Goal: Information Seeking & Learning: Learn about a topic

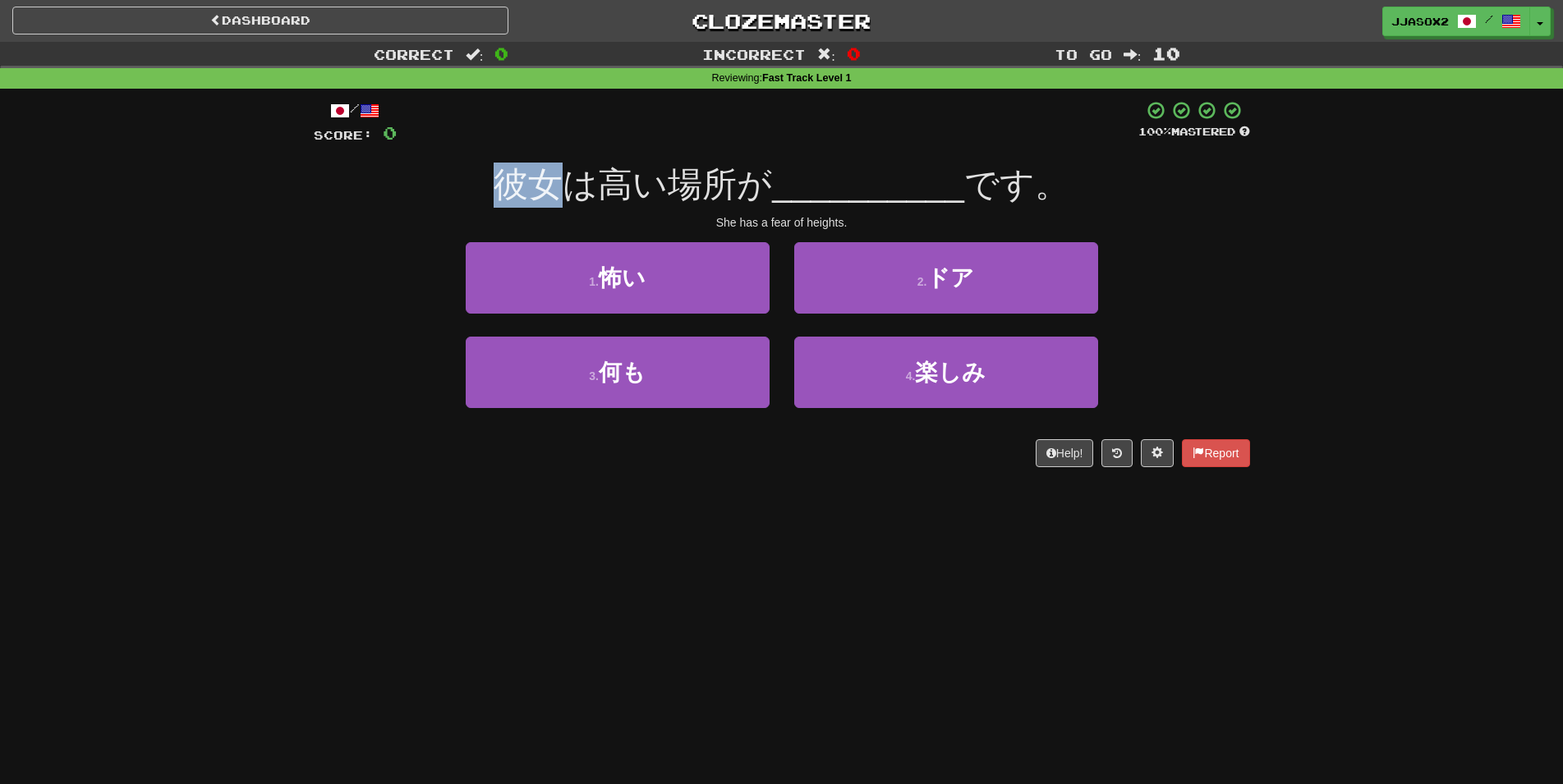
drag, startPoint x: 496, startPoint y: 190, endPoint x: 556, endPoint y: 173, distance: 62.4
click at [556, 173] on span "彼女は高い場所が" at bounding box center [633, 184] width 279 height 39
drag, startPoint x: 609, startPoint y: 176, endPoint x: 643, endPoint y: 175, distance: 34.0
click at [642, 175] on span "彼女は高い場所が" at bounding box center [633, 184] width 279 height 39
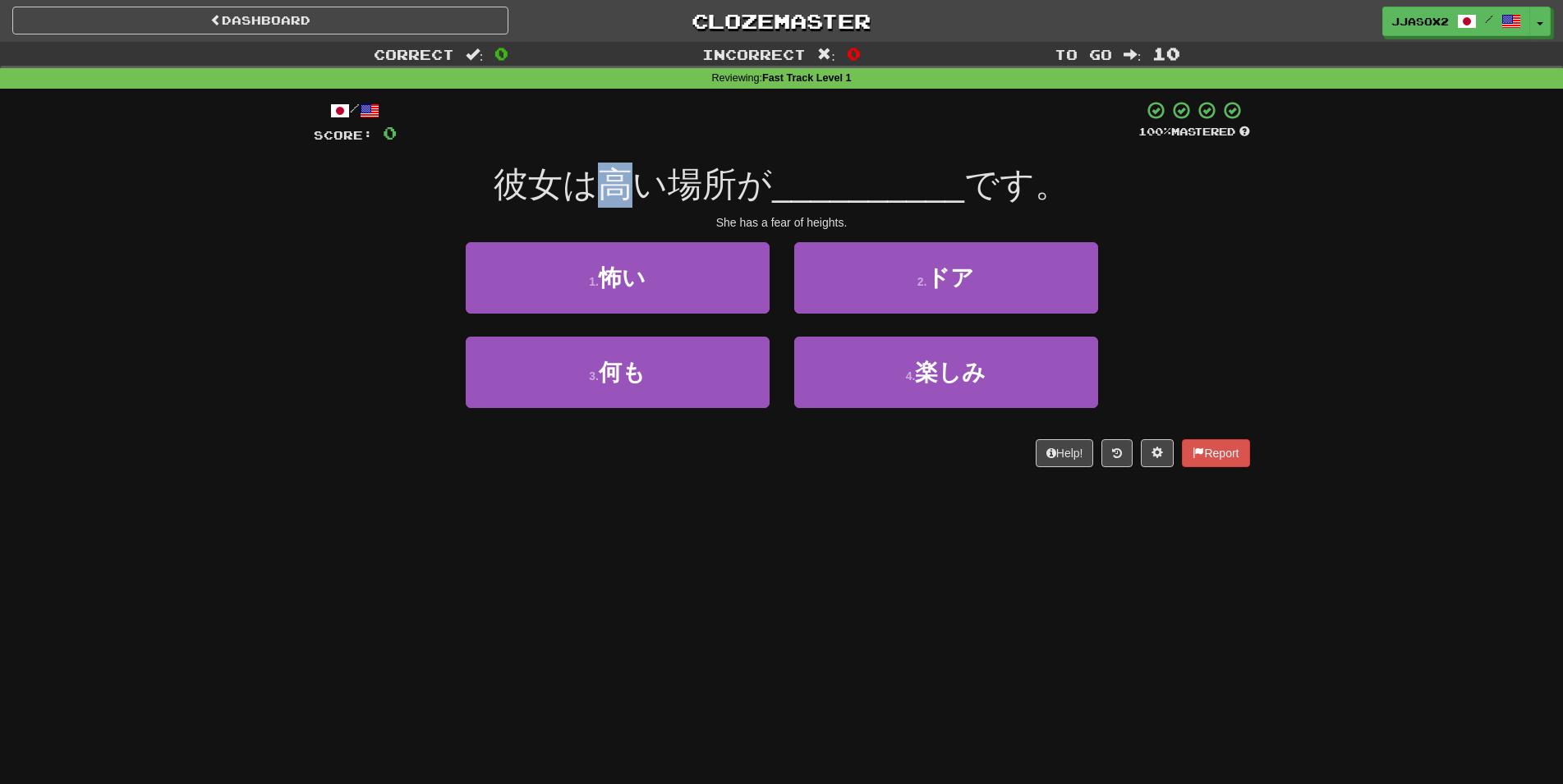
click at [643, 175] on span "彼女は高い場所が" at bounding box center [633, 184] width 279 height 39
click at [749, 173] on span "彼女は高い場所が" at bounding box center [633, 184] width 279 height 39
click at [782, 171] on span "__________" at bounding box center [868, 184] width 192 height 39
drag, startPoint x: 785, startPoint y: 179, endPoint x: 1040, endPoint y: 169, distance: 255.2
click at [995, 170] on div "彼女は高い場所が __________ です。" at bounding box center [782, 185] width 936 height 45
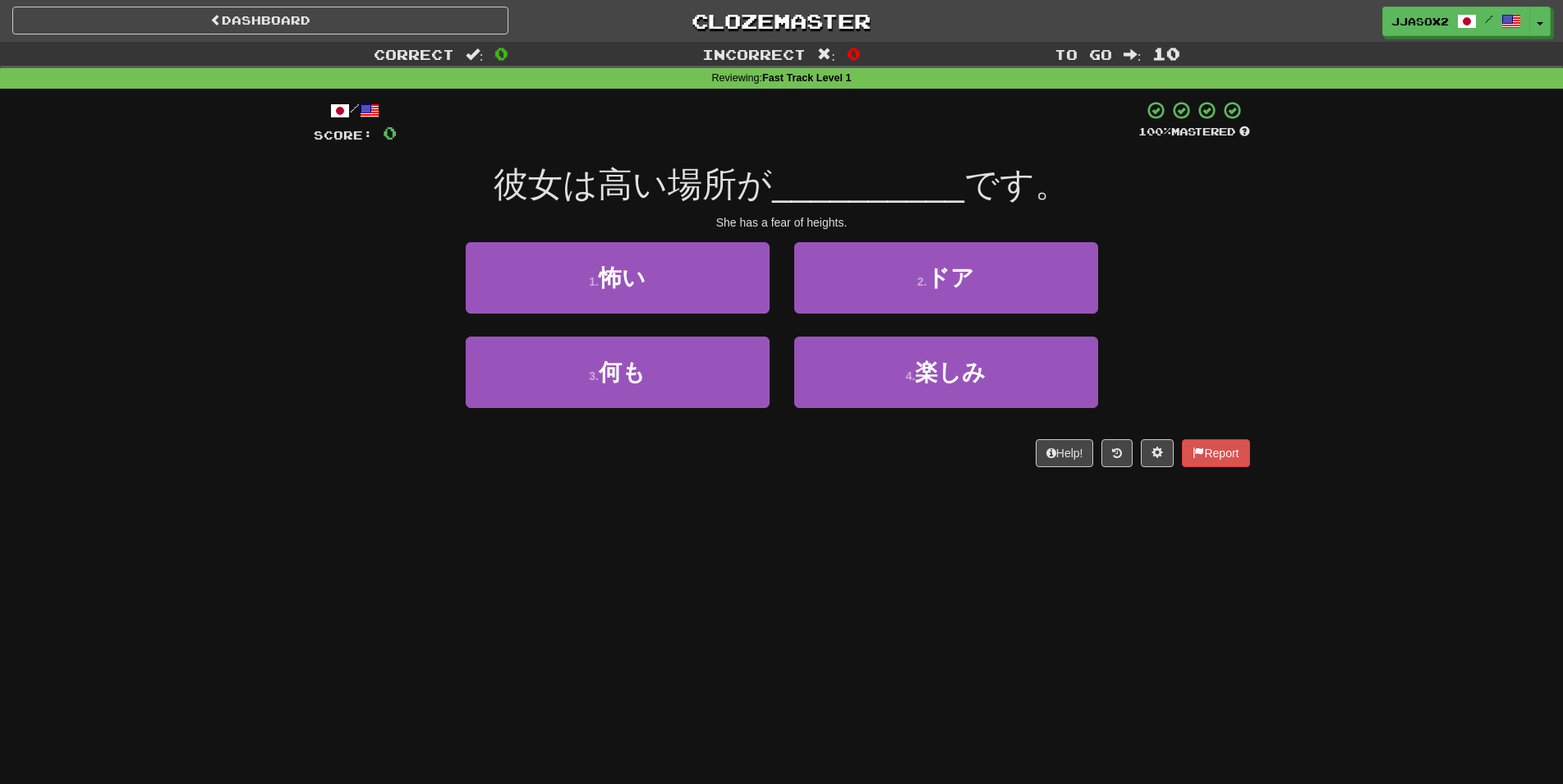
click at [1048, 168] on span "です。" at bounding box center [1016, 184] width 105 height 39
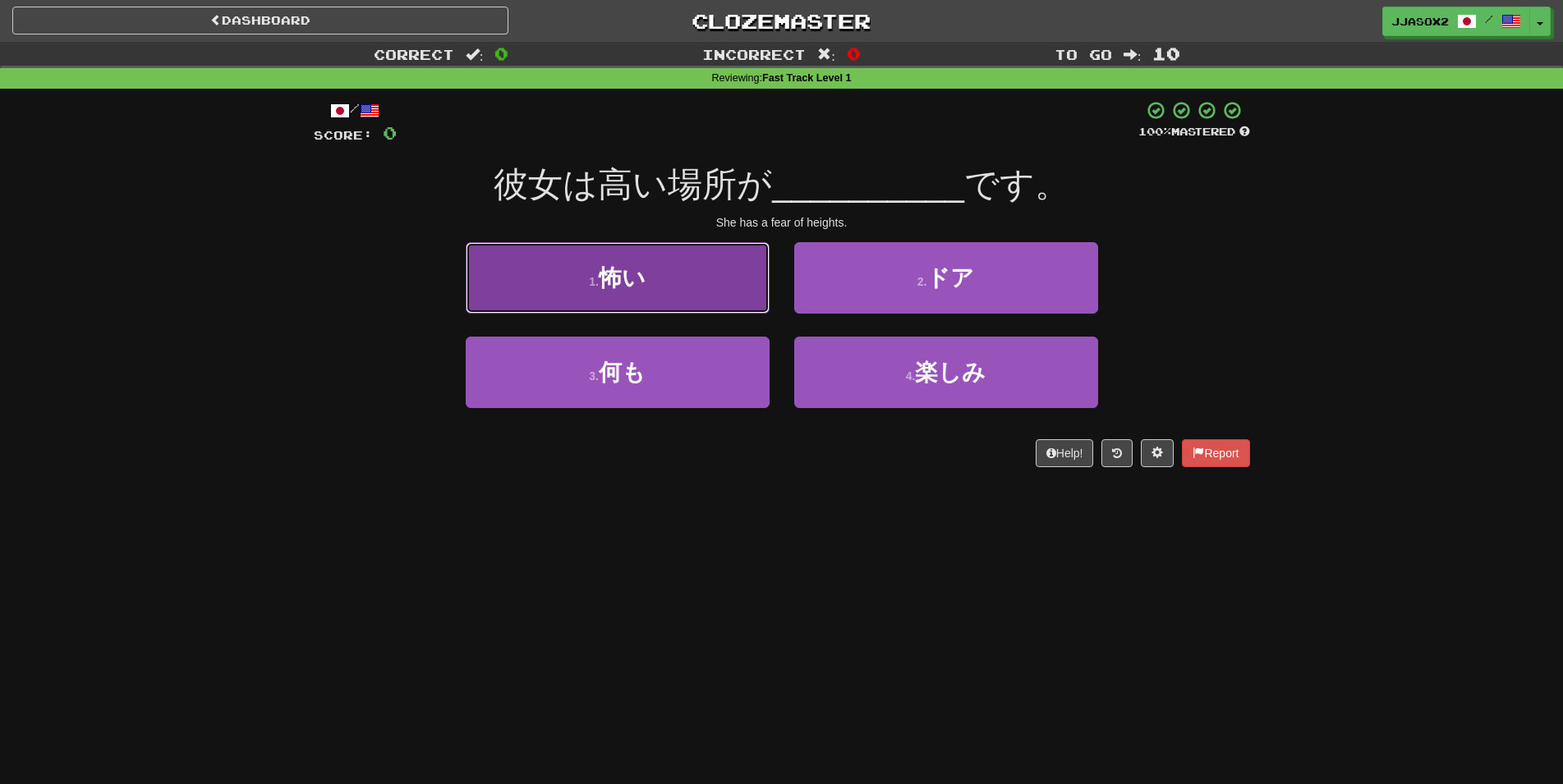
click at [666, 265] on button "1 . 怖い" at bounding box center [617, 278] width 304 height 72
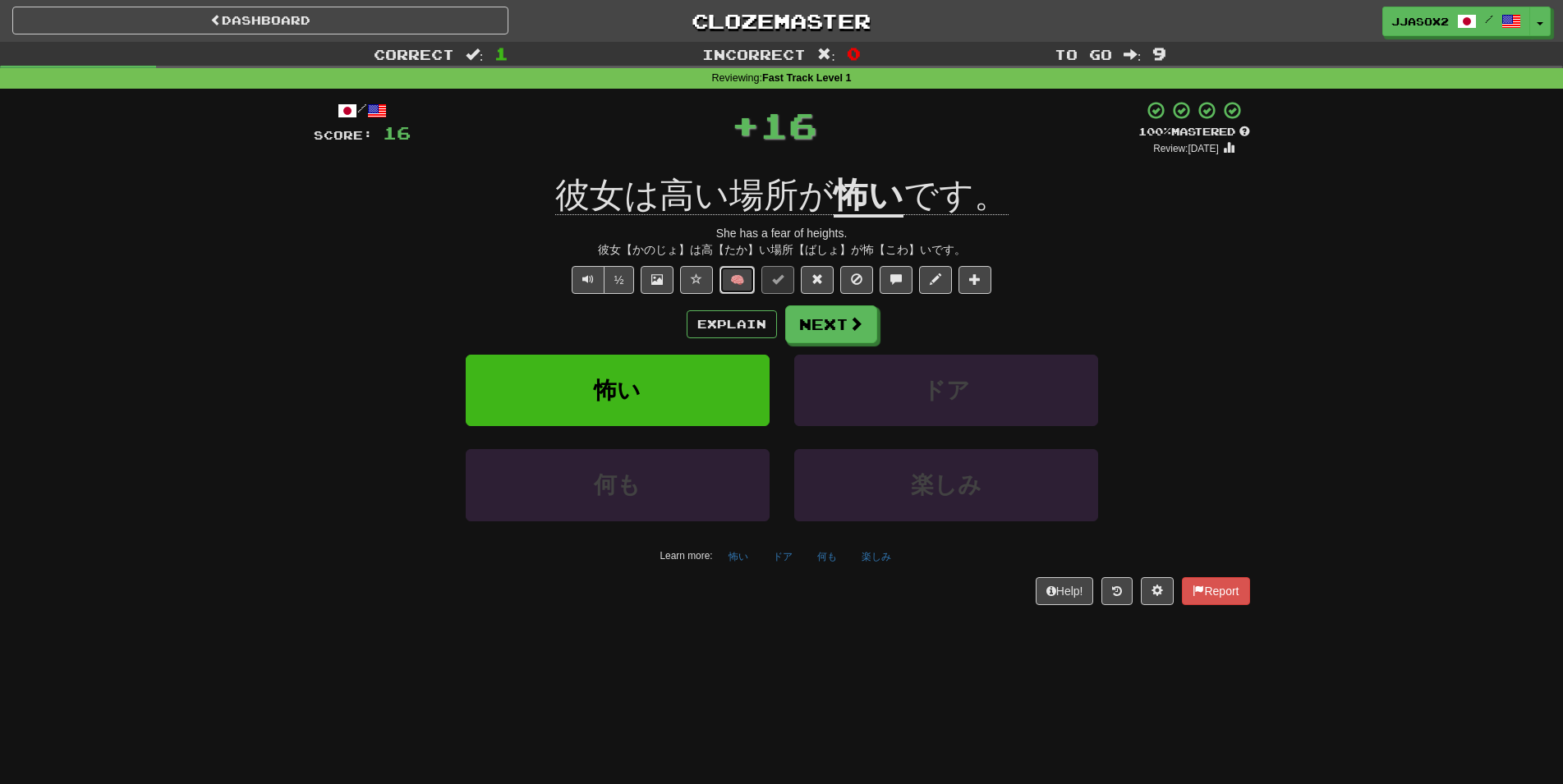
click at [751, 273] on button "🧠" at bounding box center [736, 280] width 35 height 28
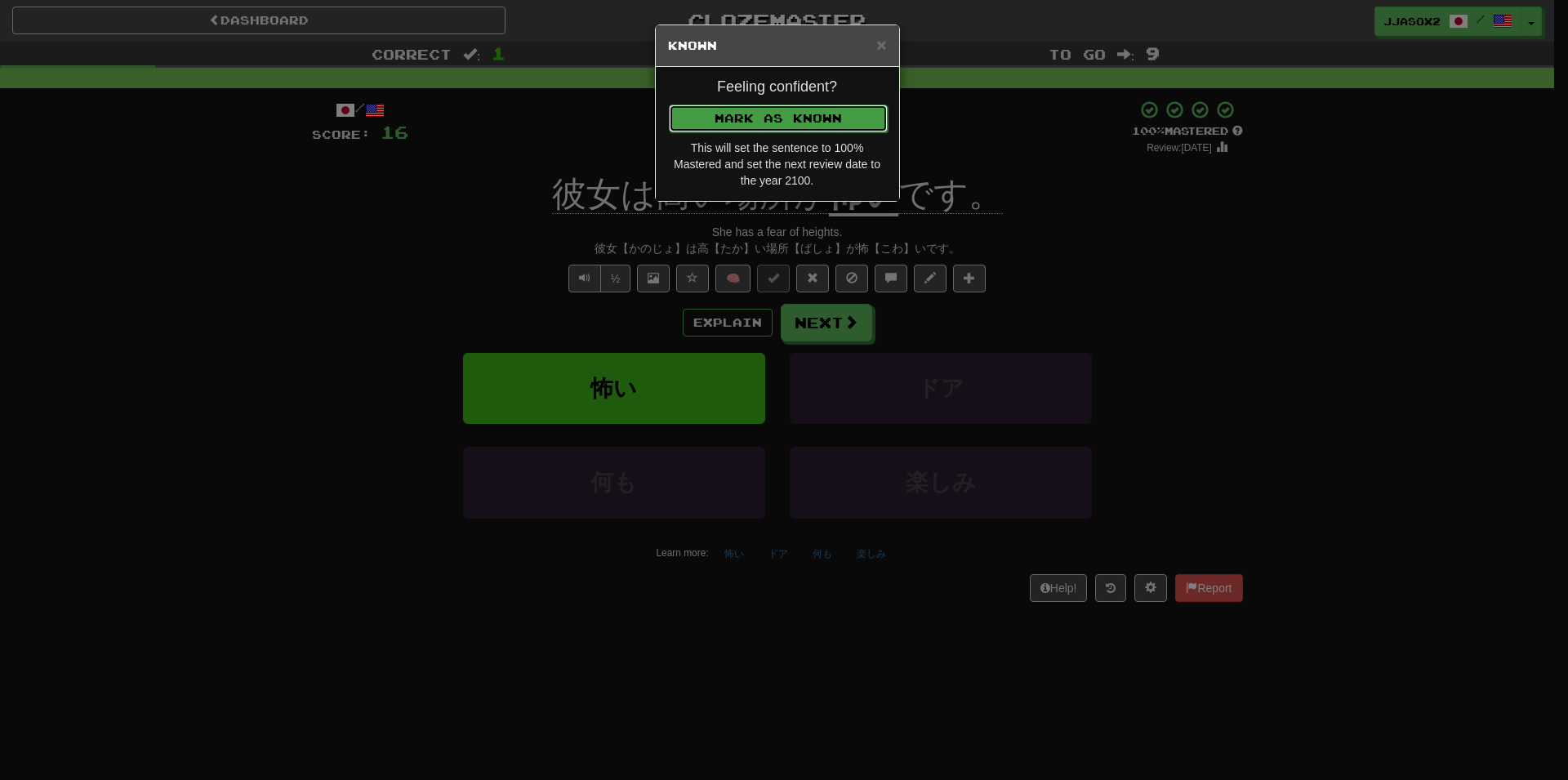
click at [851, 129] on button "Mark as Known" at bounding box center [778, 118] width 219 height 28
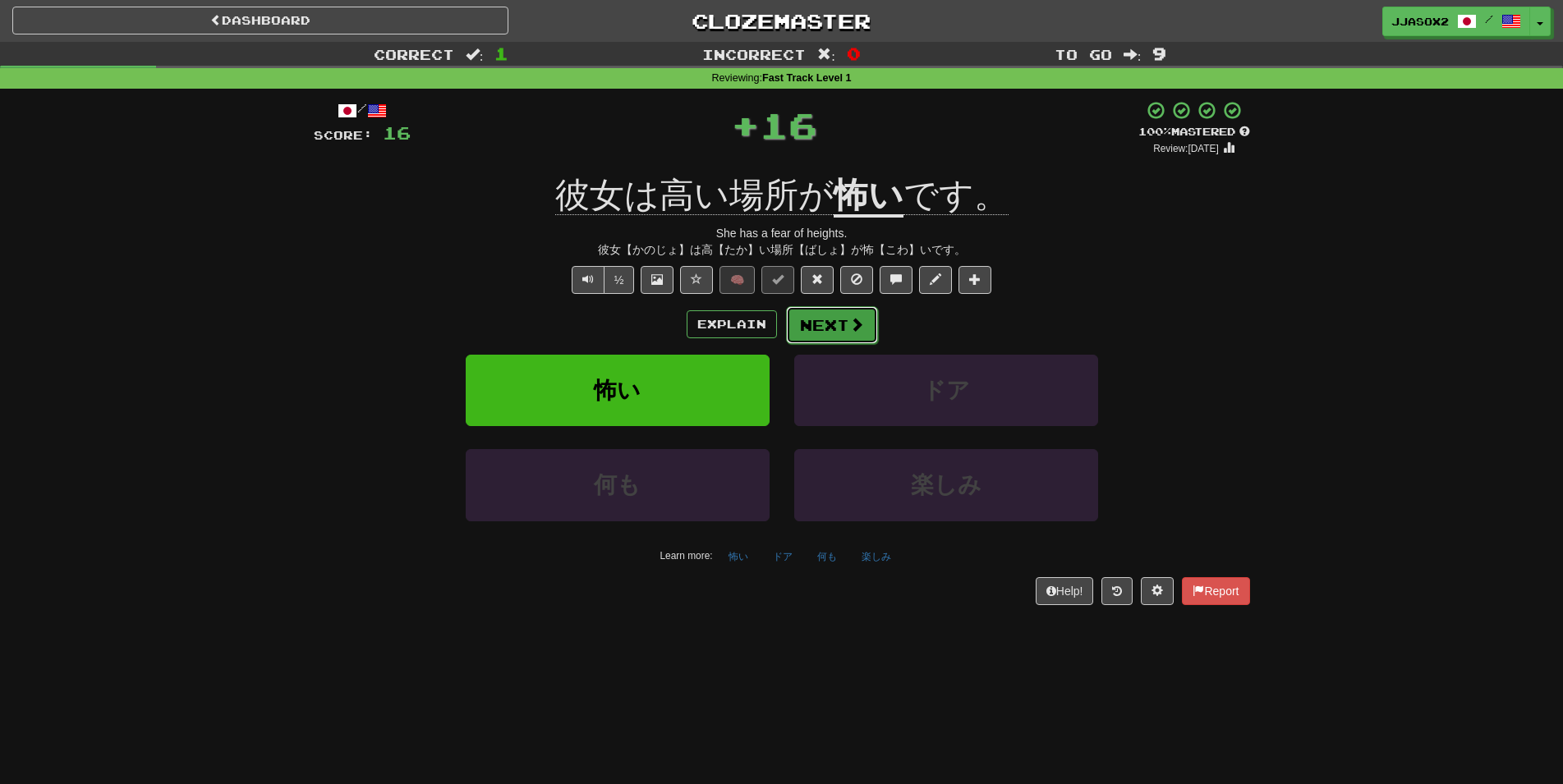
click at [839, 328] on button "Next" at bounding box center [832, 325] width 92 height 38
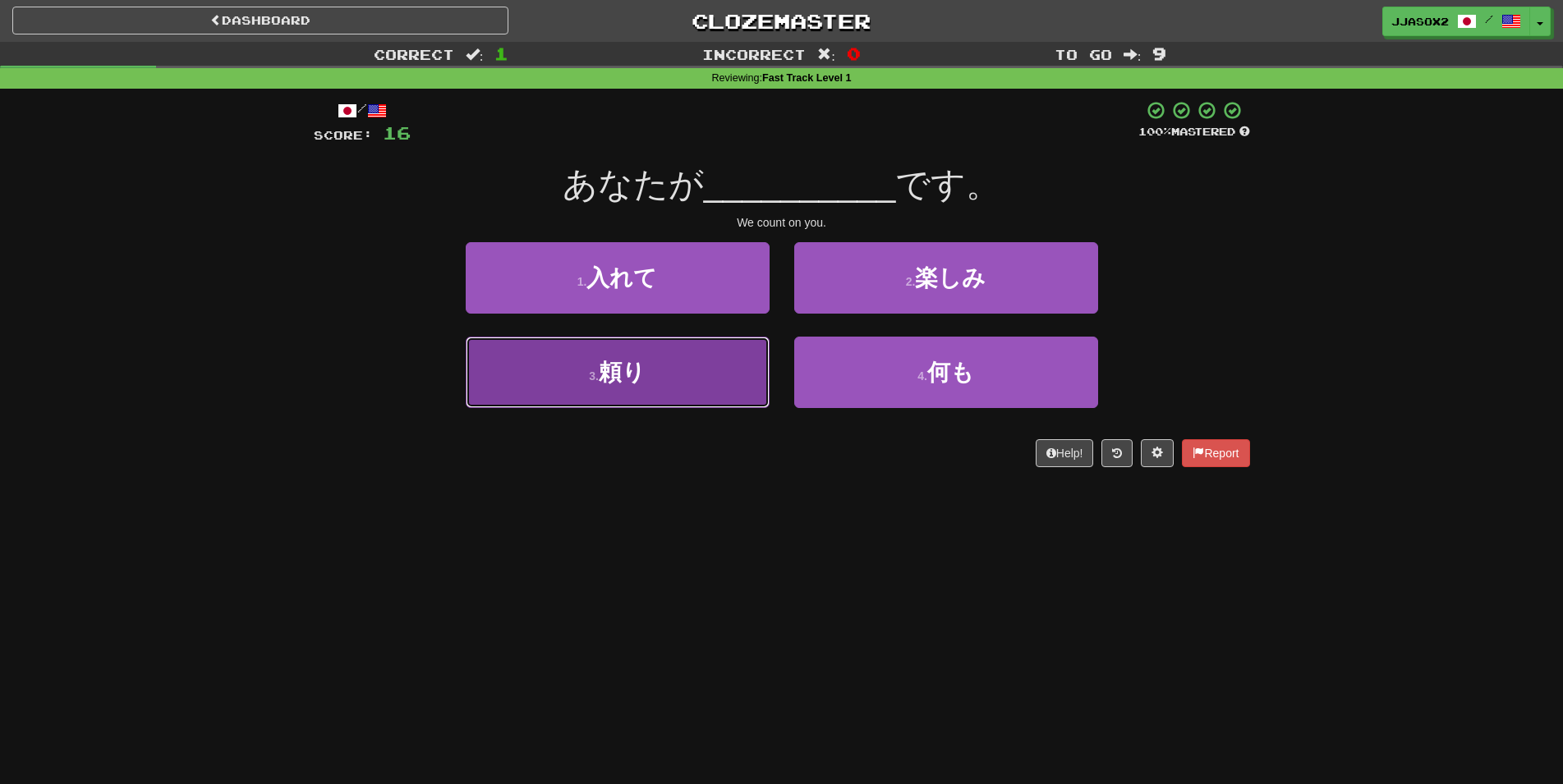
click at [703, 391] on button "3 . 頼り" at bounding box center [617, 372] width 304 height 72
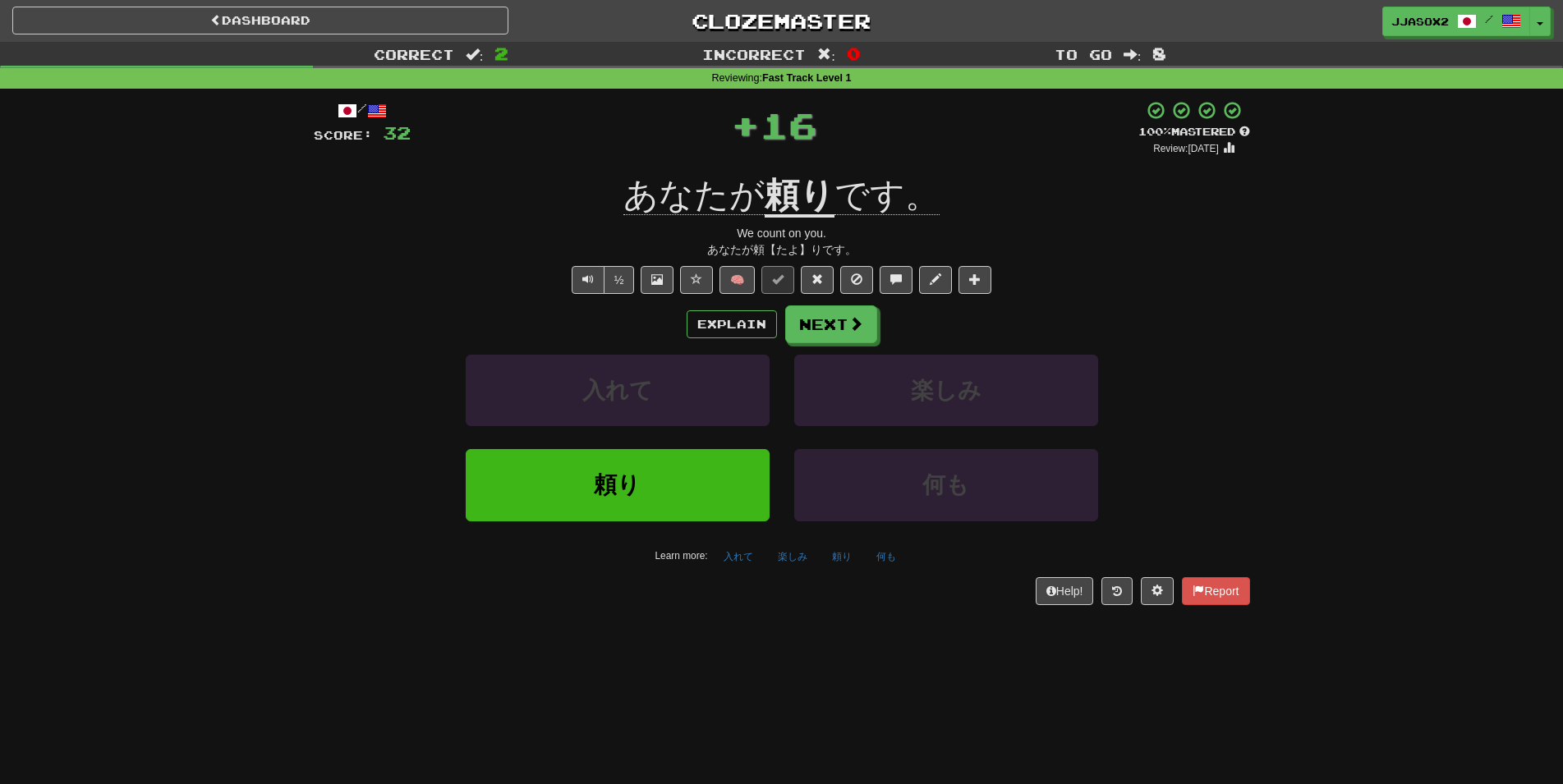
click at [744, 299] on div "/ Score: 32 + 16 100 % Mastered Review: [DATE] あなたが 頼り です。 We count on you. あなた…" at bounding box center [782, 352] width 936 height 504
click at [731, 280] on button "🧠" at bounding box center [736, 280] width 35 height 28
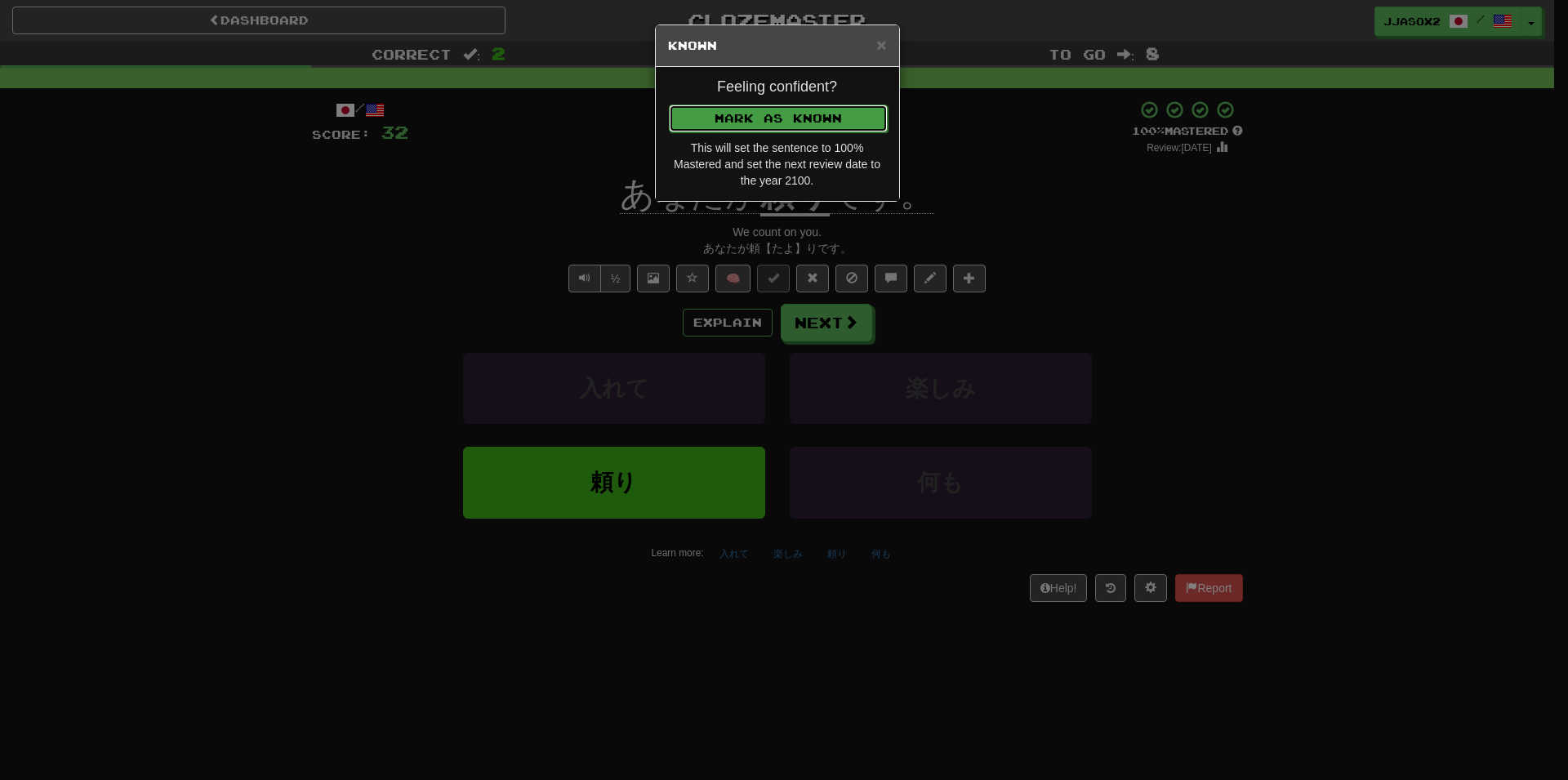
click at [825, 112] on button "Mark as Known" at bounding box center [778, 118] width 219 height 28
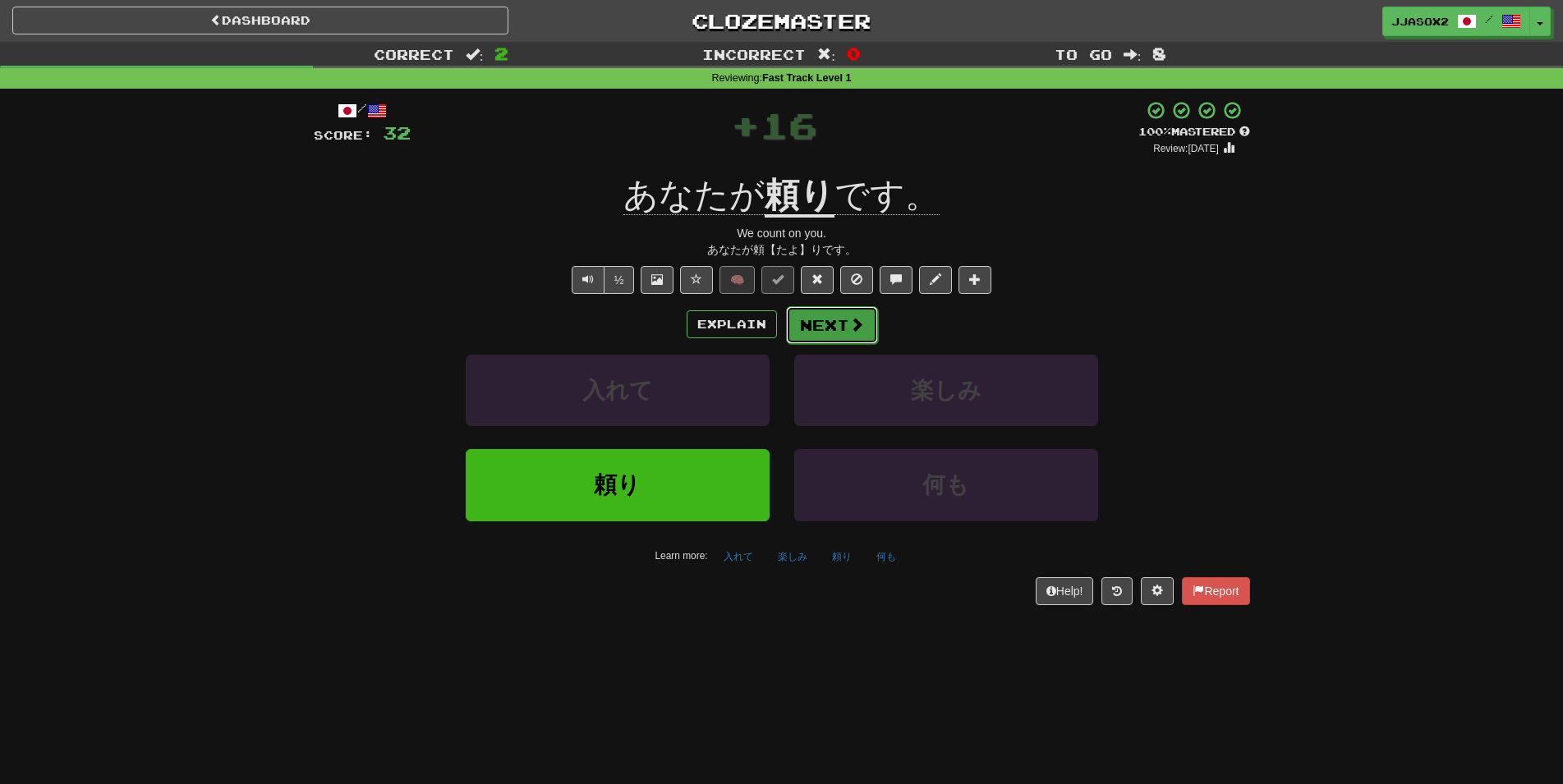
click at [819, 315] on button "Next" at bounding box center [832, 325] width 92 height 38
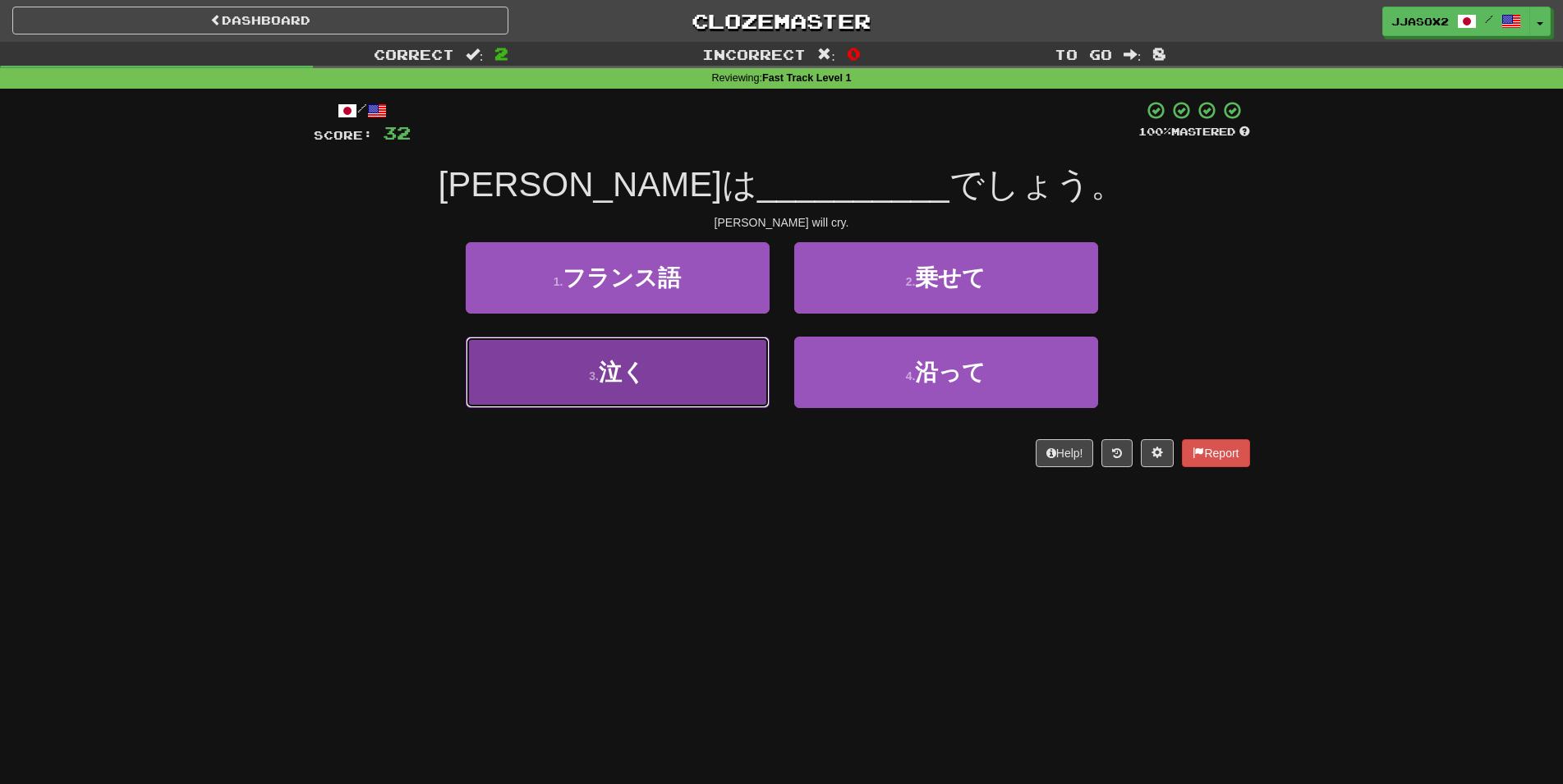
click at [715, 385] on button "3 . 泣く" at bounding box center [617, 372] width 304 height 72
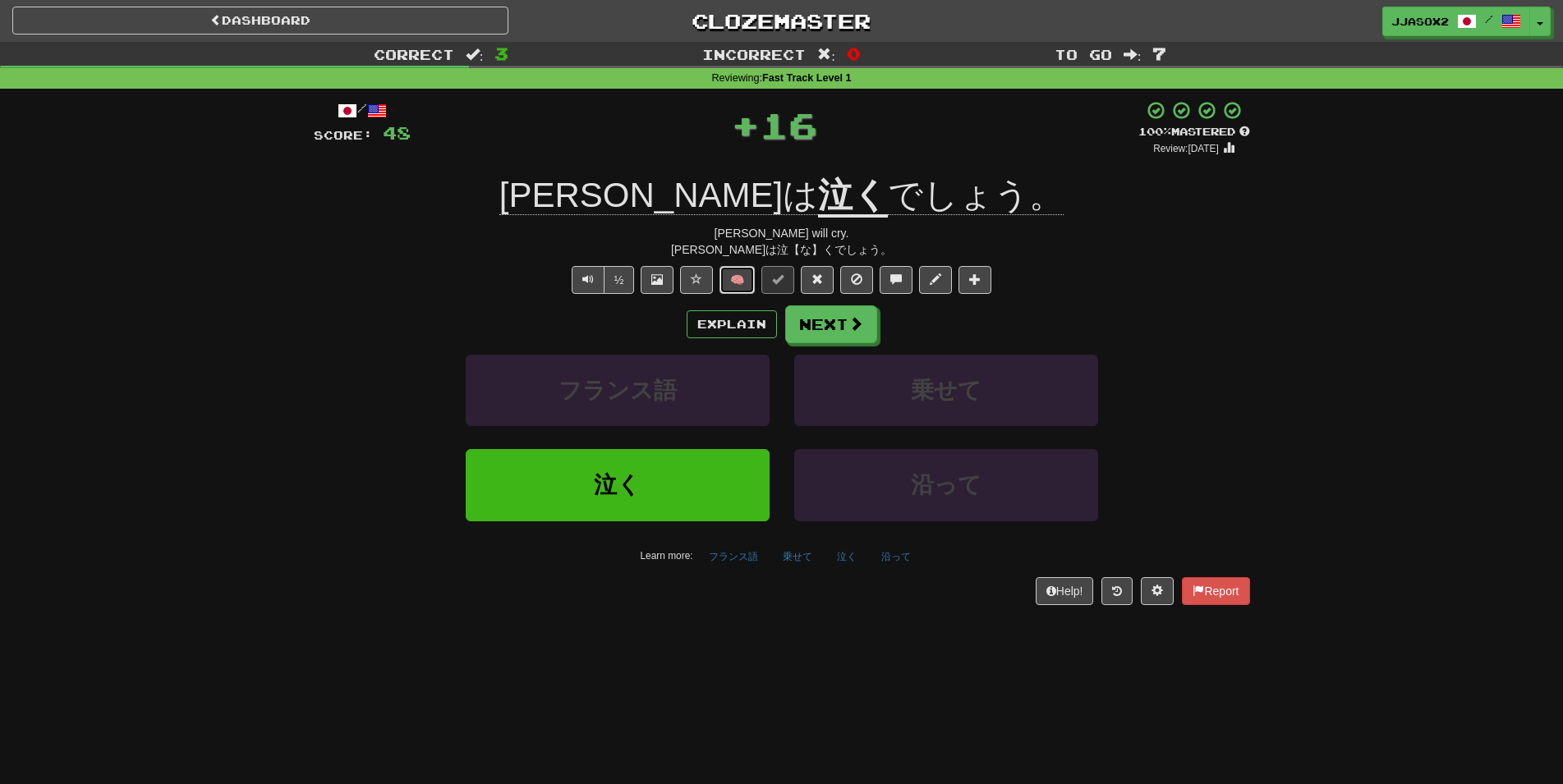
click at [746, 270] on button "🧠" at bounding box center [736, 280] width 35 height 28
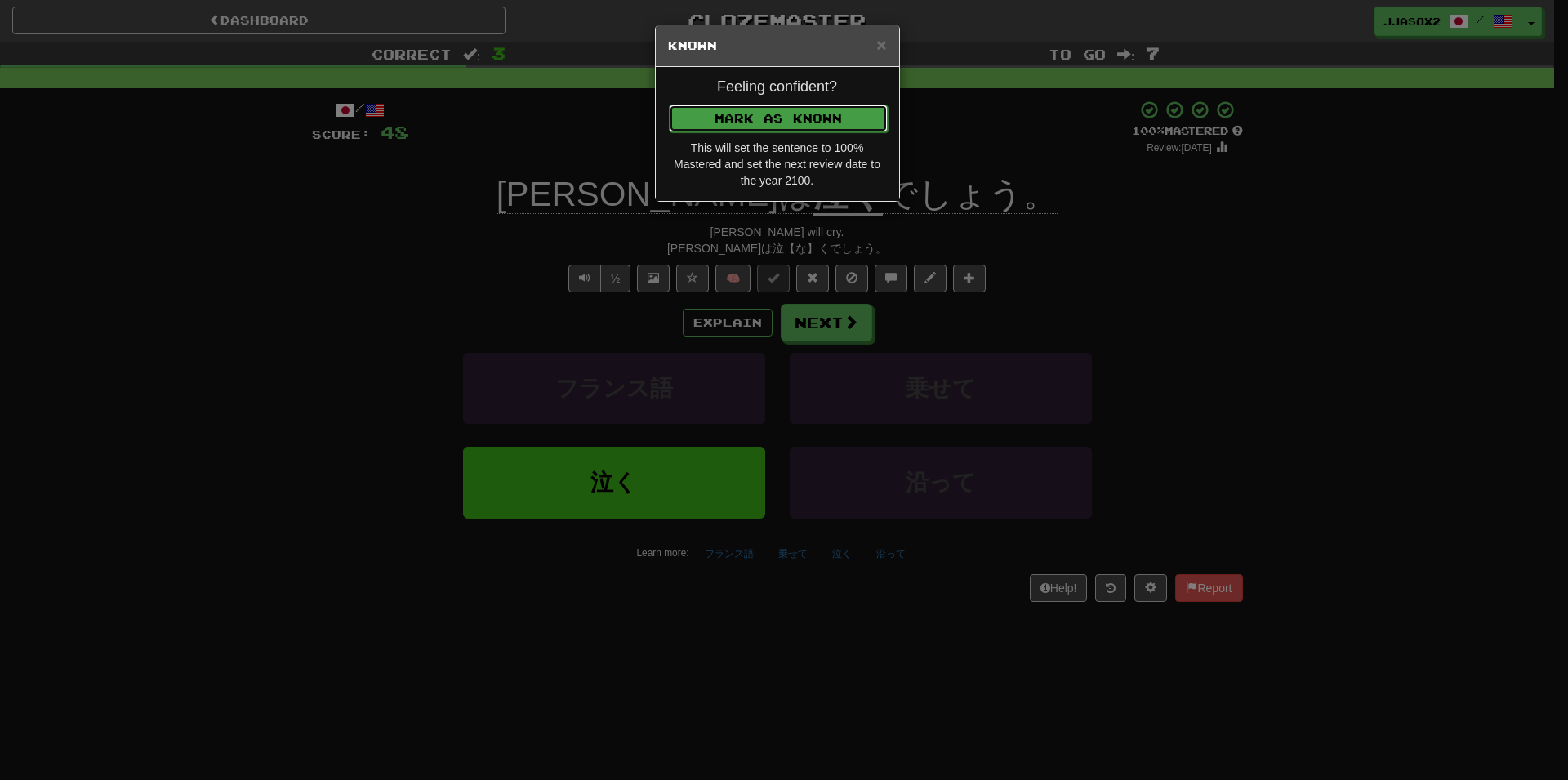
click at [829, 121] on button "Mark as Known" at bounding box center [778, 118] width 219 height 28
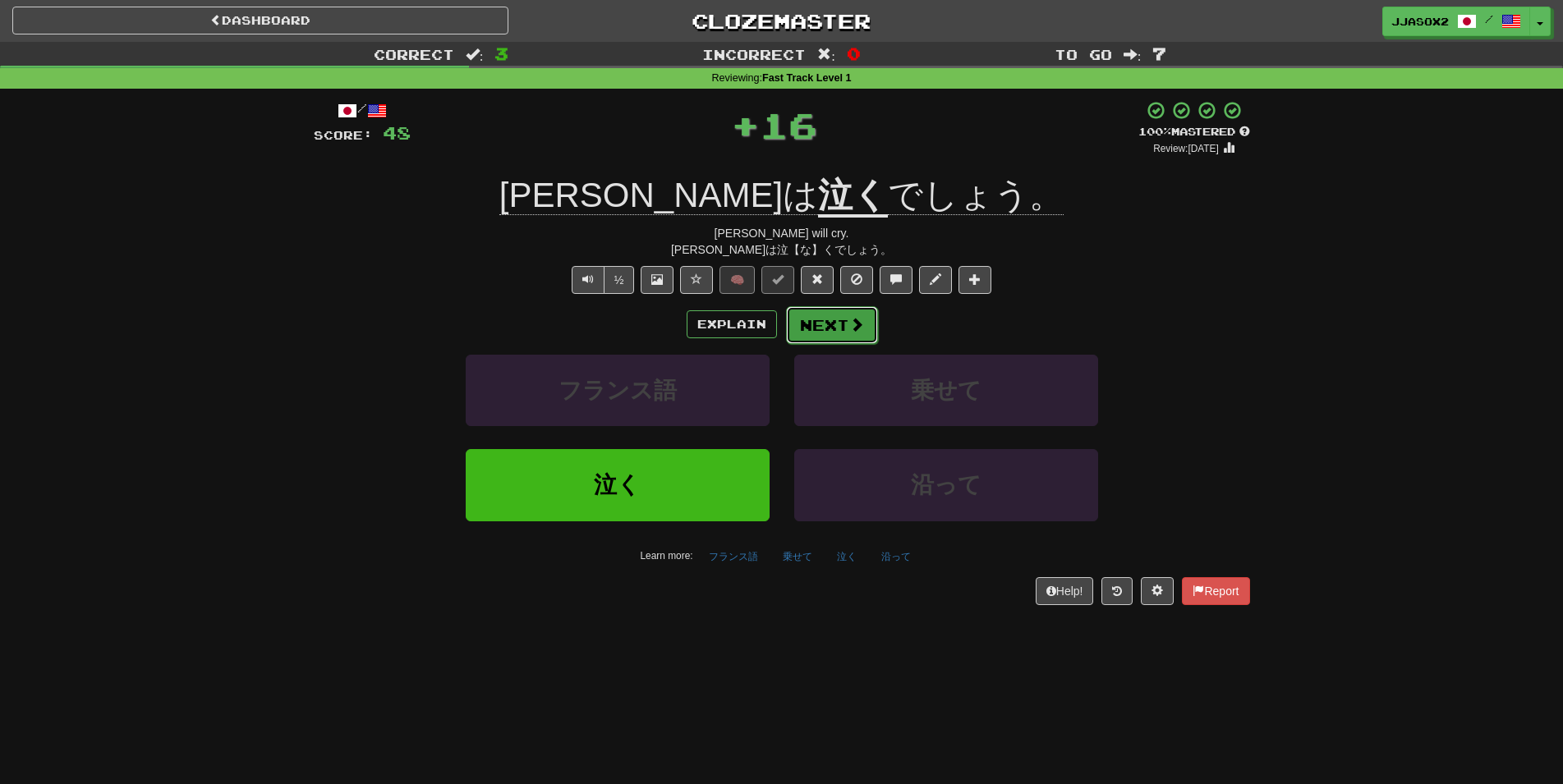
click at [867, 327] on button "Next" at bounding box center [832, 325] width 92 height 38
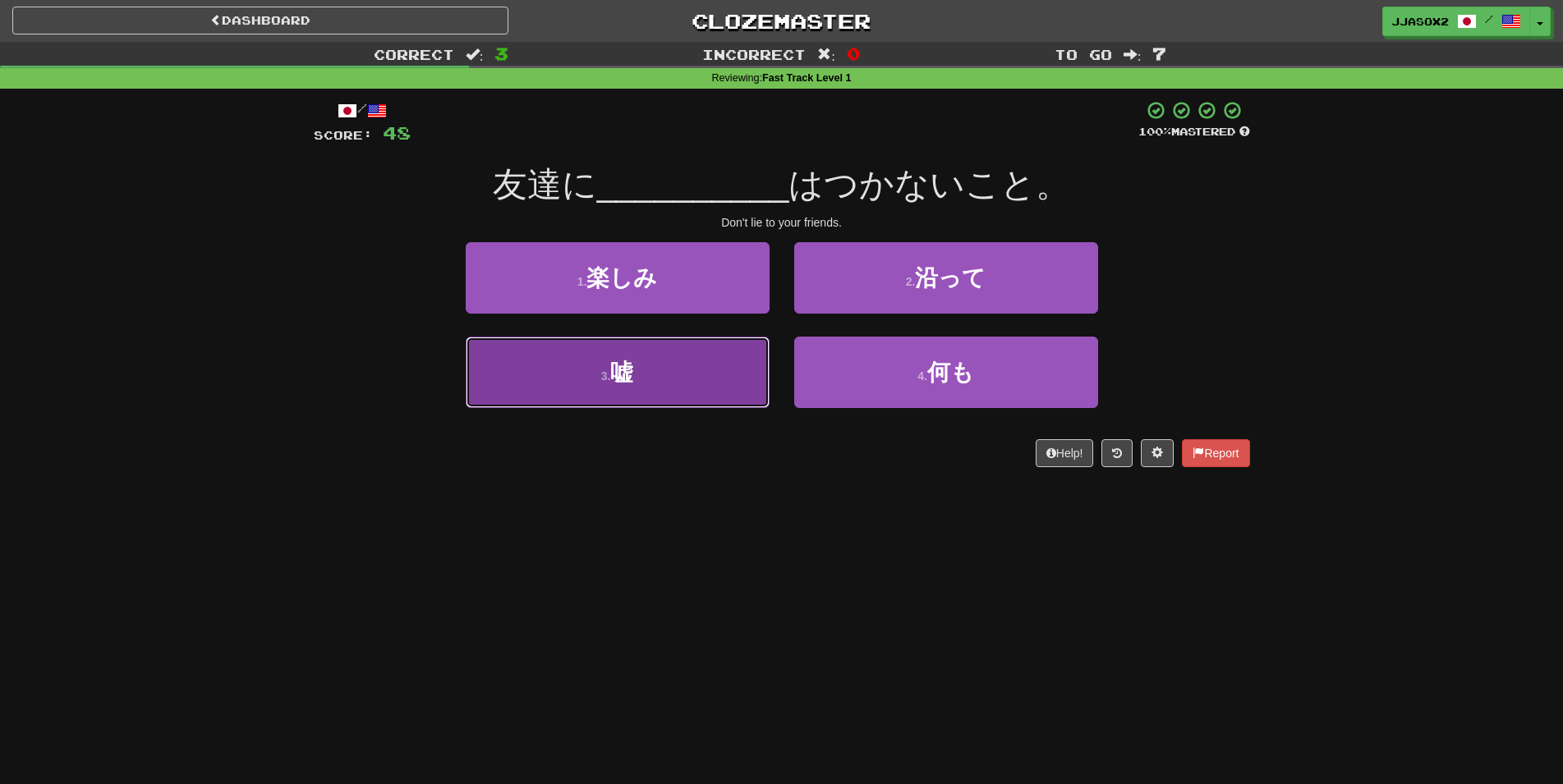
click at [675, 376] on button "3 . 嘘" at bounding box center [617, 372] width 304 height 72
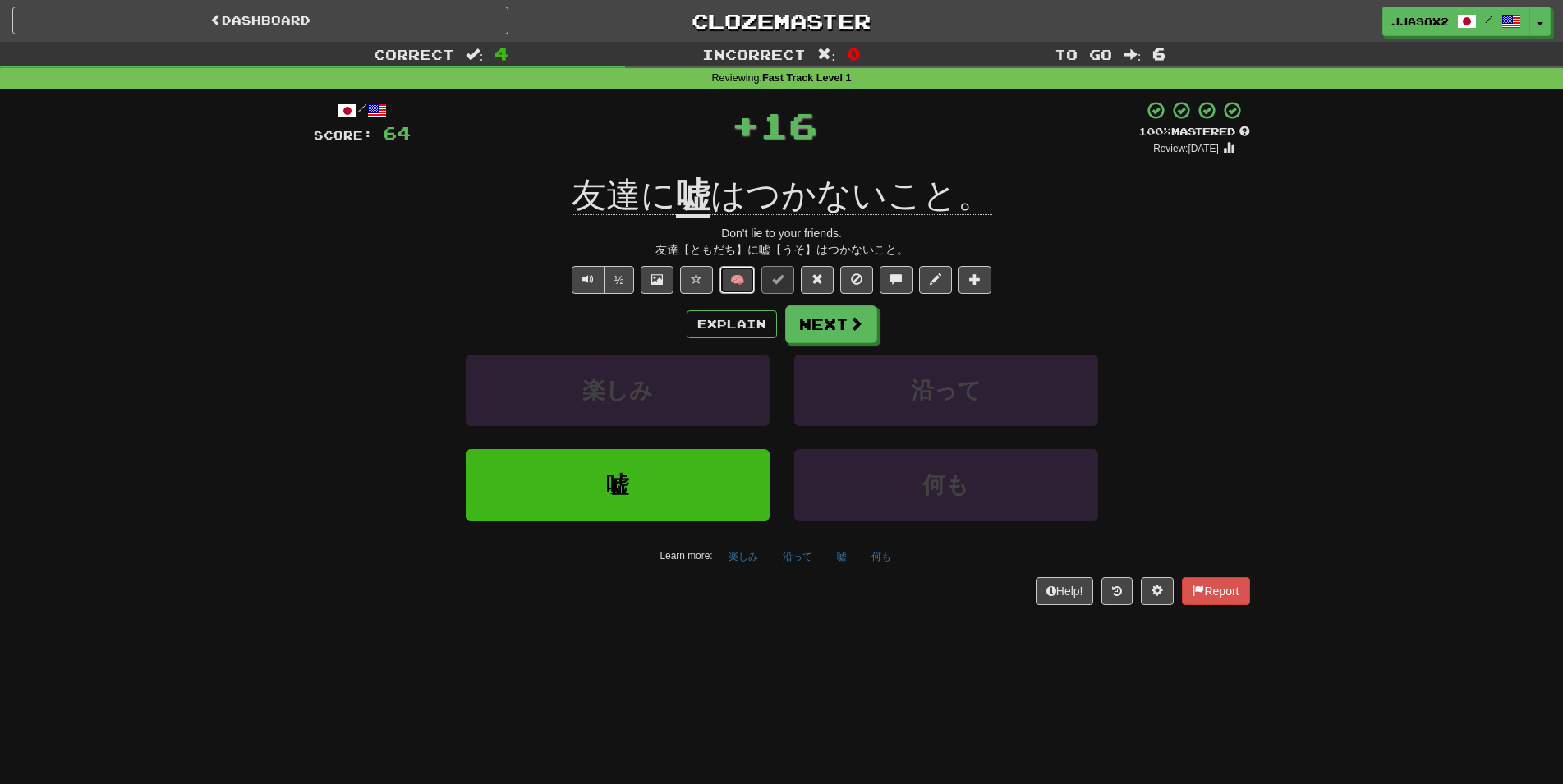
click at [747, 287] on button "🧠" at bounding box center [736, 280] width 35 height 28
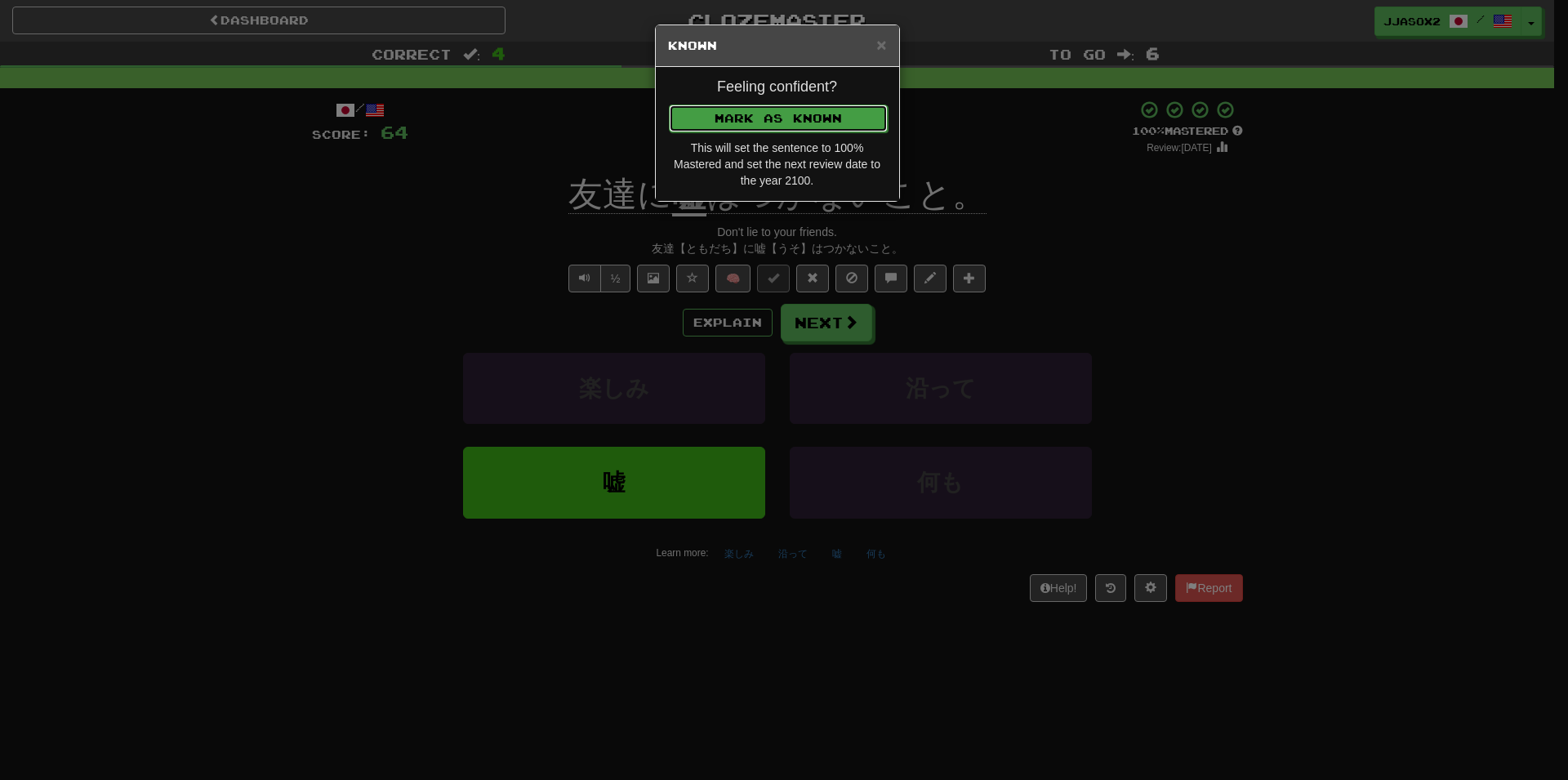
click at [835, 115] on button "Mark as Known" at bounding box center [778, 118] width 219 height 28
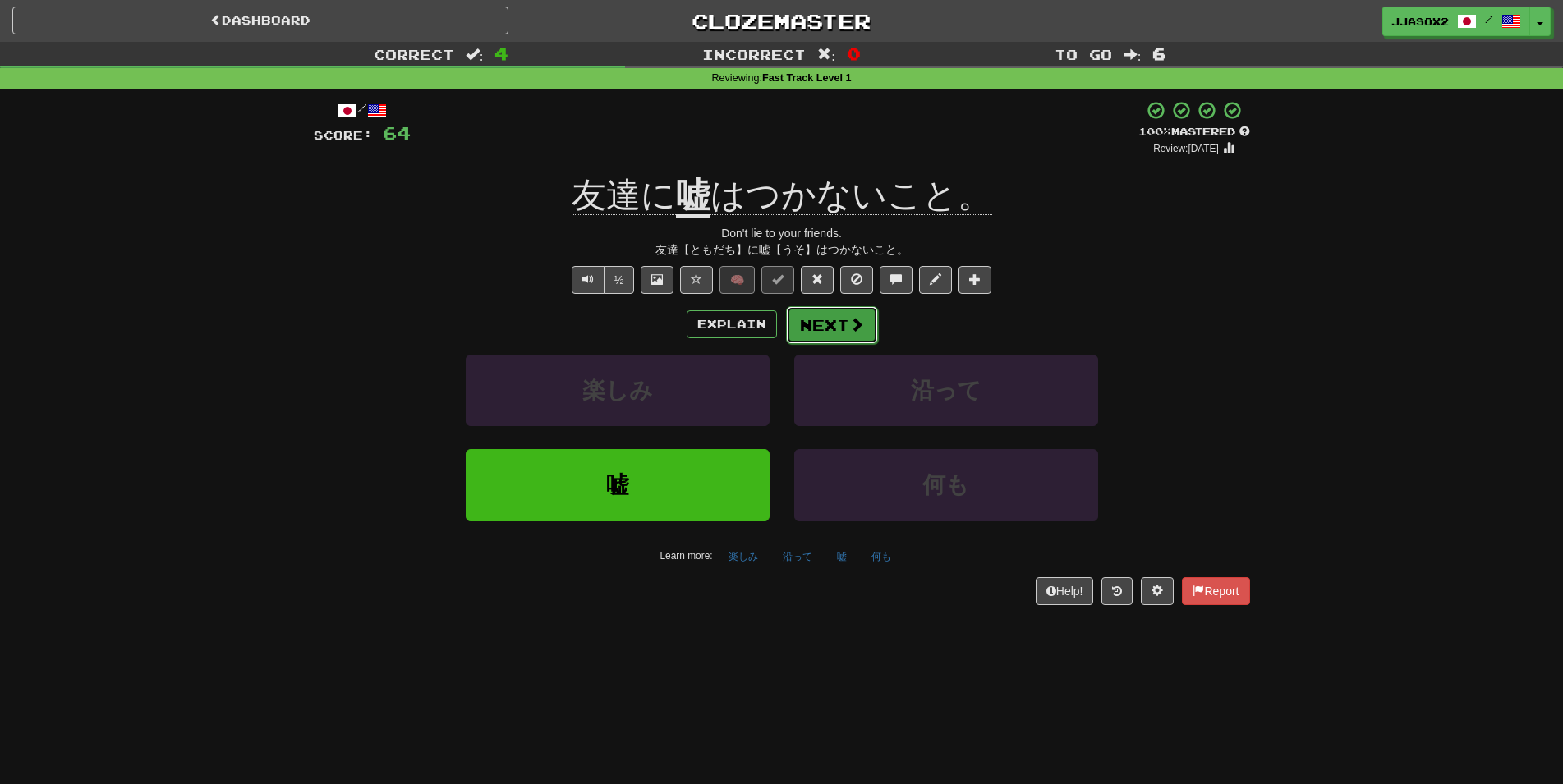
click at [825, 337] on button "Next" at bounding box center [832, 325] width 92 height 38
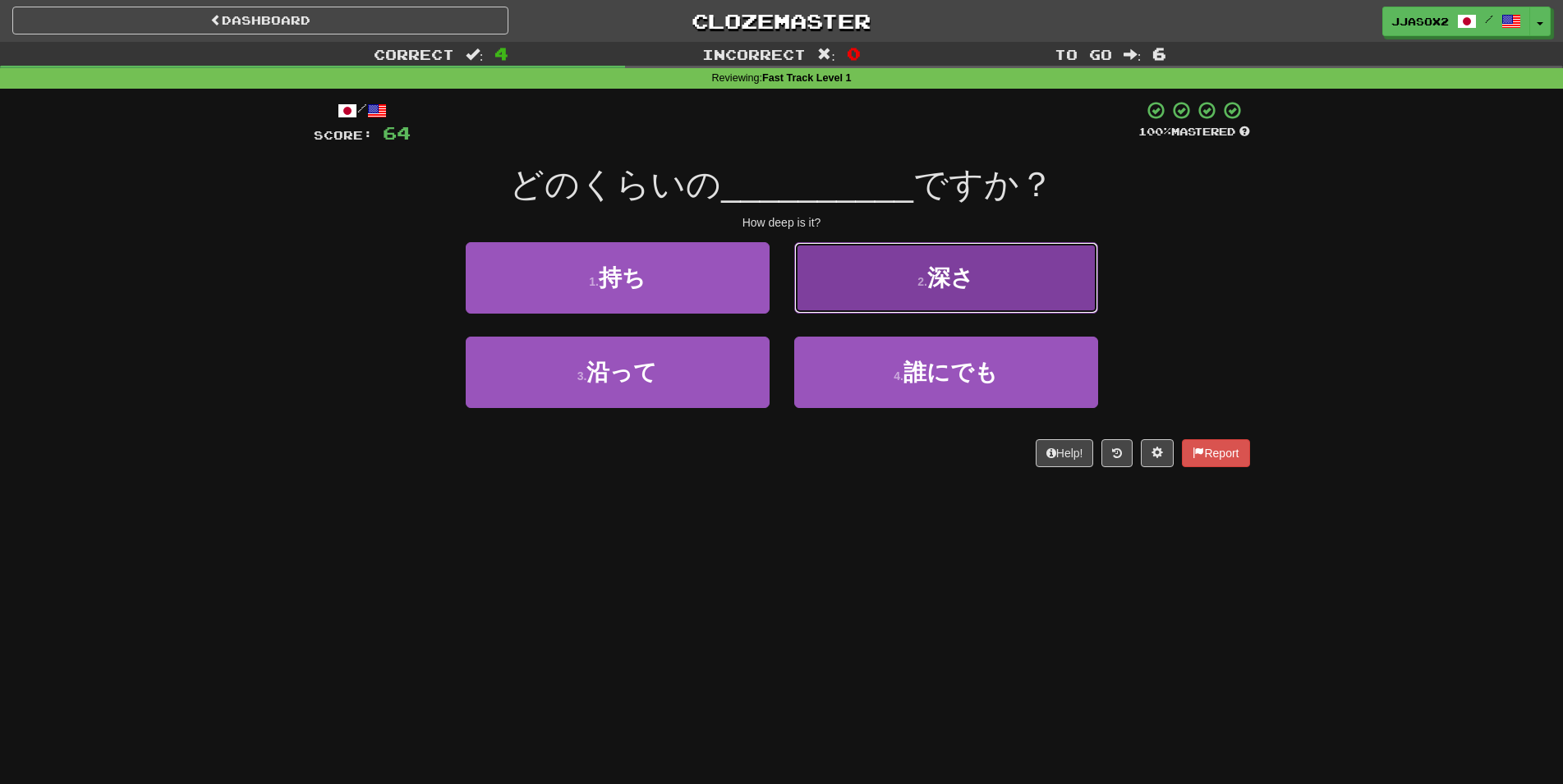
click at [817, 300] on button "2 . 深さ" at bounding box center [946, 278] width 304 height 72
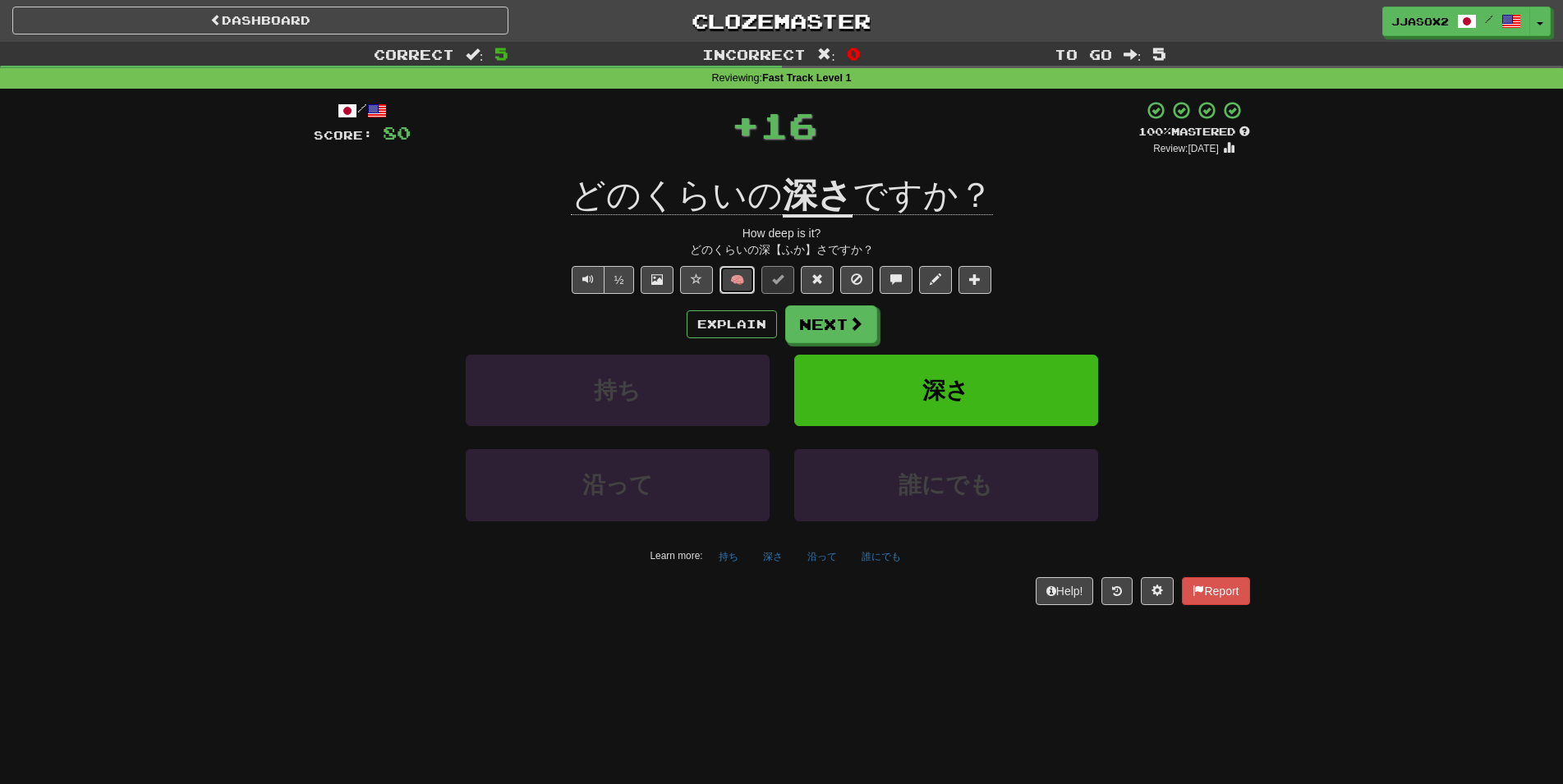
click at [754, 292] on button "🧠" at bounding box center [736, 280] width 35 height 28
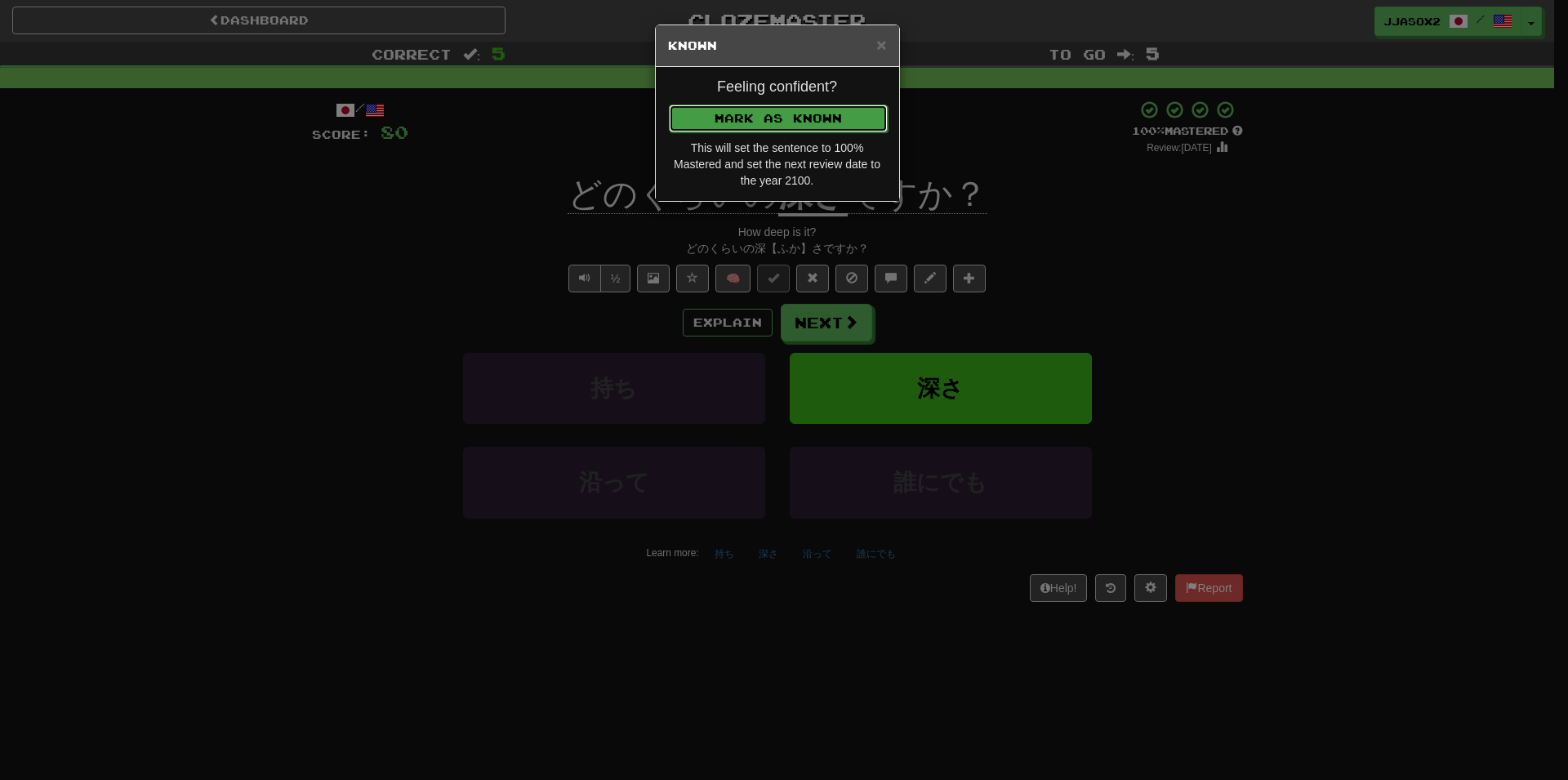
click at [863, 106] on button "Mark as Known" at bounding box center [778, 118] width 219 height 28
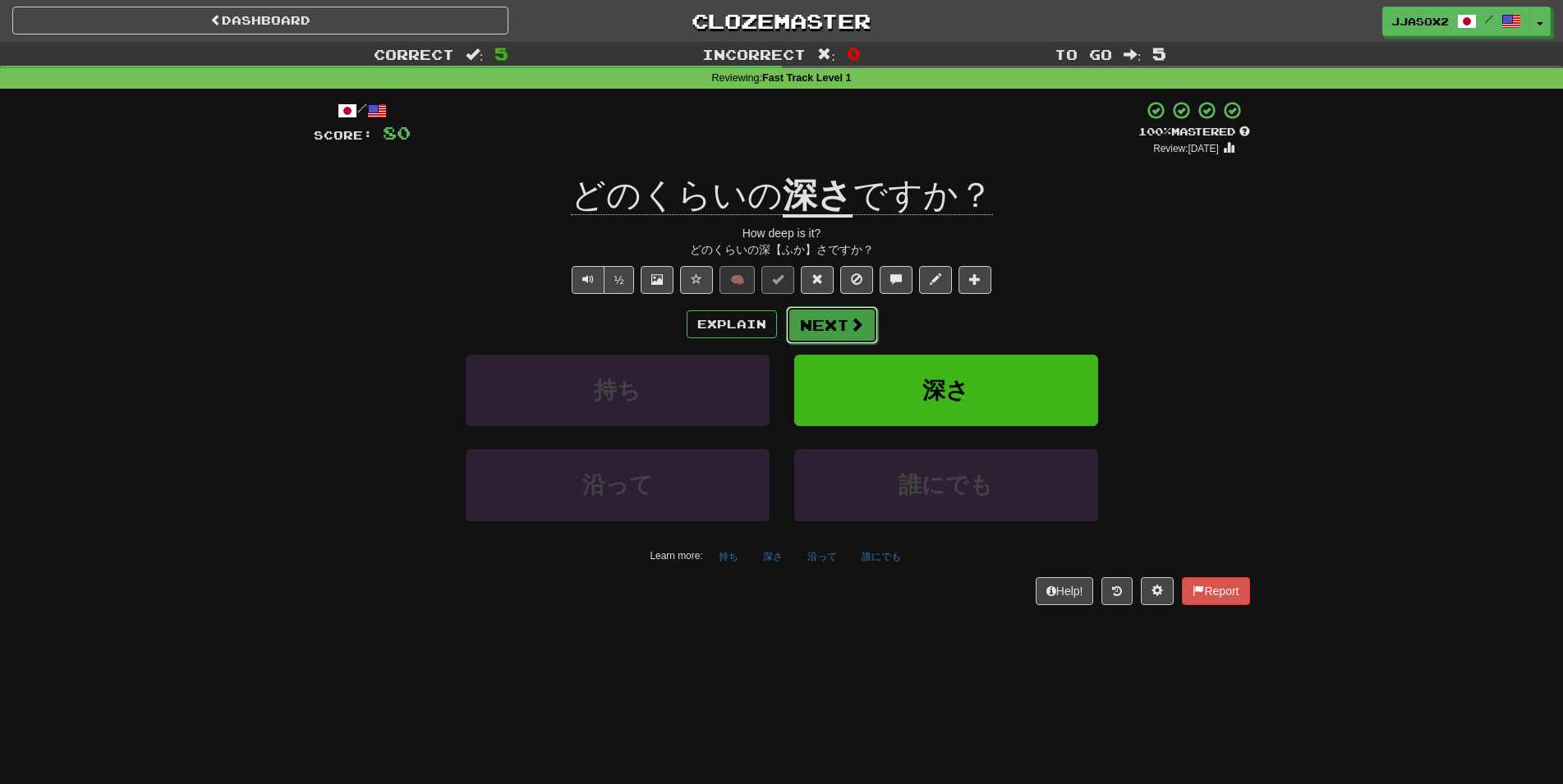
click at [866, 330] on button "Next" at bounding box center [832, 325] width 92 height 38
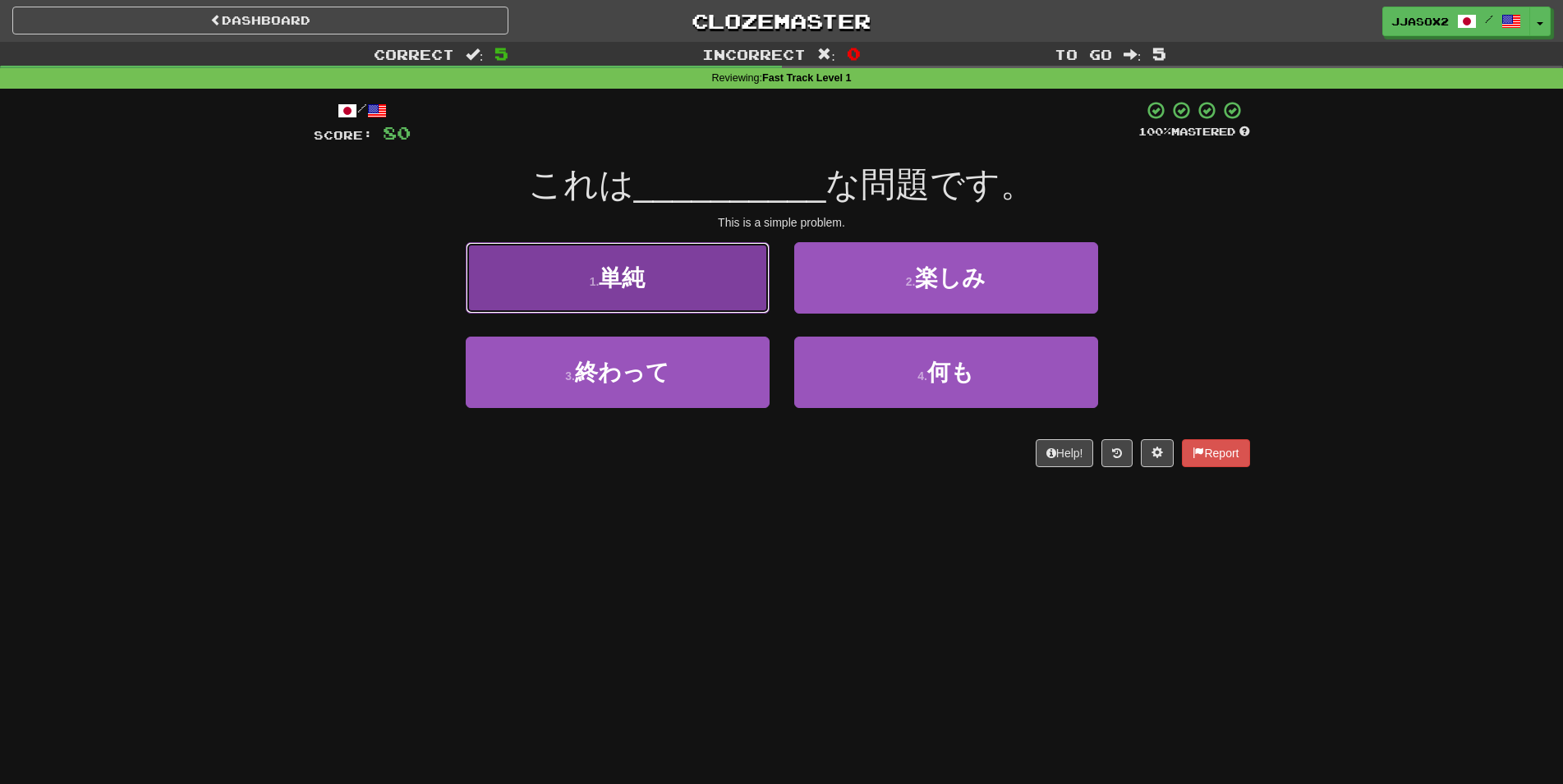
click at [710, 298] on button "1 . 単純" at bounding box center [617, 278] width 304 height 72
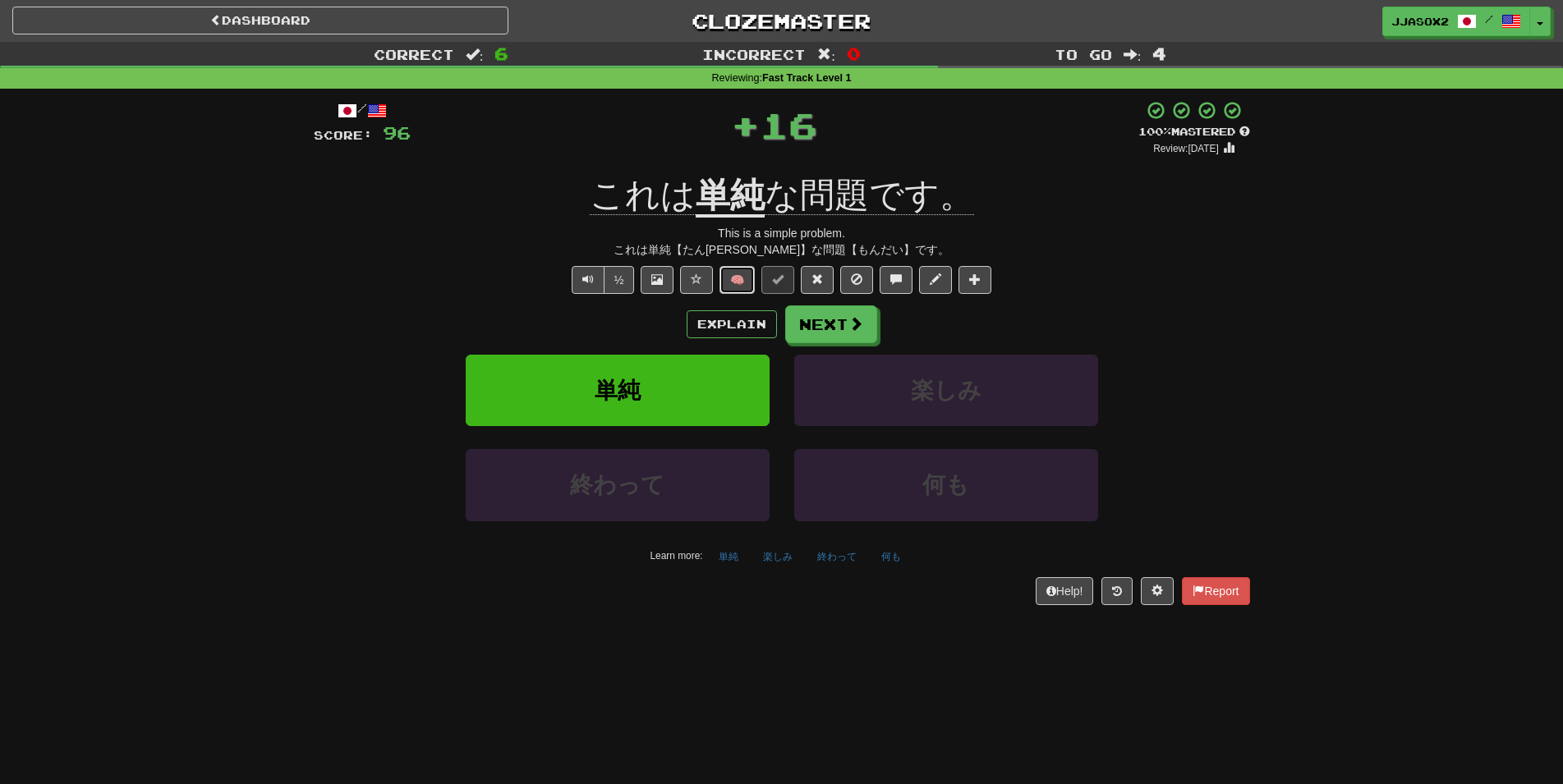
click at [731, 288] on button "🧠" at bounding box center [736, 280] width 35 height 28
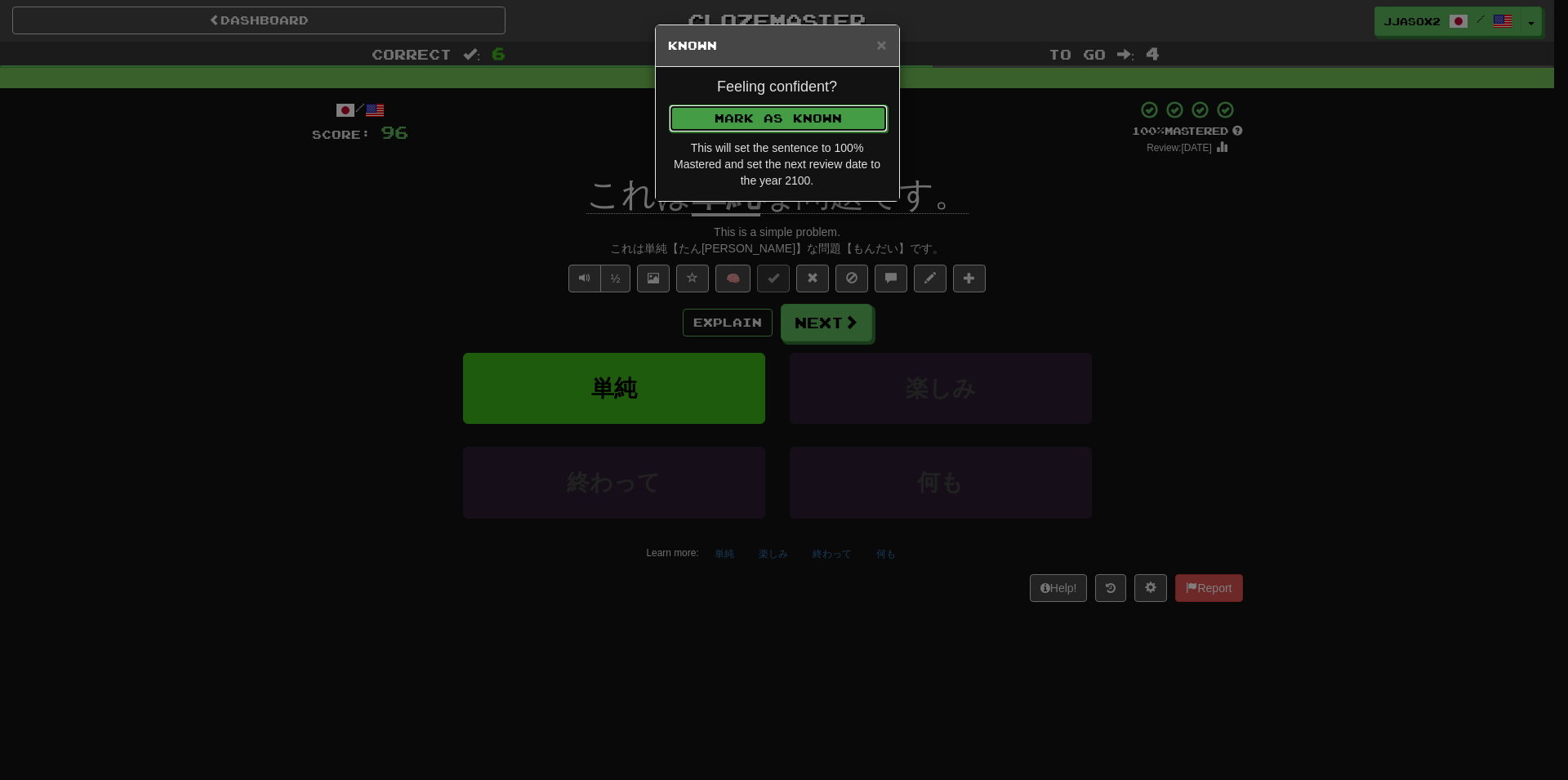
click at [846, 120] on button "Mark as Known" at bounding box center [778, 118] width 219 height 28
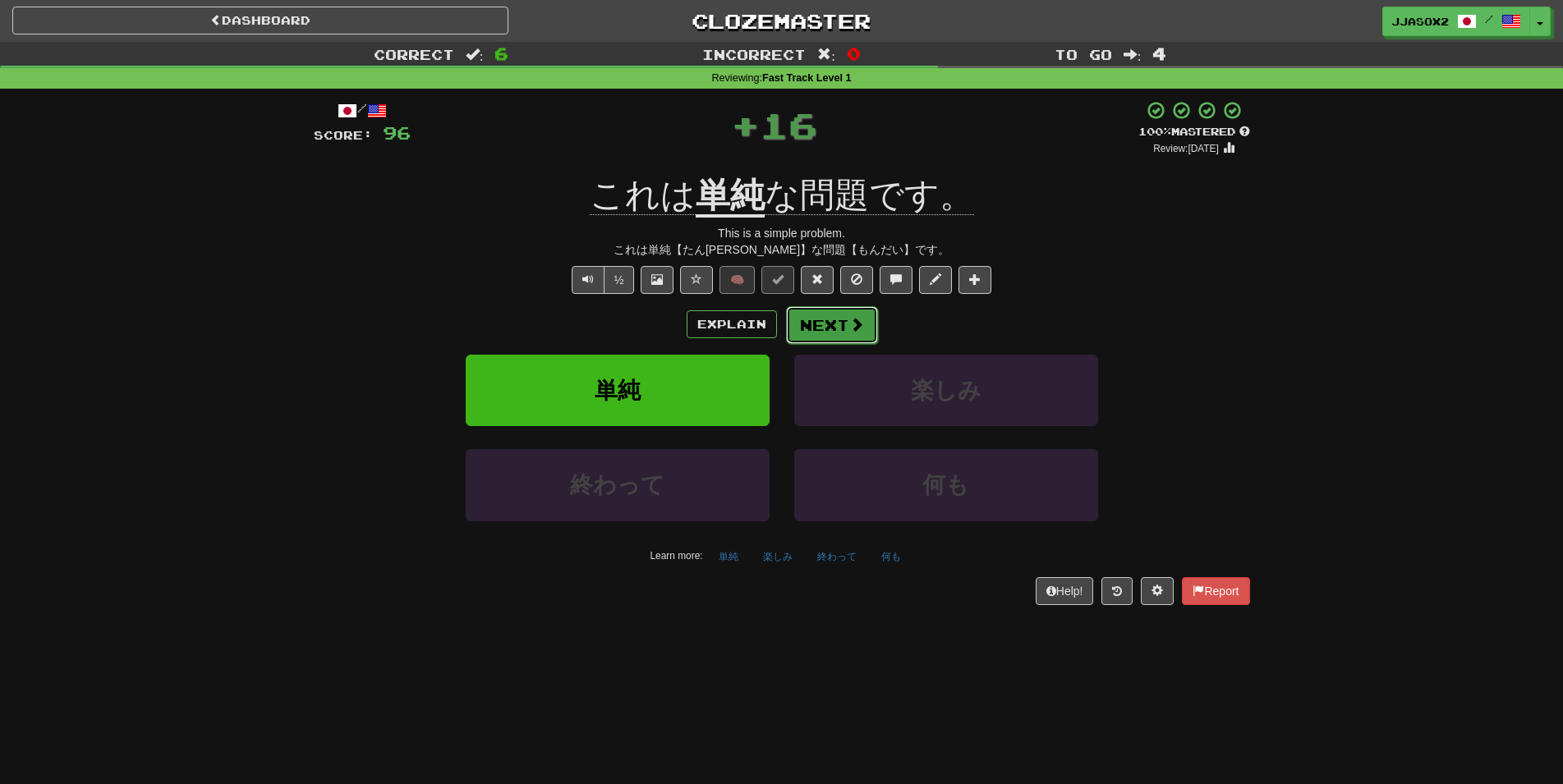
click at [839, 324] on button "Next" at bounding box center [832, 325] width 92 height 38
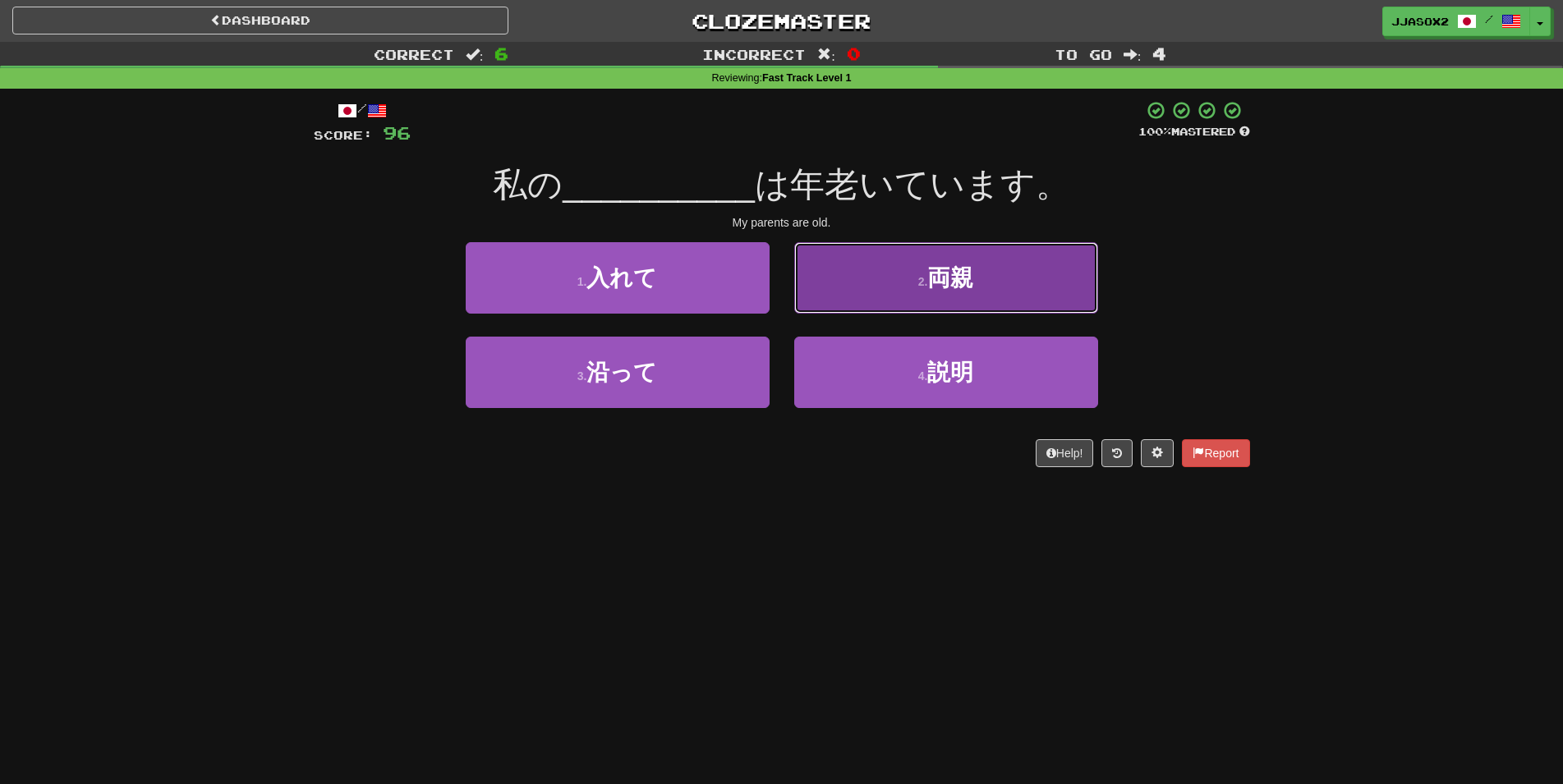
click at [907, 299] on button "2 . 両親" at bounding box center [946, 278] width 304 height 72
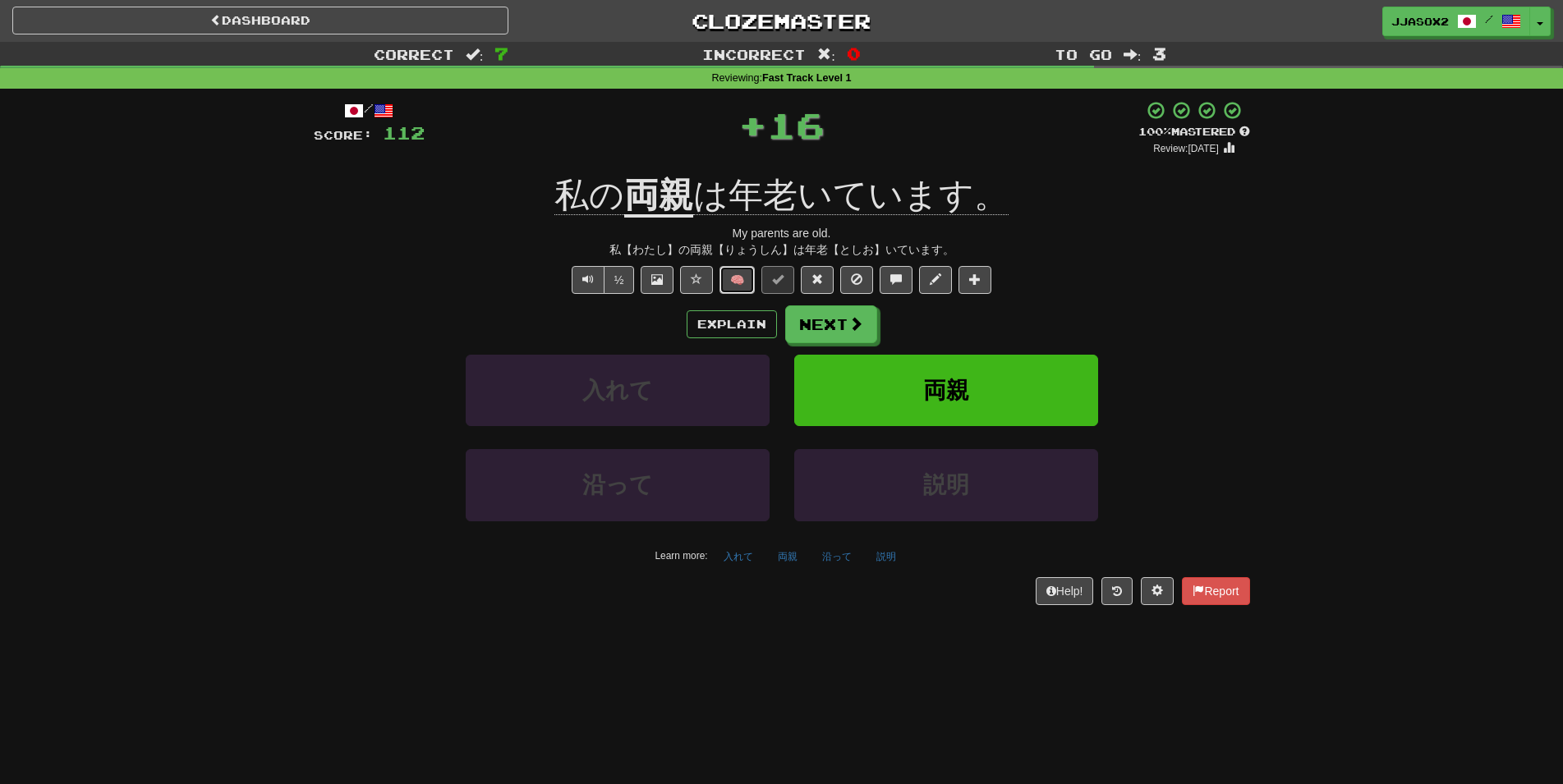
click at [742, 282] on button "🧠" at bounding box center [736, 280] width 35 height 28
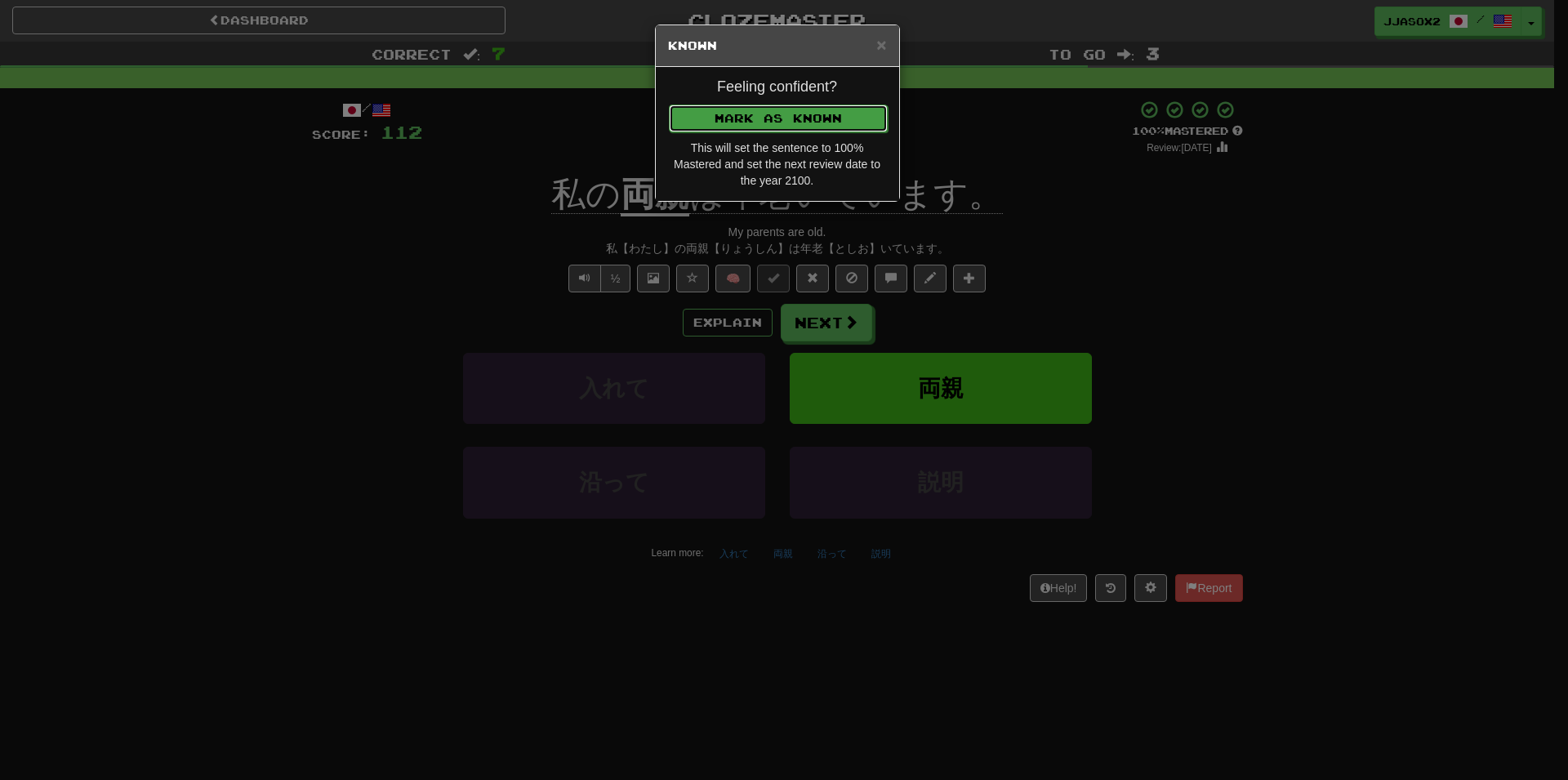
click at [802, 125] on button "Mark as Known" at bounding box center [778, 118] width 219 height 28
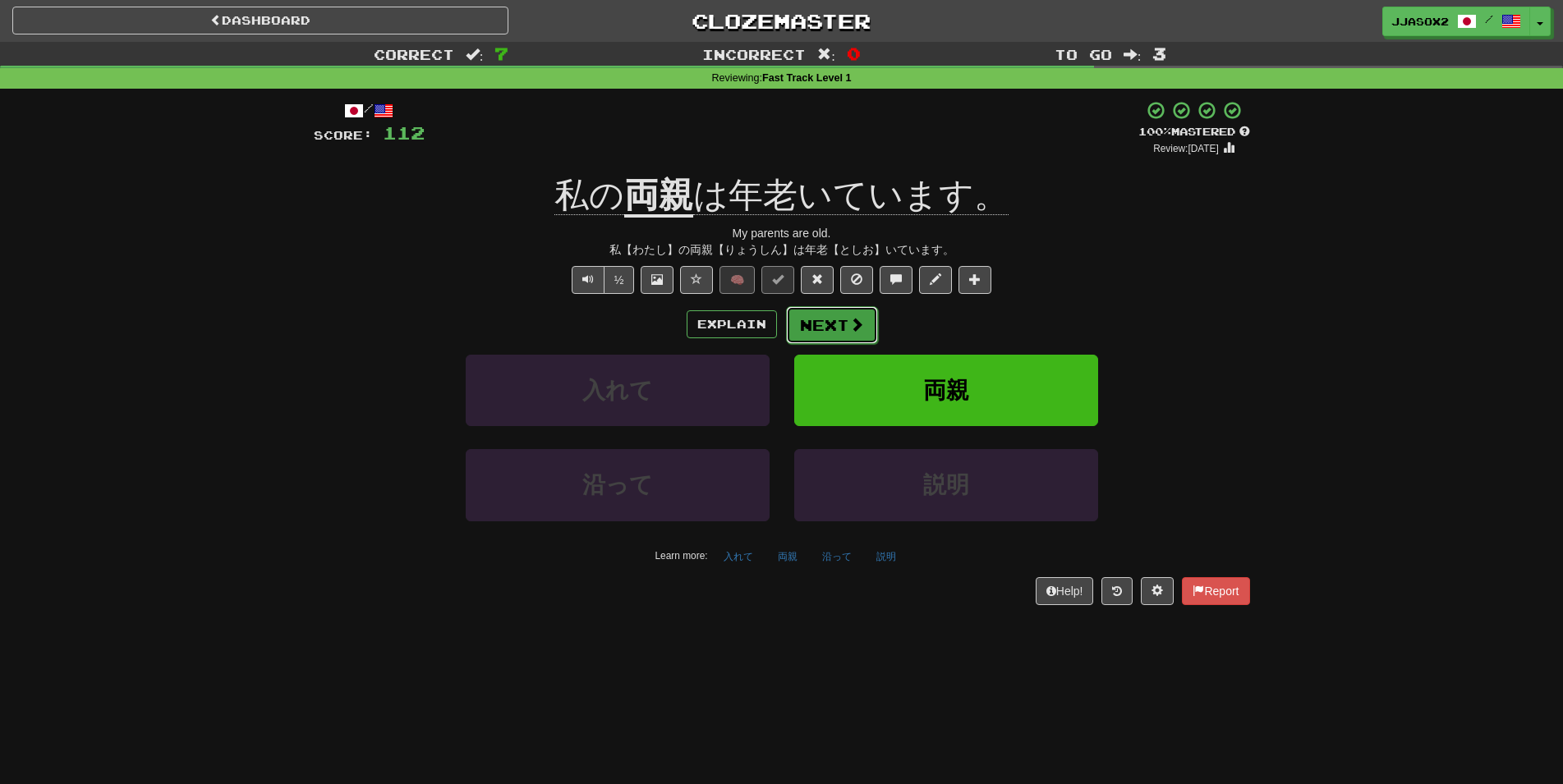
click at [815, 343] on button "Next" at bounding box center [832, 325] width 92 height 38
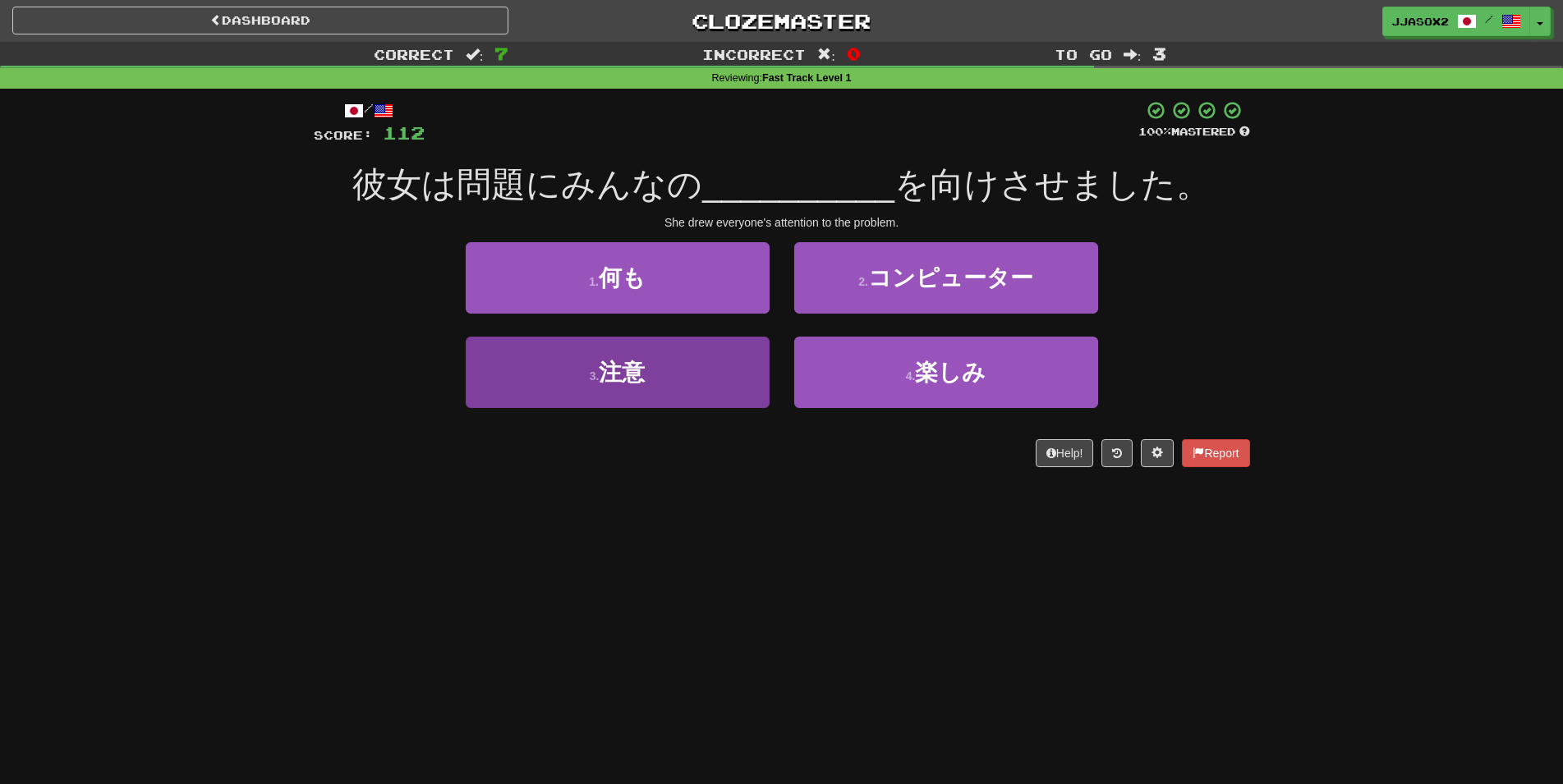
click at [637, 408] on div "3 . 注意" at bounding box center [618, 383] width 329 height 94
click at [669, 371] on button "3 . 注意" at bounding box center [617, 372] width 304 height 72
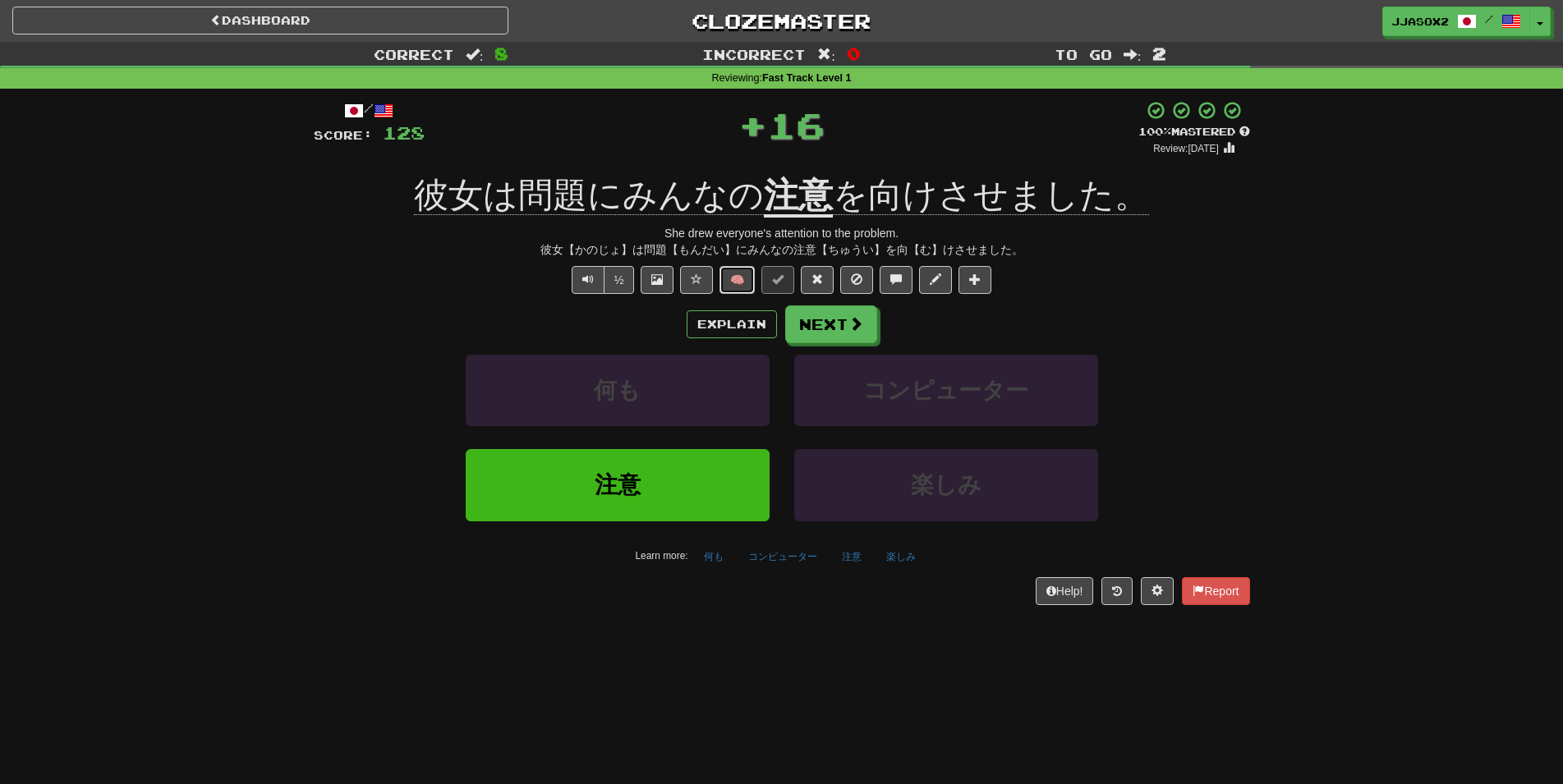
click at [739, 289] on button "🧠" at bounding box center [736, 280] width 35 height 28
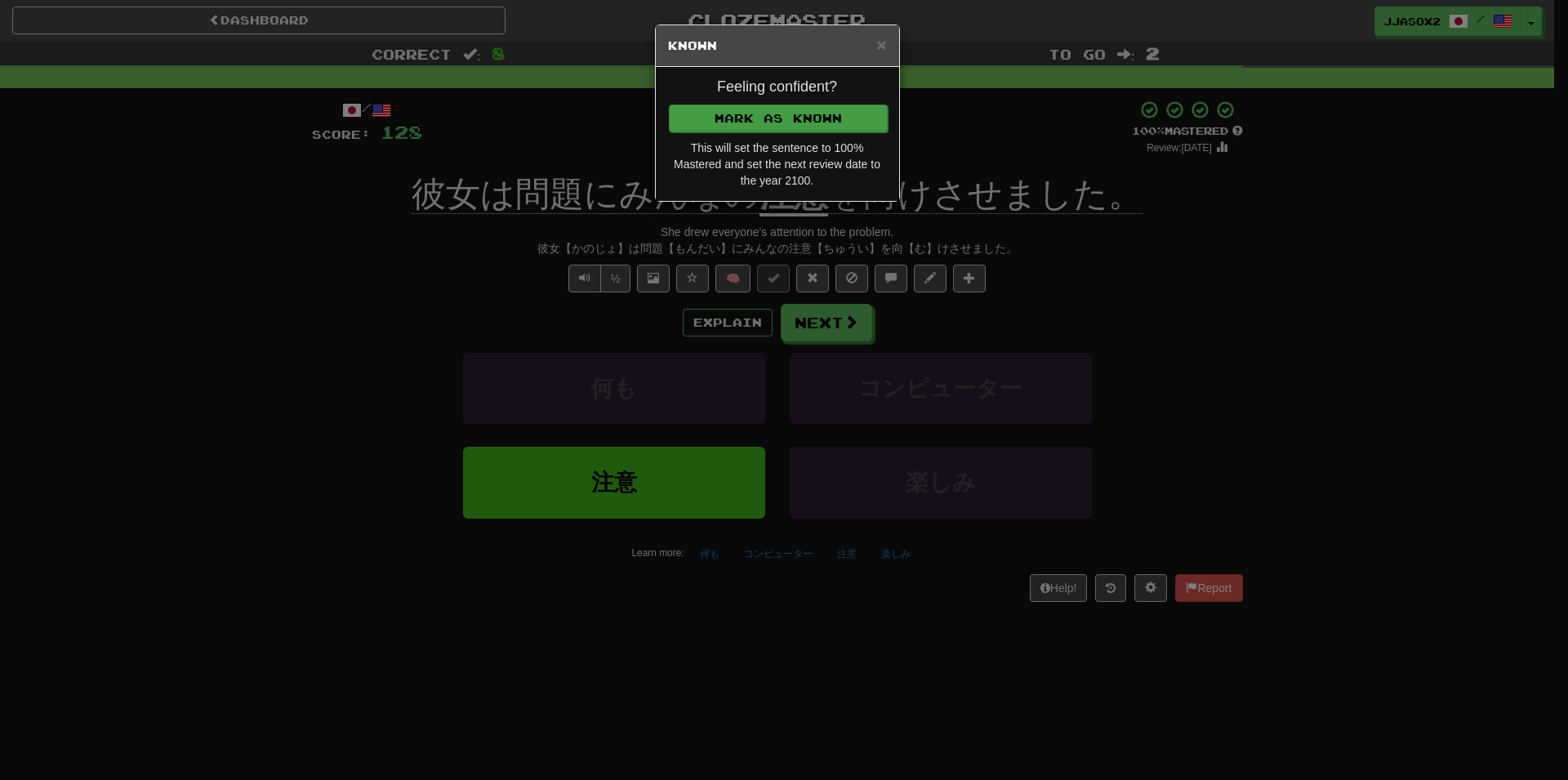
drag, startPoint x: 827, startPoint y: 133, endPoint x: 834, endPoint y: 127, distance: 9.2
click at [826, 126] on div "Feeling confident? [PERSON_NAME] as Known This will set the sentence to 100% Ma…" at bounding box center [777, 134] width 244 height 134
click at [835, 127] on button "Mark as Known" at bounding box center [778, 118] width 219 height 28
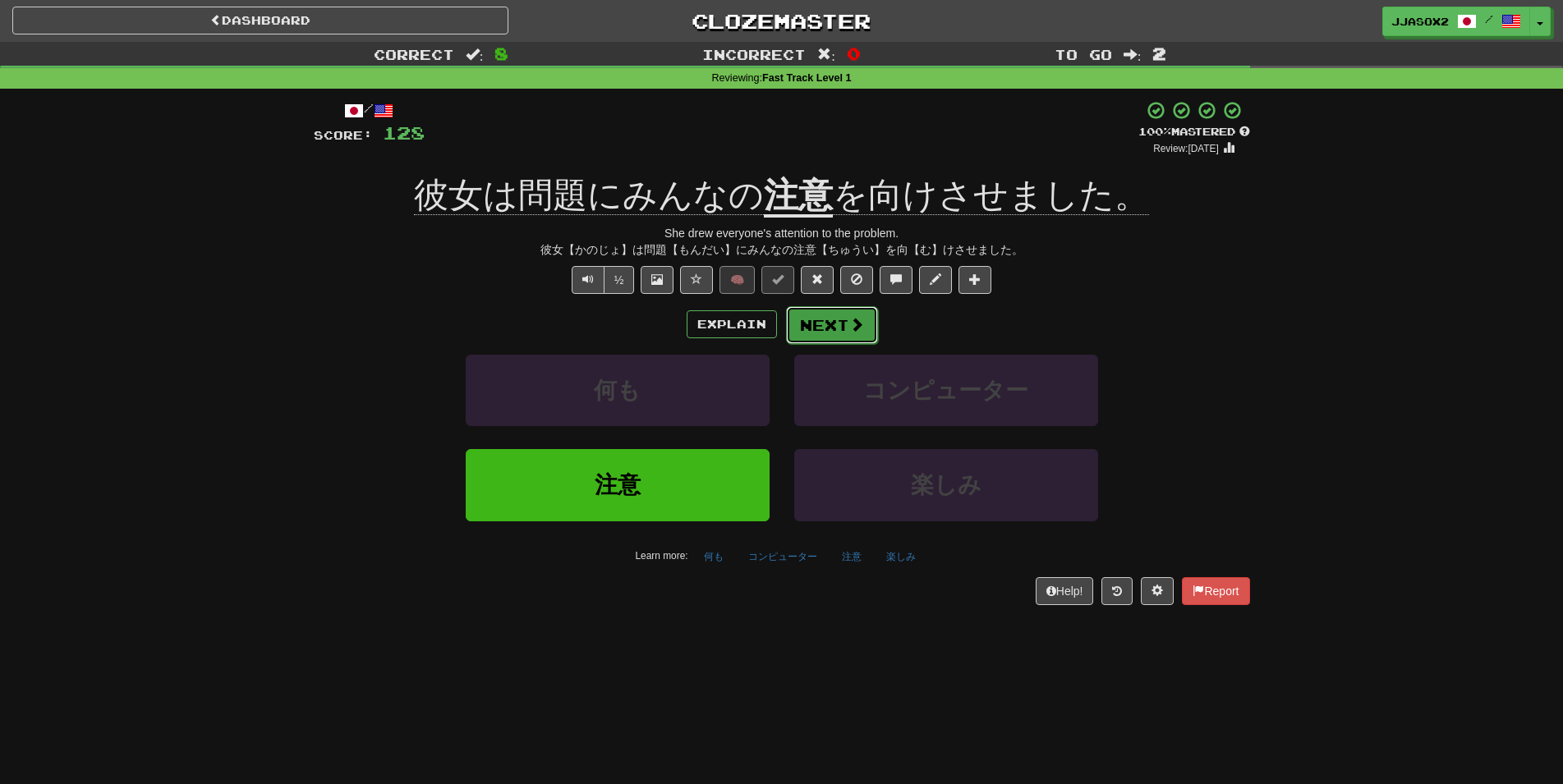
click at [839, 337] on button "Next" at bounding box center [832, 325] width 92 height 38
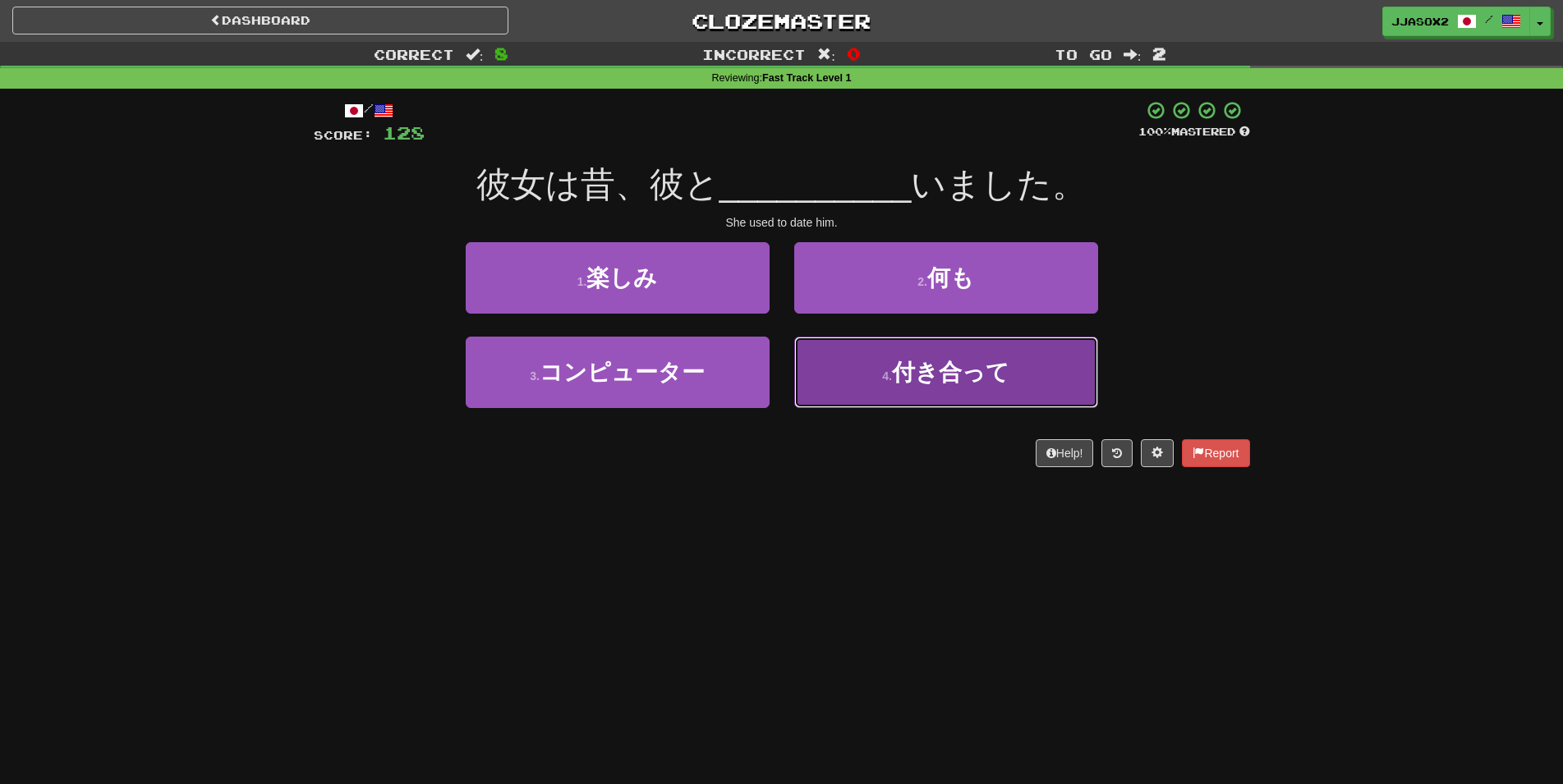
click at [842, 341] on button "4 . 付き合って" at bounding box center [946, 372] width 304 height 72
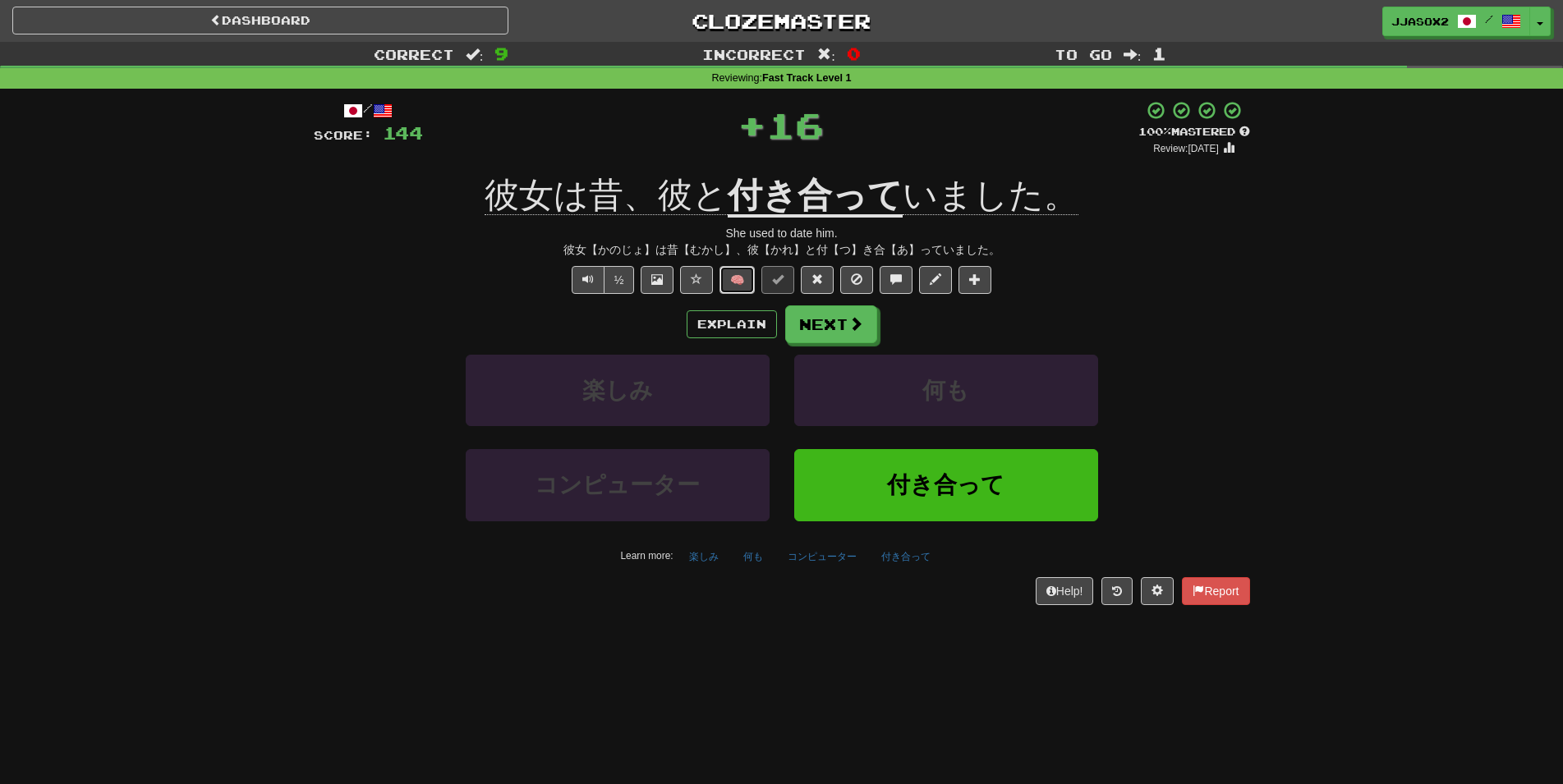
drag, startPoint x: 734, startPoint y: 273, endPoint x: 727, endPoint y: 269, distance: 8.1
click at [727, 269] on button "🧠" at bounding box center [736, 280] width 35 height 28
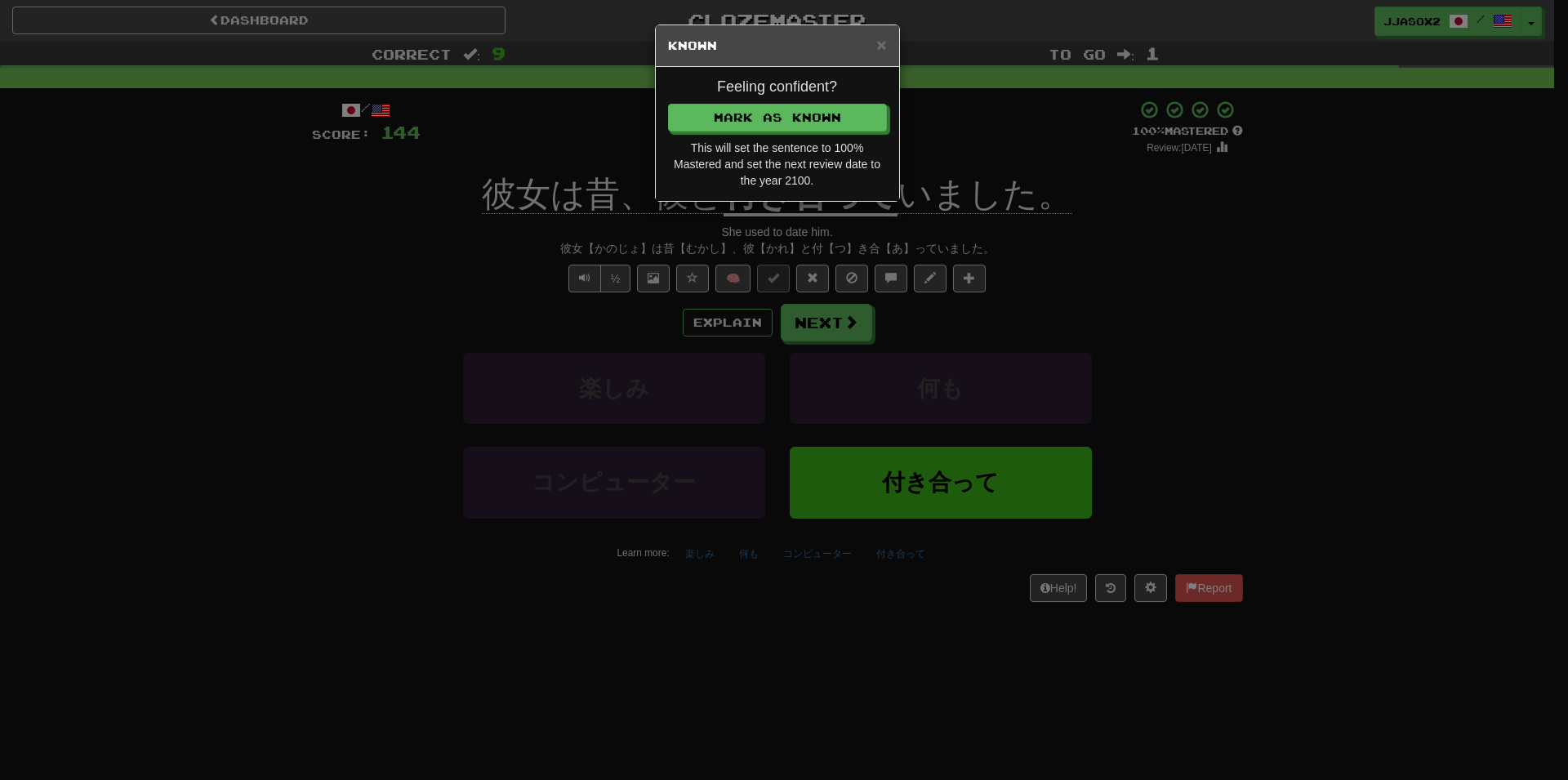
click at [822, 100] on div "Feeling confident? [PERSON_NAME] as Known This will set the sentence to 100% Ma…" at bounding box center [777, 134] width 244 height 134
click at [810, 107] on button "Mark as Known" at bounding box center [778, 118] width 219 height 28
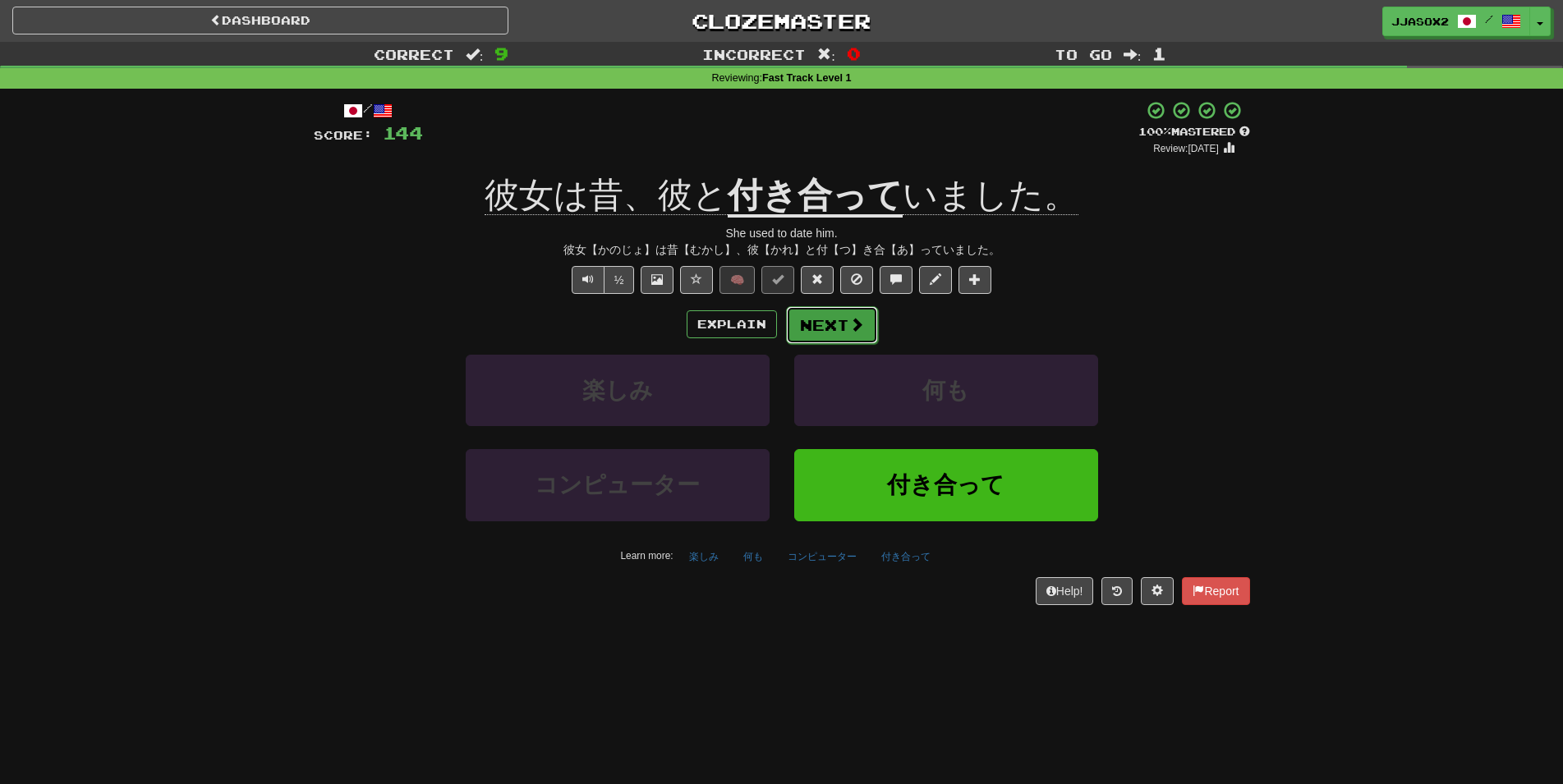
click at [835, 317] on button "Next" at bounding box center [832, 325] width 92 height 38
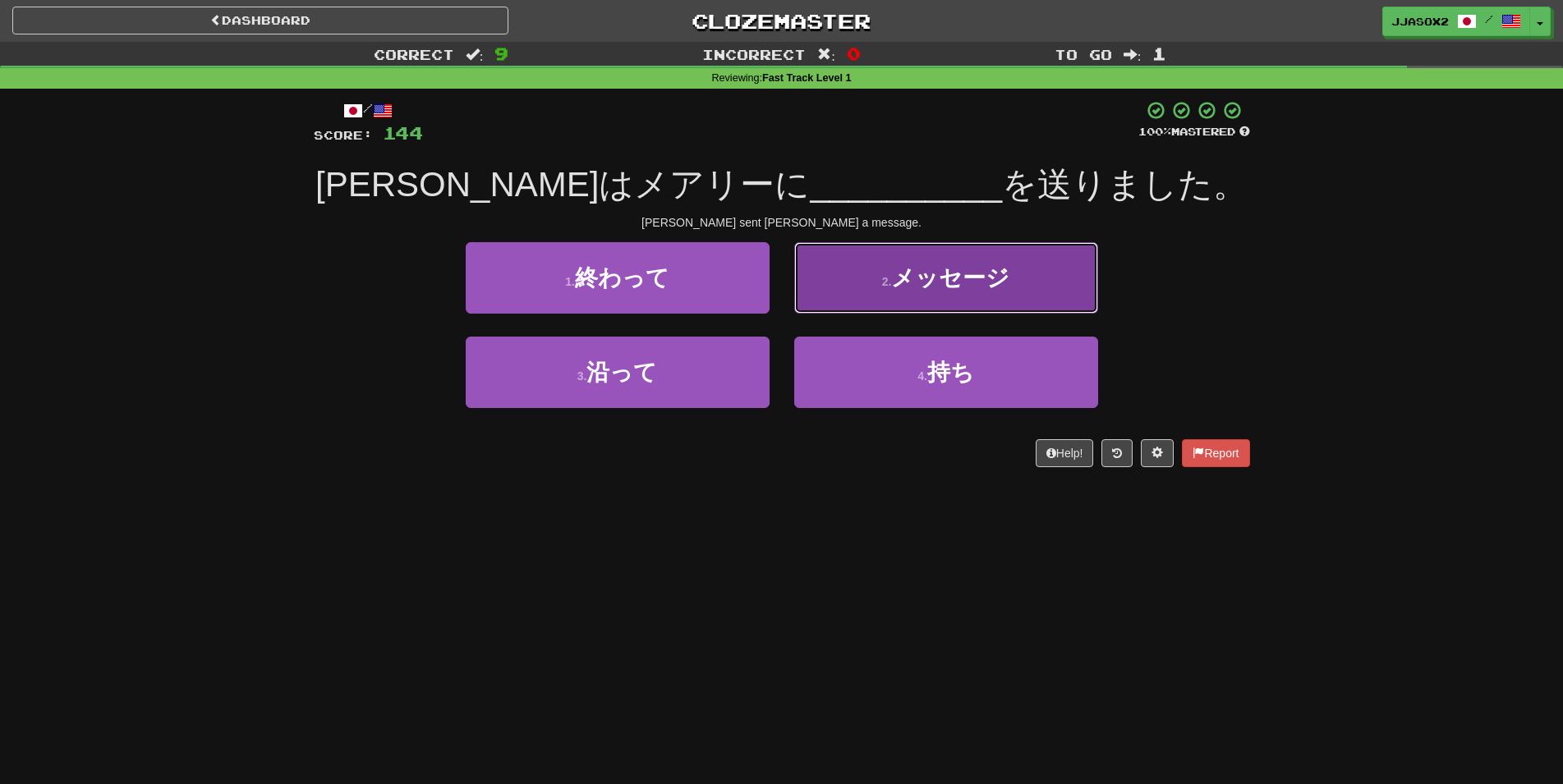
click at [888, 306] on button "2 . メッセージ" at bounding box center [946, 278] width 304 height 72
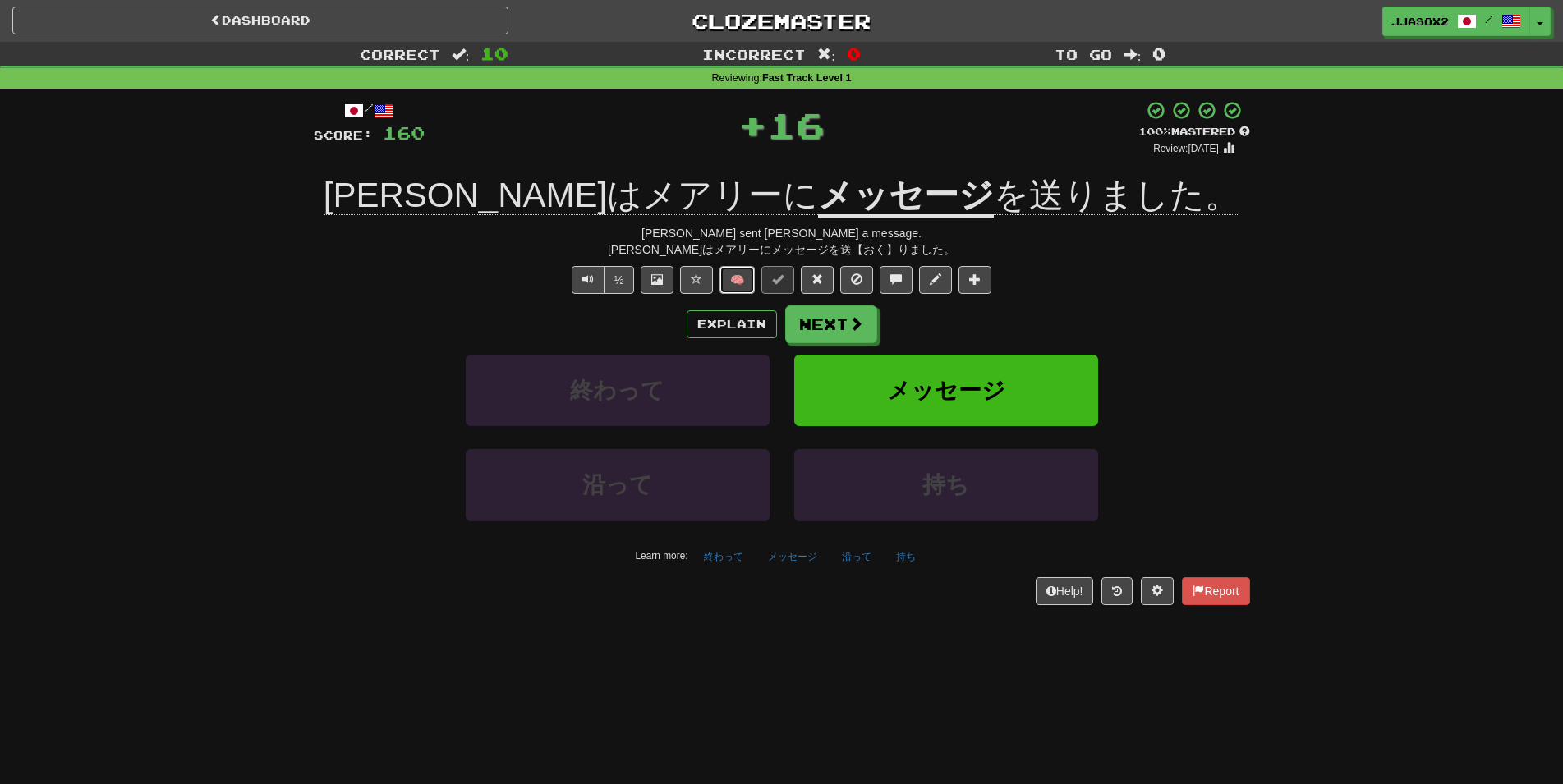
click at [747, 292] on button "🧠" at bounding box center [736, 280] width 35 height 28
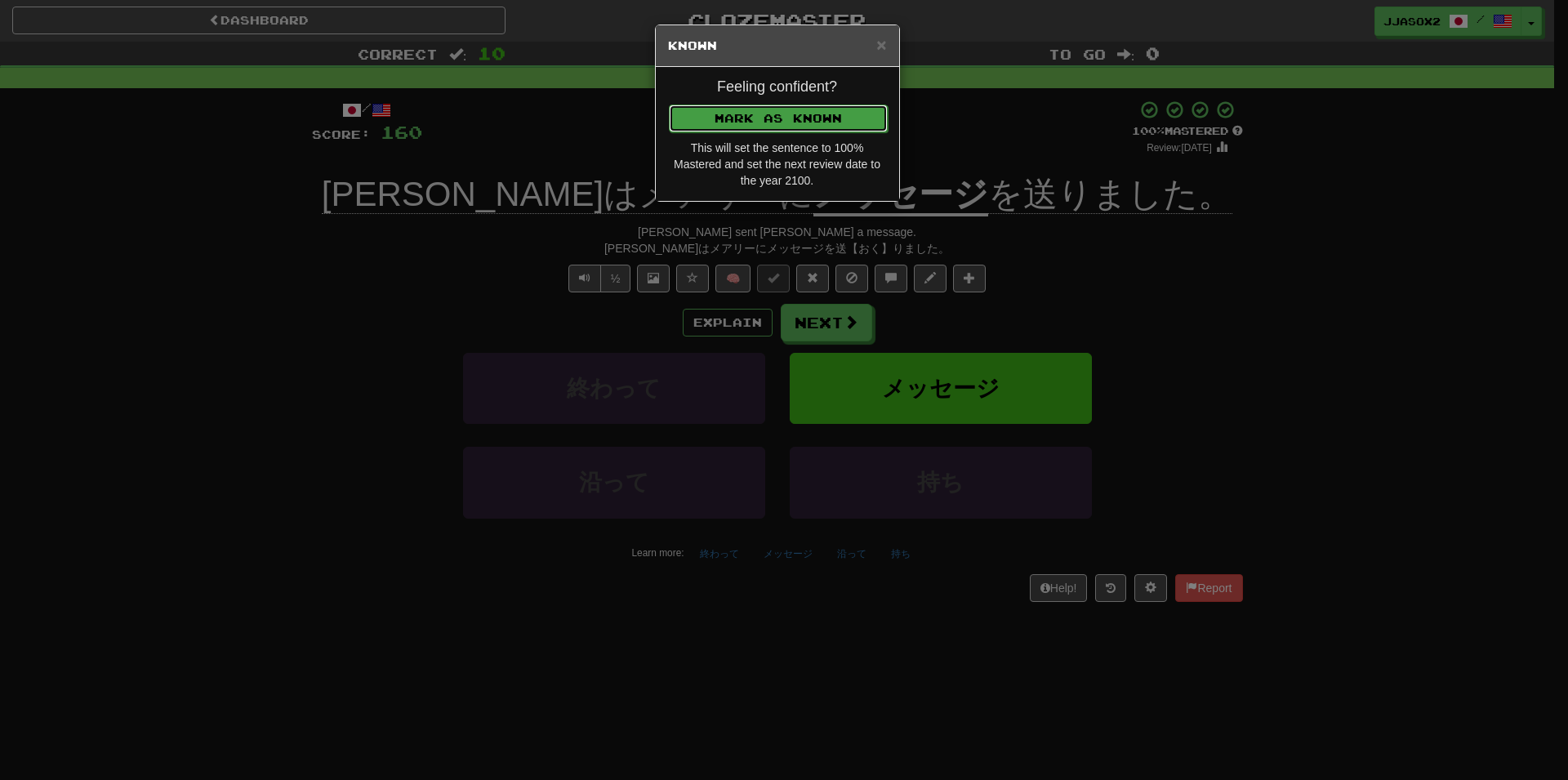
click at [825, 129] on button "Mark as Known" at bounding box center [778, 118] width 219 height 28
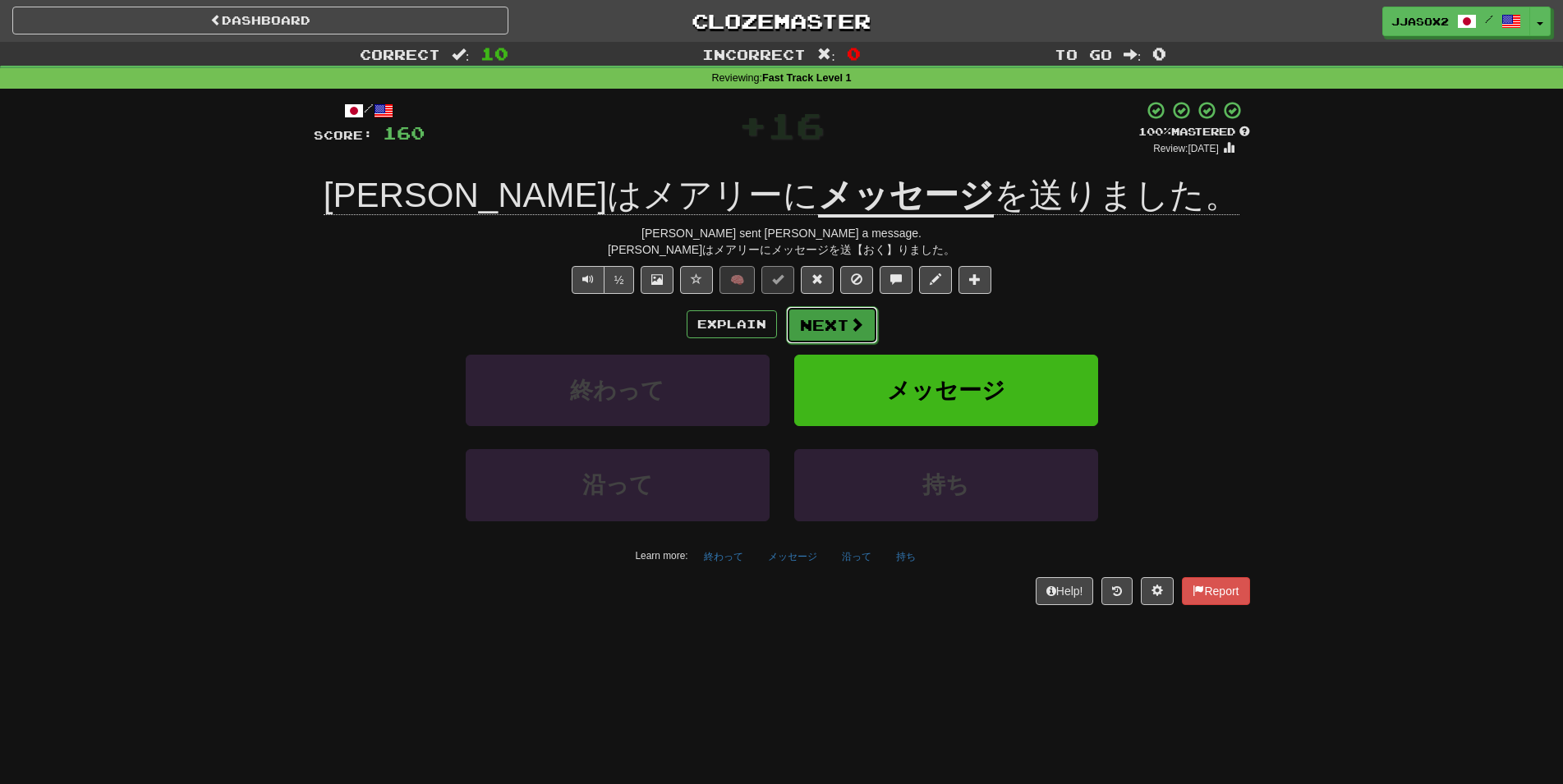
click at [835, 317] on button "Next" at bounding box center [832, 325] width 92 height 38
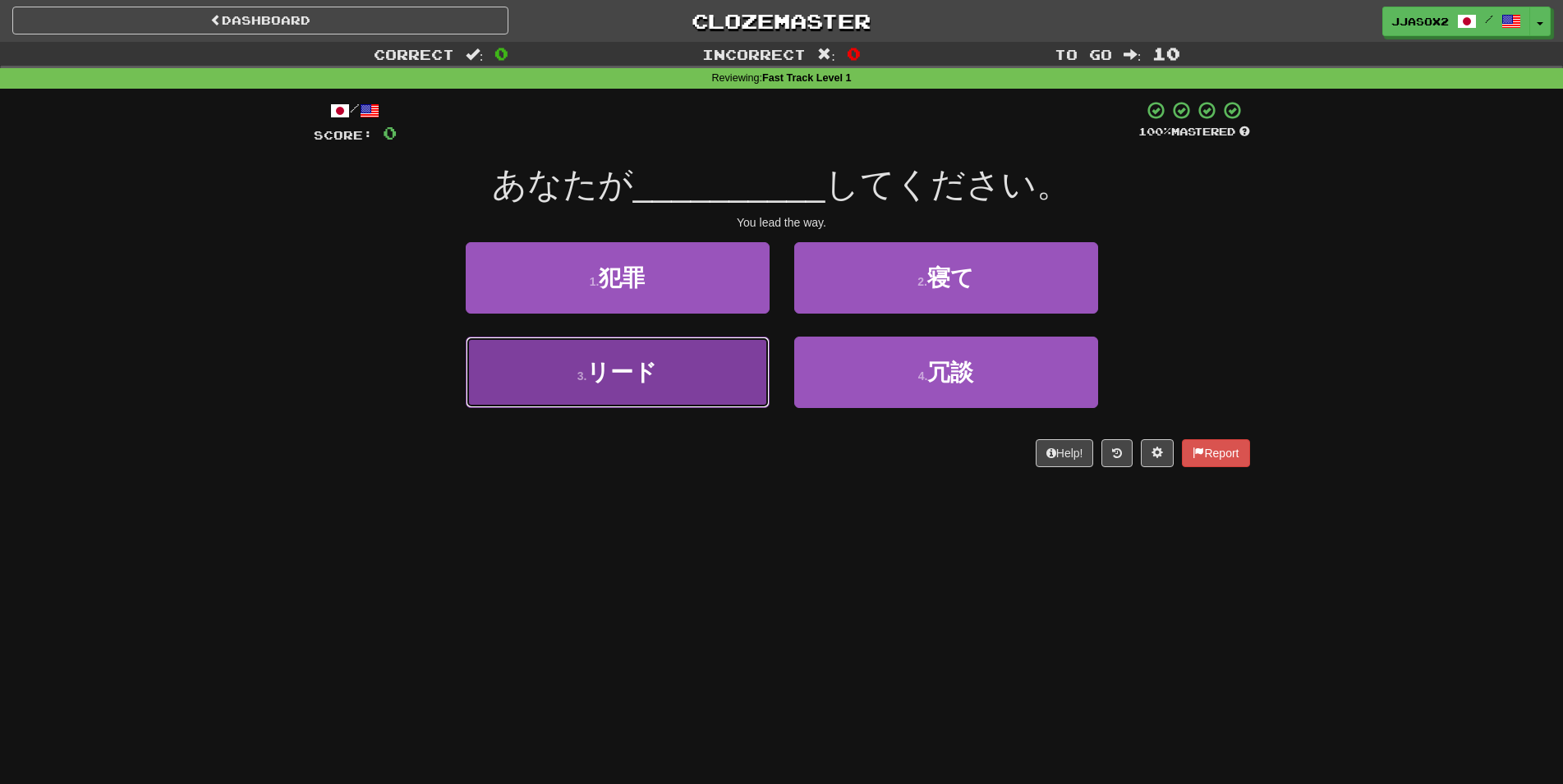
click at [747, 357] on button "3 . リード" at bounding box center [617, 372] width 304 height 72
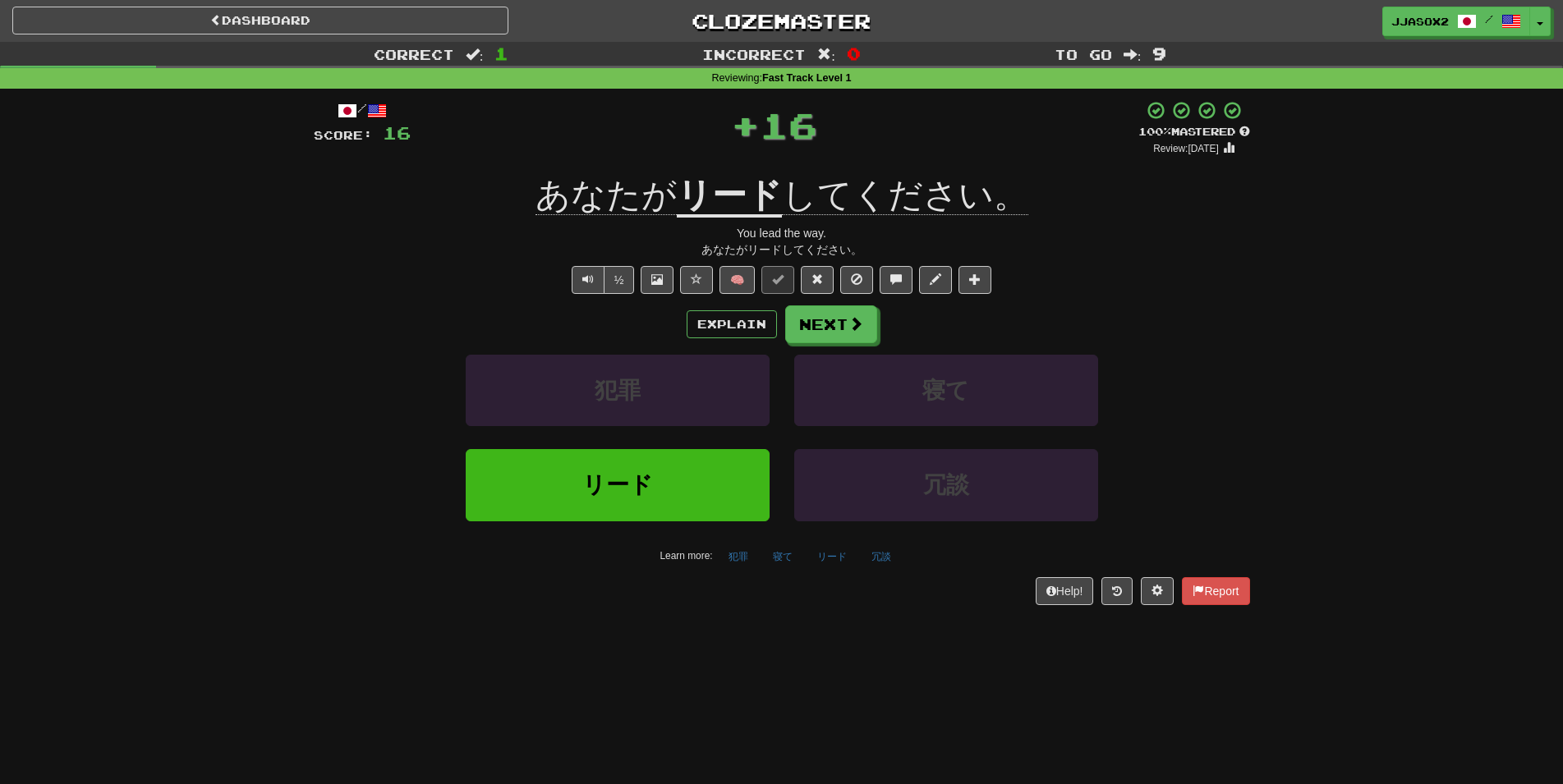
click at [754, 265] on div "/ Score: 16 + 16 100 % Mastered Review: [DATE] あなたが リード してください。 You lead the wa…" at bounding box center [782, 352] width 936 height 504
click at [749, 274] on button "🧠" at bounding box center [736, 280] width 35 height 28
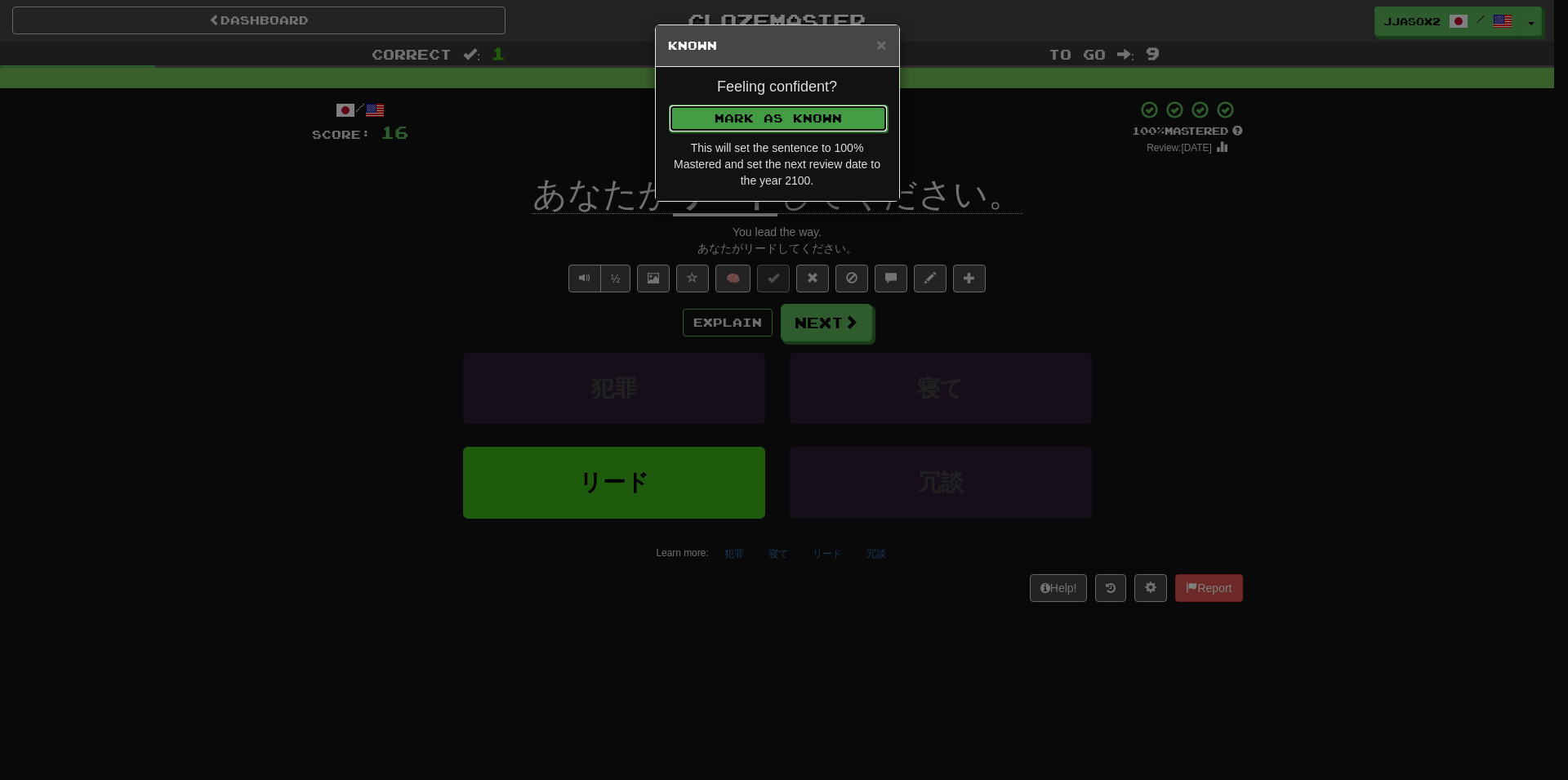
click at [853, 105] on button "Mark as Known" at bounding box center [778, 118] width 219 height 28
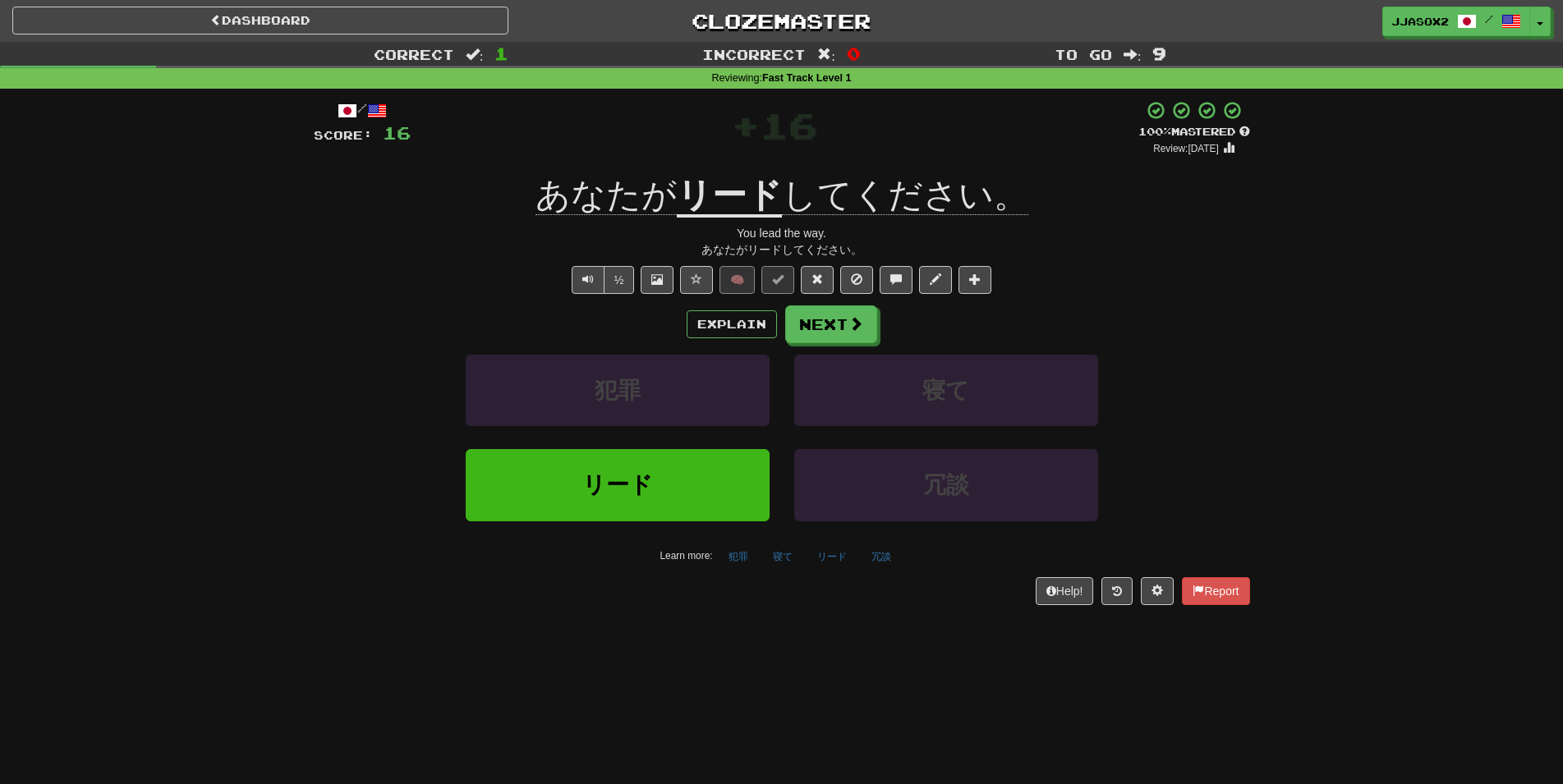
click at [828, 344] on div "Explain Next 犯罪 寝て リード 冗談 Learn more: 犯罪 寝て リード 冗談" at bounding box center [782, 437] width 936 height 264
click at [830, 320] on button "Next" at bounding box center [832, 325] width 92 height 38
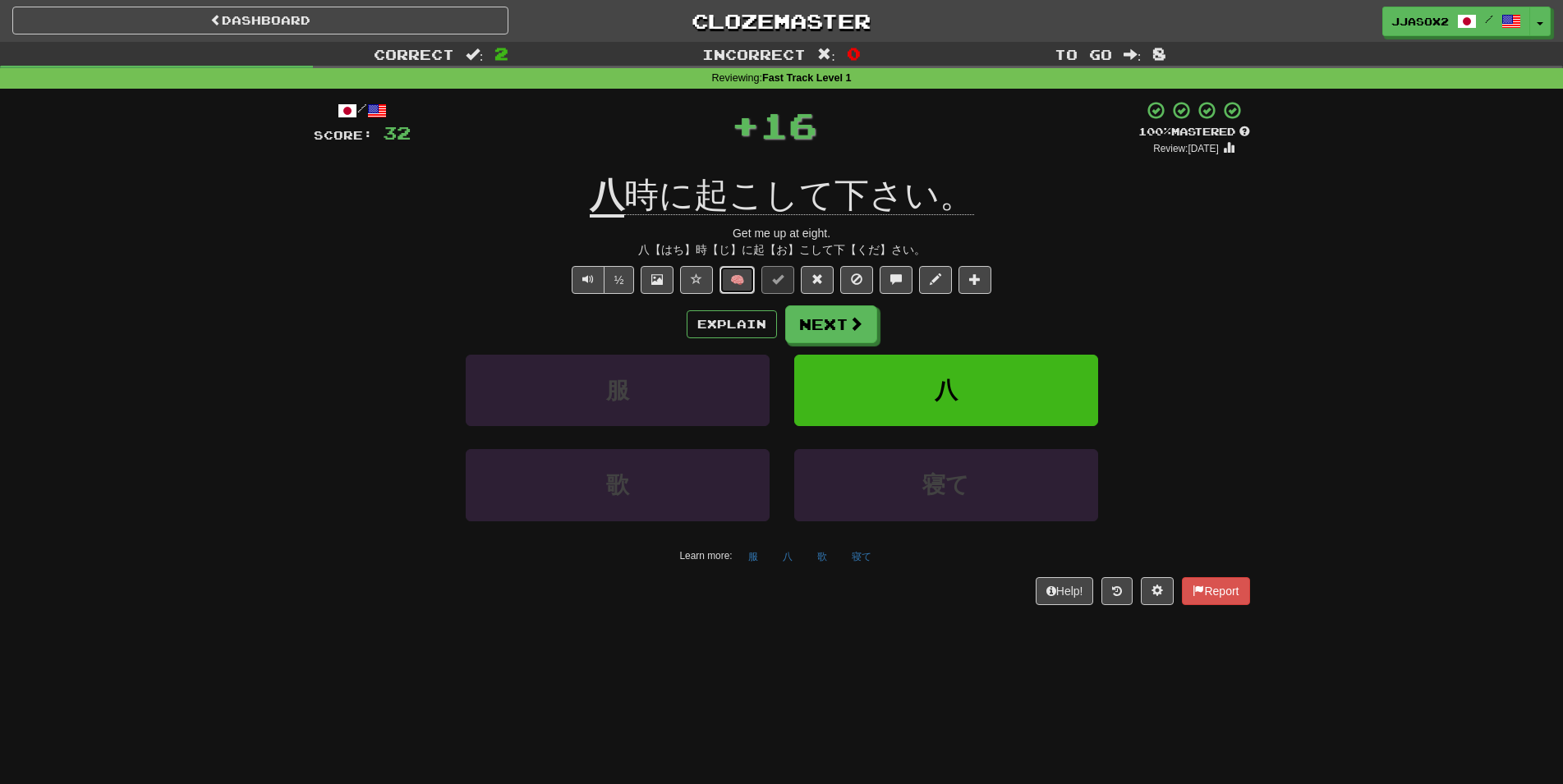
click at [732, 281] on button "🧠" at bounding box center [736, 280] width 35 height 28
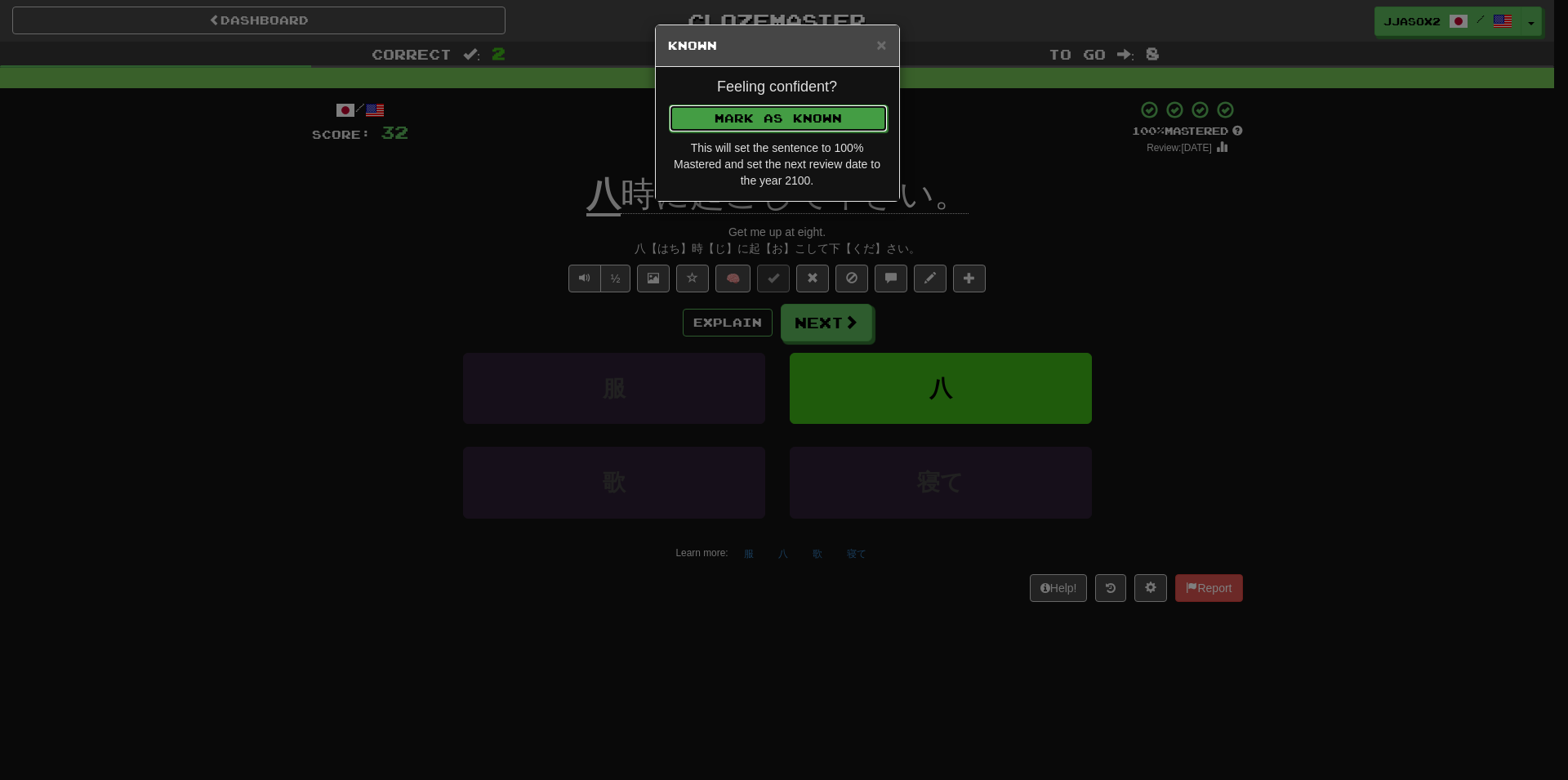
click at [782, 118] on button "Mark as Known" at bounding box center [778, 118] width 219 height 28
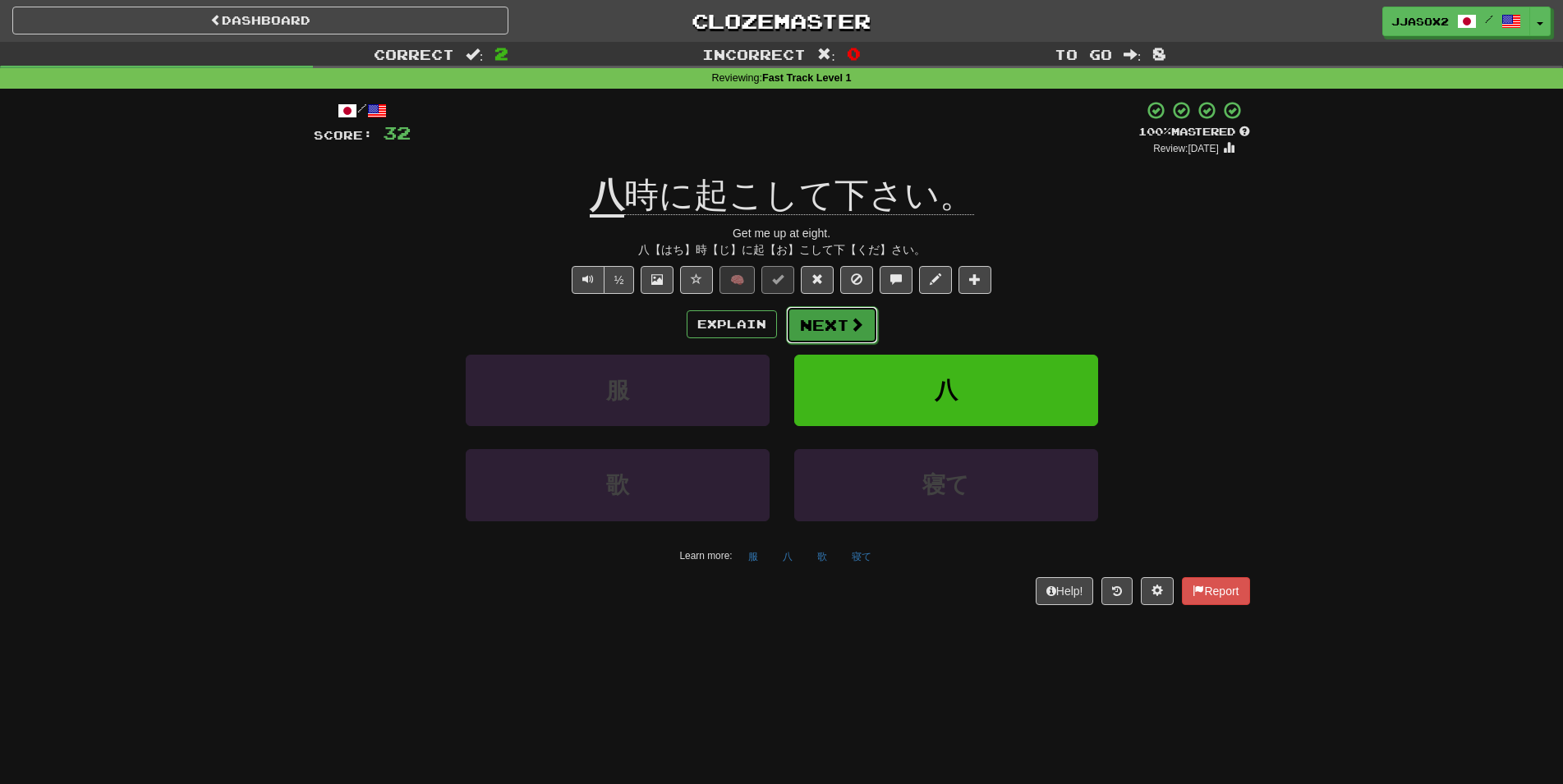
click at [847, 323] on button "Next" at bounding box center [832, 325] width 92 height 38
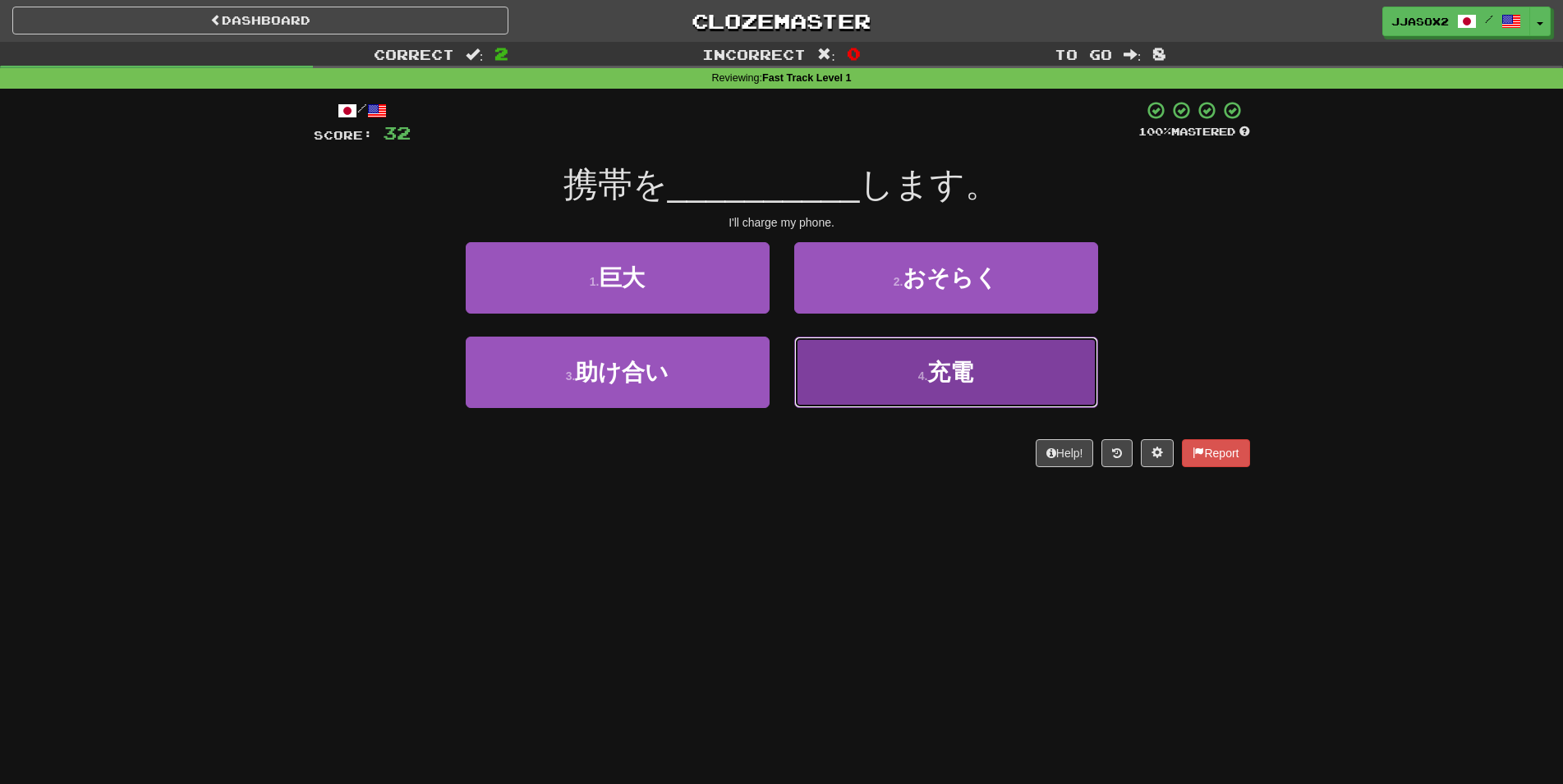
click at [851, 376] on button "4 . 充電" at bounding box center [946, 372] width 304 height 72
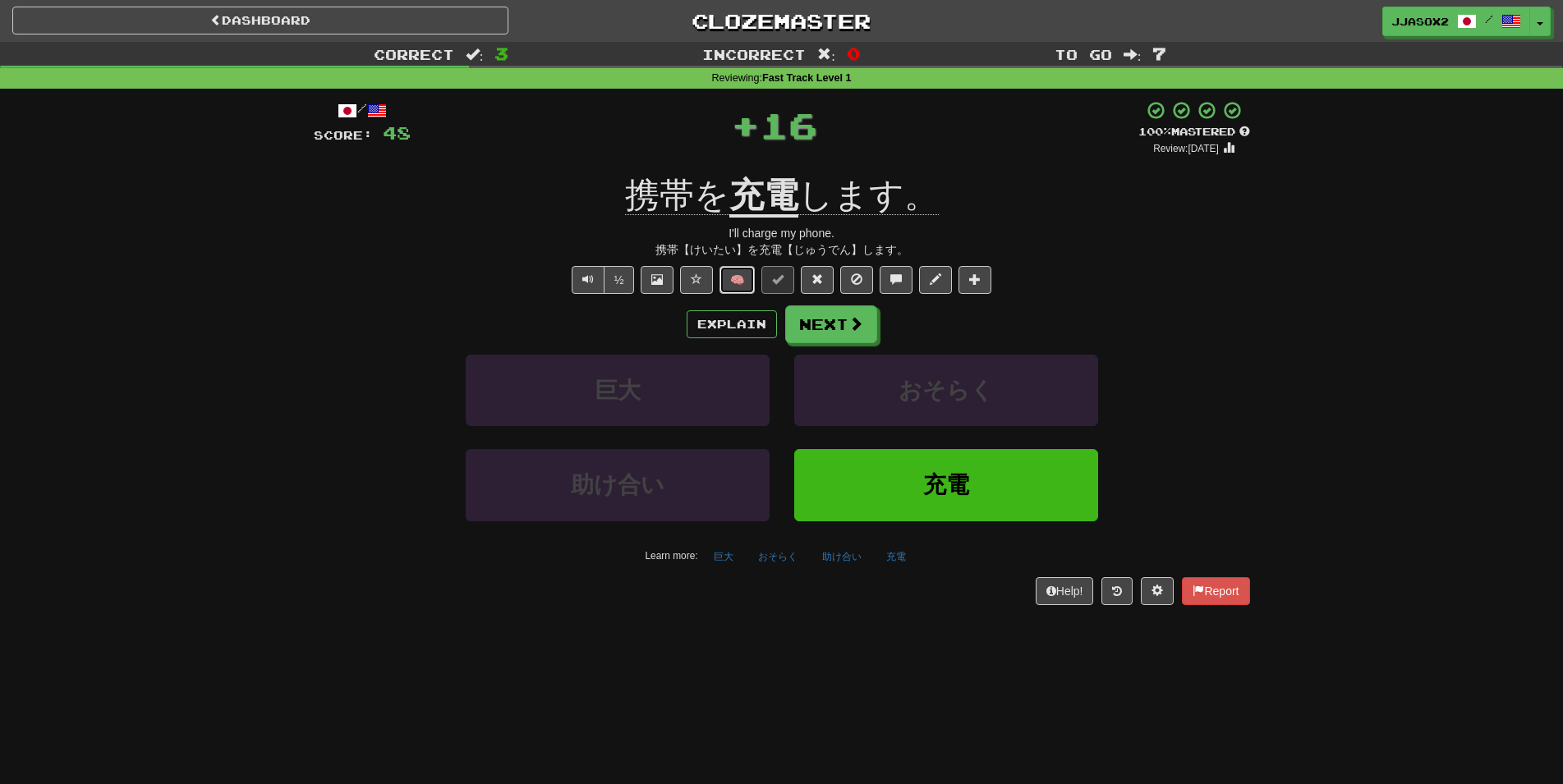
click at [733, 274] on button "🧠" at bounding box center [736, 280] width 35 height 28
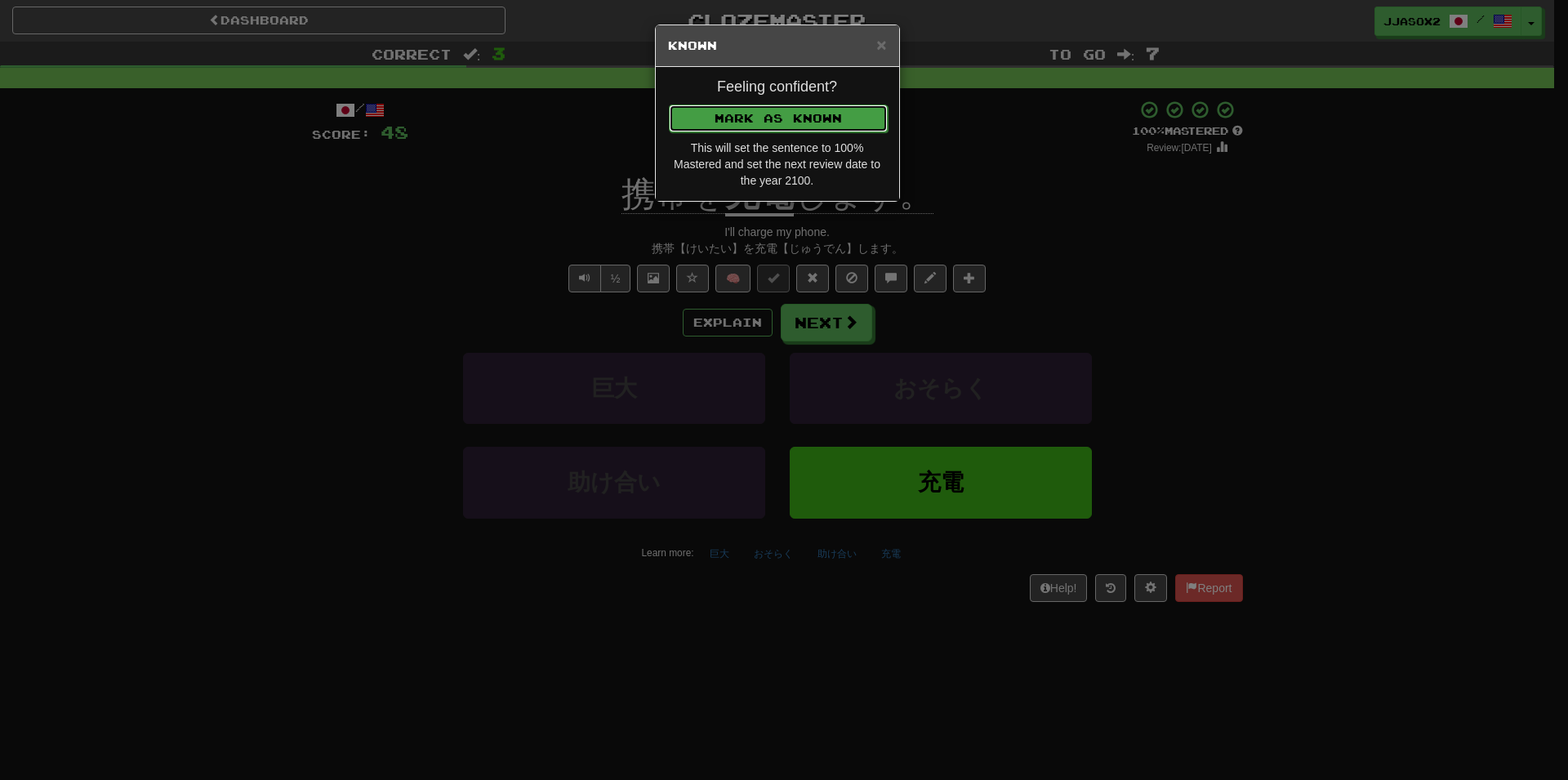
click at [808, 118] on button "Mark as Known" at bounding box center [778, 118] width 219 height 28
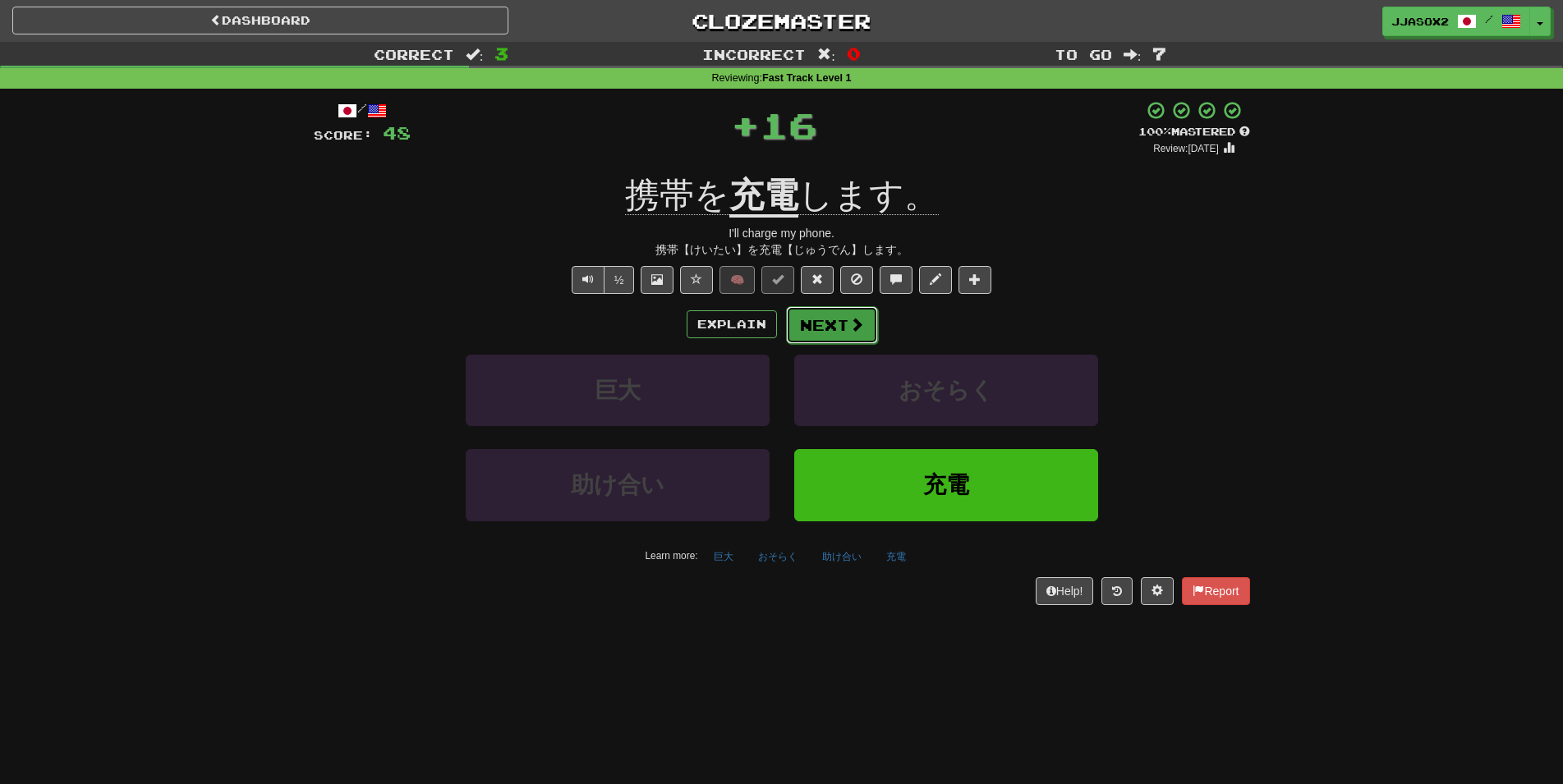
click at [841, 336] on button "Next" at bounding box center [832, 325] width 92 height 38
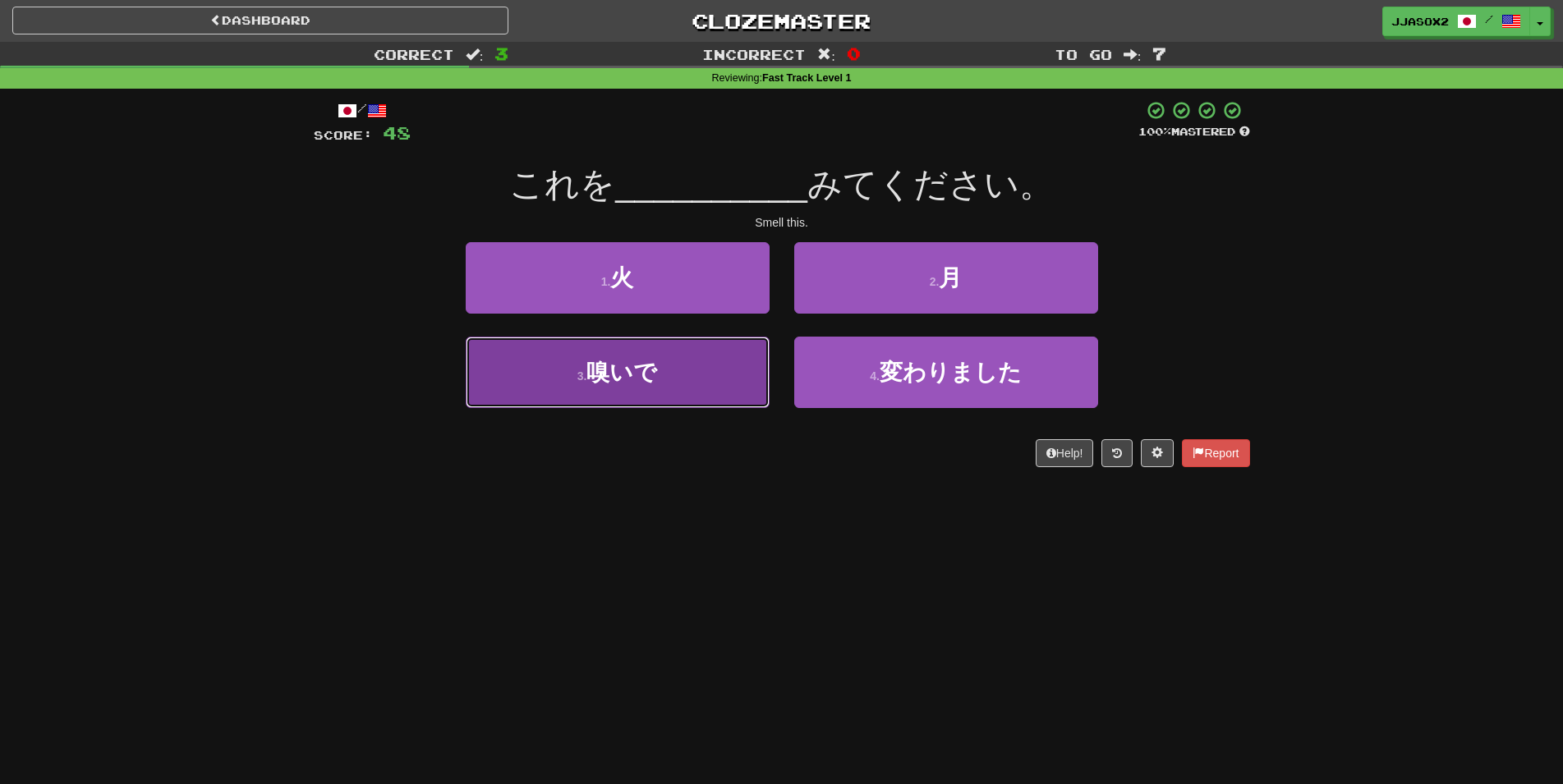
click at [651, 344] on button "3 . 嗅いで" at bounding box center [617, 372] width 304 height 72
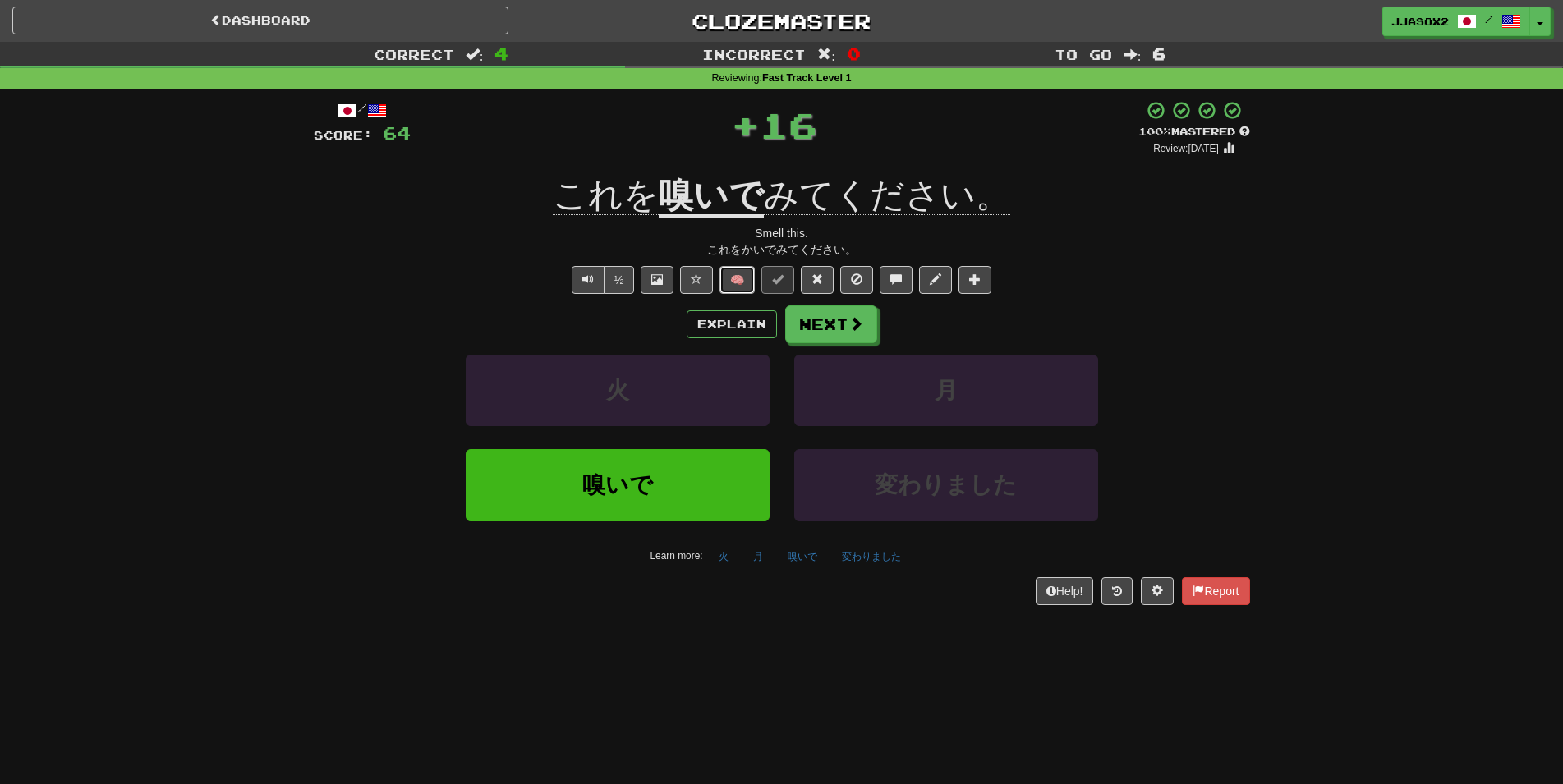
click at [719, 271] on button "🧠" at bounding box center [736, 280] width 35 height 28
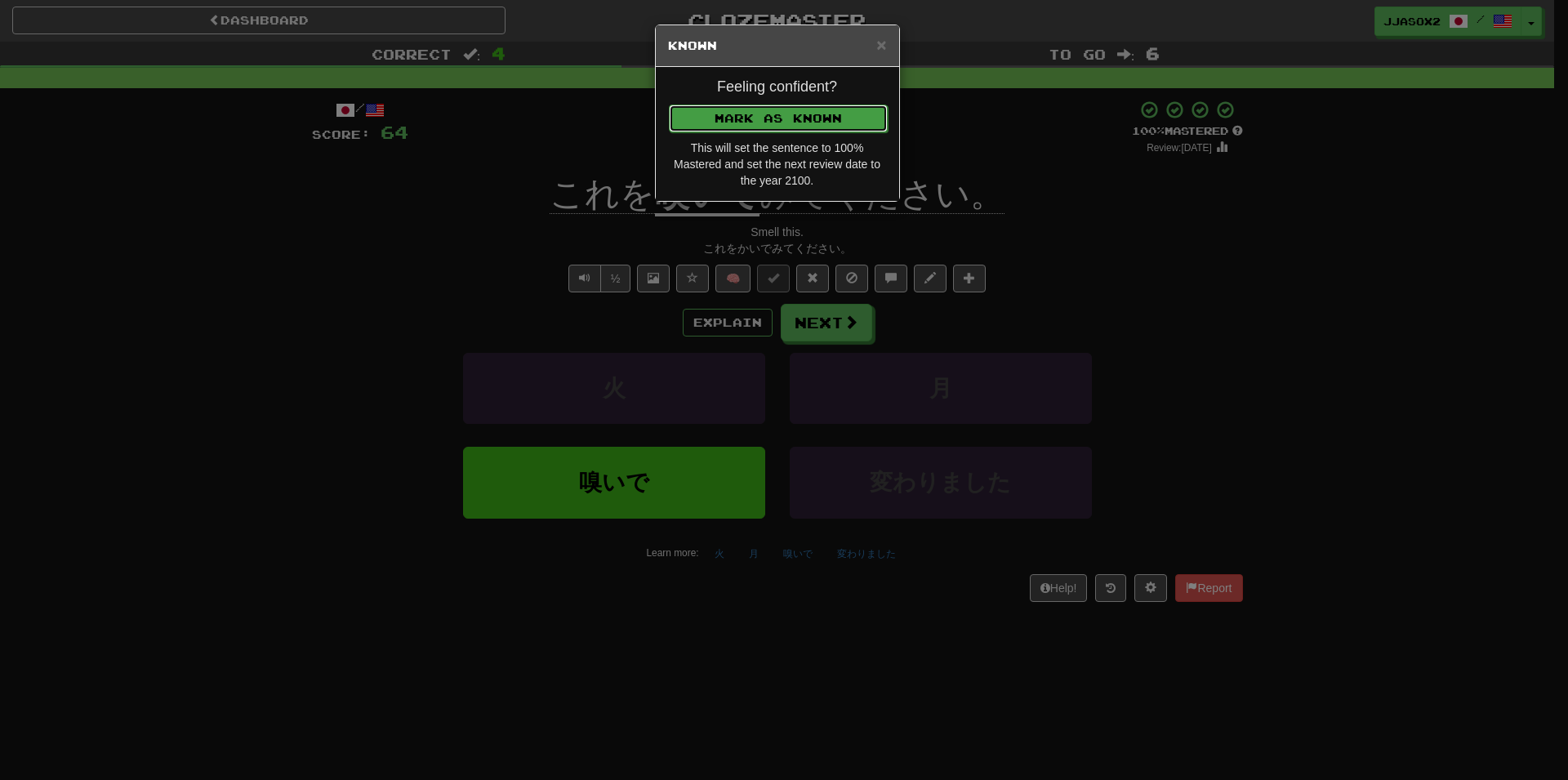
click at [781, 127] on button "Mark as Known" at bounding box center [778, 118] width 219 height 28
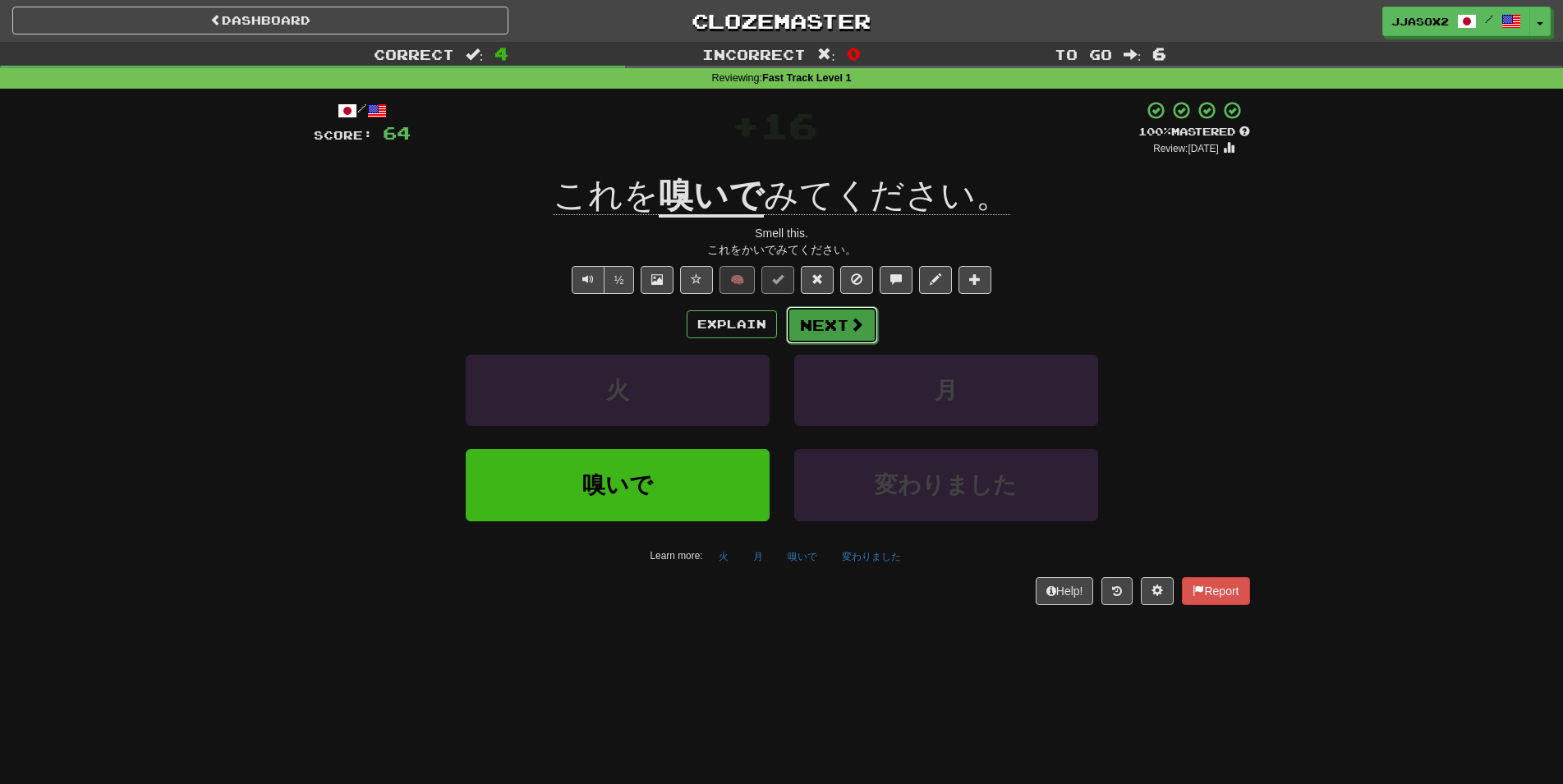
click at [863, 331] on button "Next" at bounding box center [832, 325] width 92 height 38
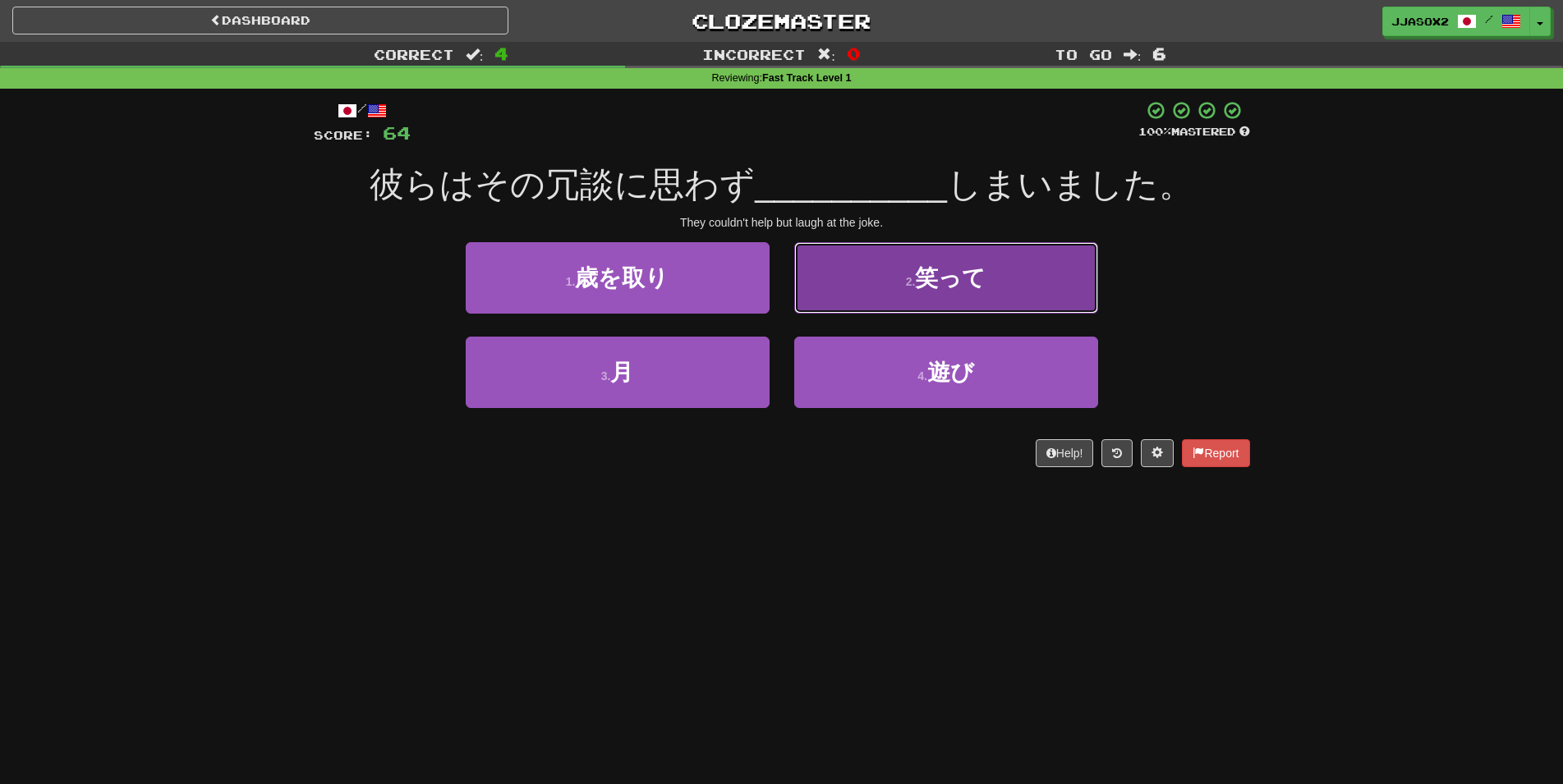
click at [906, 293] on button "2 . 笑って" at bounding box center [946, 278] width 304 height 72
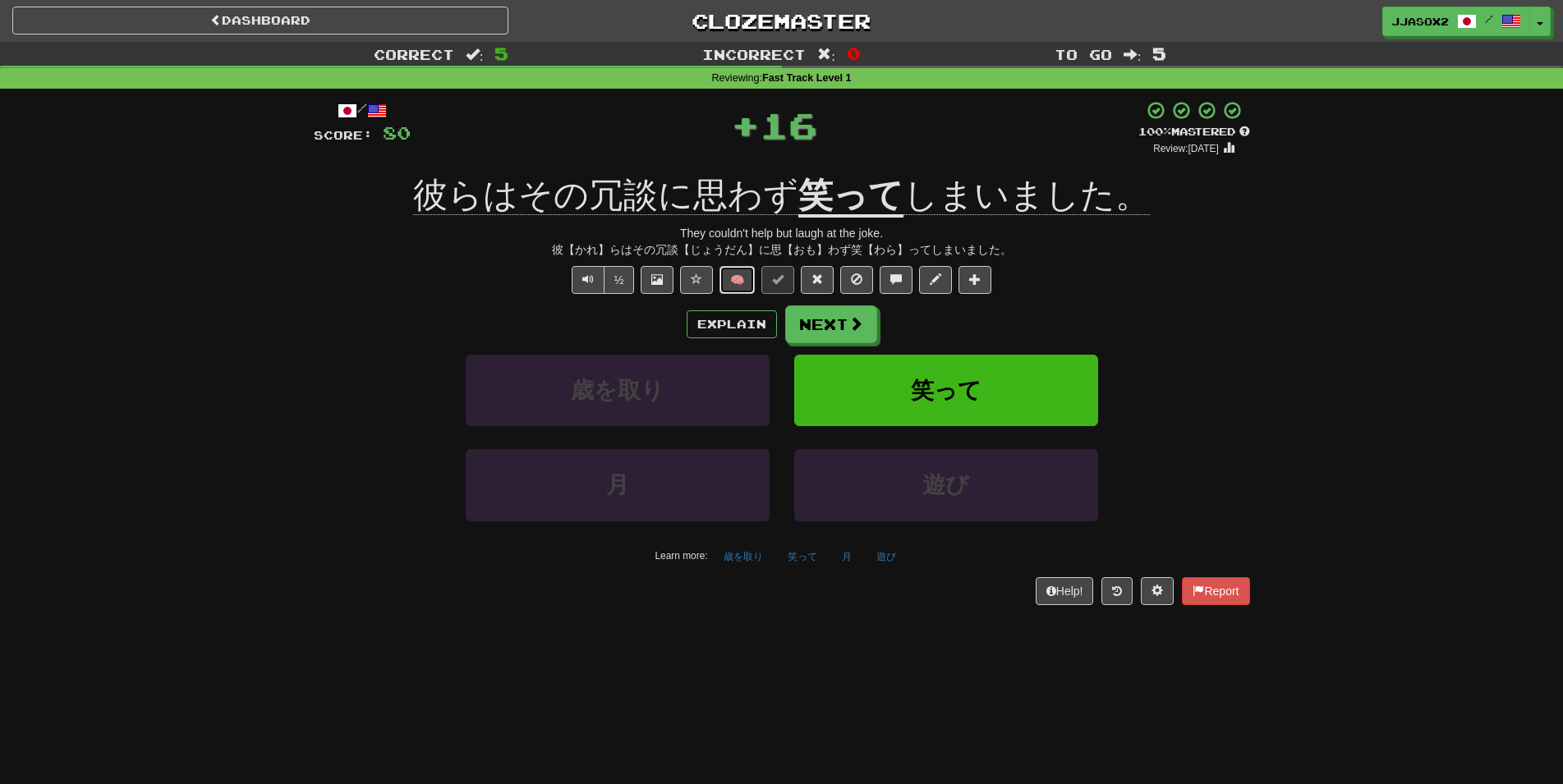
click at [743, 276] on button "🧠" at bounding box center [736, 280] width 35 height 28
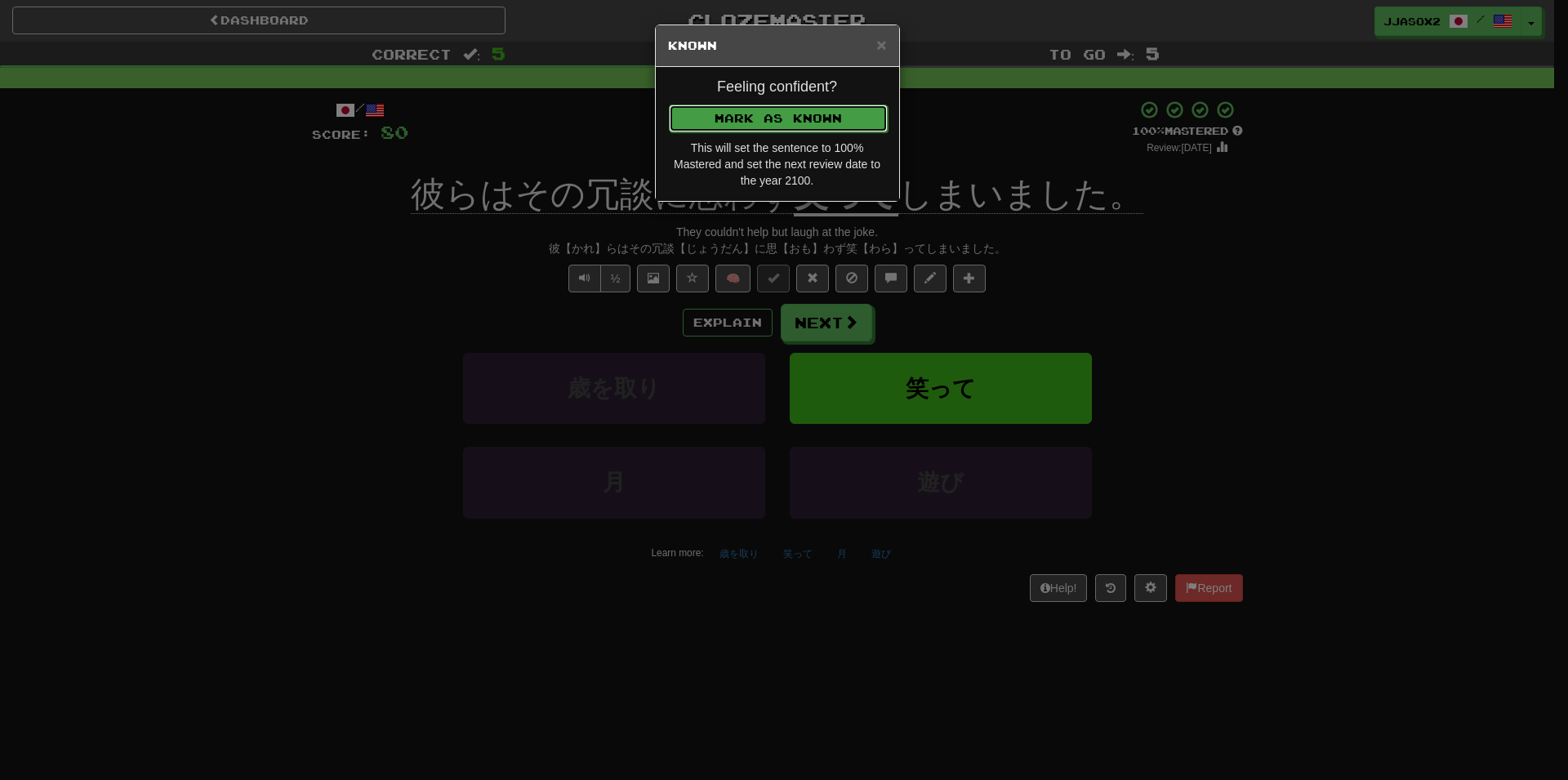
click at [788, 127] on button "Mark as Known" at bounding box center [778, 118] width 219 height 28
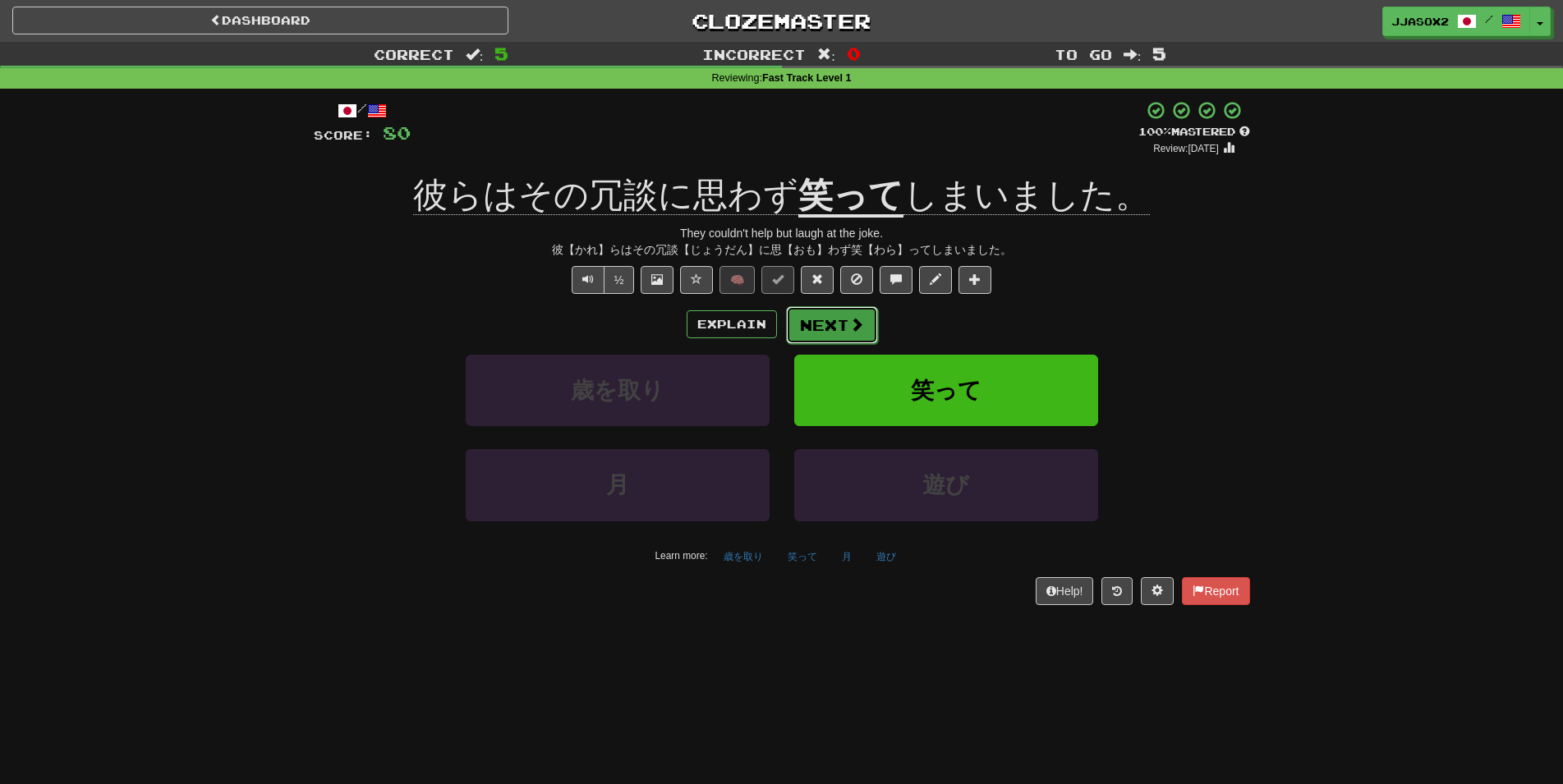
click at [839, 335] on button "Next" at bounding box center [832, 325] width 92 height 38
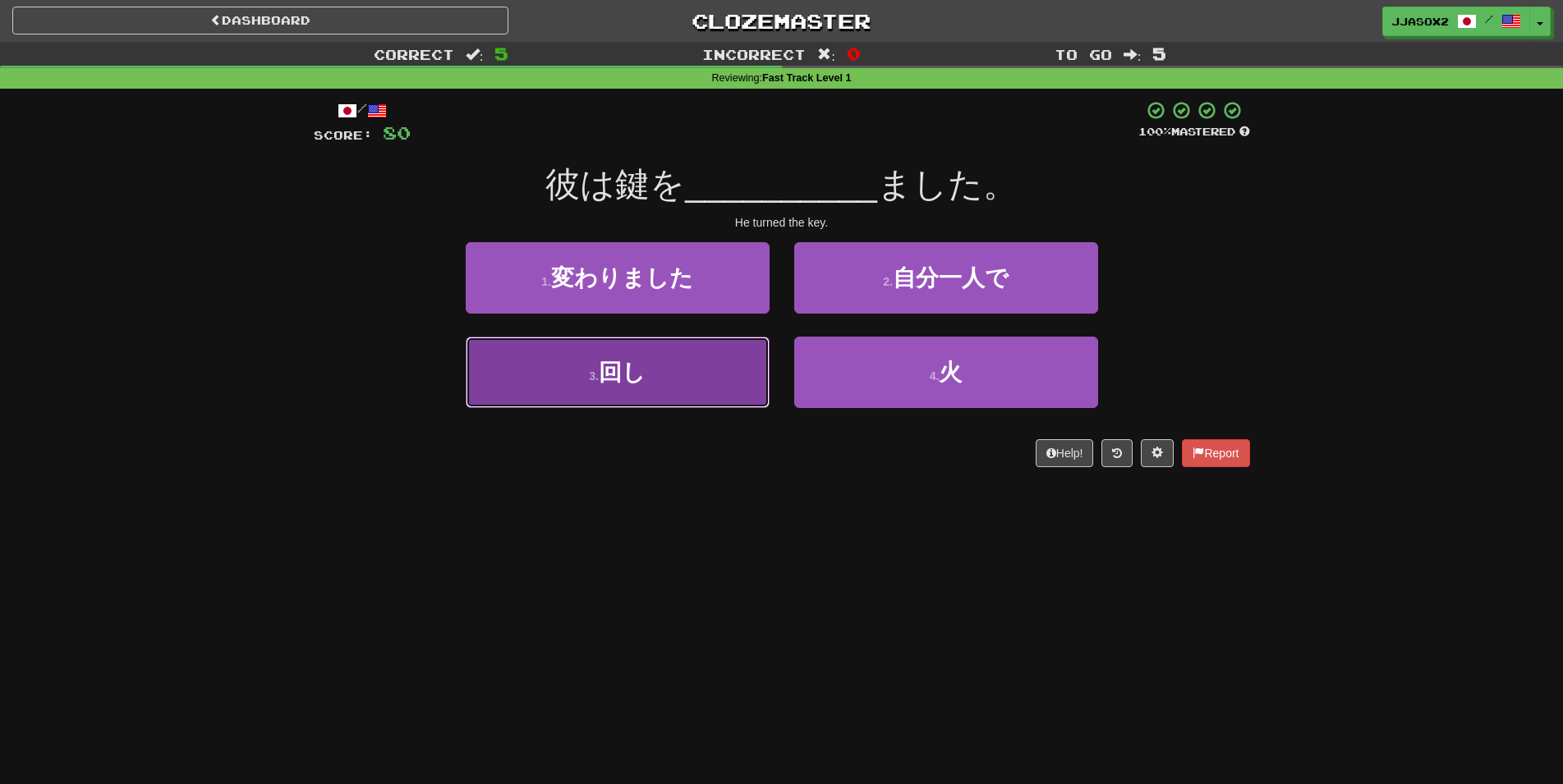
click at [741, 365] on button "3 . 回し" at bounding box center [617, 372] width 304 height 72
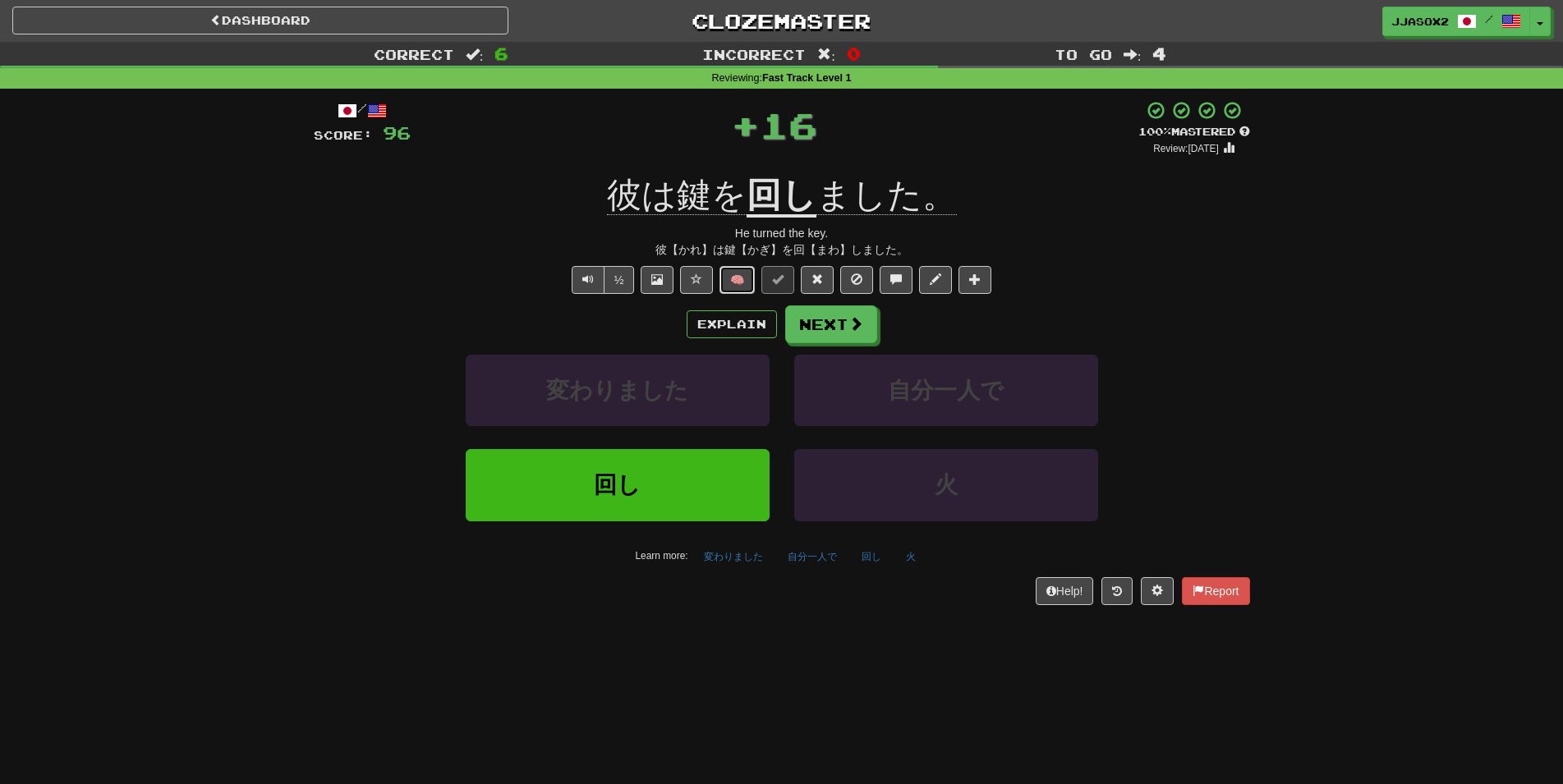
click at [749, 273] on button "🧠" at bounding box center [736, 280] width 35 height 28
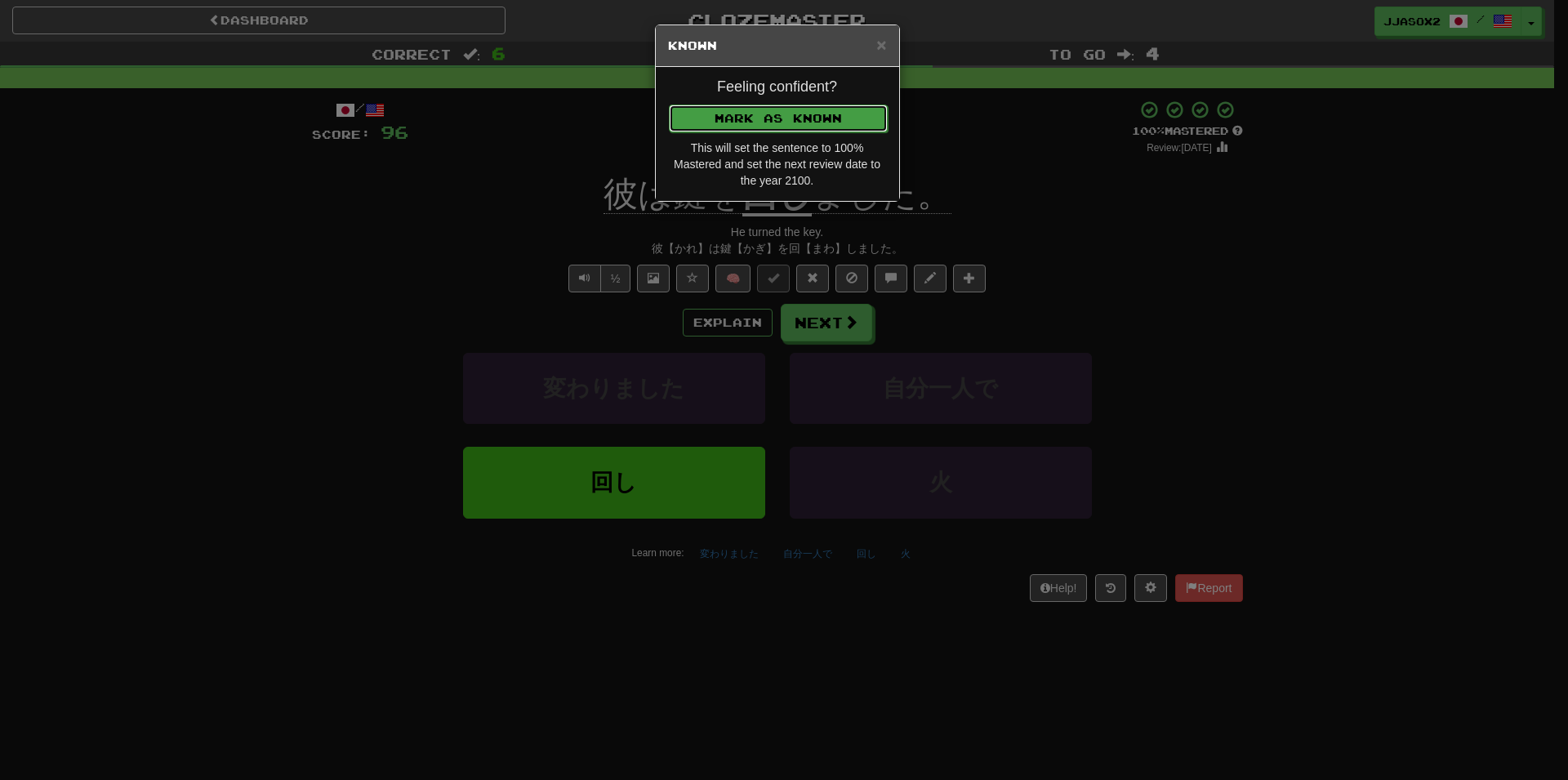
click at [793, 119] on button "Mark as Known" at bounding box center [778, 118] width 219 height 28
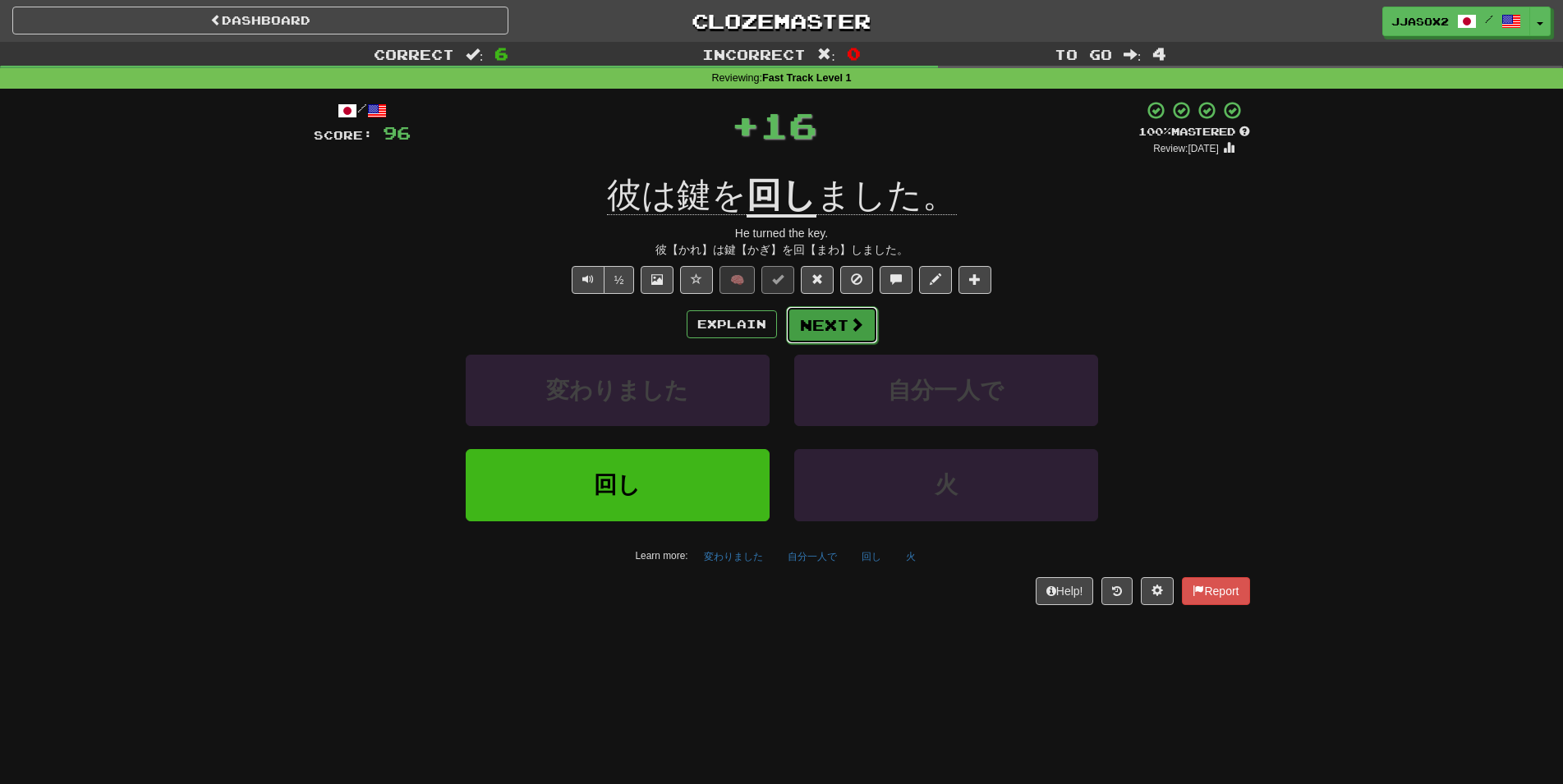
click at [814, 318] on button "Next" at bounding box center [832, 325] width 92 height 38
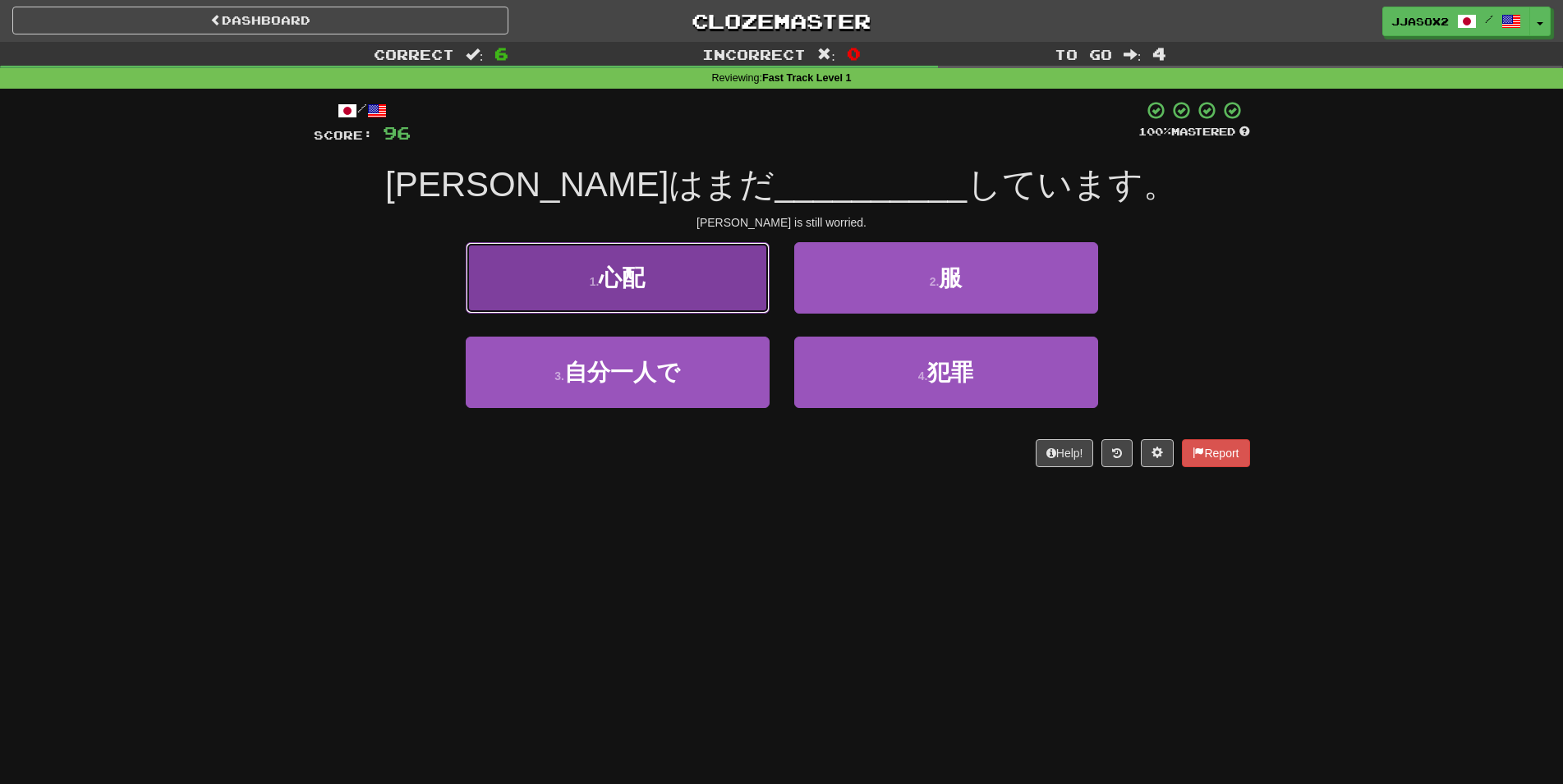
click at [727, 281] on button "1 . 心配" at bounding box center [617, 278] width 304 height 72
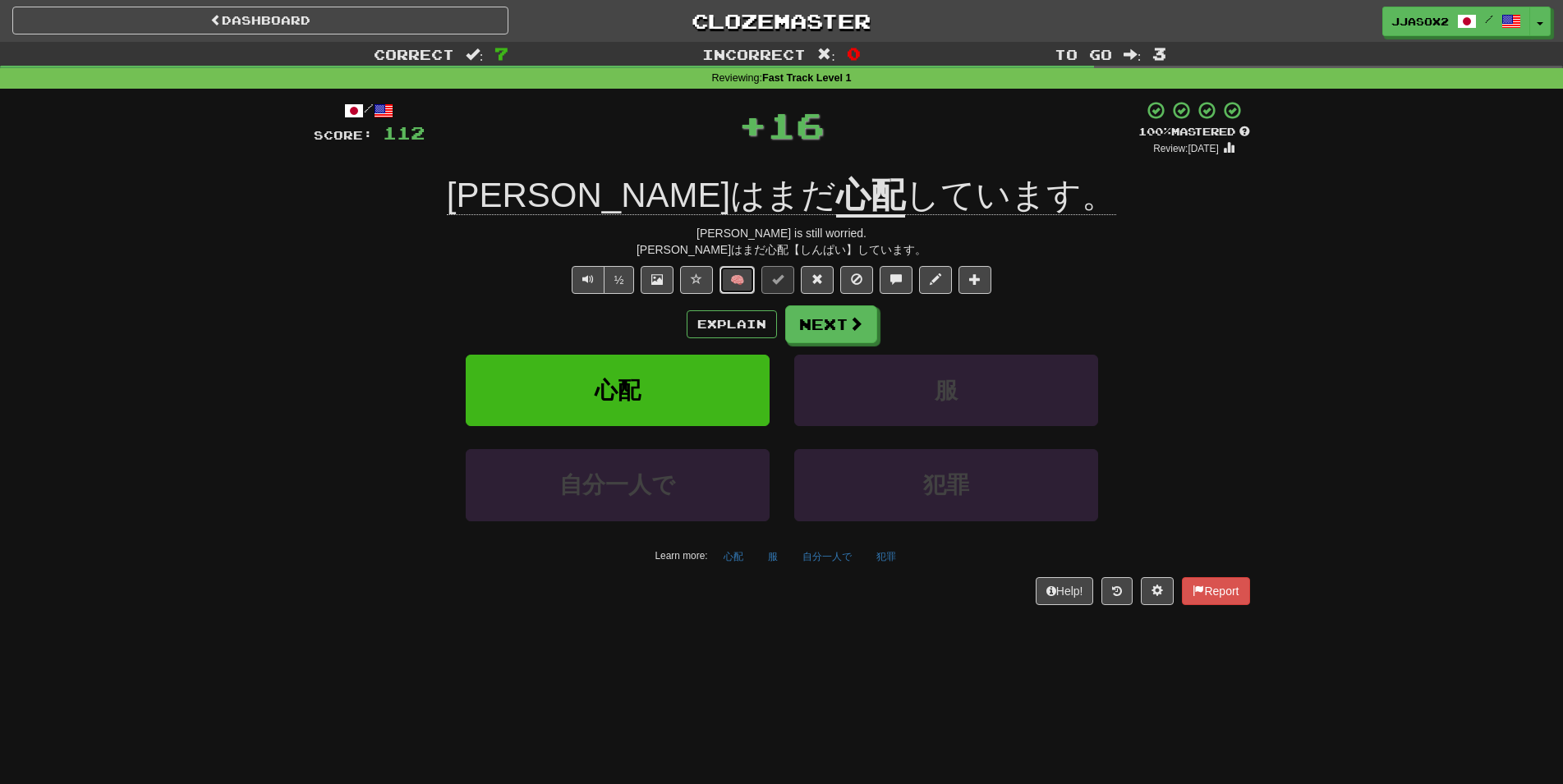
click at [753, 283] on button "🧠" at bounding box center [736, 280] width 35 height 28
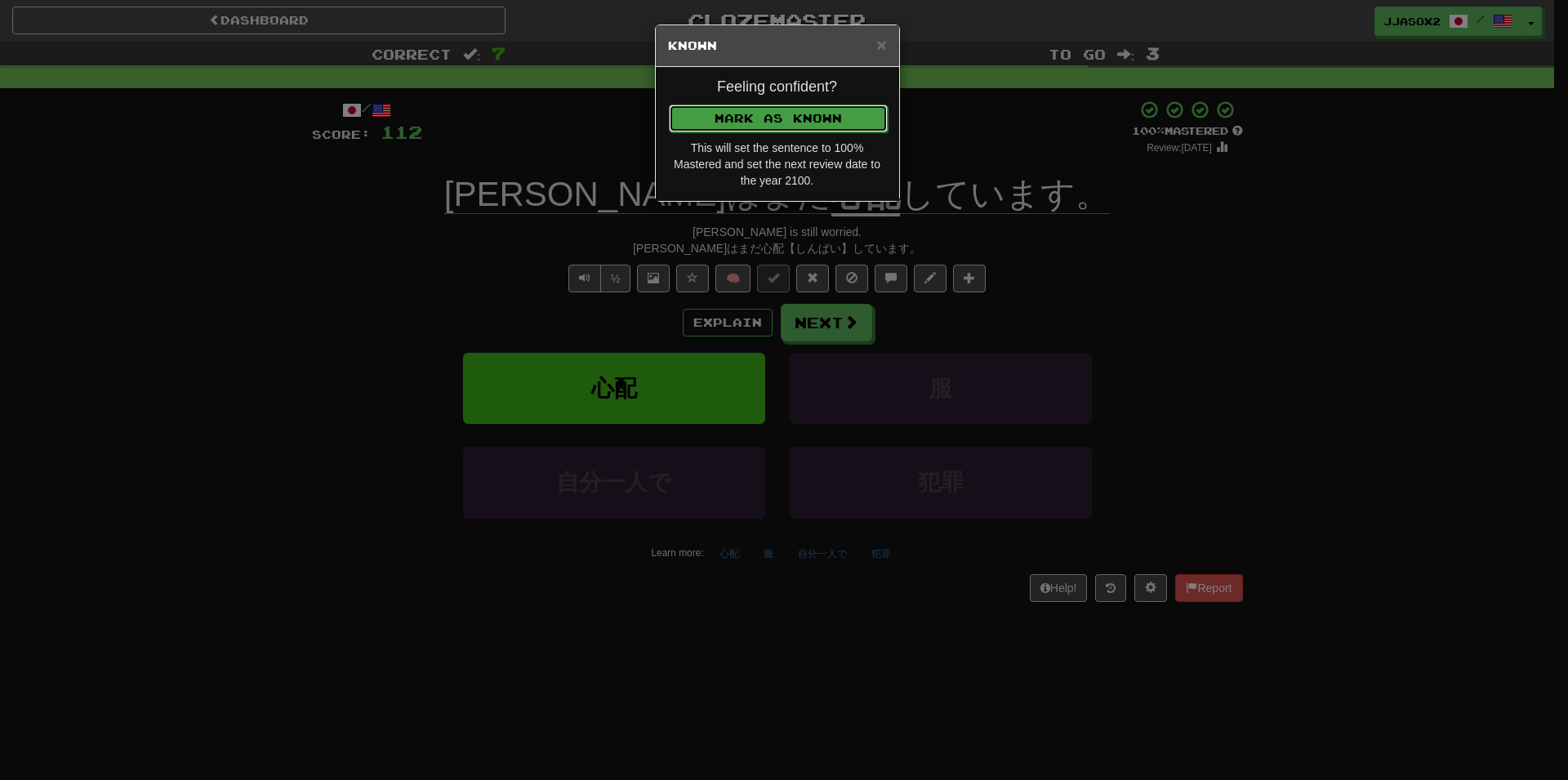
click at [820, 127] on button "Mark as Known" at bounding box center [778, 118] width 219 height 28
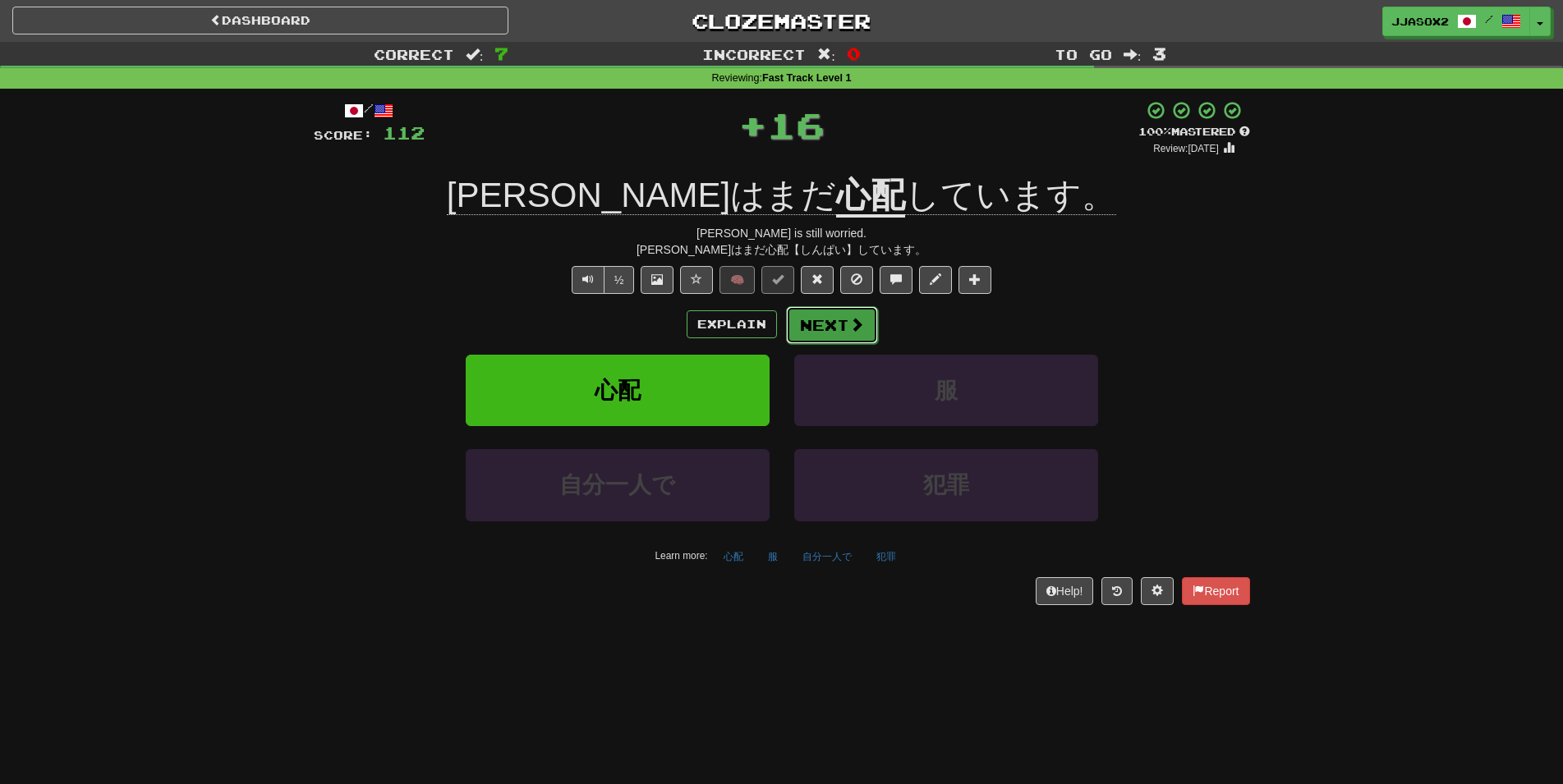
click at [837, 333] on button "Next" at bounding box center [832, 325] width 92 height 38
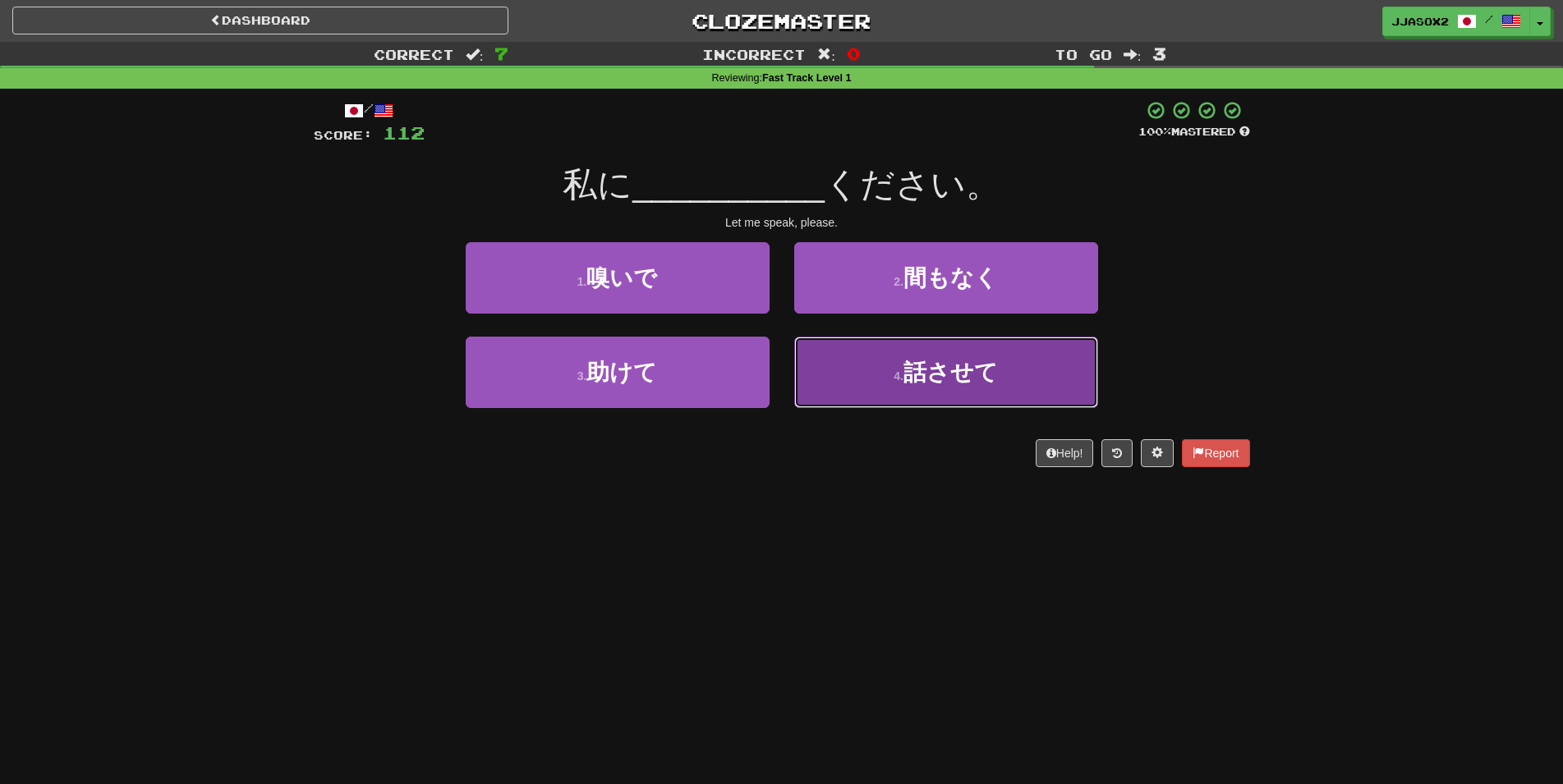
click at [861, 375] on button "4 . 話させて" at bounding box center [946, 372] width 304 height 72
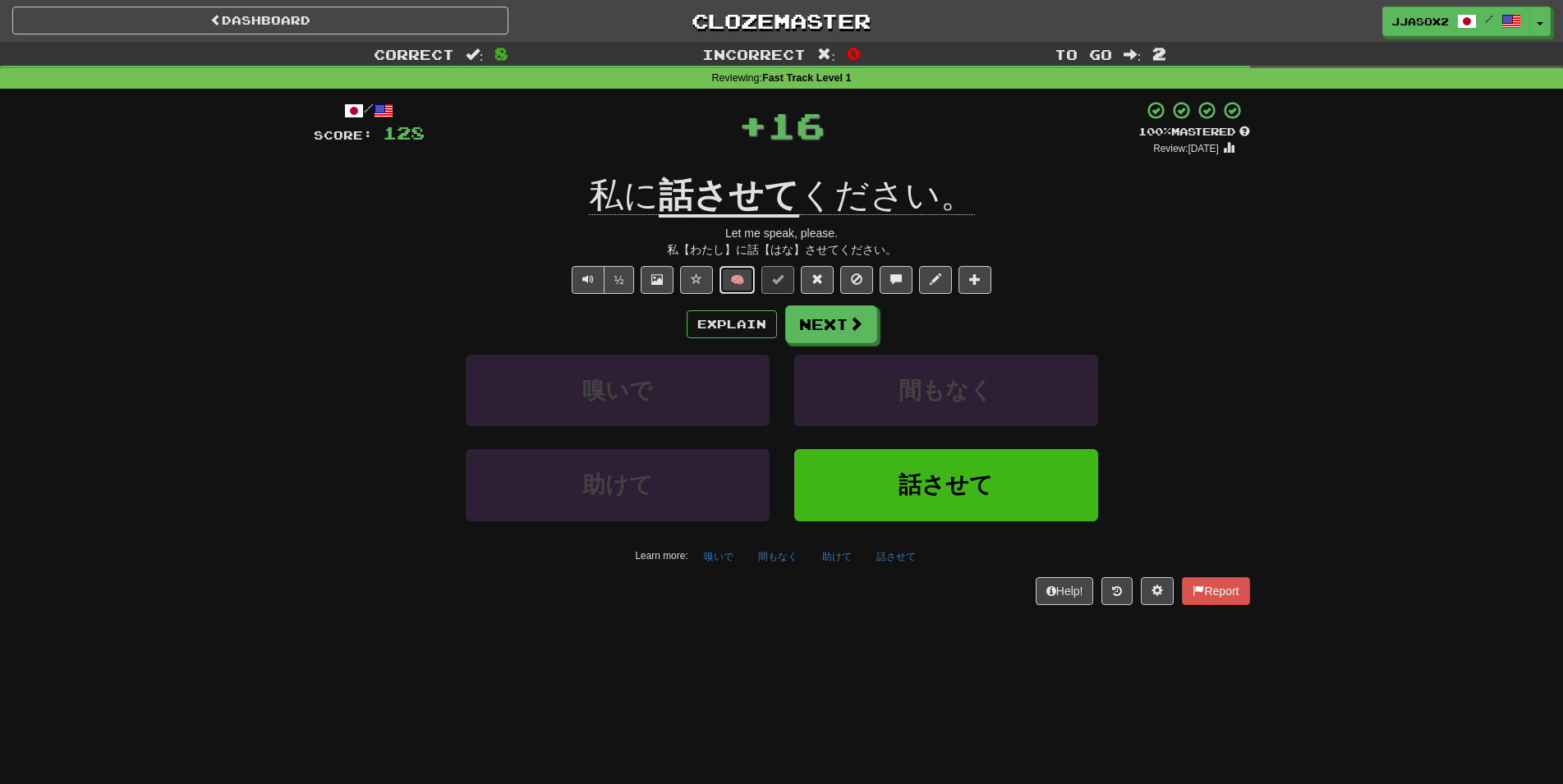
click at [733, 287] on button "🧠" at bounding box center [736, 280] width 35 height 28
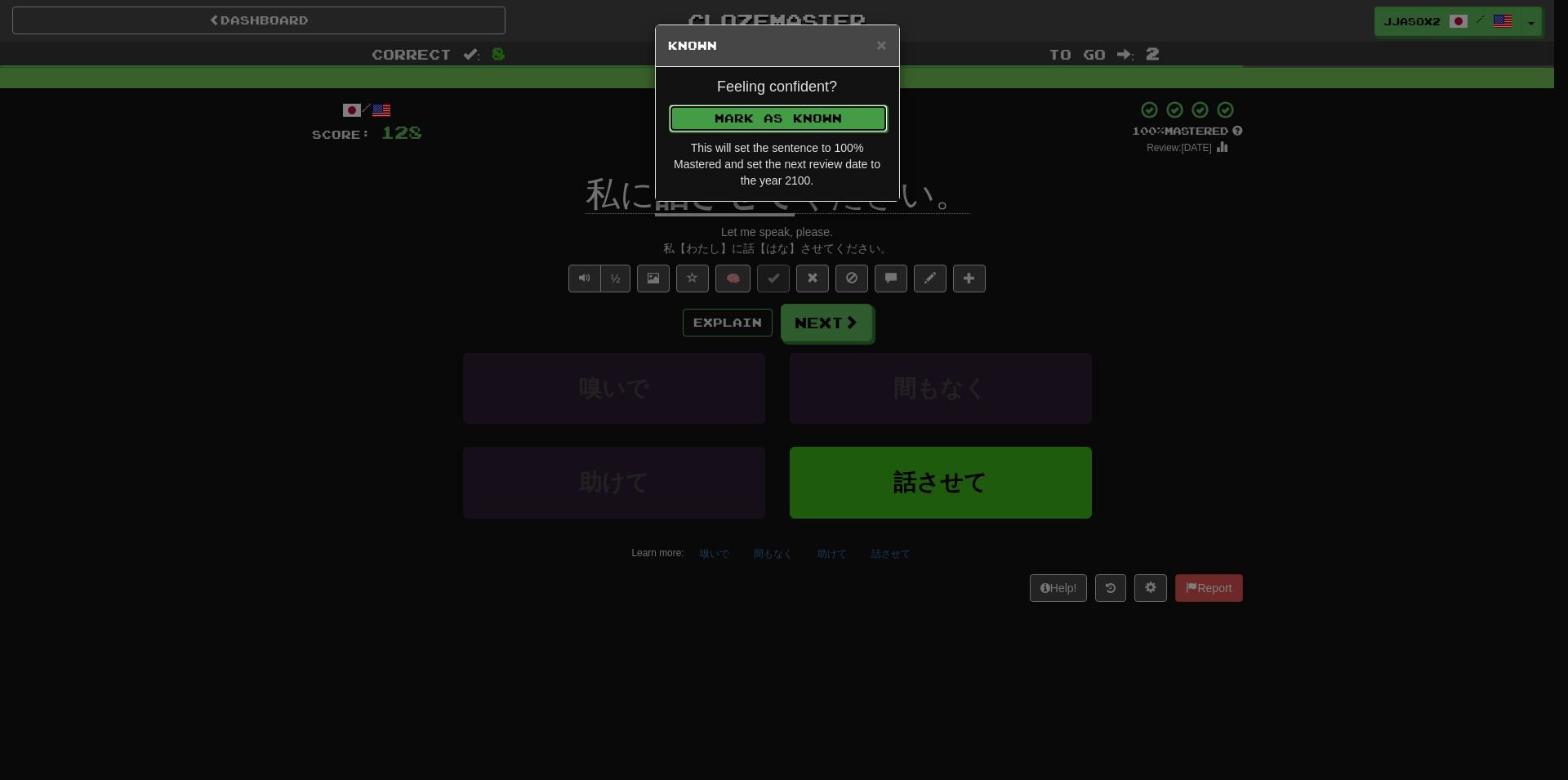
click at [802, 108] on button "Mark as Known" at bounding box center [778, 118] width 219 height 28
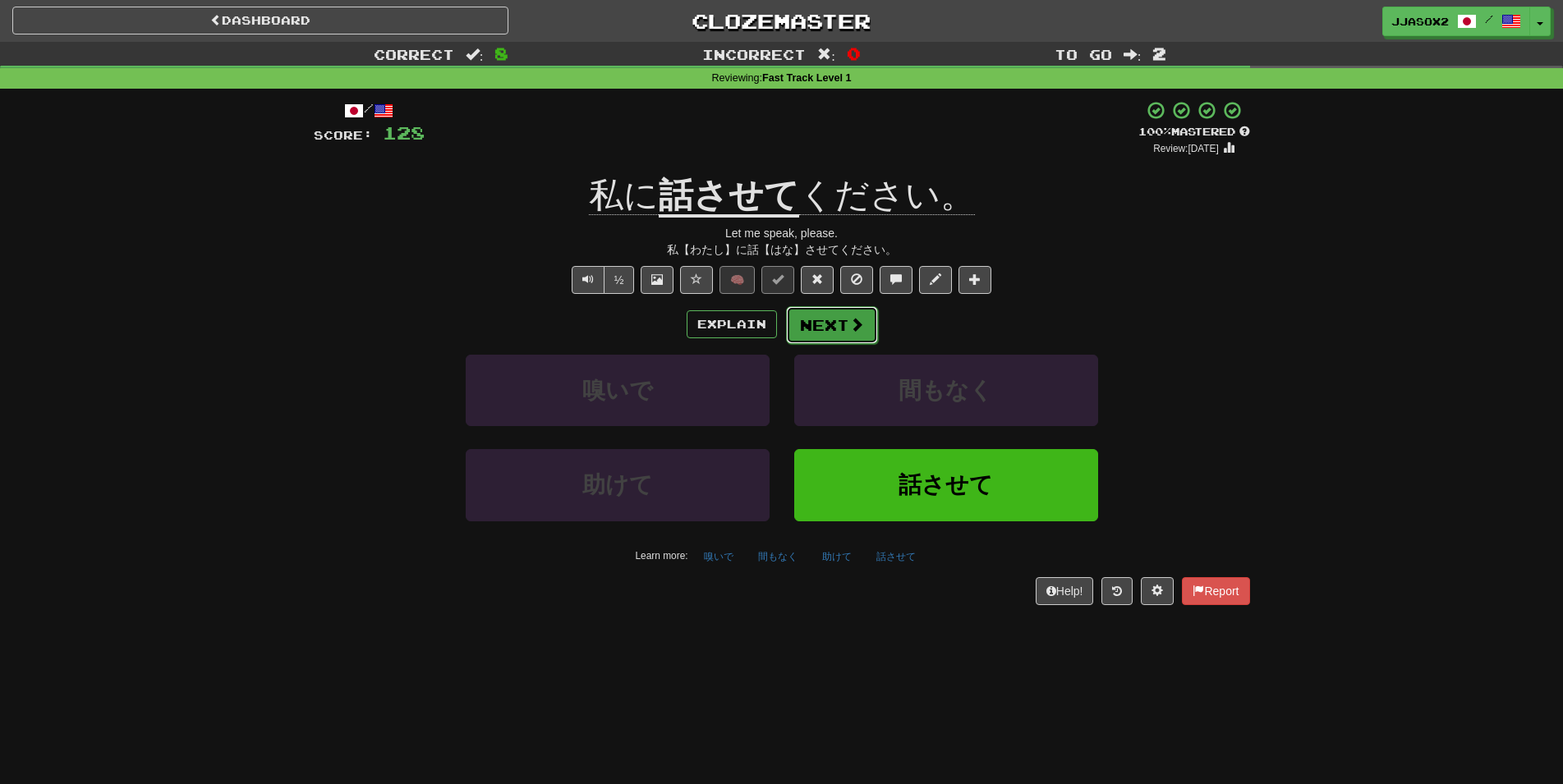
click at [833, 318] on button "Next" at bounding box center [832, 325] width 92 height 38
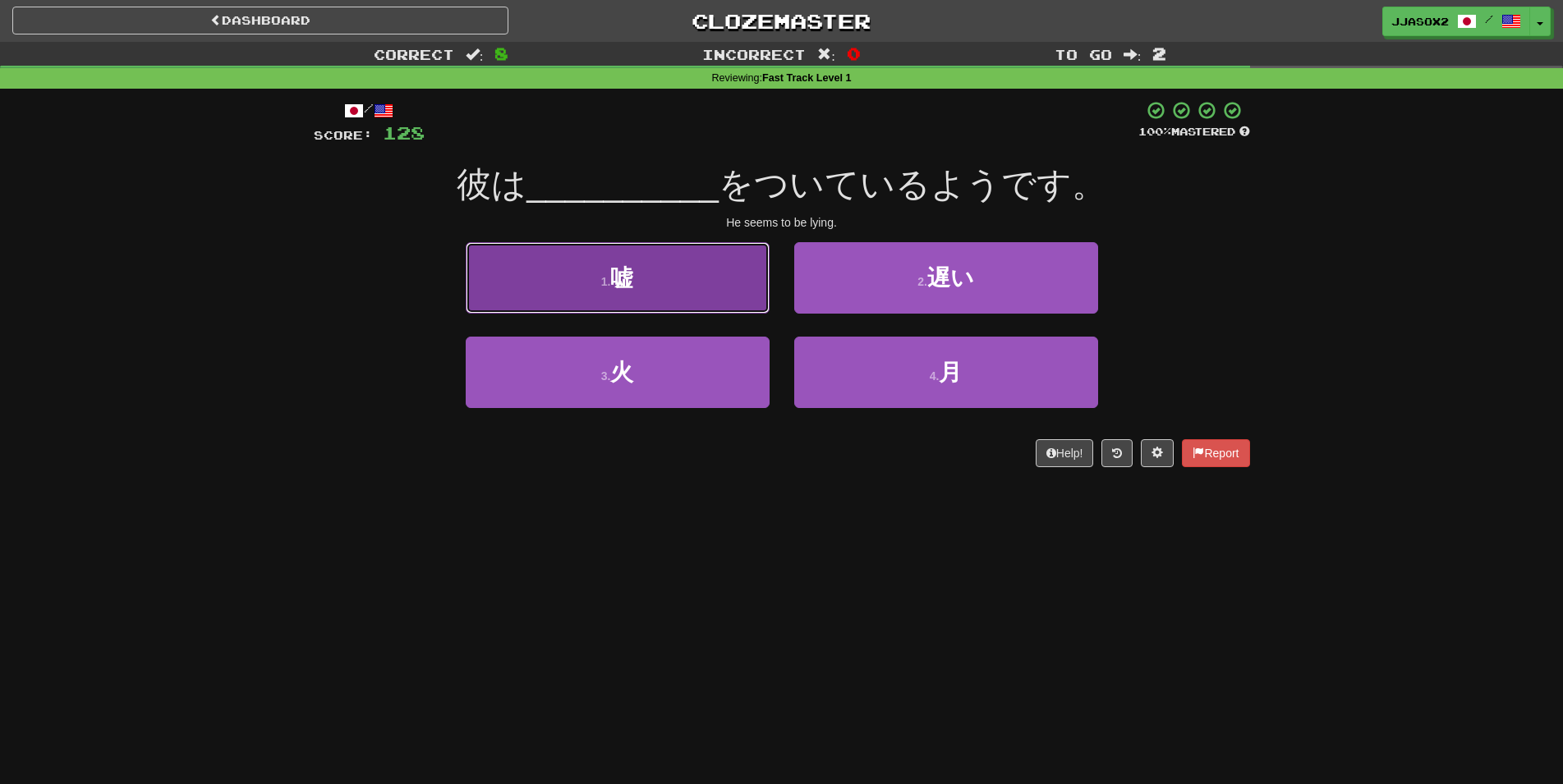
click at [717, 297] on button "1 . 嘘" at bounding box center [617, 278] width 304 height 72
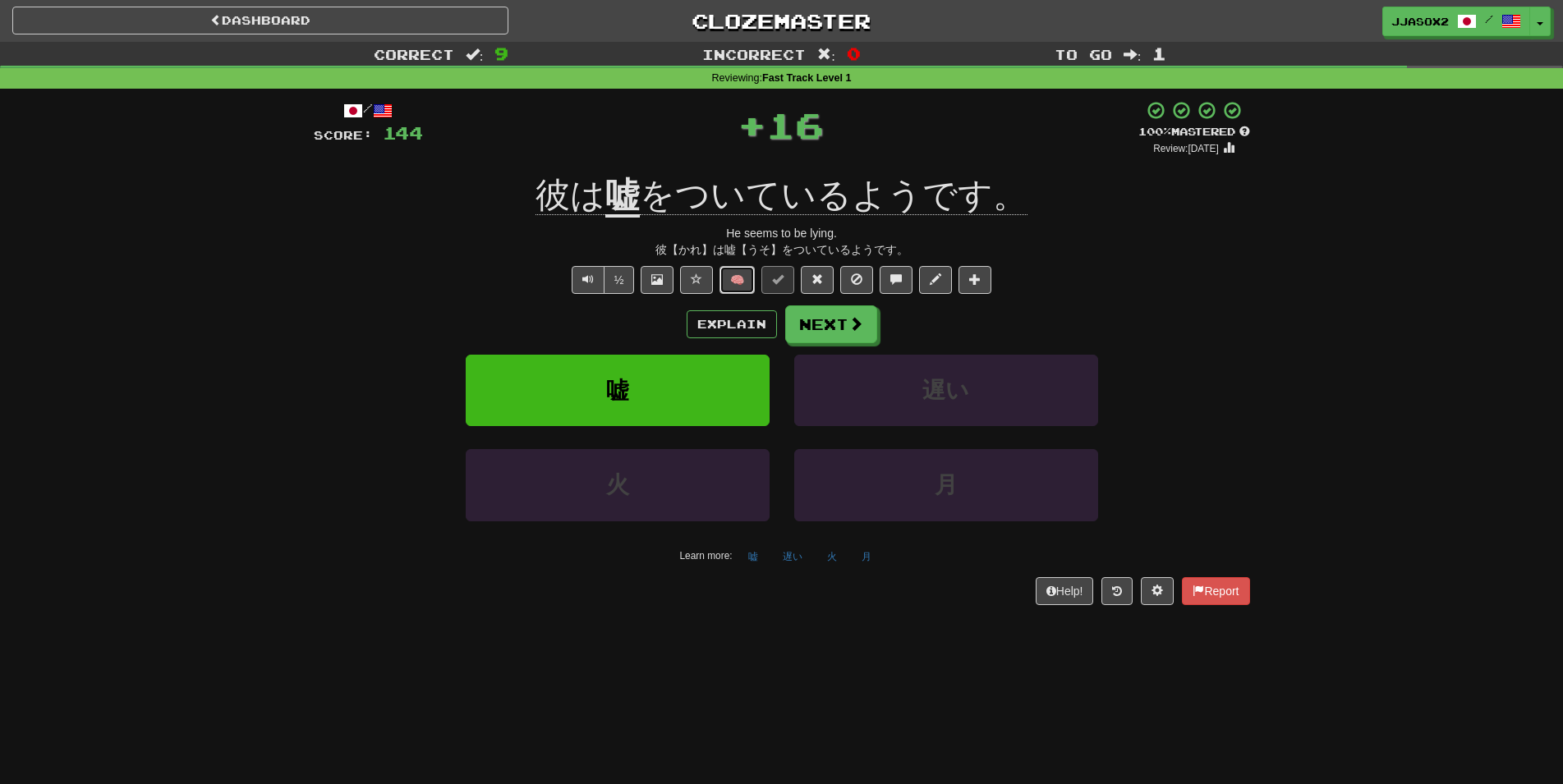
drag, startPoint x: 720, startPoint y: 289, endPoint x: 722, endPoint y: 279, distance: 10.2
click at [722, 279] on button "🧠" at bounding box center [736, 280] width 35 height 28
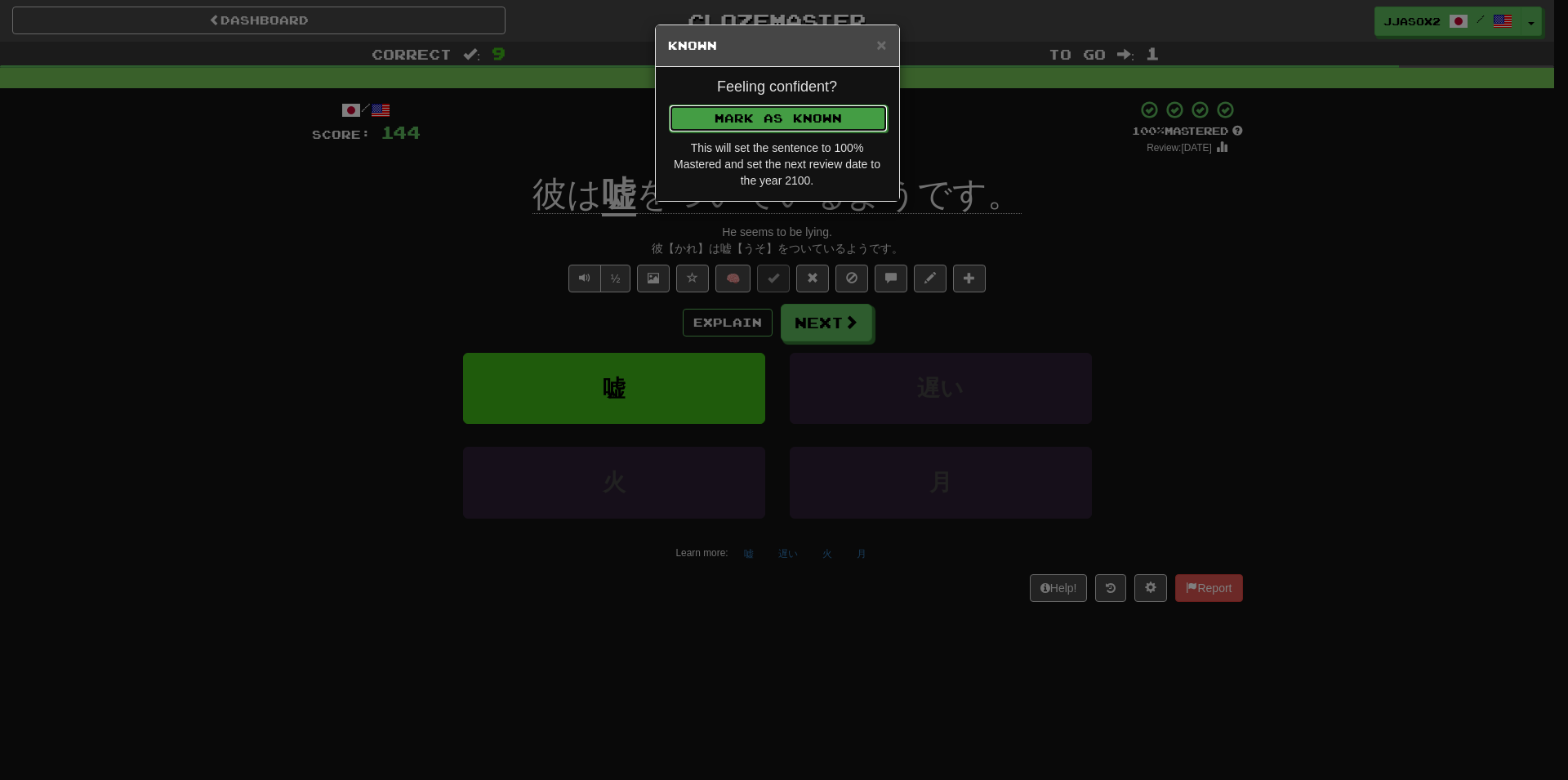
click at [799, 113] on button "Mark as Known" at bounding box center [778, 118] width 219 height 28
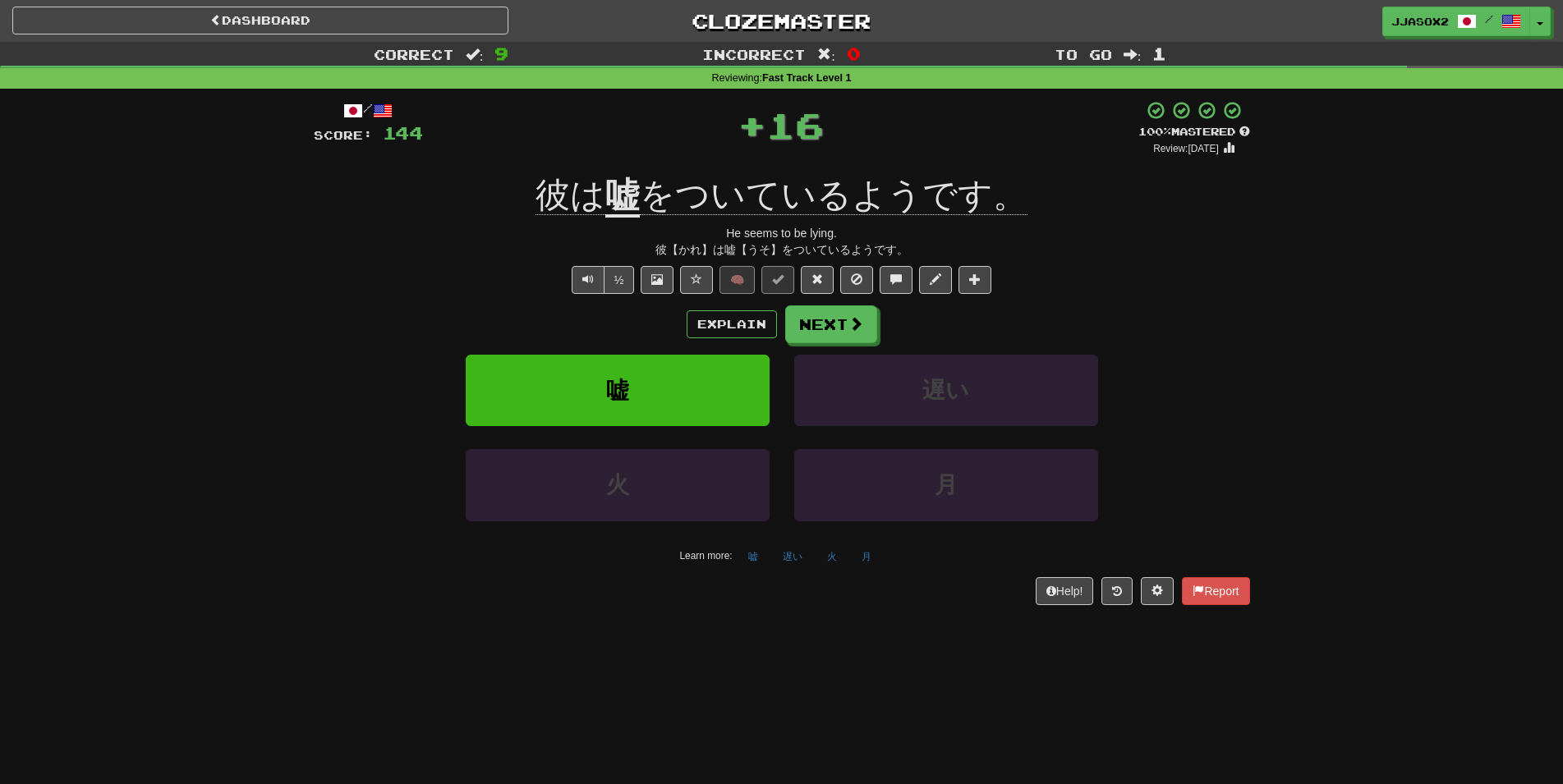
click at [833, 347] on div "Explain Next 嘘 遅い 火 月 Learn more: 嘘 遅い 火 月" at bounding box center [782, 437] width 936 height 264
click at [837, 333] on button "Next" at bounding box center [832, 325] width 92 height 38
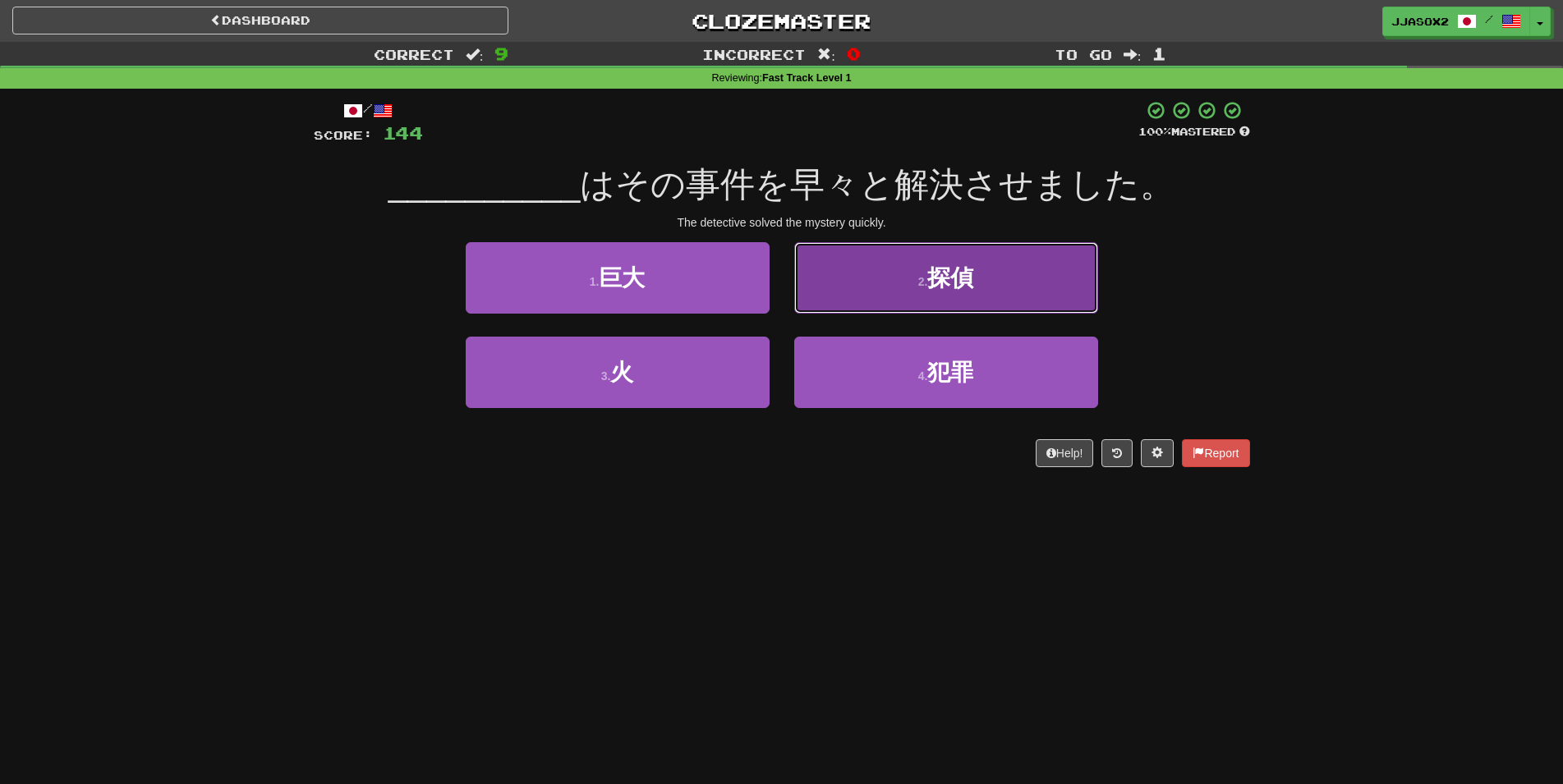
click at [860, 263] on button "2 . 探偵" at bounding box center [946, 278] width 304 height 72
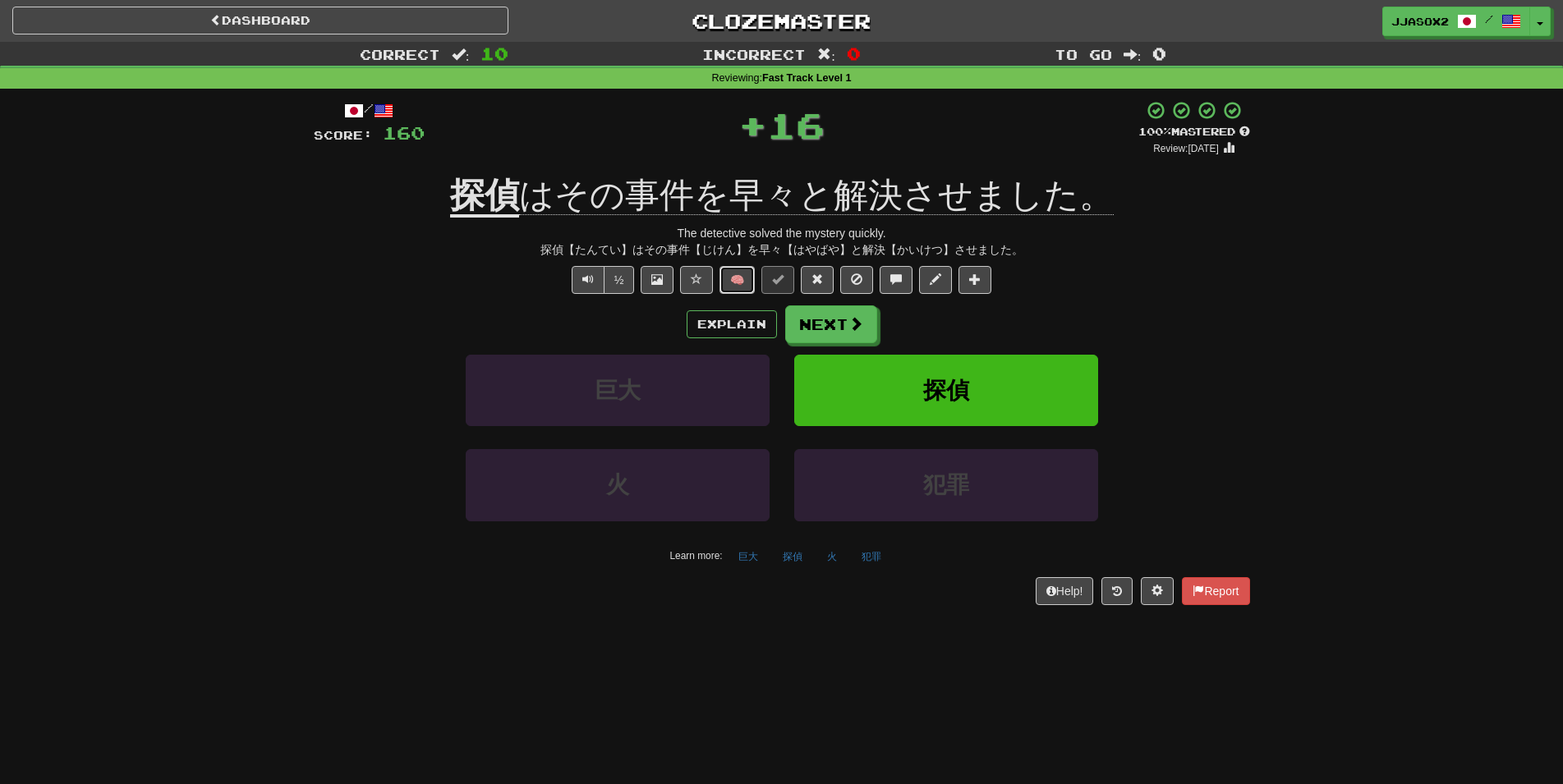
click at [743, 275] on button "🧠" at bounding box center [736, 280] width 35 height 28
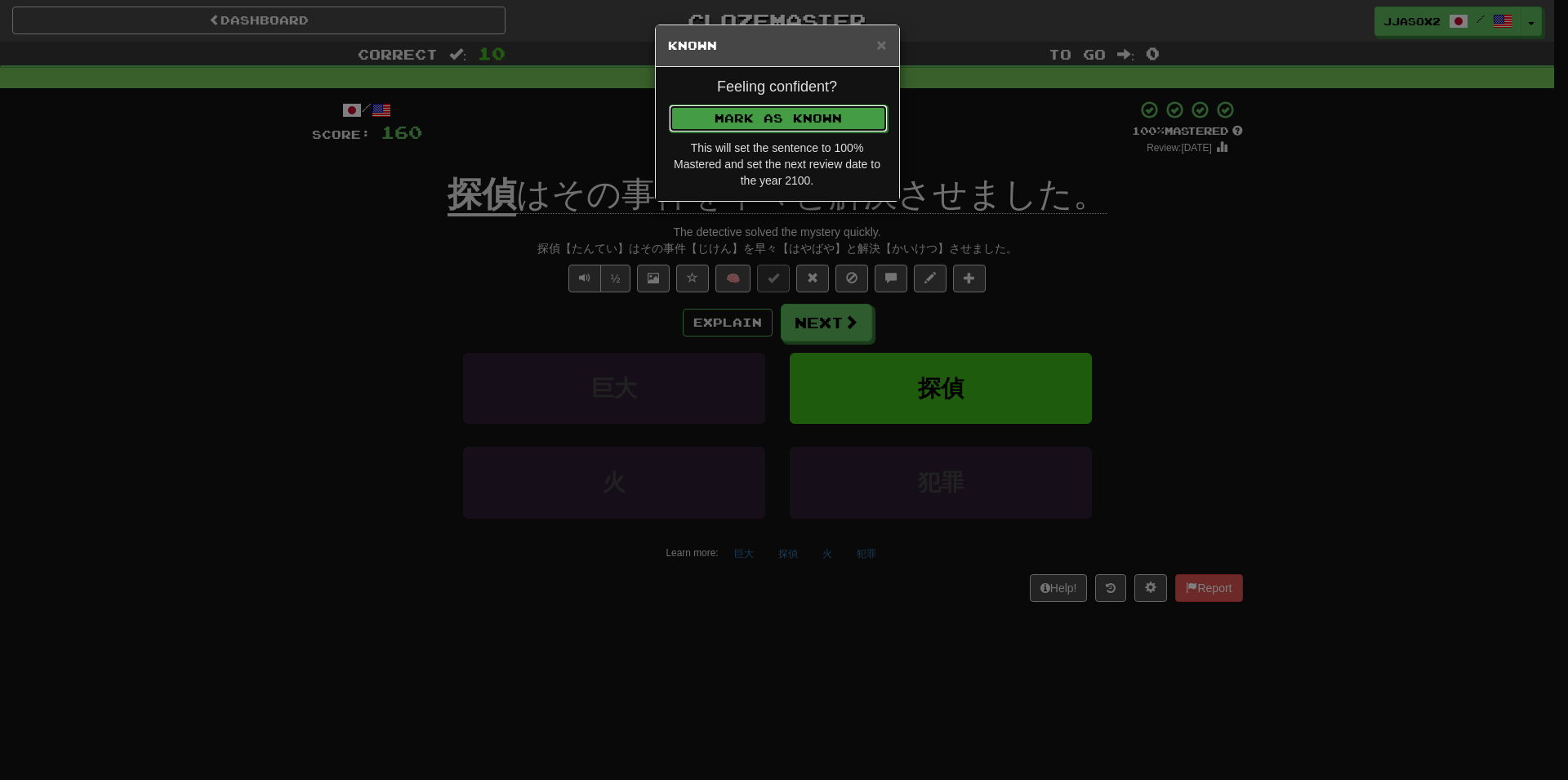
click at [835, 127] on button "Mark as Known" at bounding box center [778, 118] width 219 height 28
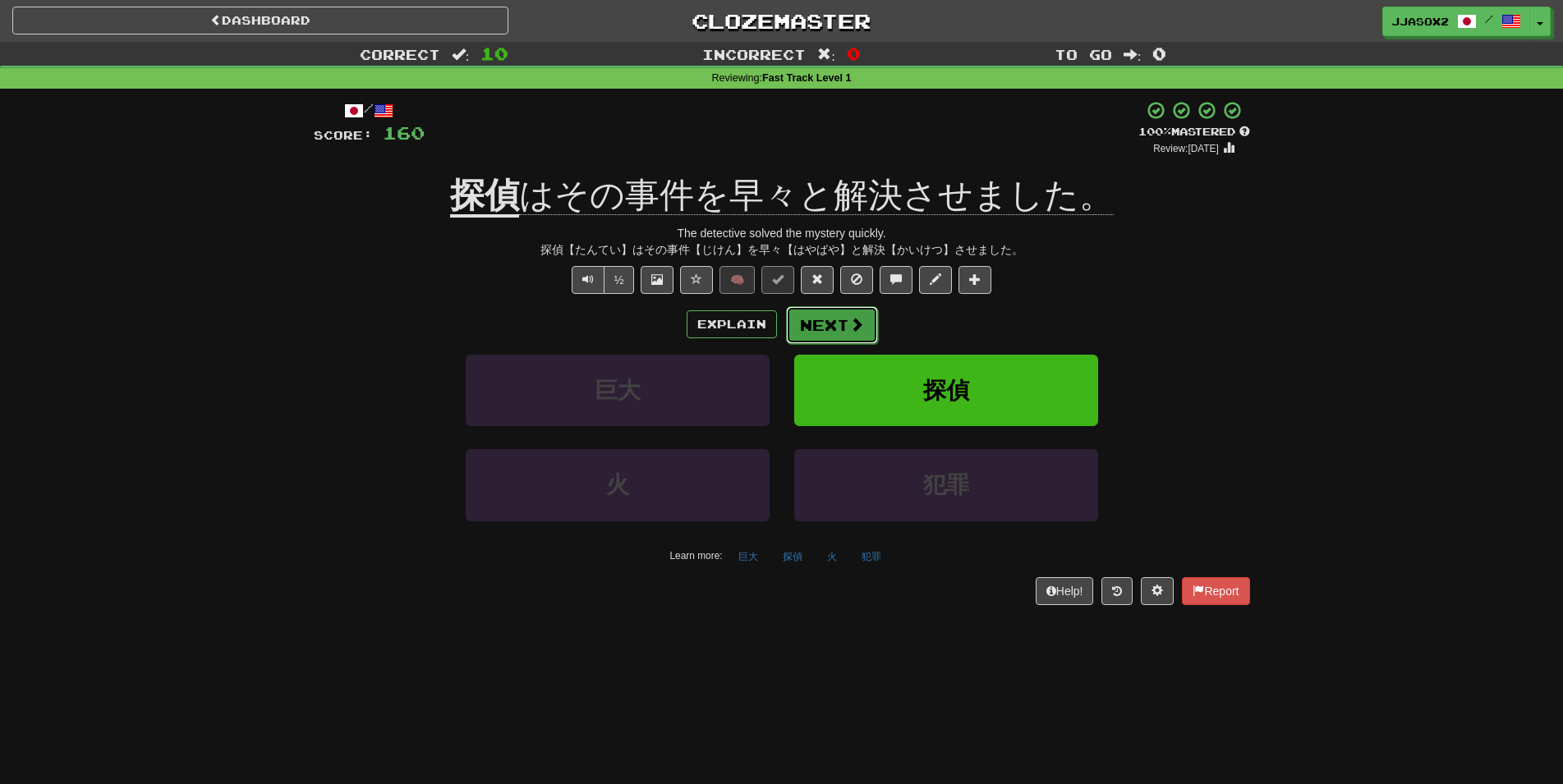
click at [838, 319] on button "Next" at bounding box center [832, 325] width 92 height 38
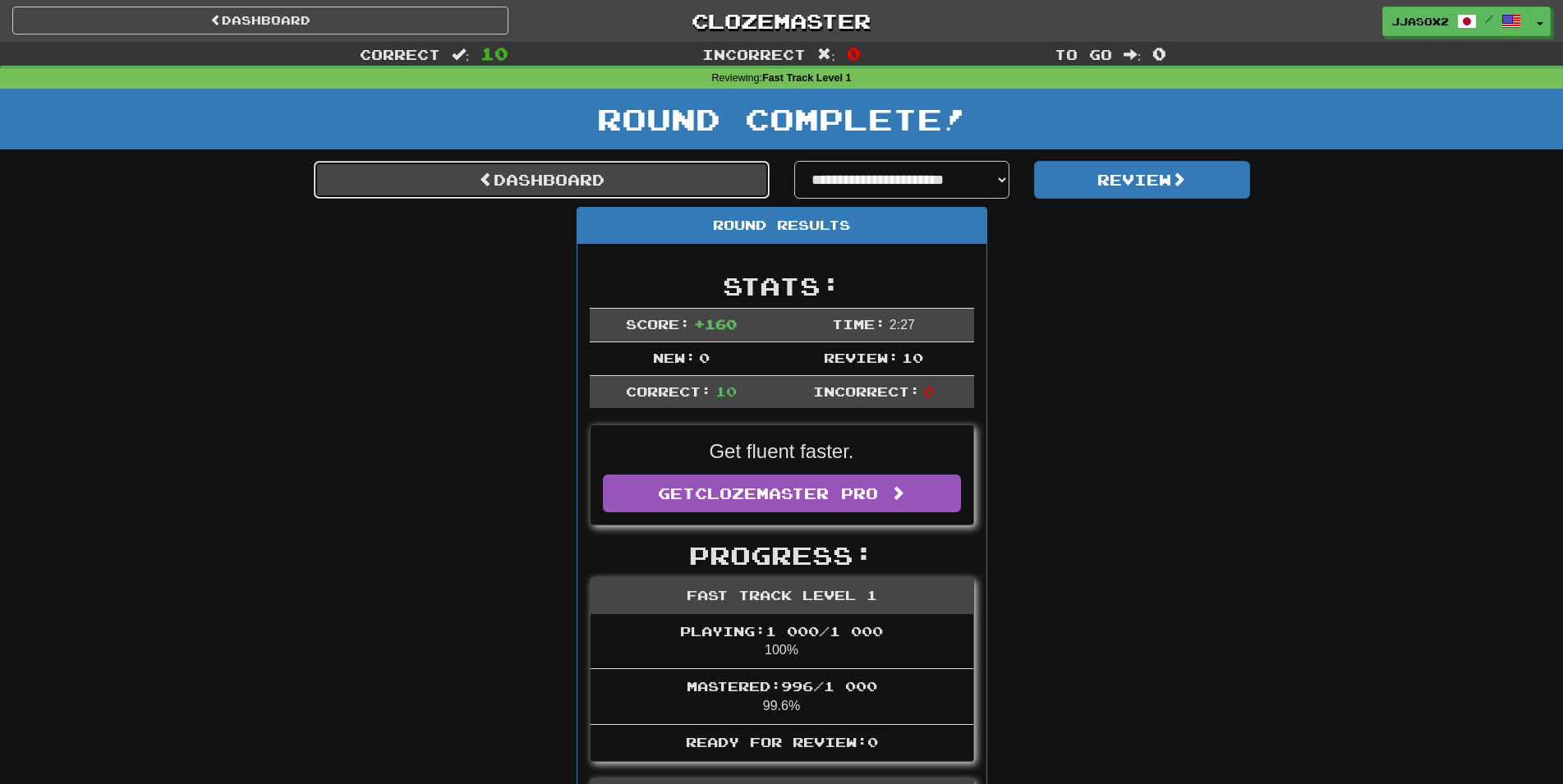
click at [730, 198] on link "Dashboard" at bounding box center [542, 180] width 456 height 38
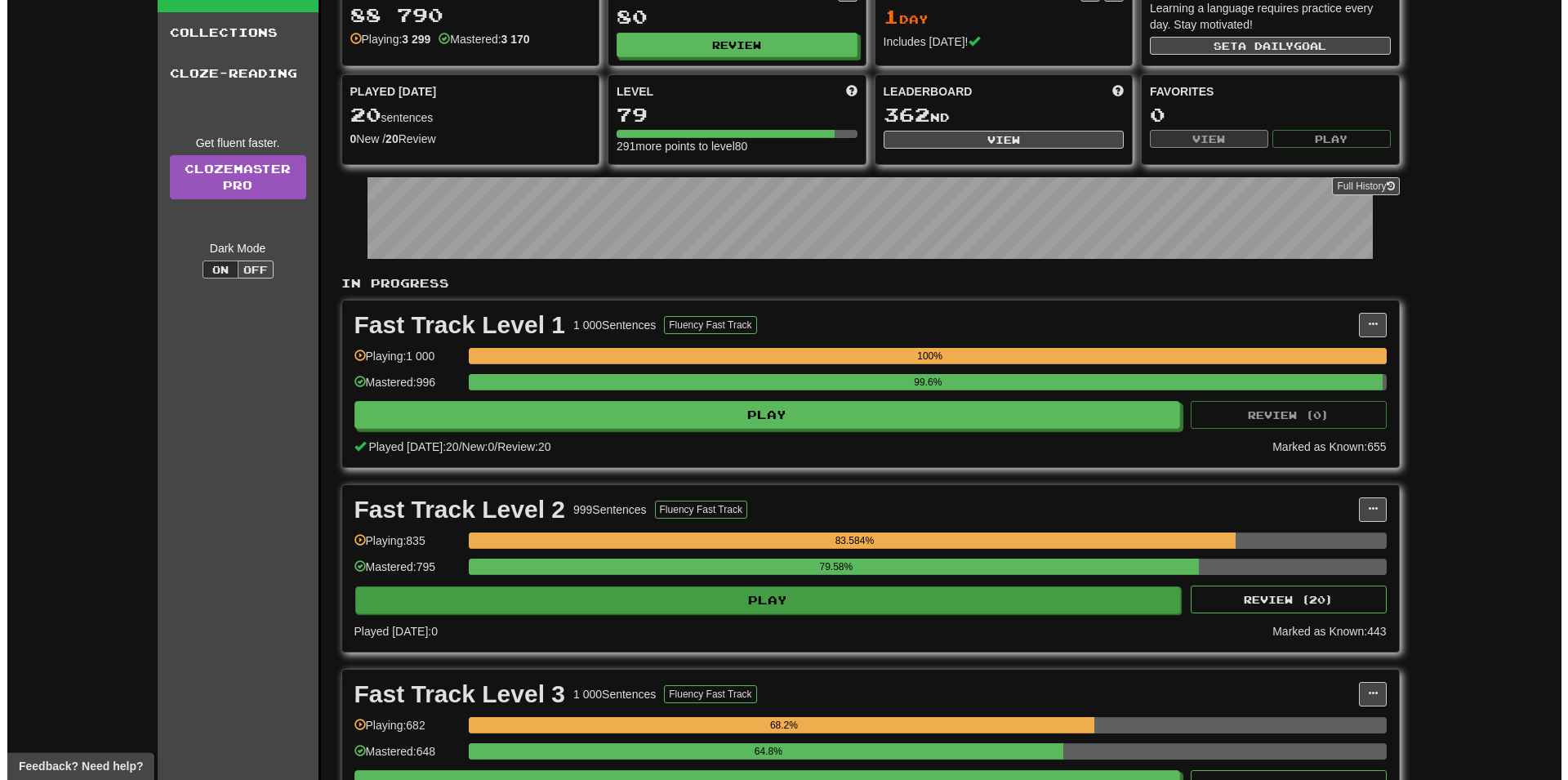
scroll to position [84, 0]
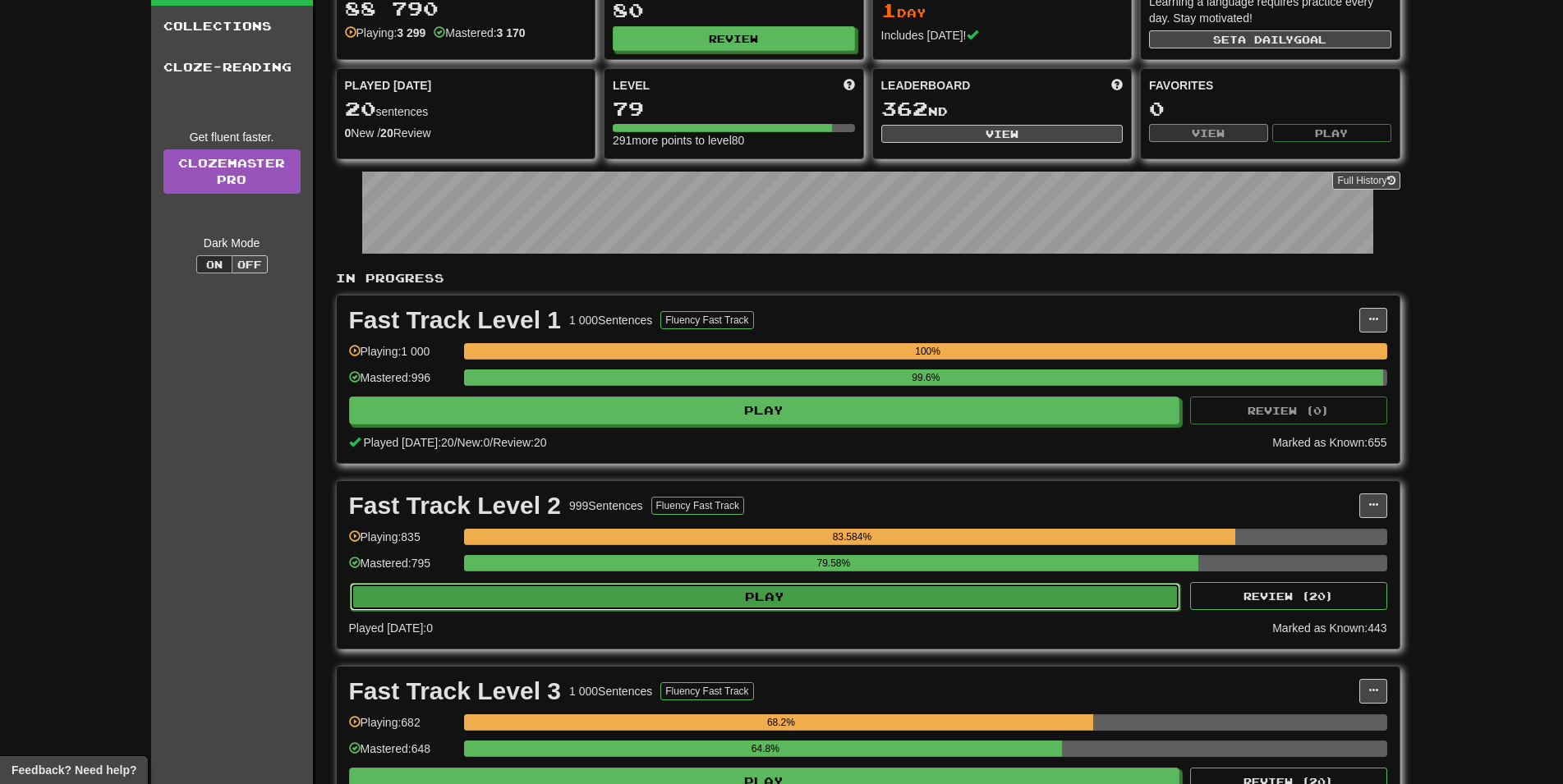
click at [855, 593] on button "Play" at bounding box center [765, 597] width 831 height 28
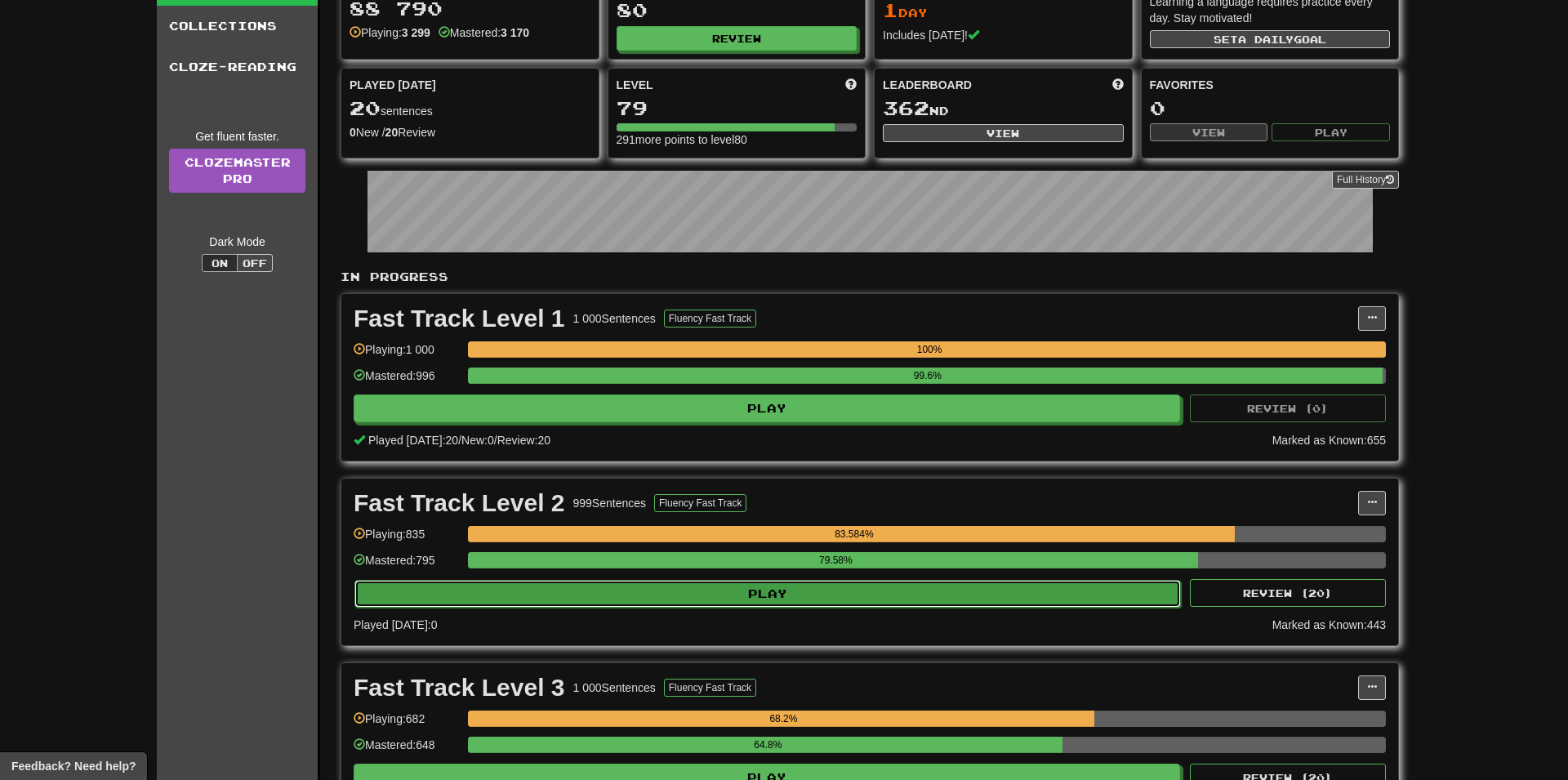
select select "**"
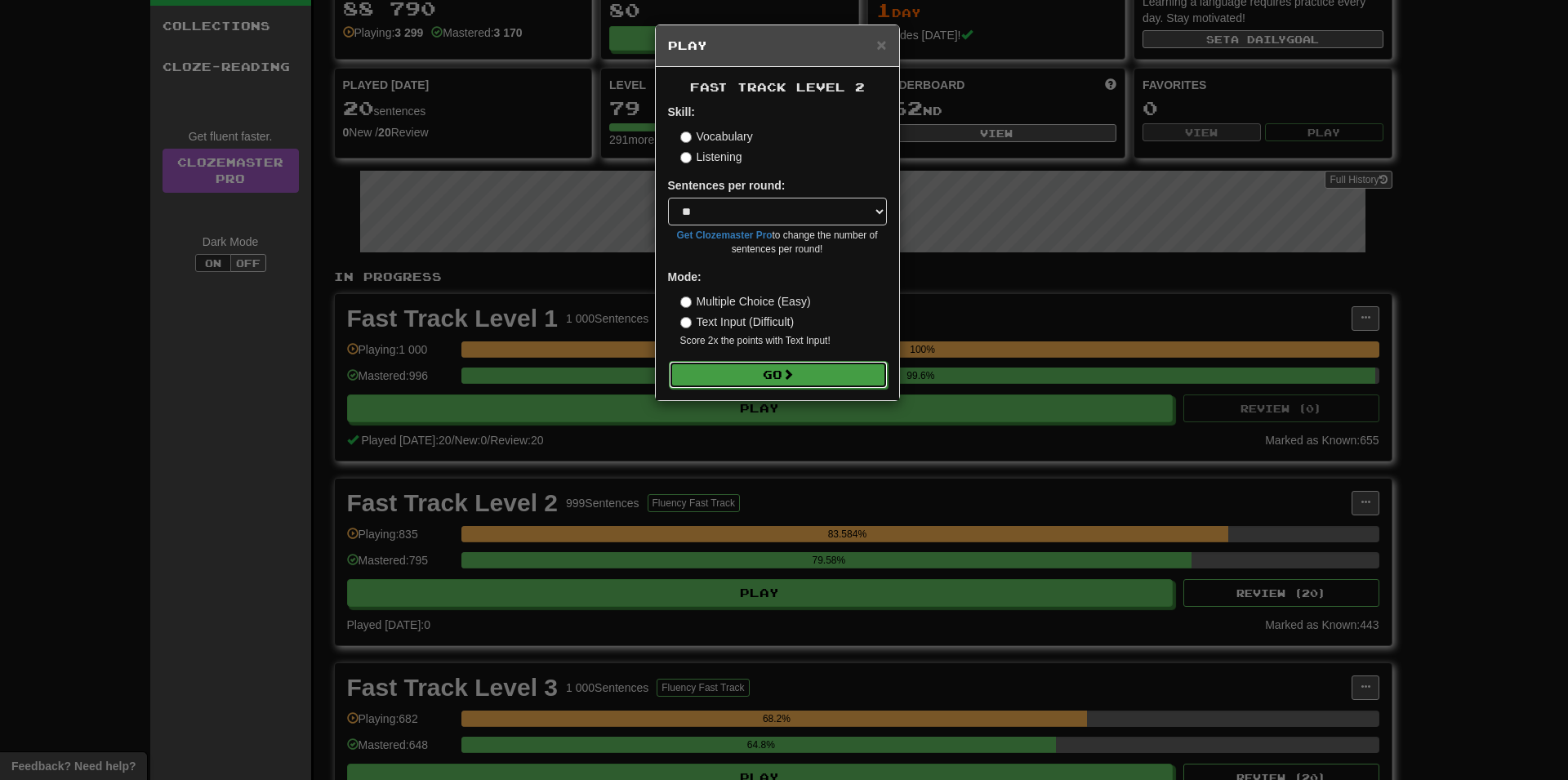
click at [828, 381] on button "Go" at bounding box center [778, 375] width 219 height 28
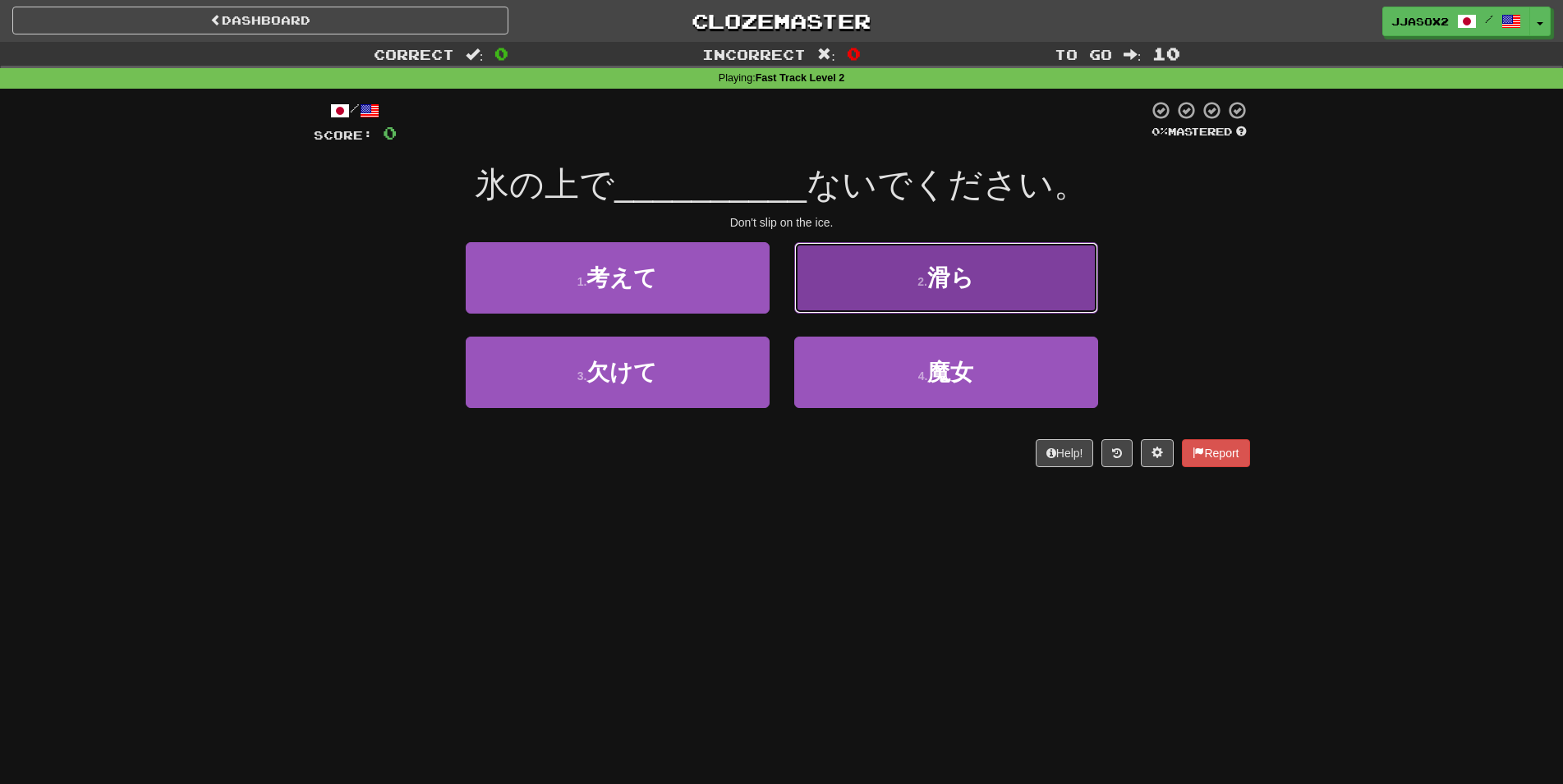
click at [891, 298] on button "2 . 滑ら" at bounding box center [946, 278] width 304 height 72
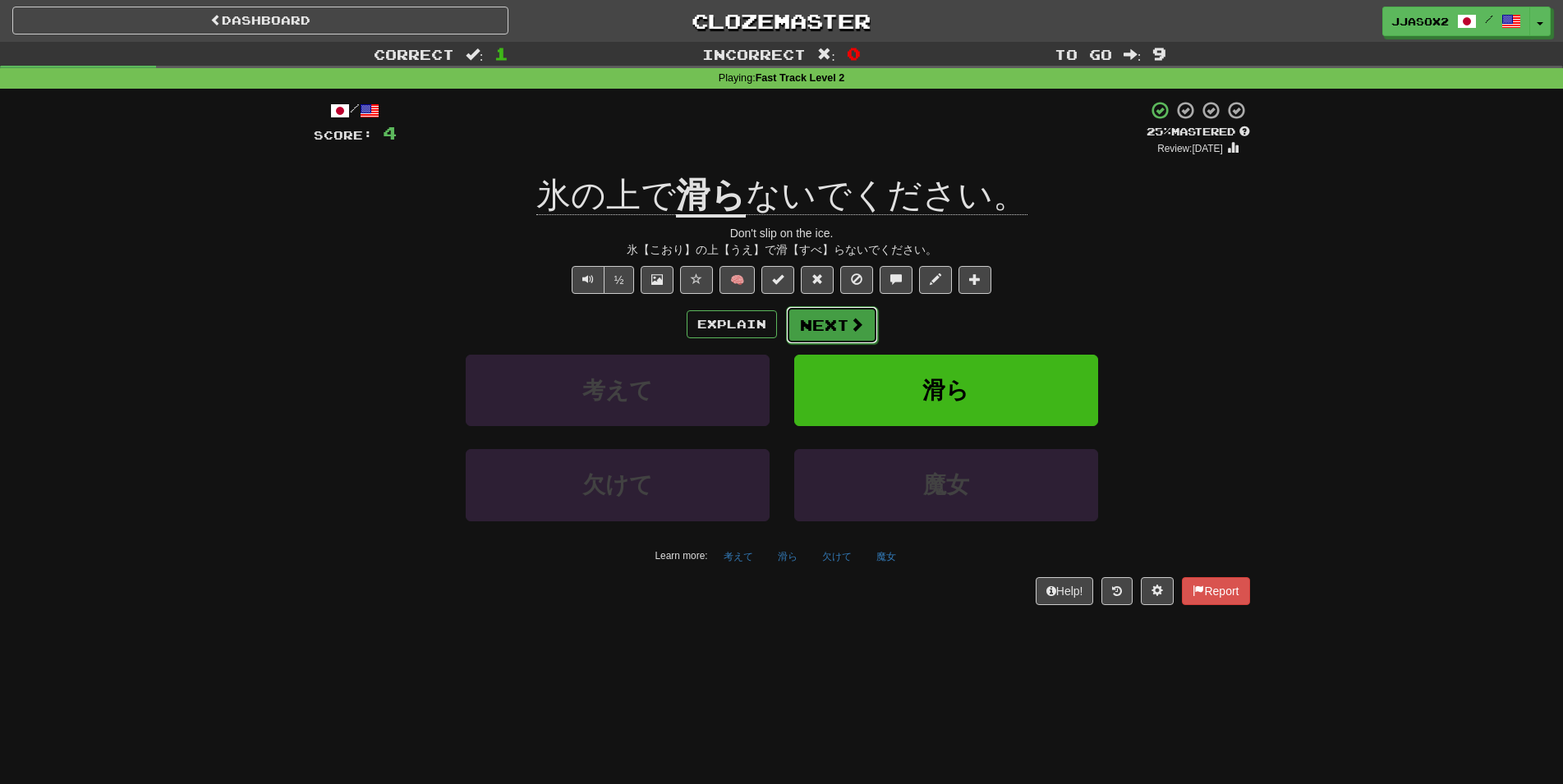
click at [859, 317] on span at bounding box center [856, 324] width 15 height 15
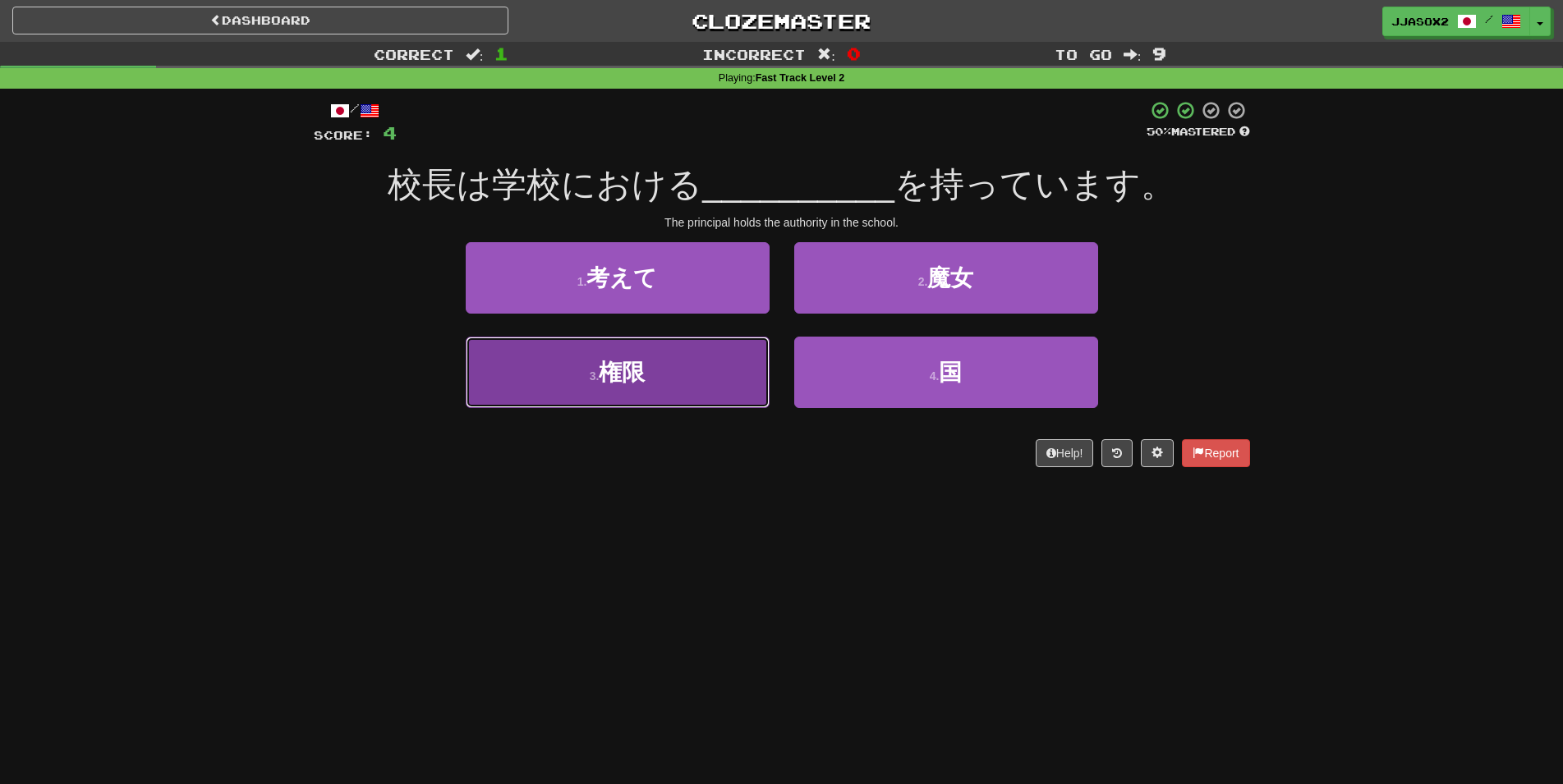
click at [732, 373] on button "3 . 権限" at bounding box center [617, 372] width 304 height 72
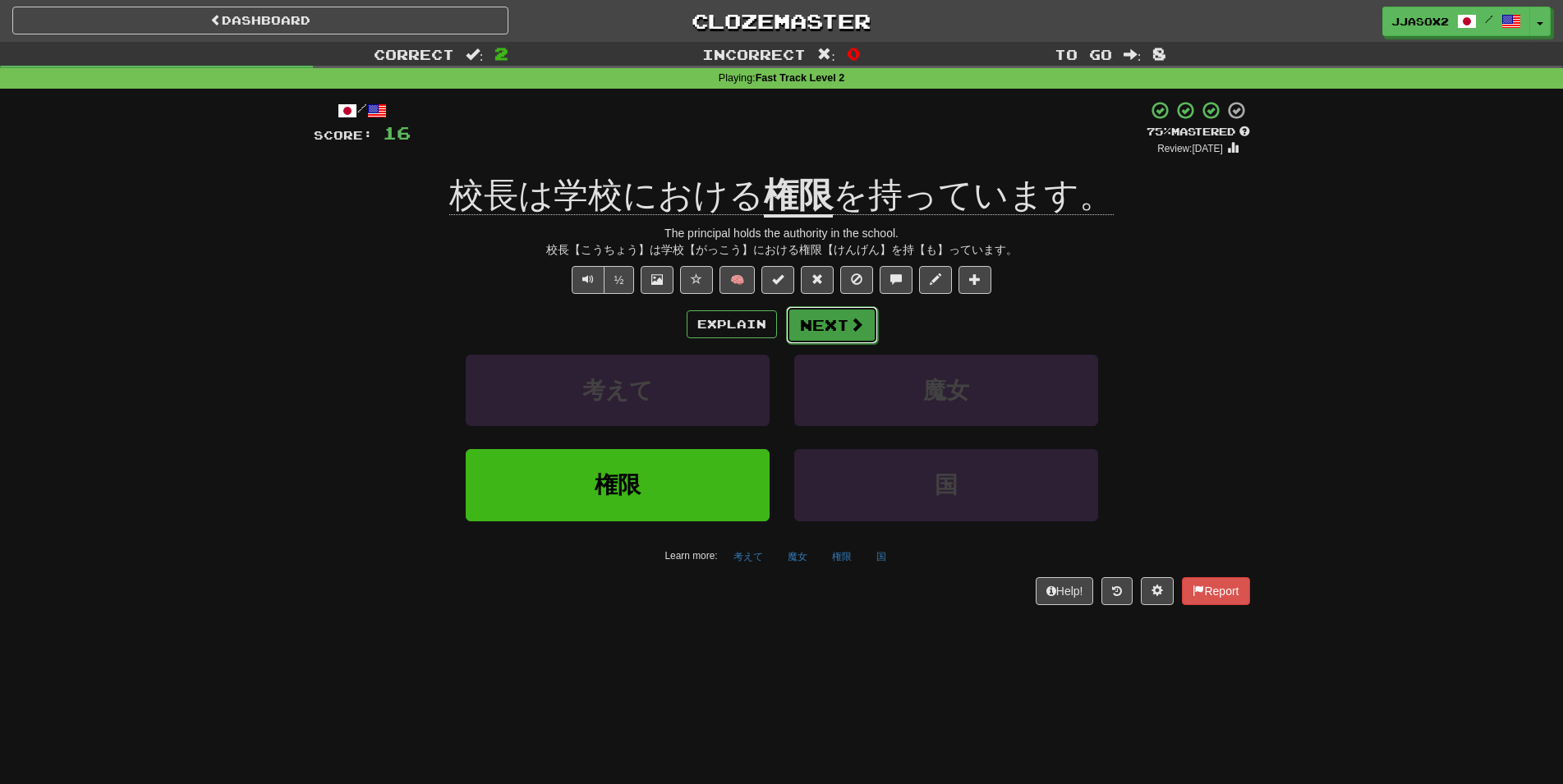
click at [840, 321] on button "Next" at bounding box center [832, 325] width 92 height 38
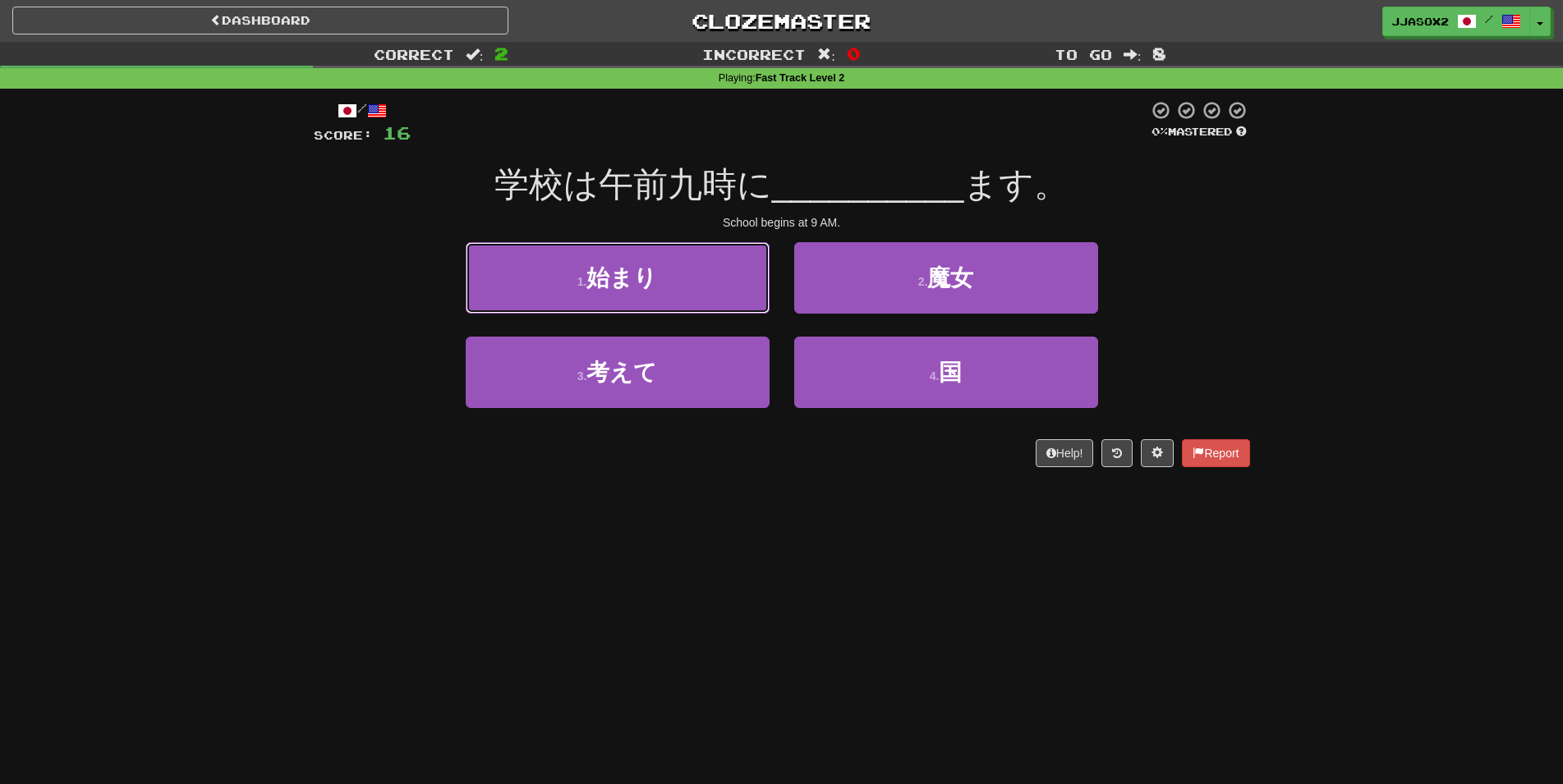
drag, startPoint x: 765, startPoint y: 312, endPoint x: 751, endPoint y: 318, distance: 15.2
click at [751, 318] on div "1 . 始まり" at bounding box center [618, 289] width 329 height 94
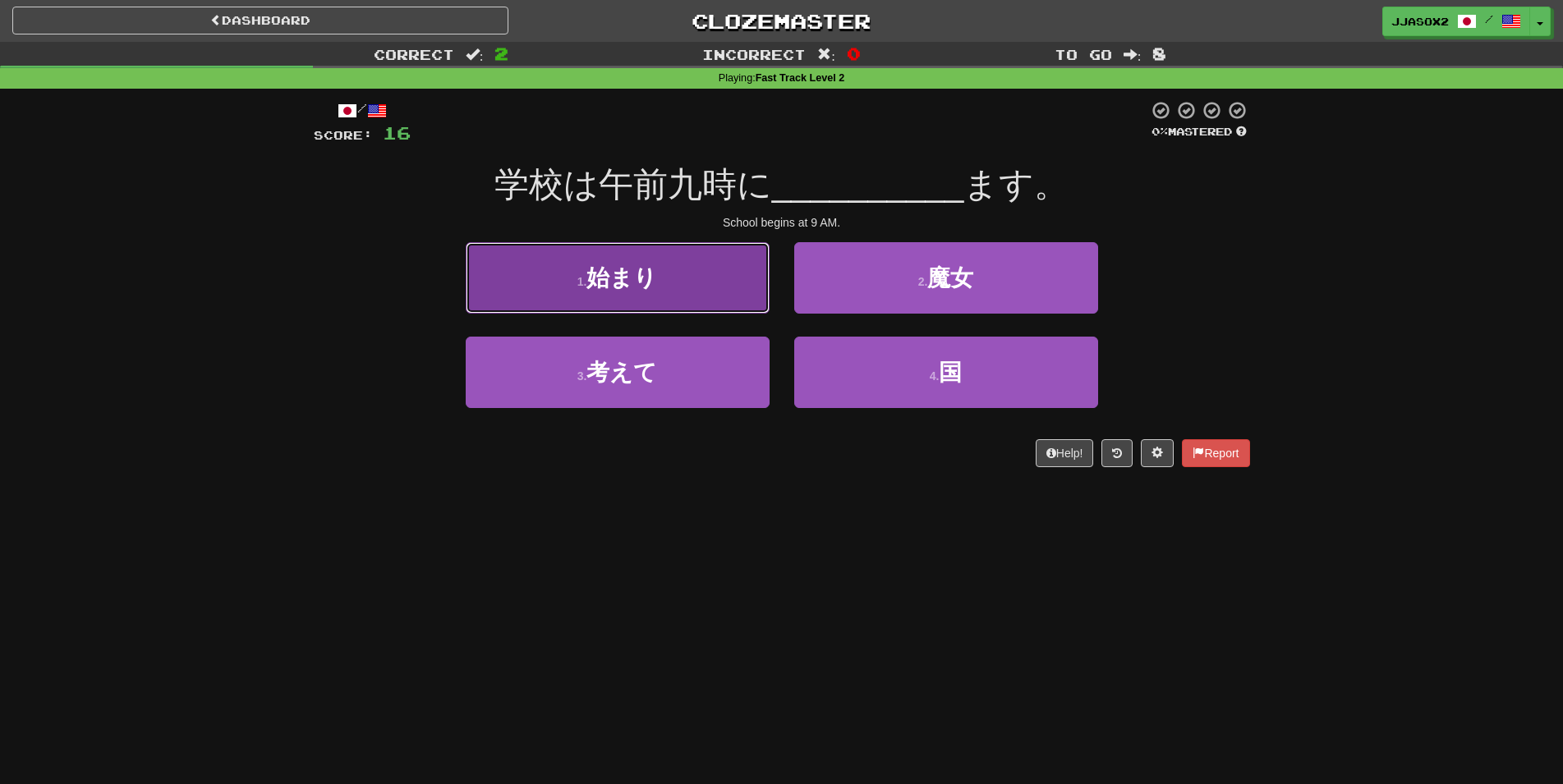
click at [751, 312] on button "1 . 始まり" at bounding box center [617, 278] width 304 height 72
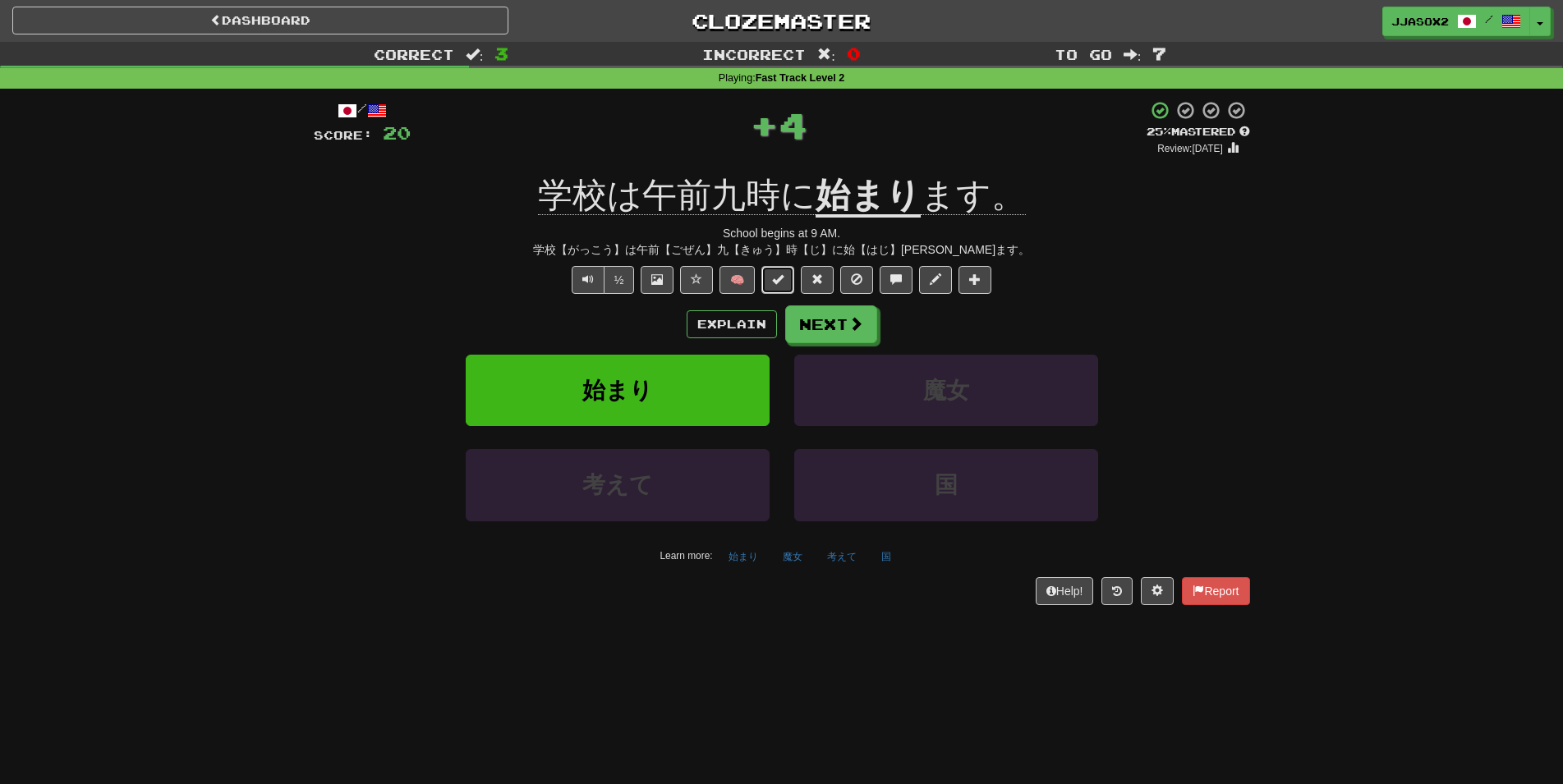
click at [766, 286] on button at bounding box center [778, 280] width 33 height 28
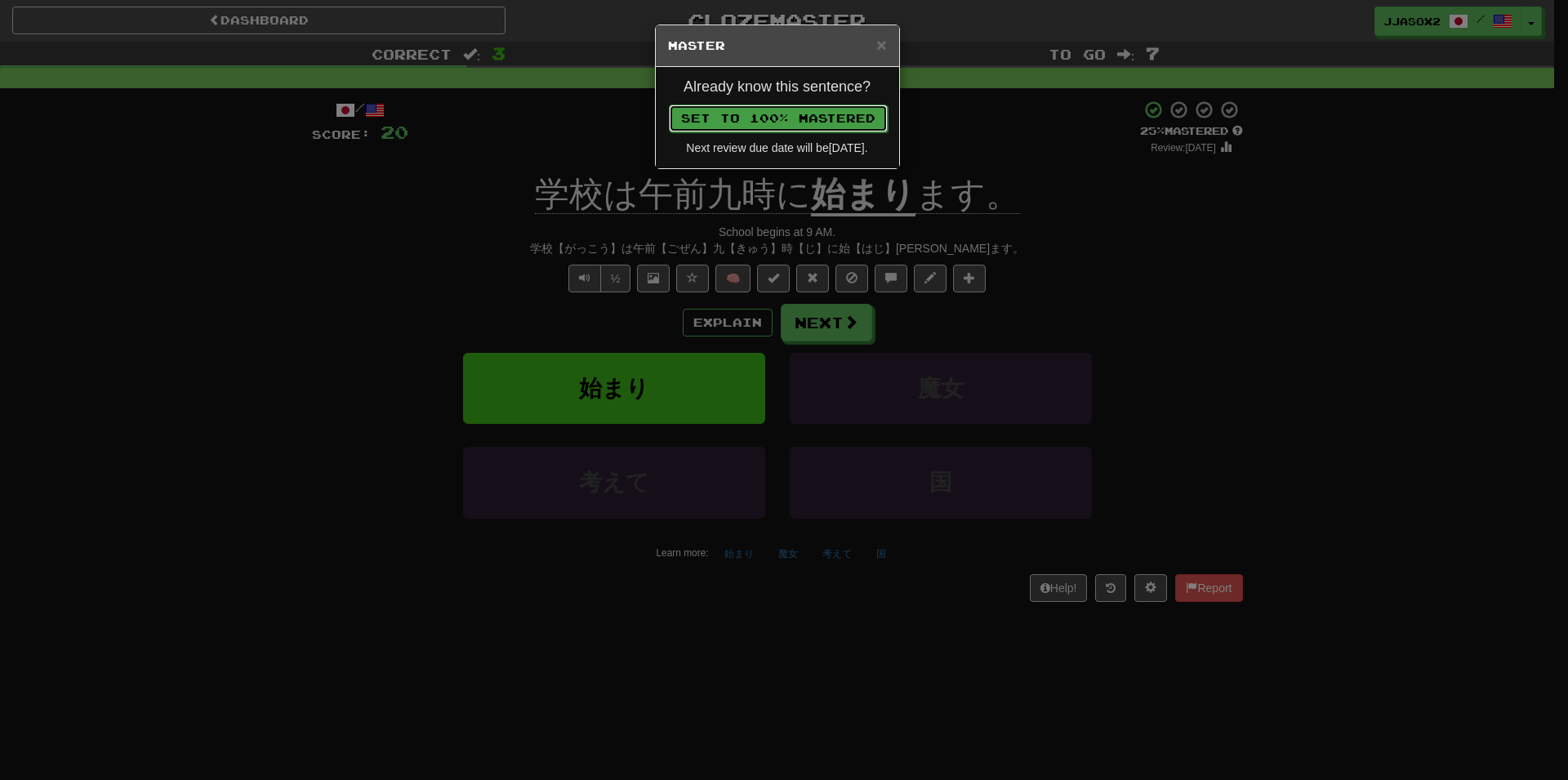
click at [836, 106] on button "Set to 100% Mastered" at bounding box center [778, 118] width 219 height 28
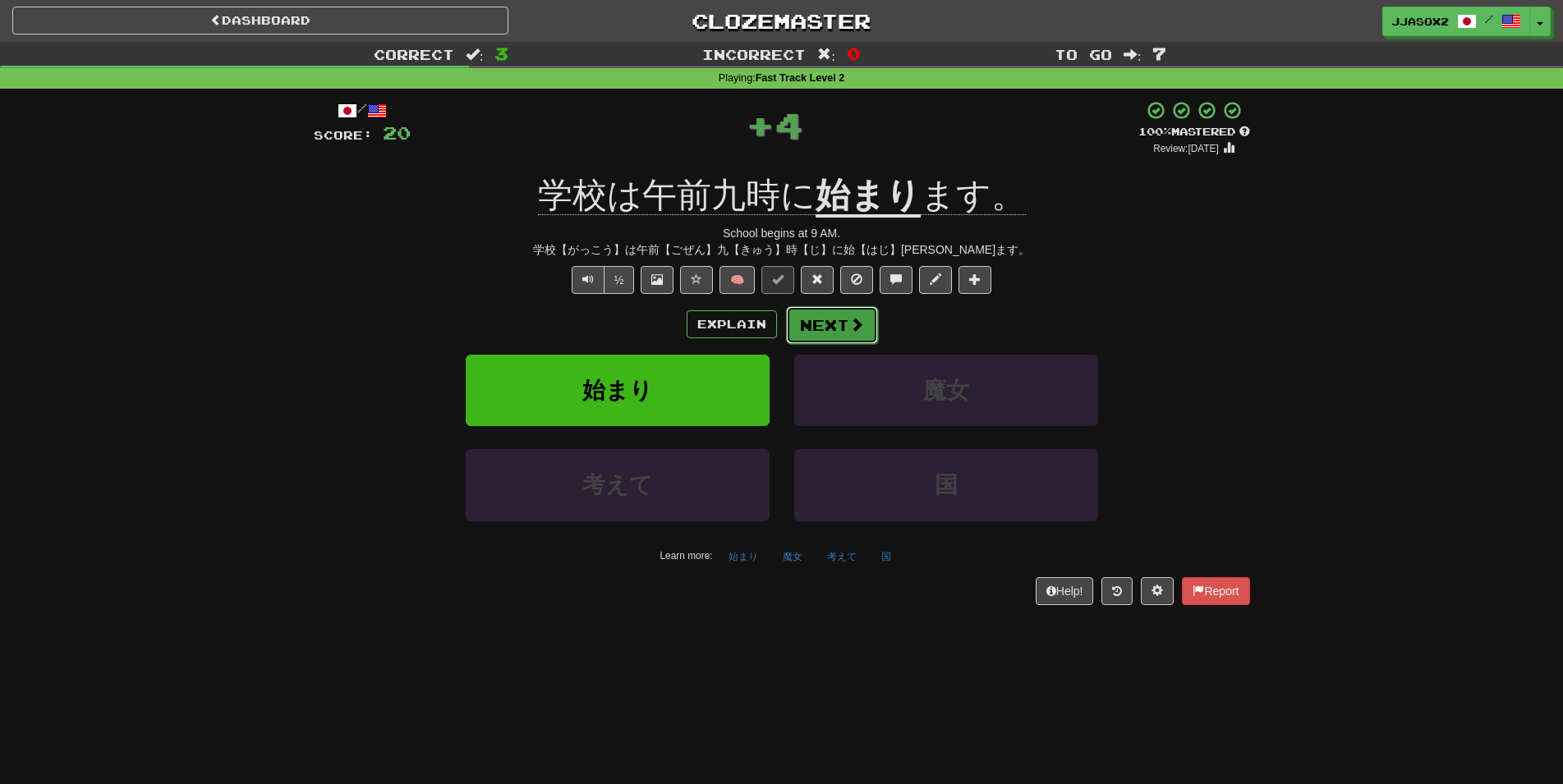
click at [817, 321] on button "Next" at bounding box center [832, 325] width 92 height 38
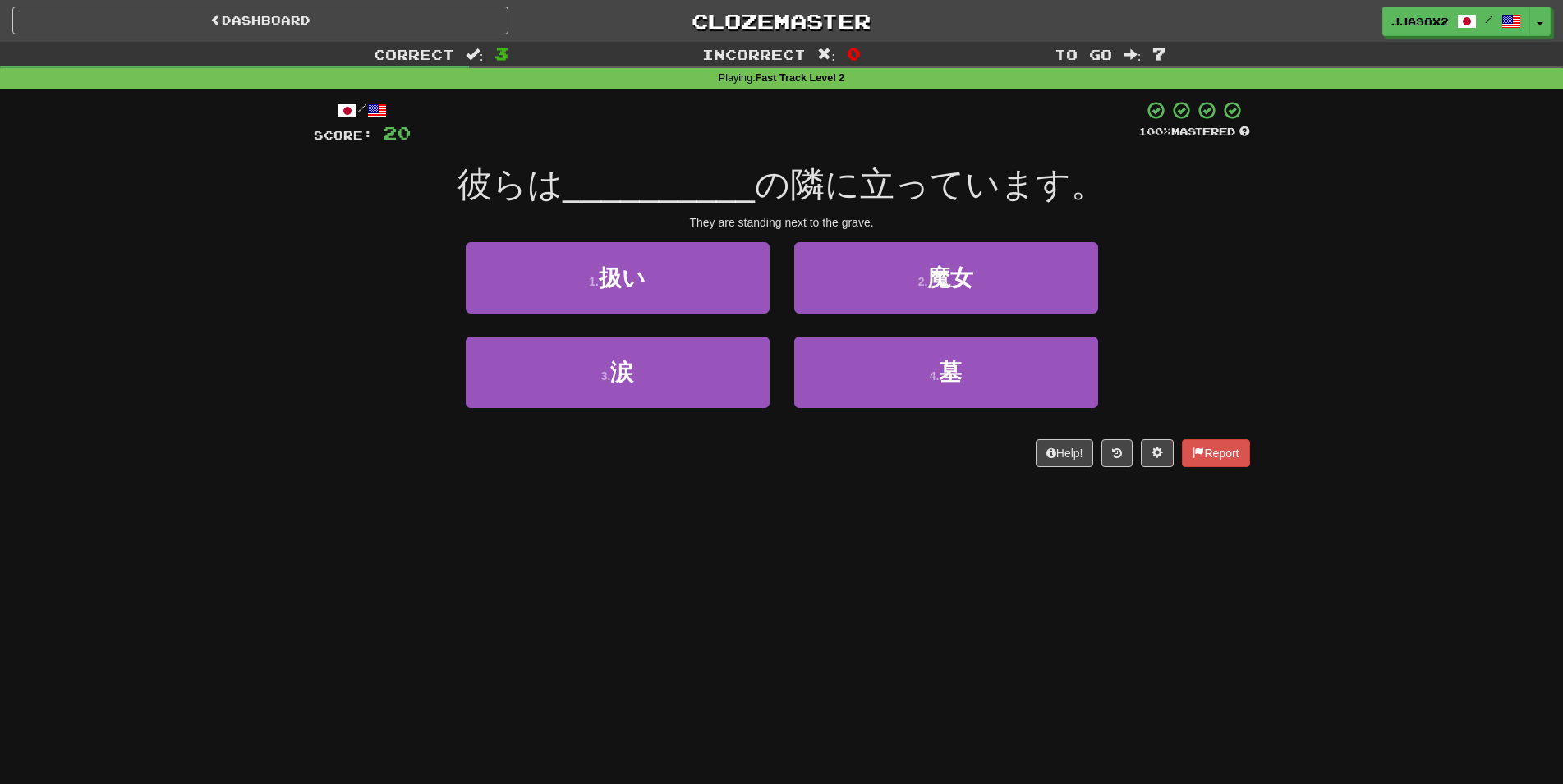
click at [826, 335] on div "2 . 魔女" at bounding box center [946, 289] width 329 height 94
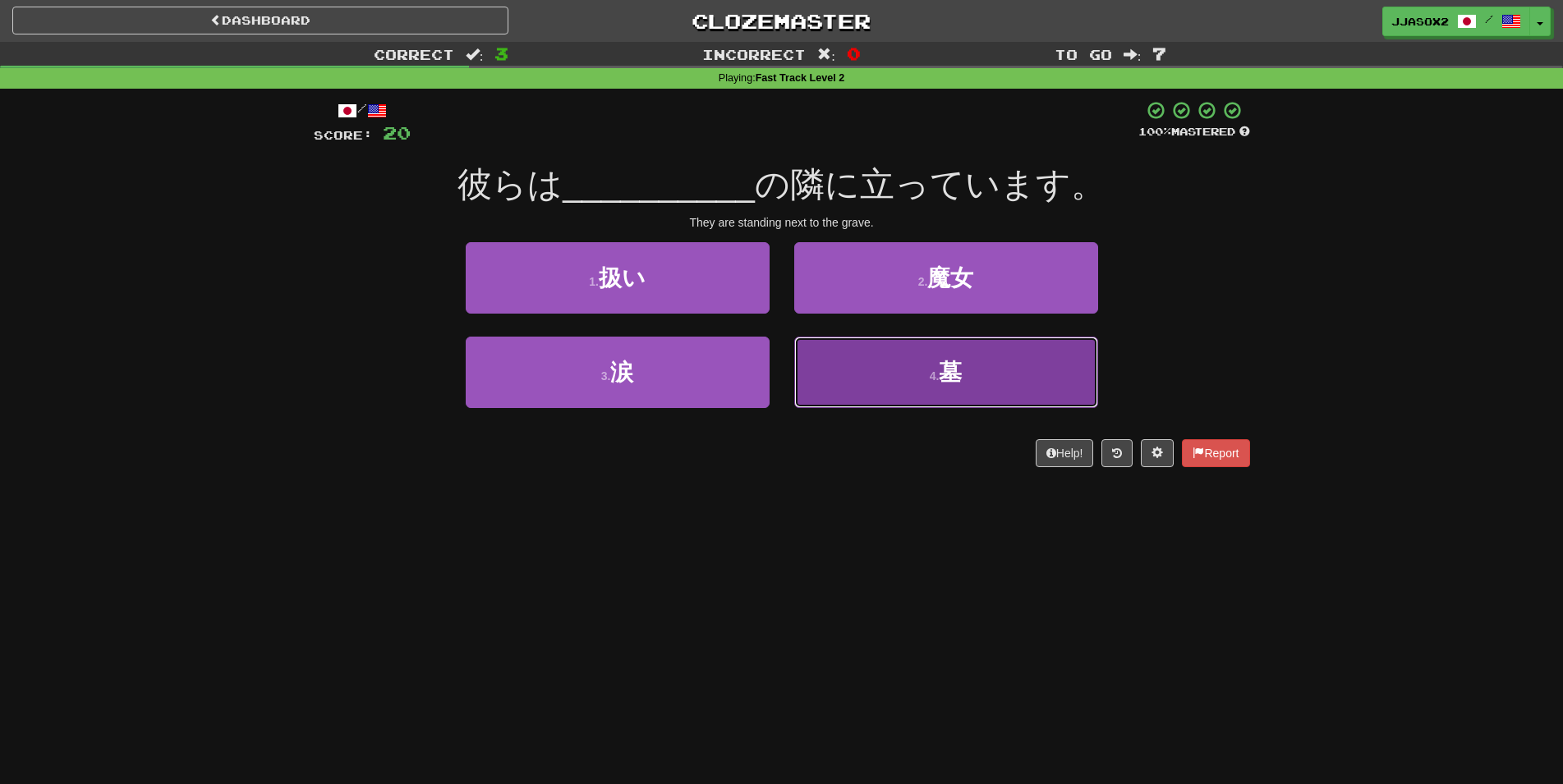
click at [846, 357] on button "4 . 墓" at bounding box center [946, 372] width 304 height 72
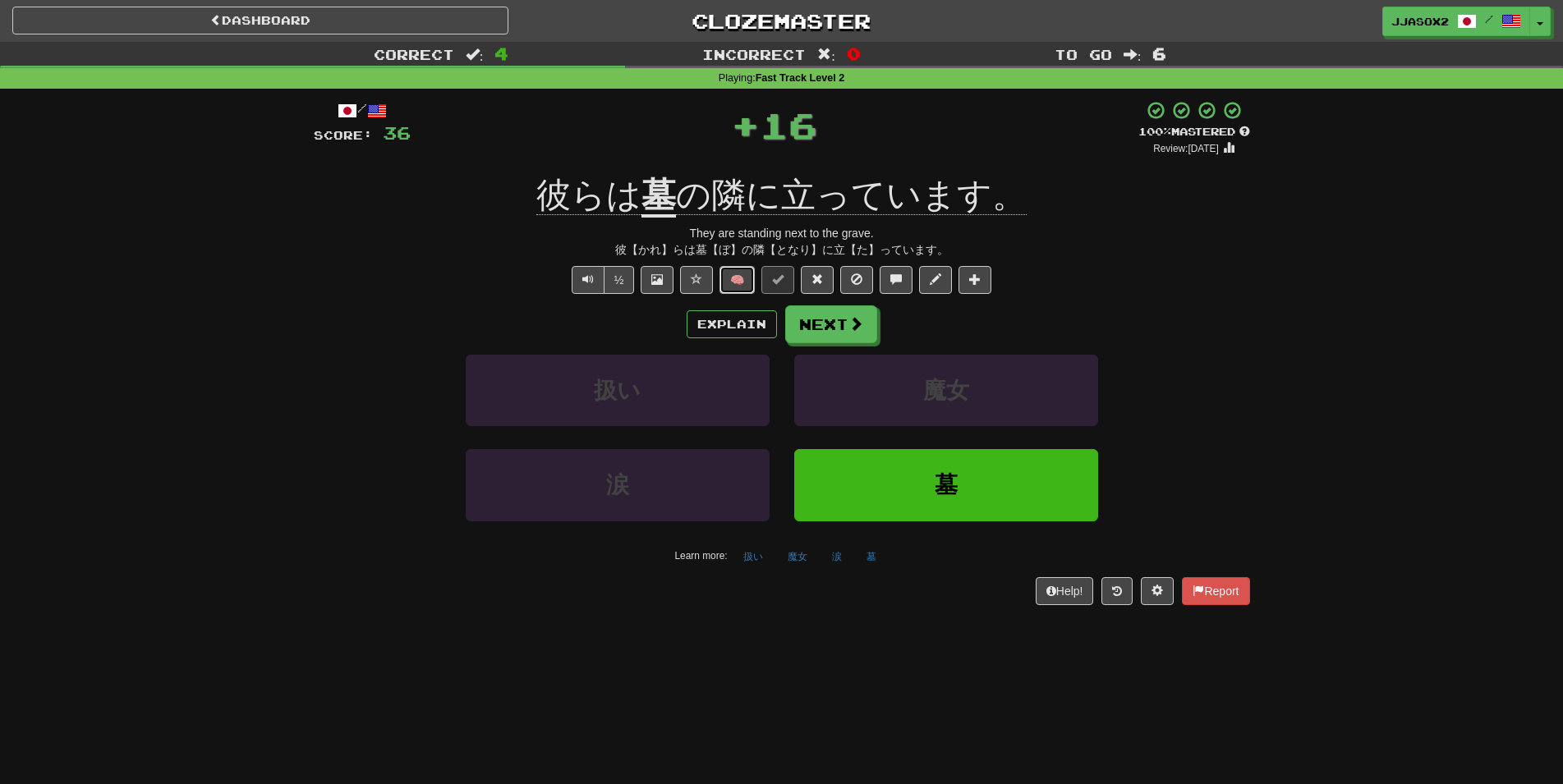
click at [740, 271] on button "🧠" at bounding box center [736, 280] width 35 height 28
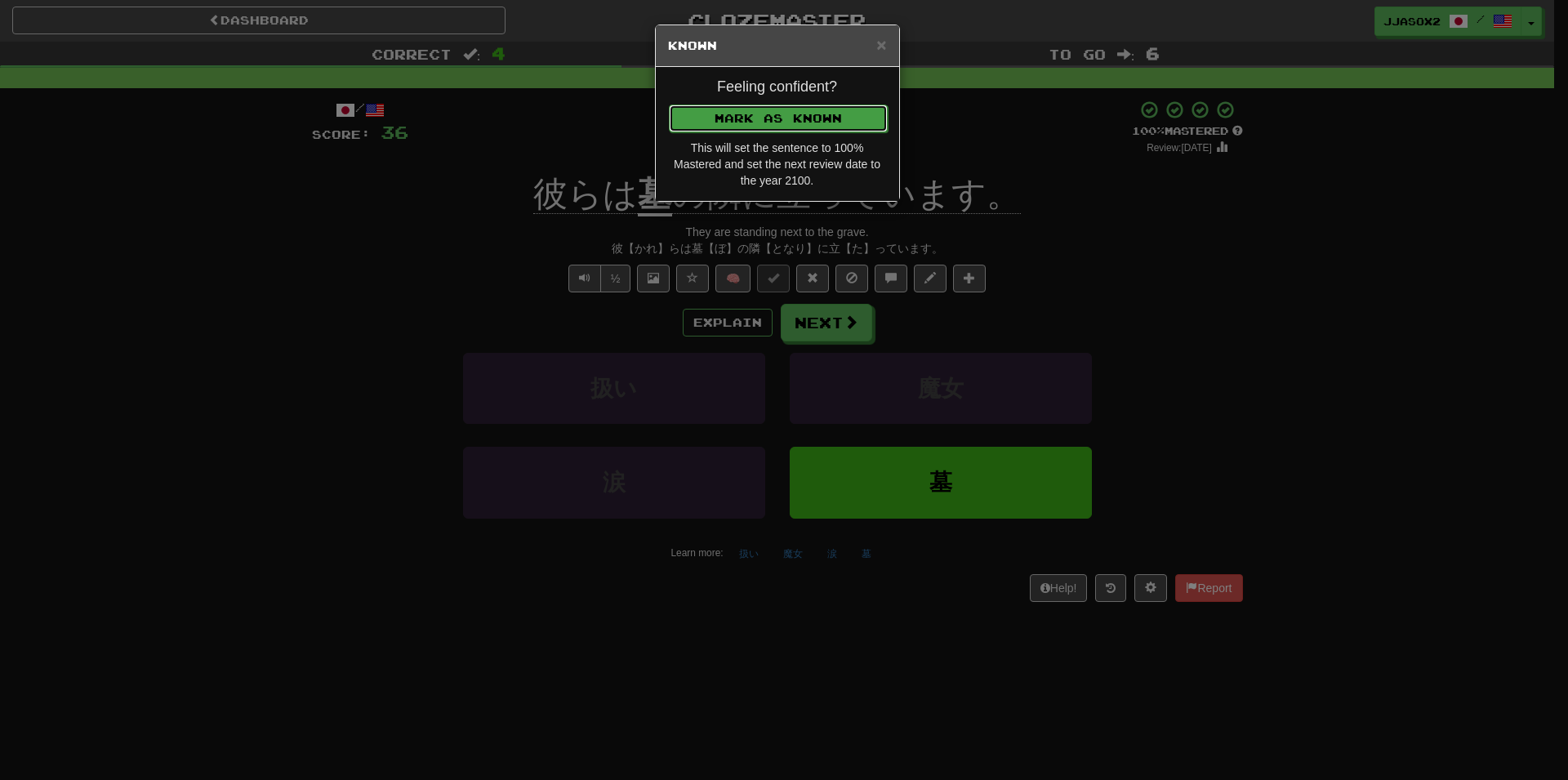
click at [793, 117] on button "Mark as Known" at bounding box center [778, 118] width 219 height 28
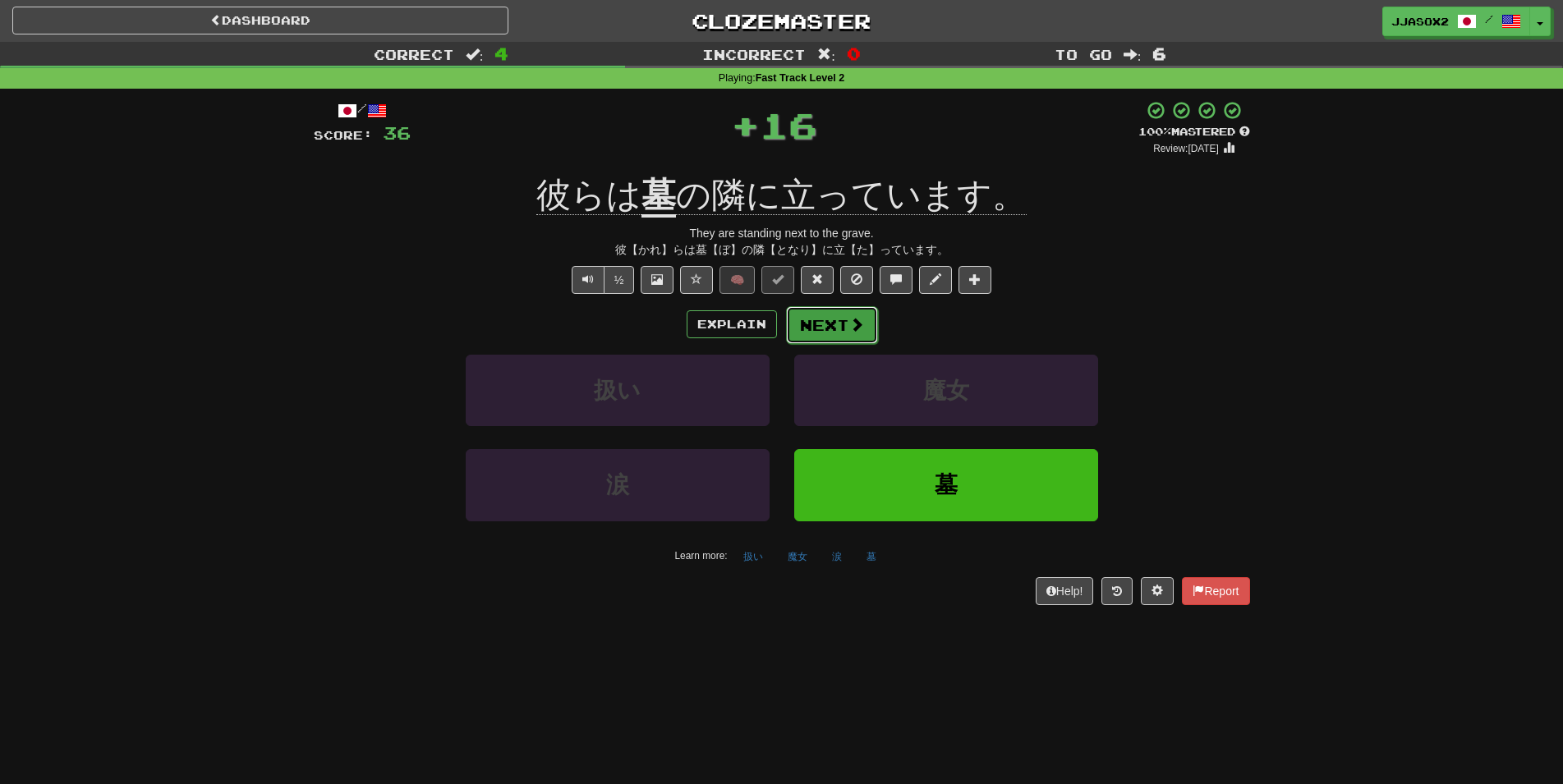
click at [833, 321] on button "Next" at bounding box center [832, 325] width 92 height 38
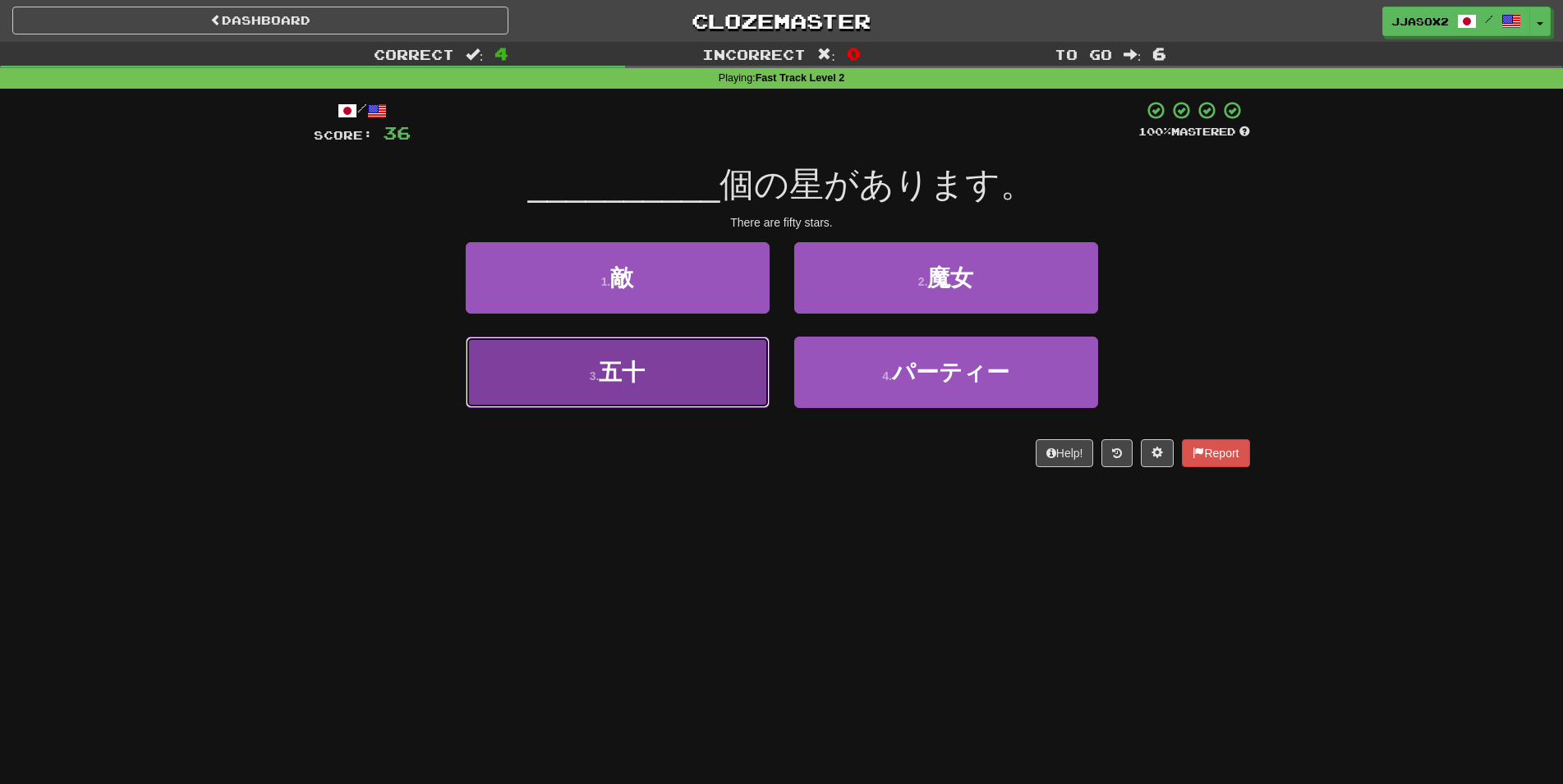
click at [749, 361] on button "3 . 五十" at bounding box center [617, 372] width 304 height 72
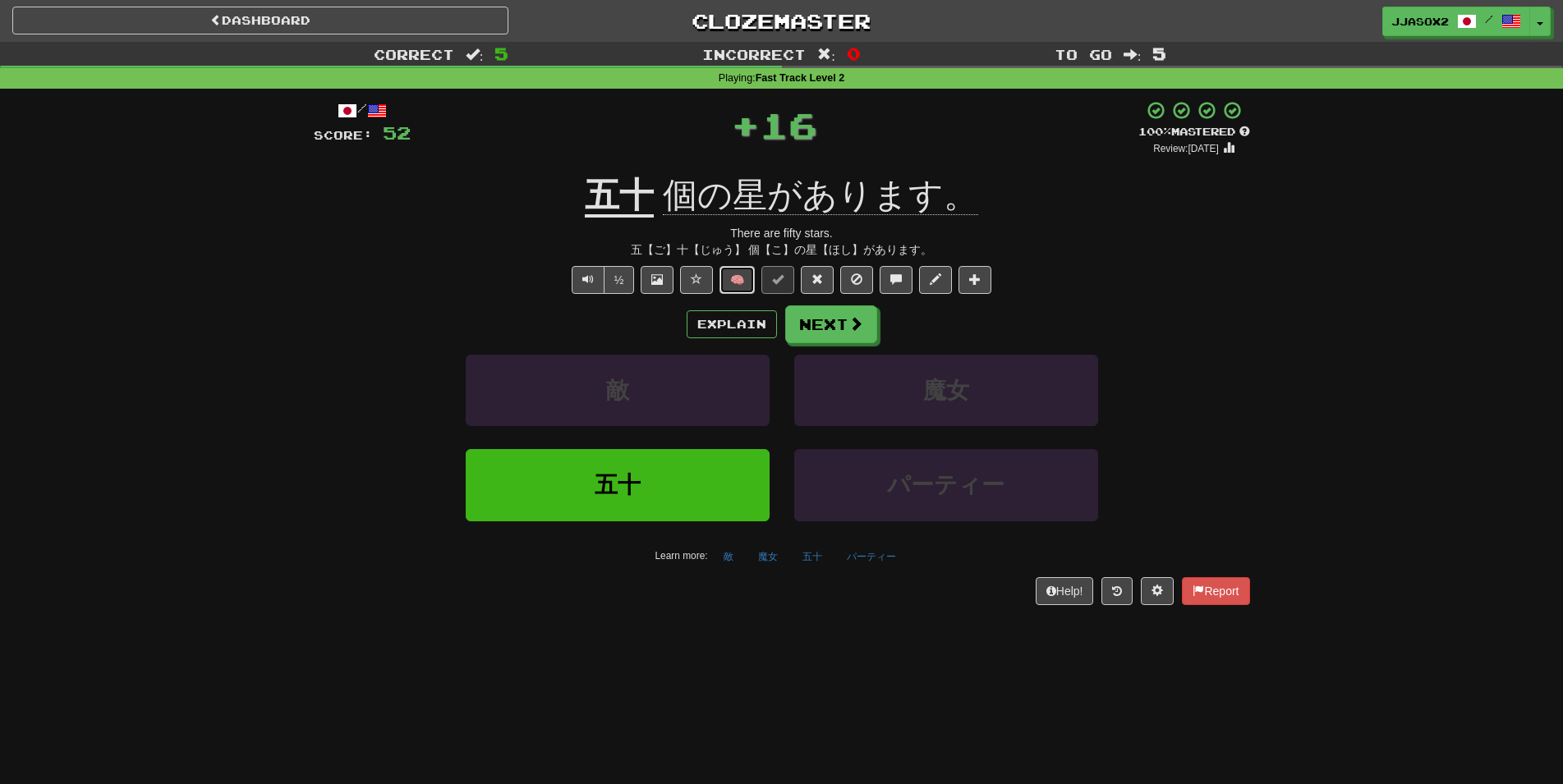
click at [748, 286] on button "🧠" at bounding box center [736, 280] width 35 height 28
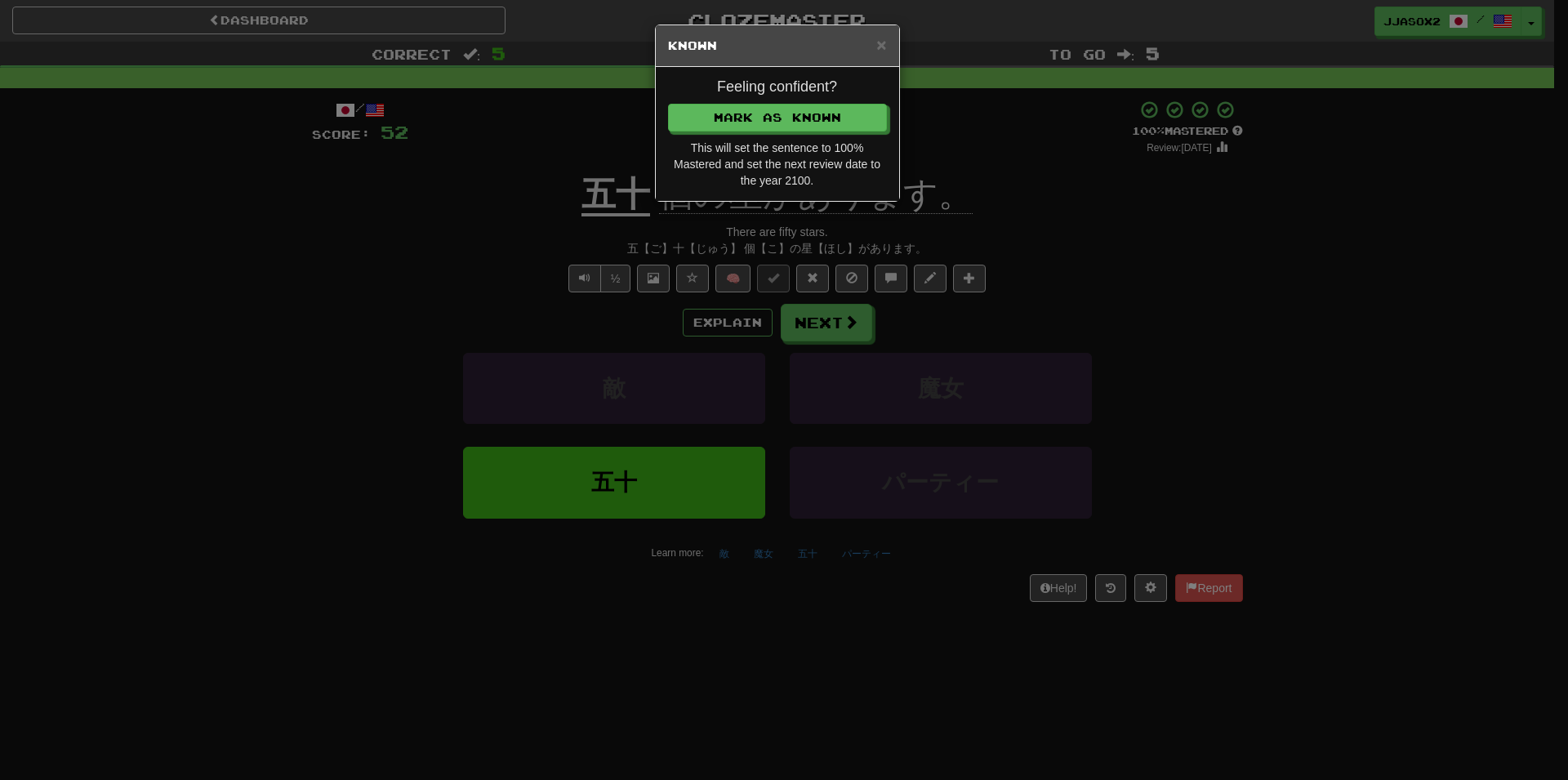
click at [802, 101] on div "Feeling confident? [PERSON_NAME] as Known This will set the sentence to 100% Ma…" at bounding box center [777, 134] width 244 height 134
click at [799, 113] on button "Mark as Known" at bounding box center [778, 118] width 219 height 28
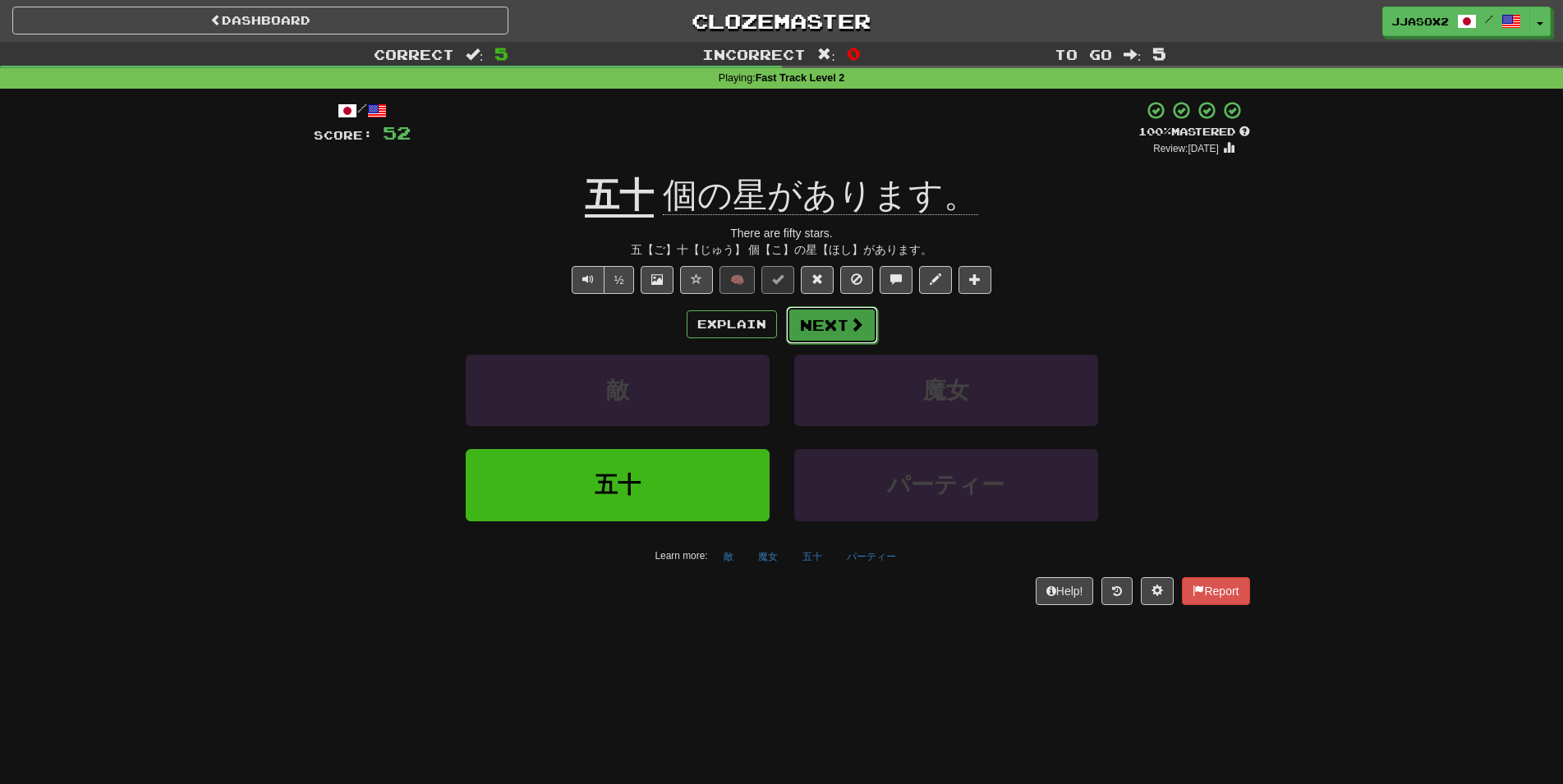
click at [836, 325] on button "Next" at bounding box center [832, 325] width 92 height 38
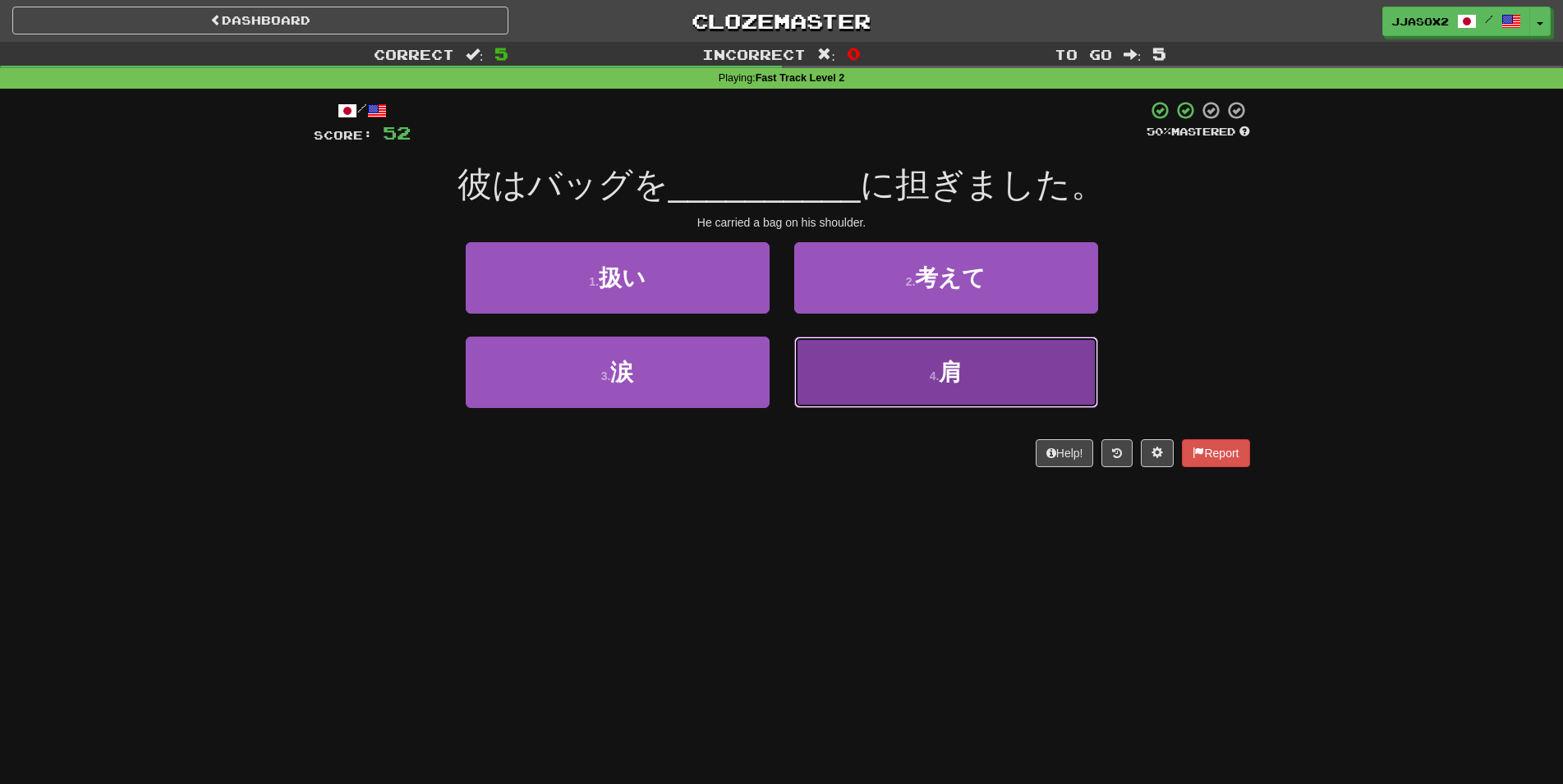
click at [854, 406] on button "4 . 肩" at bounding box center [946, 372] width 304 height 72
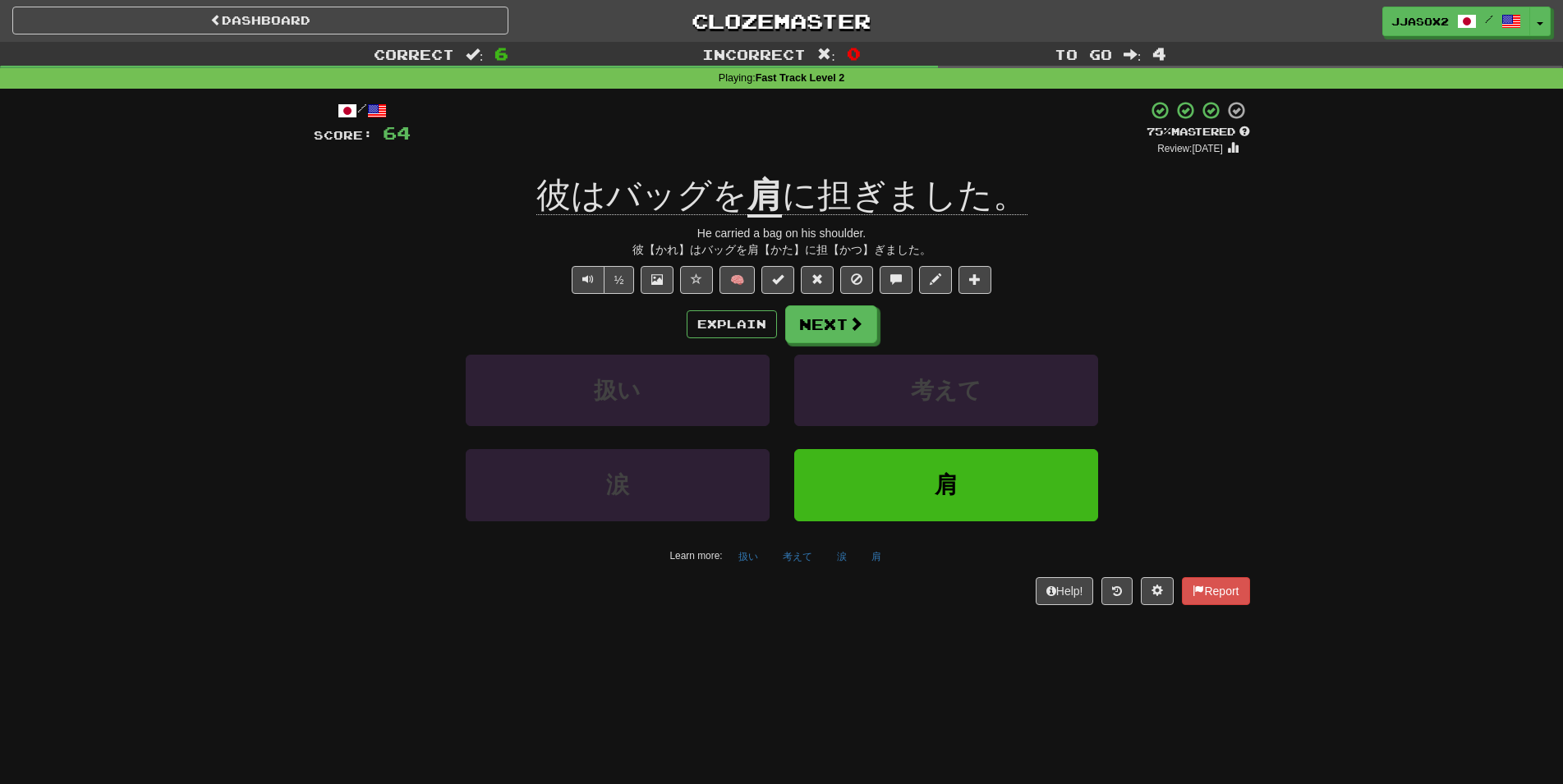
click at [105, 400] on div "Correct : 6 Incorrect : 0 To go : 4 Playing : Fast Track Level 2 / Score: 64 + …" at bounding box center [782, 335] width 1563 height 587
click at [833, 321] on button "Next" at bounding box center [832, 325] width 92 height 38
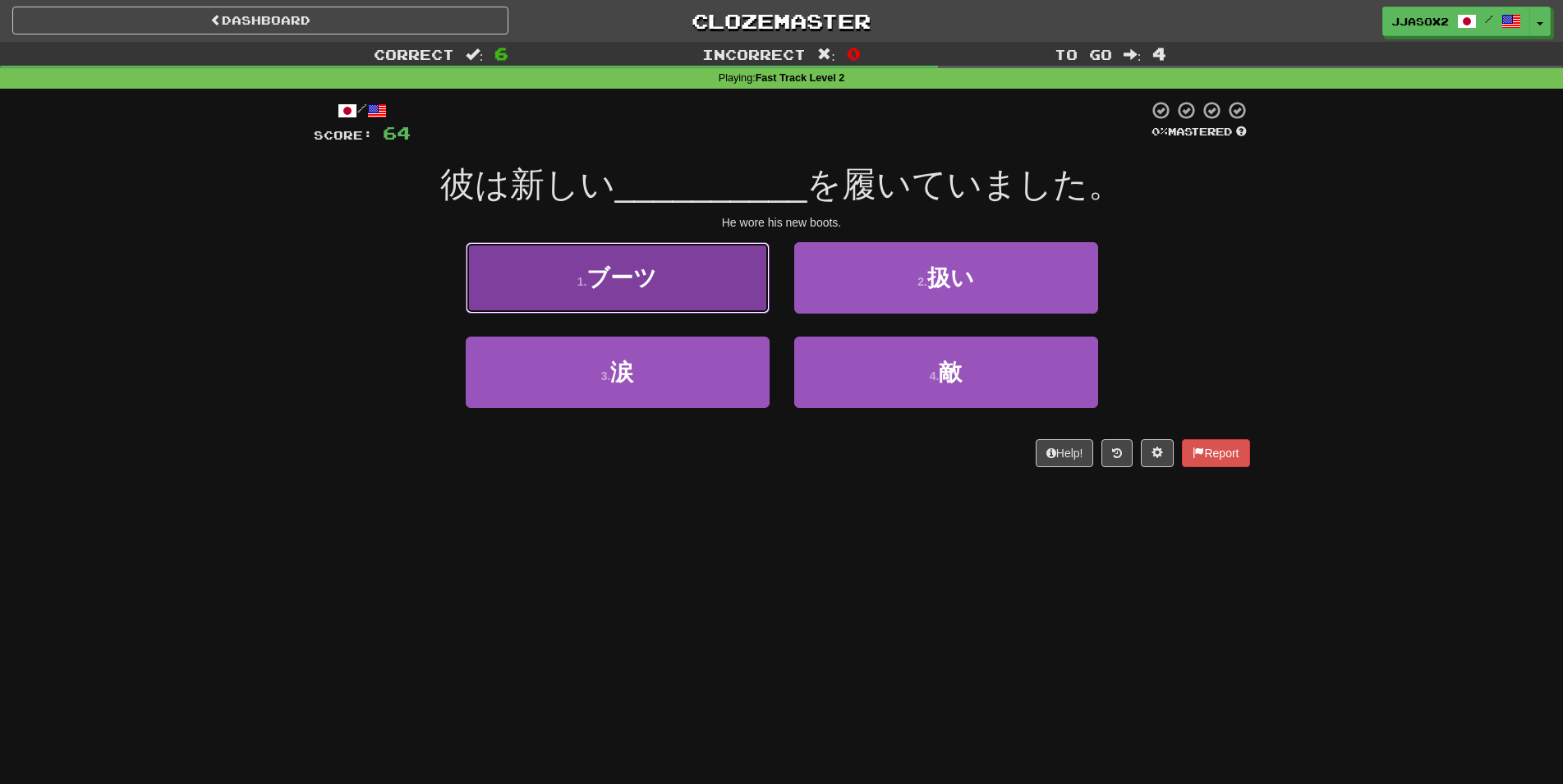
click at [729, 294] on button "1 . ブーツ" at bounding box center [617, 278] width 304 height 72
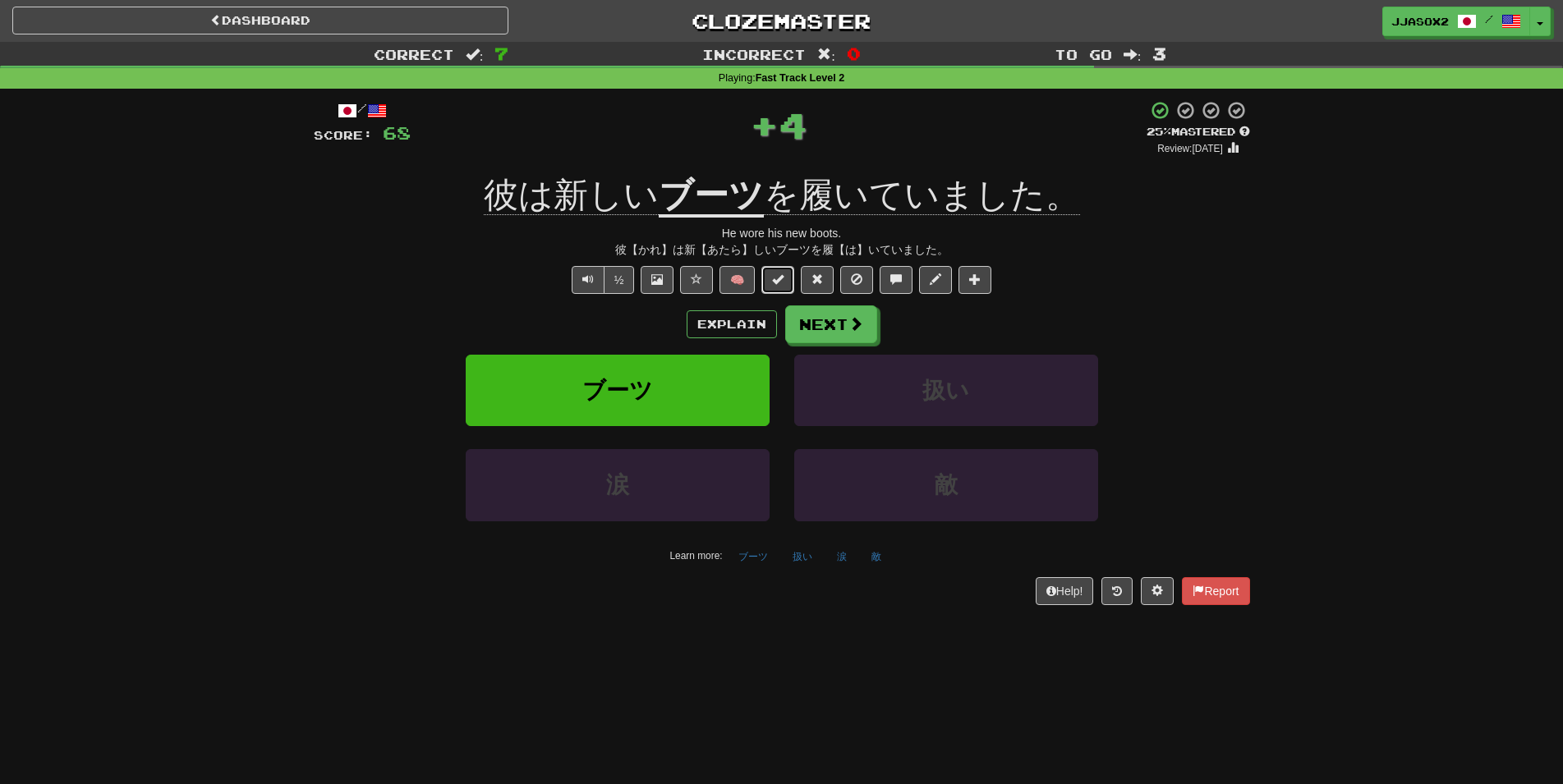
click at [779, 276] on span at bounding box center [777, 279] width 11 height 11
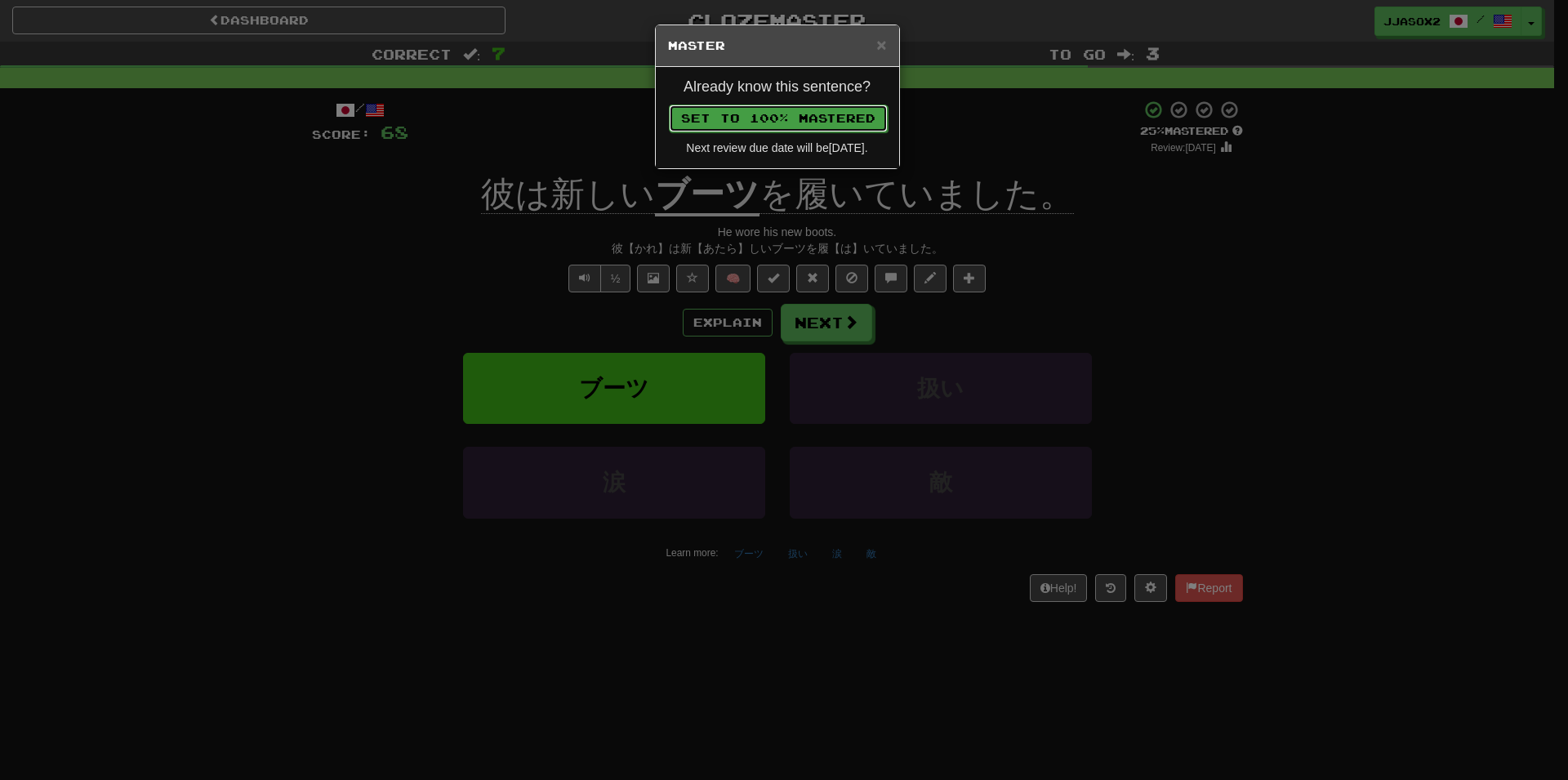
click at [835, 111] on button "Set to 100% Mastered" at bounding box center [778, 118] width 219 height 28
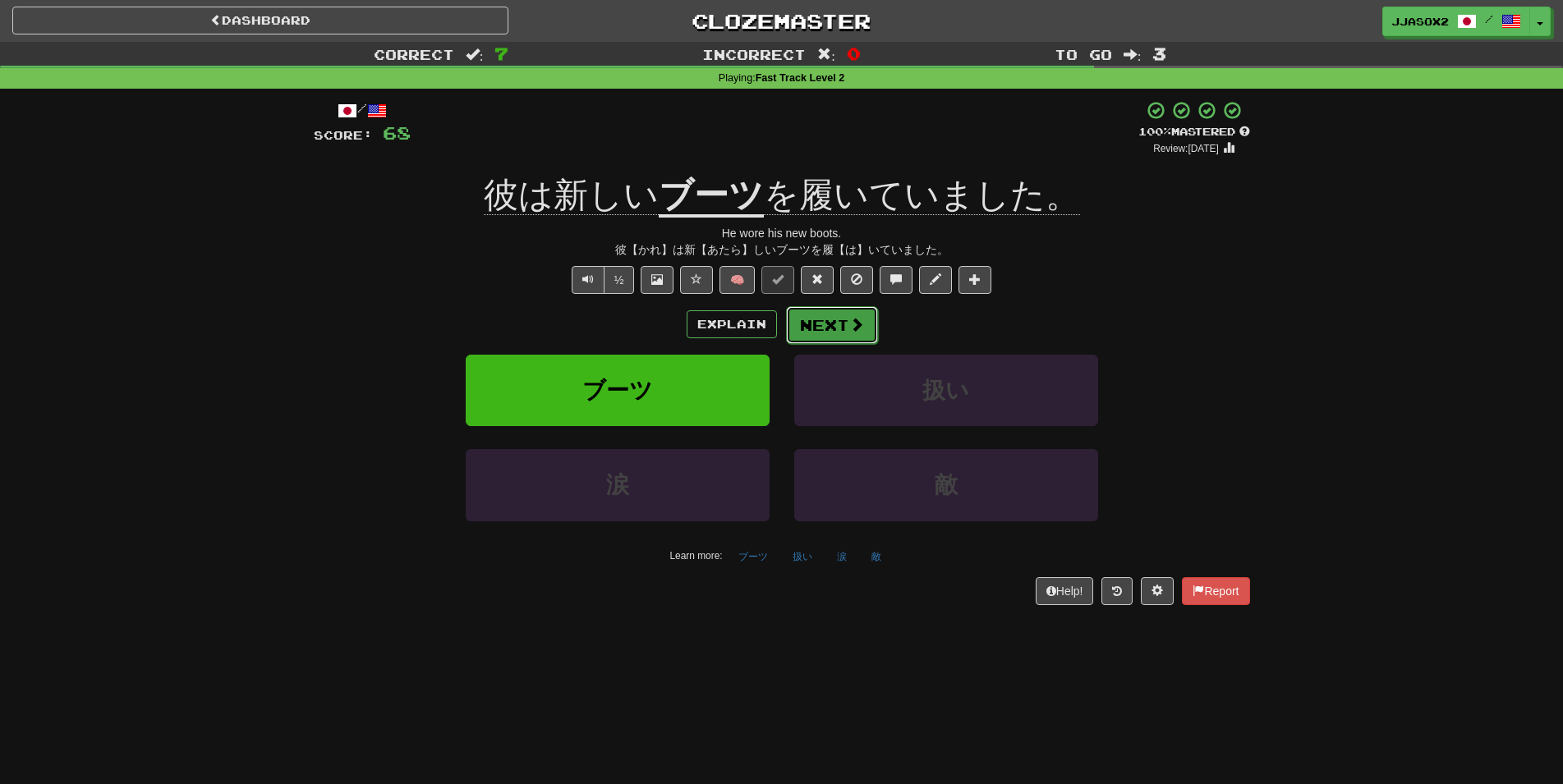
click at [804, 319] on button "Next" at bounding box center [832, 325] width 92 height 38
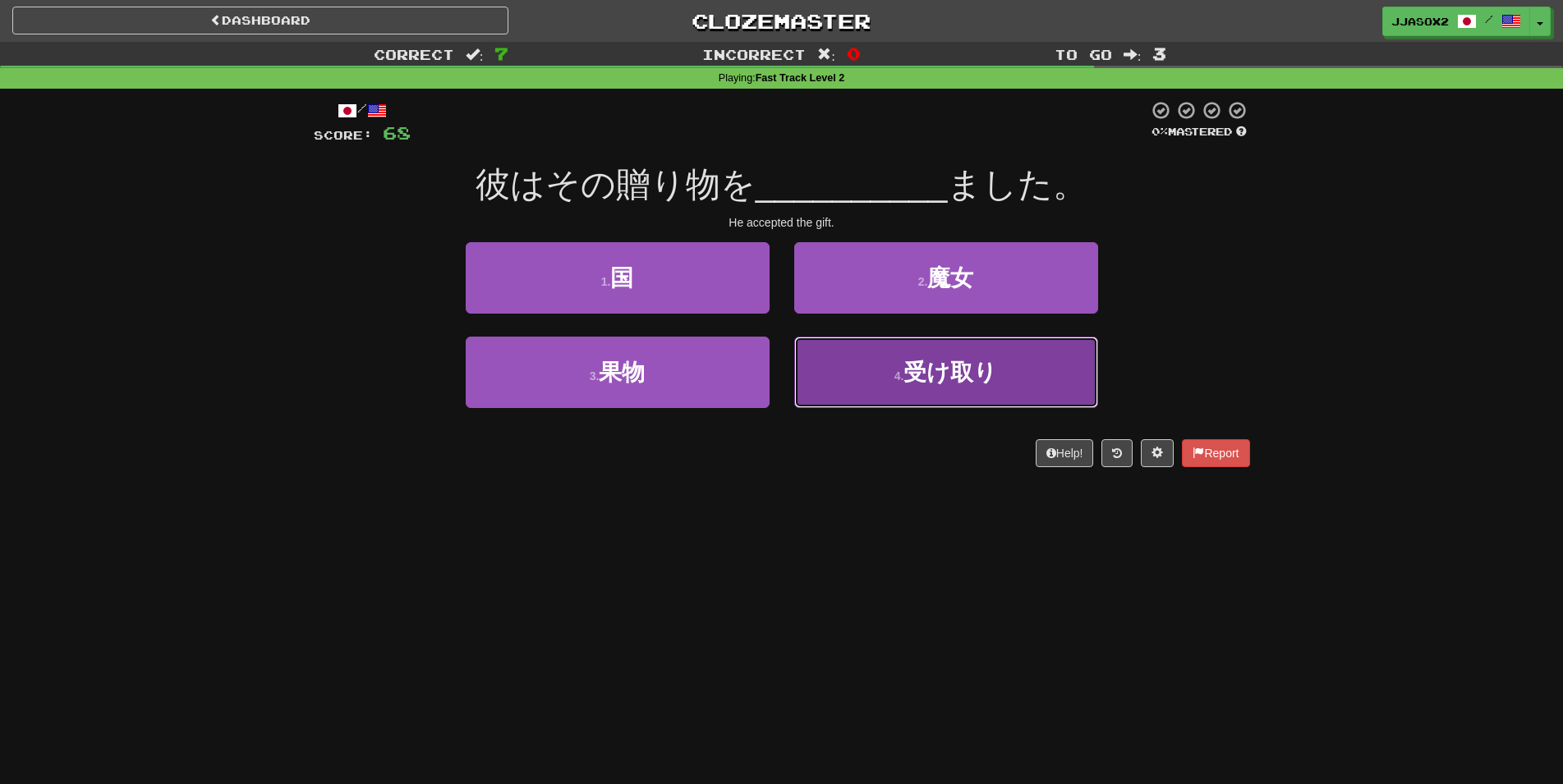
click at [876, 390] on button "4 . 受け取り" at bounding box center [946, 372] width 304 height 72
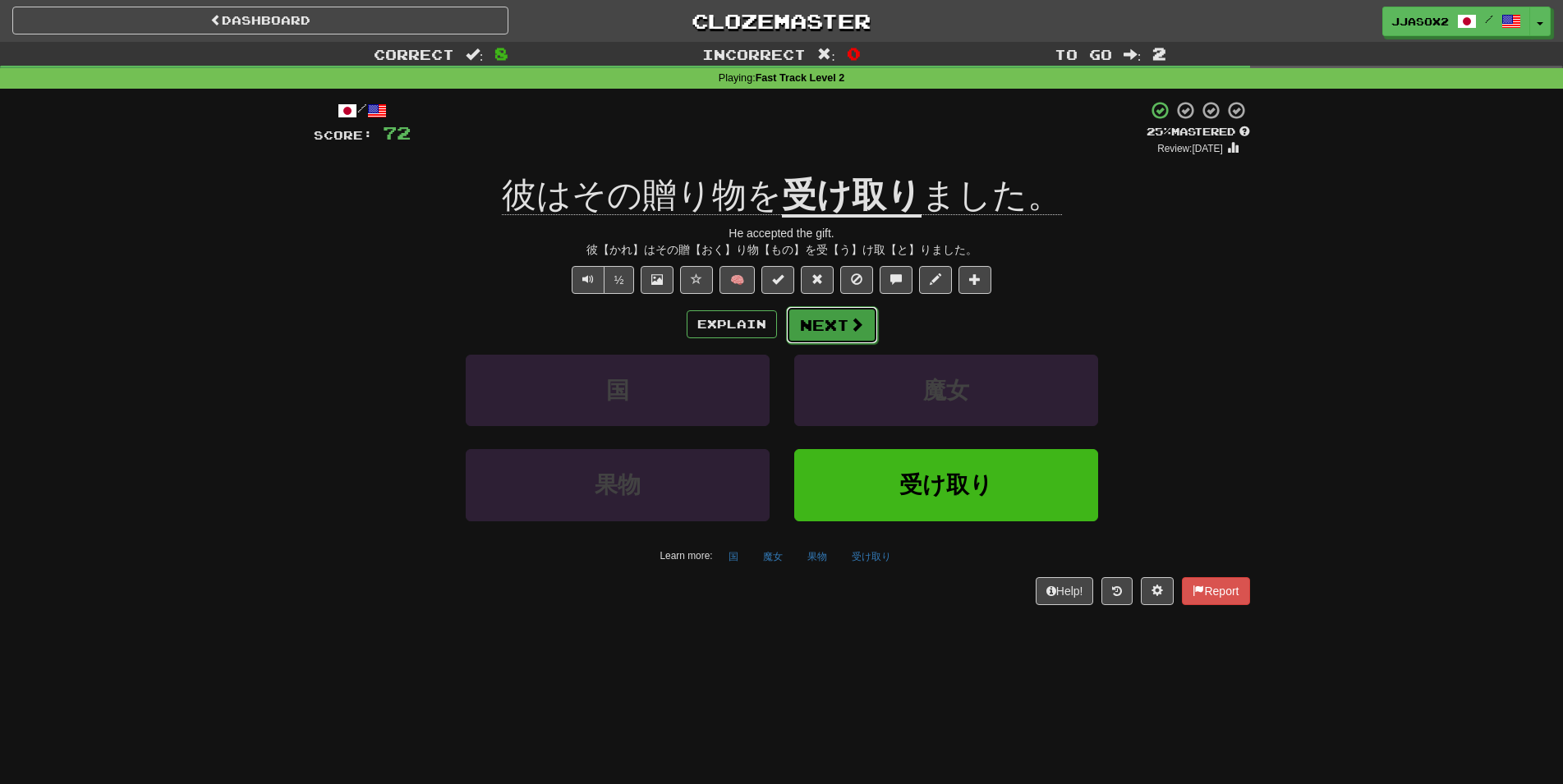
click at [817, 323] on button "Next" at bounding box center [832, 325] width 92 height 38
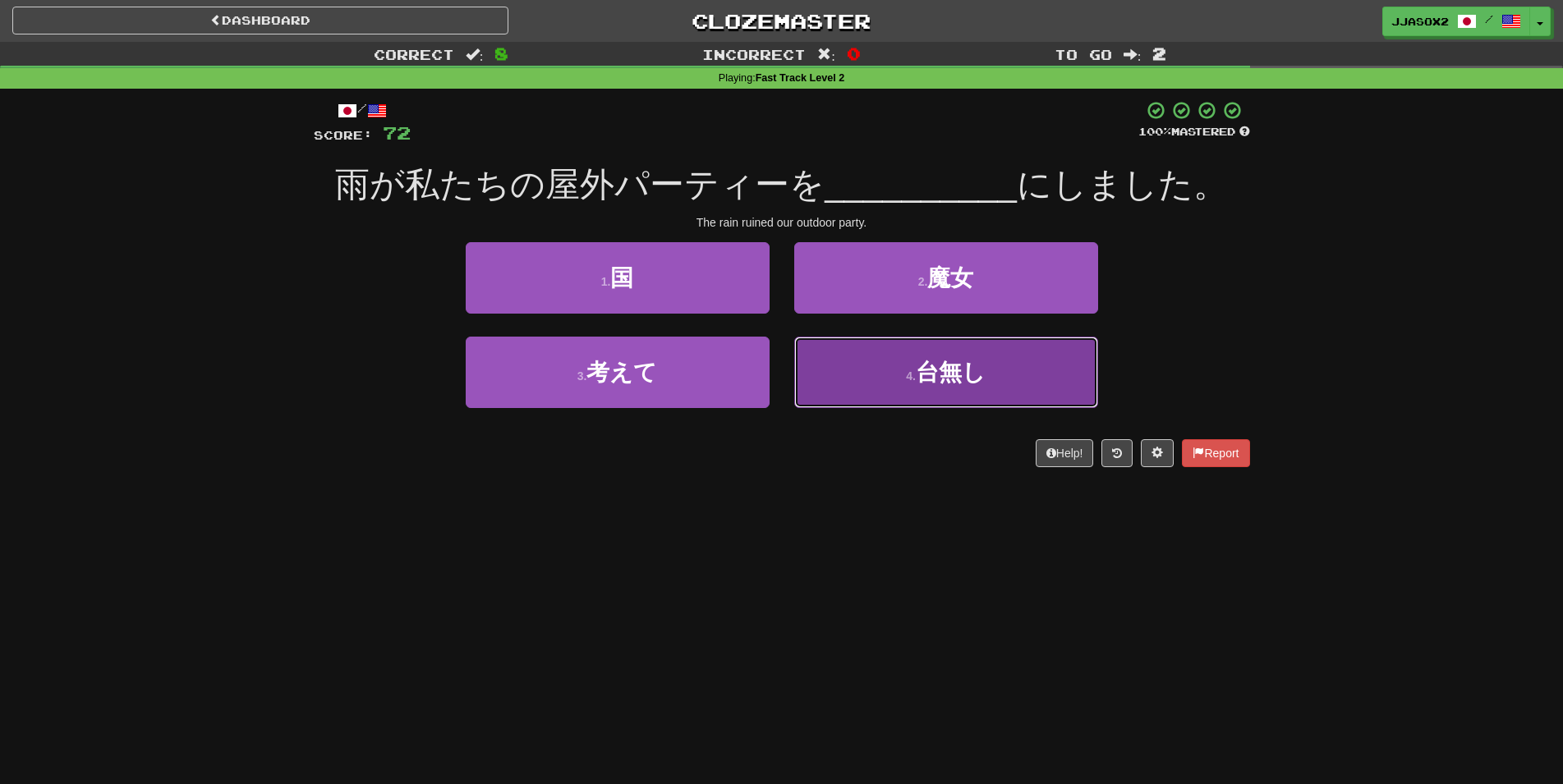
click at [1047, 375] on button "4 . 台無し" at bounding box center [946, 372] width 304 height 72
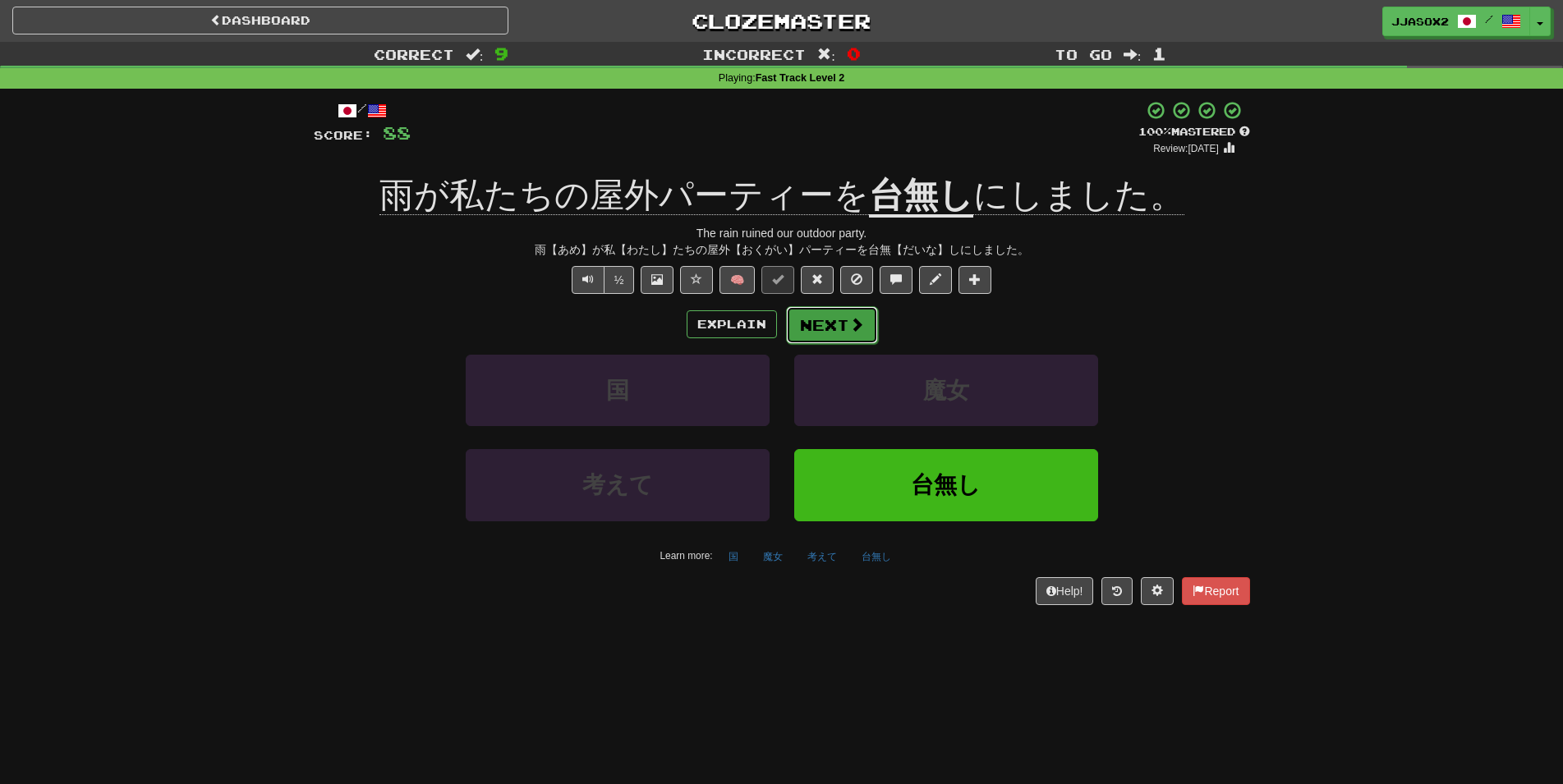
click at [805, 332] on button "Next" at bounding box center [832, 325] width 92 height 38
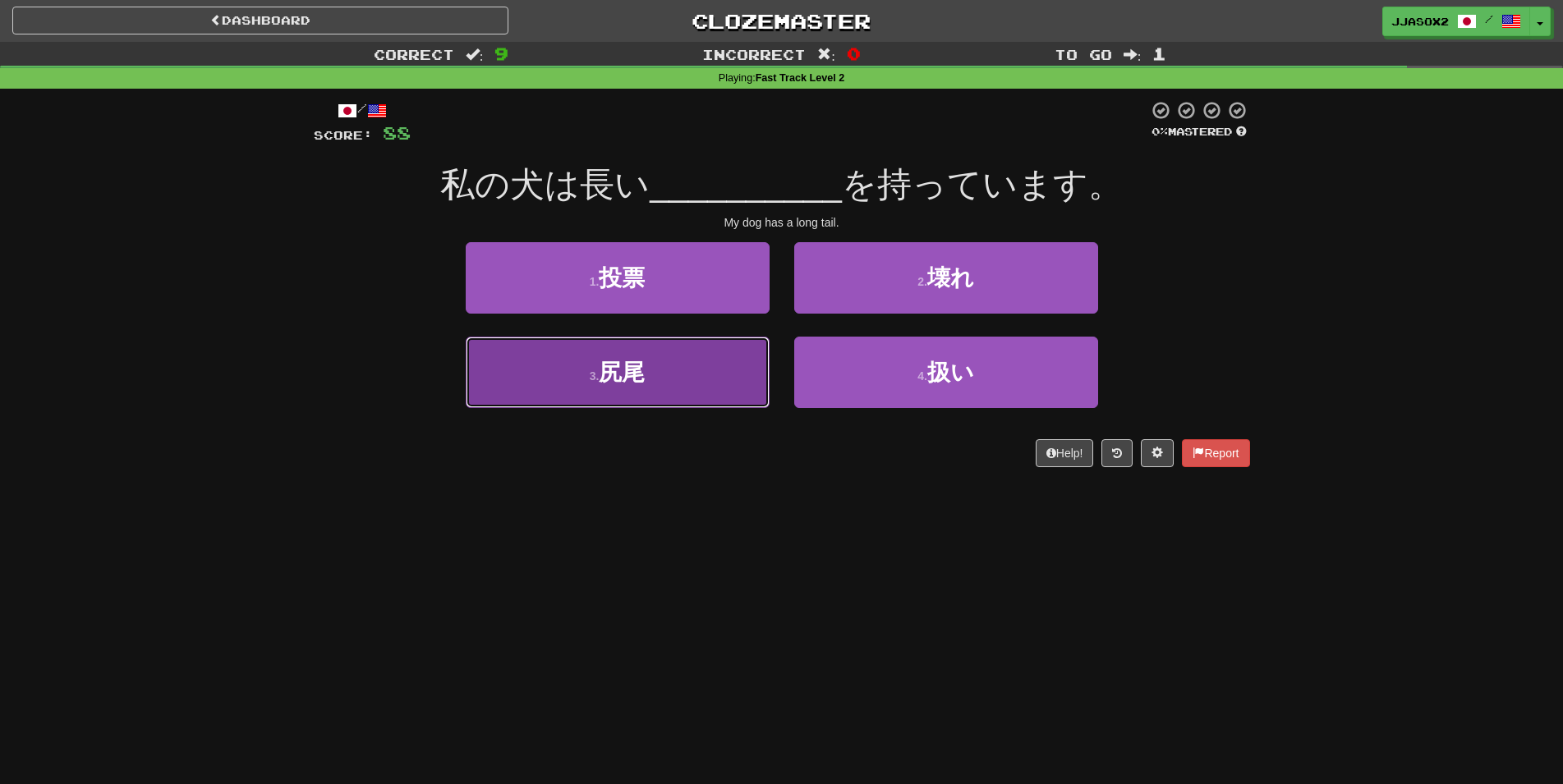
click at [742, 386] on button "3 . 尻尾" at bounding box center [617, 372] width 304 height 72
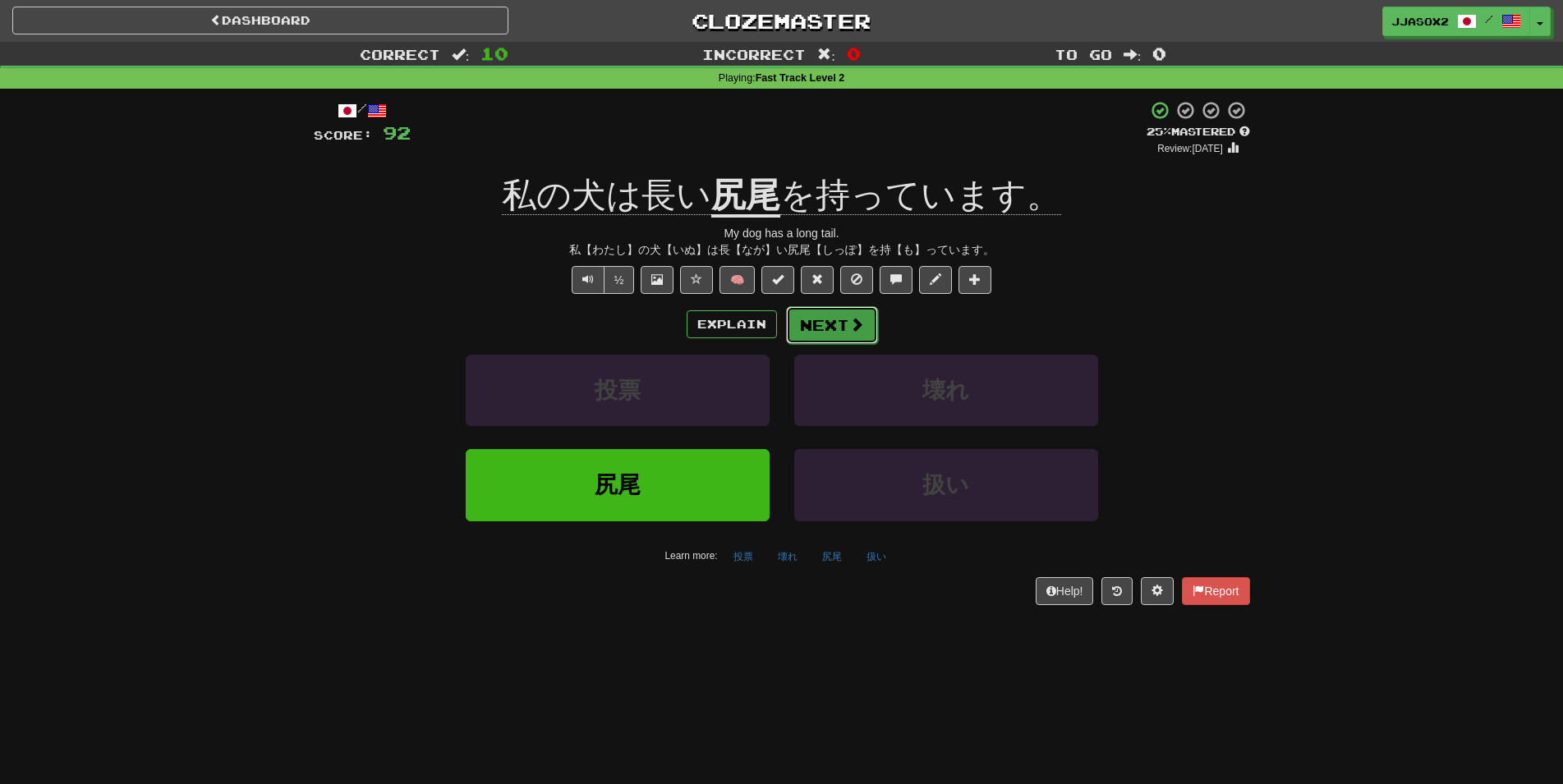
click at [819, 332] on button "Next" at bounding box center [832, 325] width 92 height 38
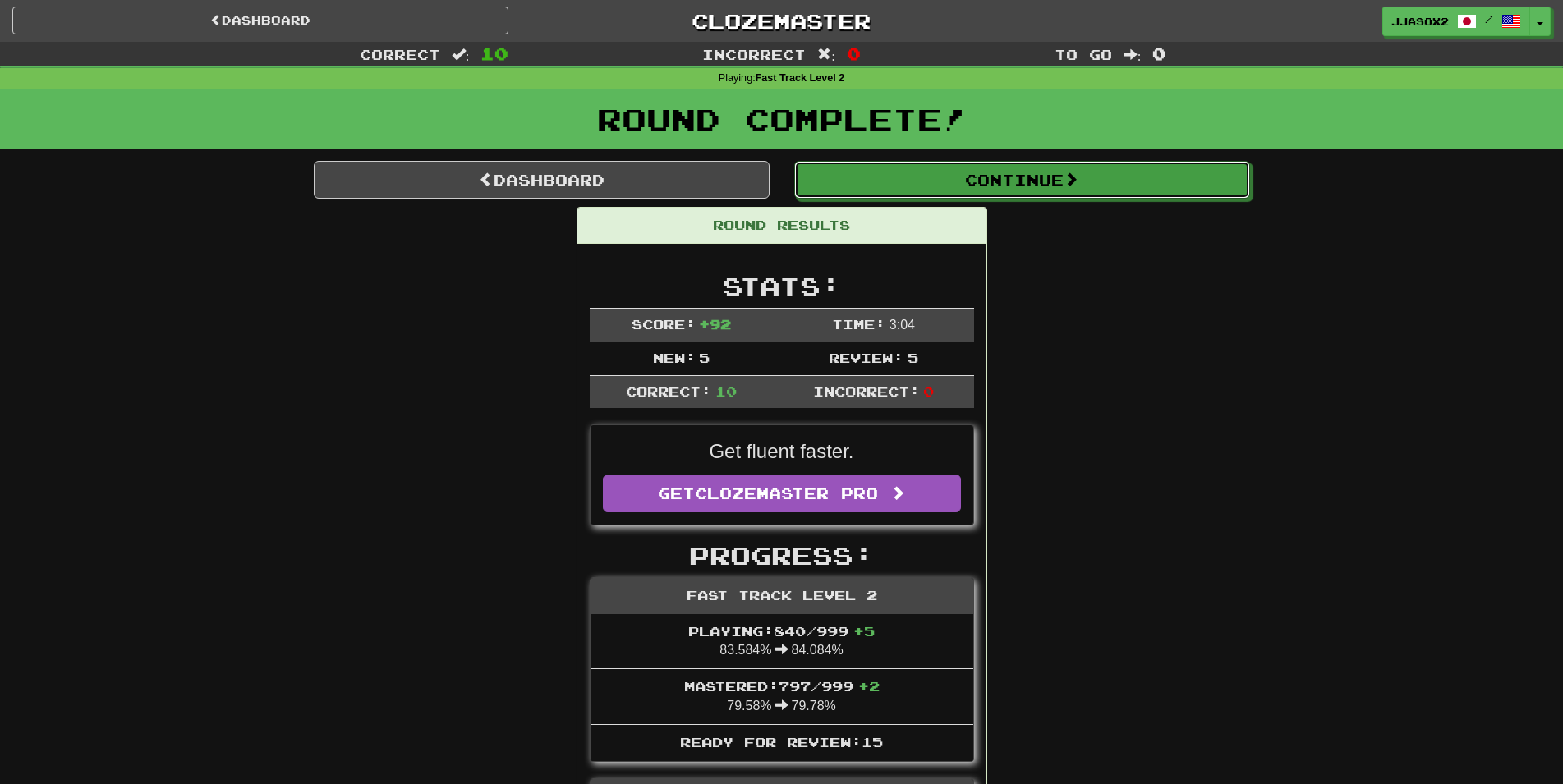
click at [1096, 197] on button "Continue" at bounding box center [1022, 180] width 456 height 38
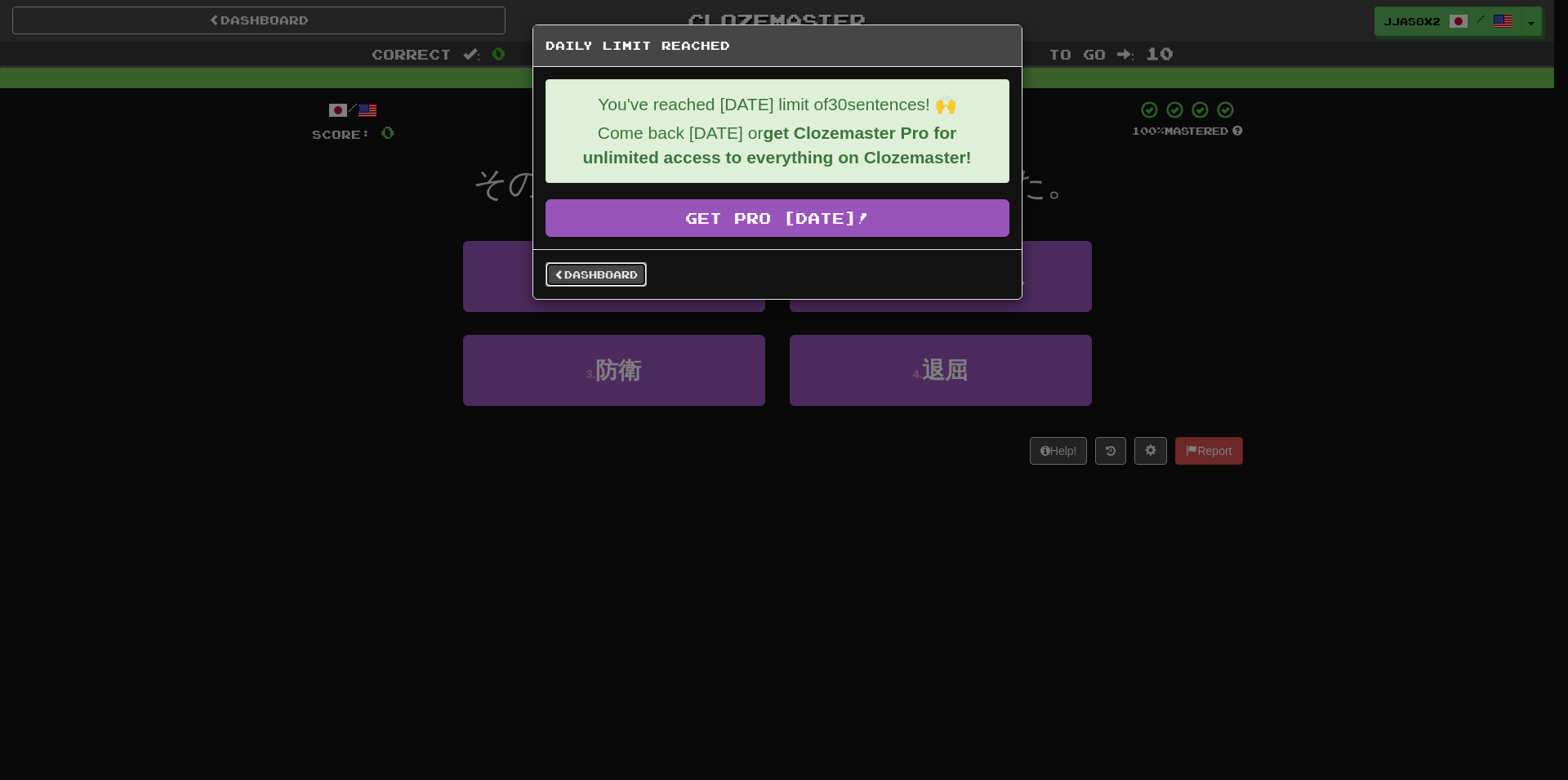
click at [577, 267] on link "Dashboard" at bounding box center [596, 275] width 102 height 24
